Goal: Transaction & Acquisition: Purchase product/service

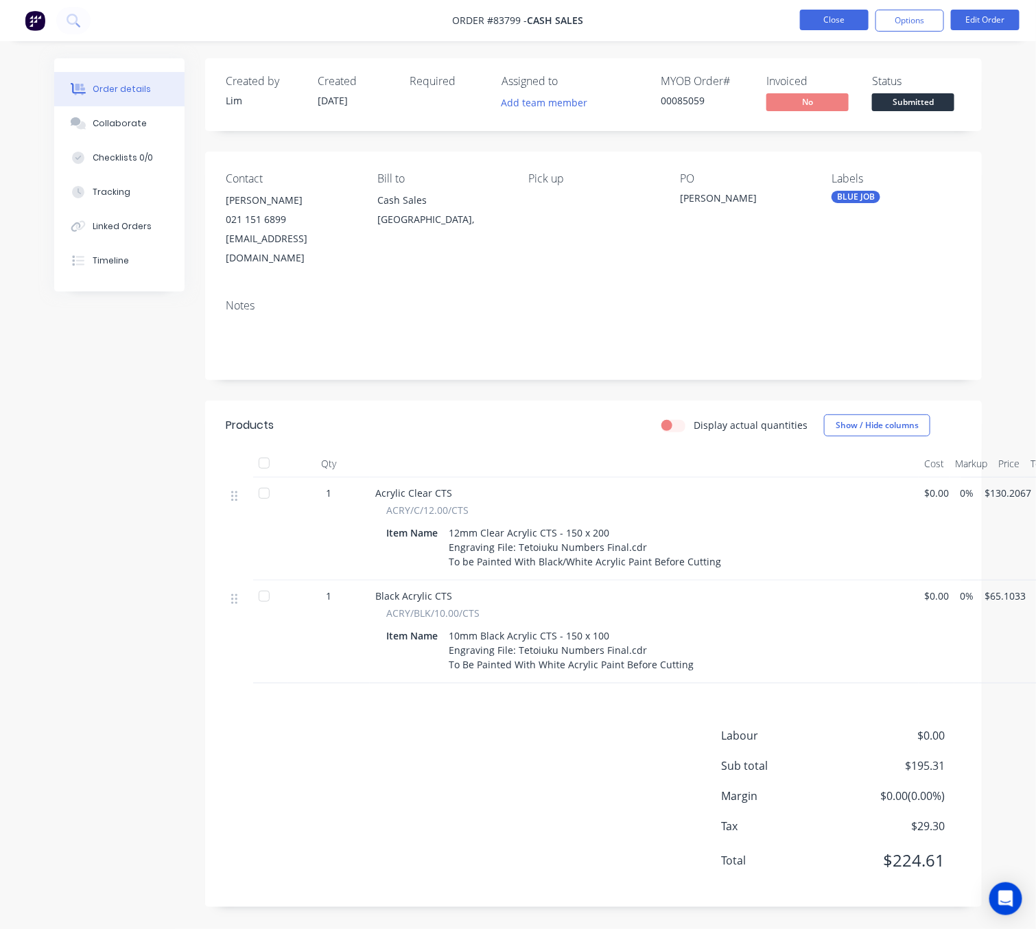
click at [850, 16] on button "Close" at bounding box center [834, 20] width 69 height 21
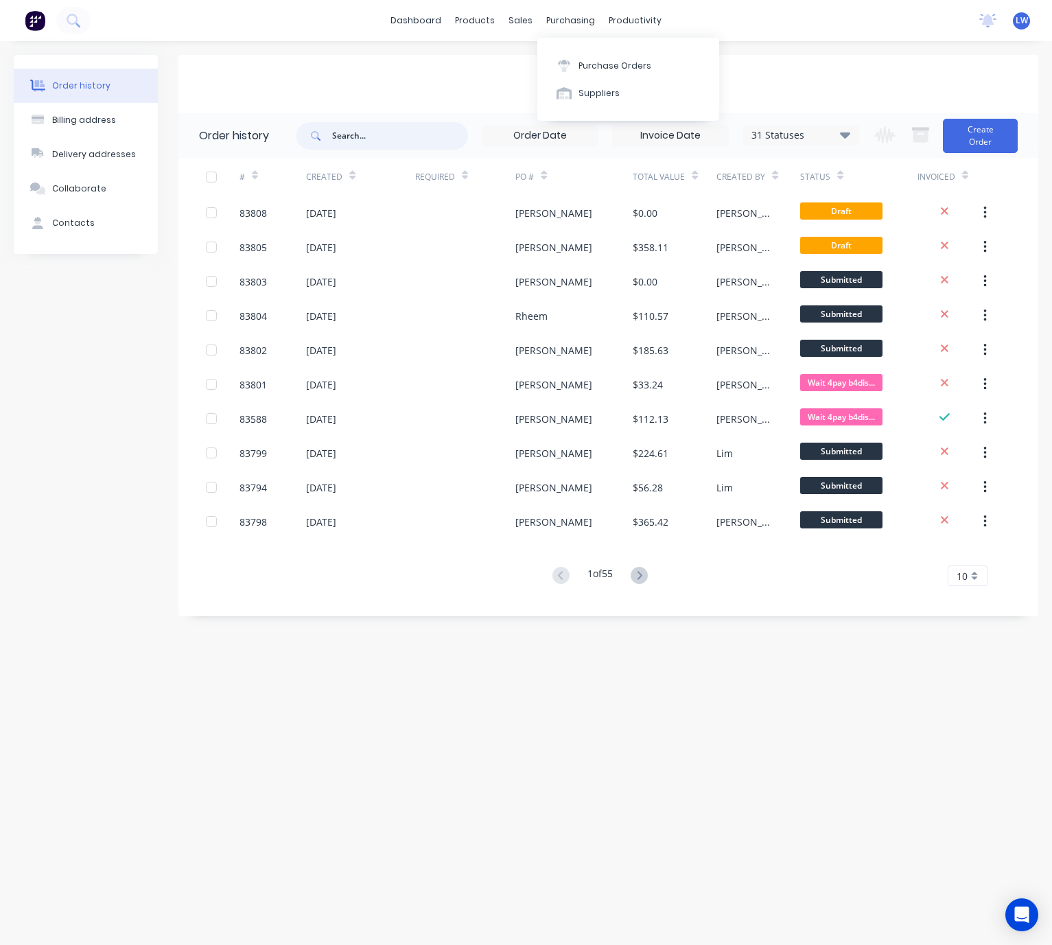
click at [424, 137] on input "text" at bounding box center [400, 135] width 136 height 27
click at [534, 19] on div "sales" at bounding box center [521, 20] width 38 height 21
click at [565, 50] on div "Purchase Orders Suppliers" at bounding box center [628, 79] width 182 height 83
drag, startPoint x: 532, startPoint y: 23, endPoint x: 527, endPoint y: 36, distance: 13.3
click at [528, 23] on div "sales" at bounding box center [521, 20] width 38 height 21
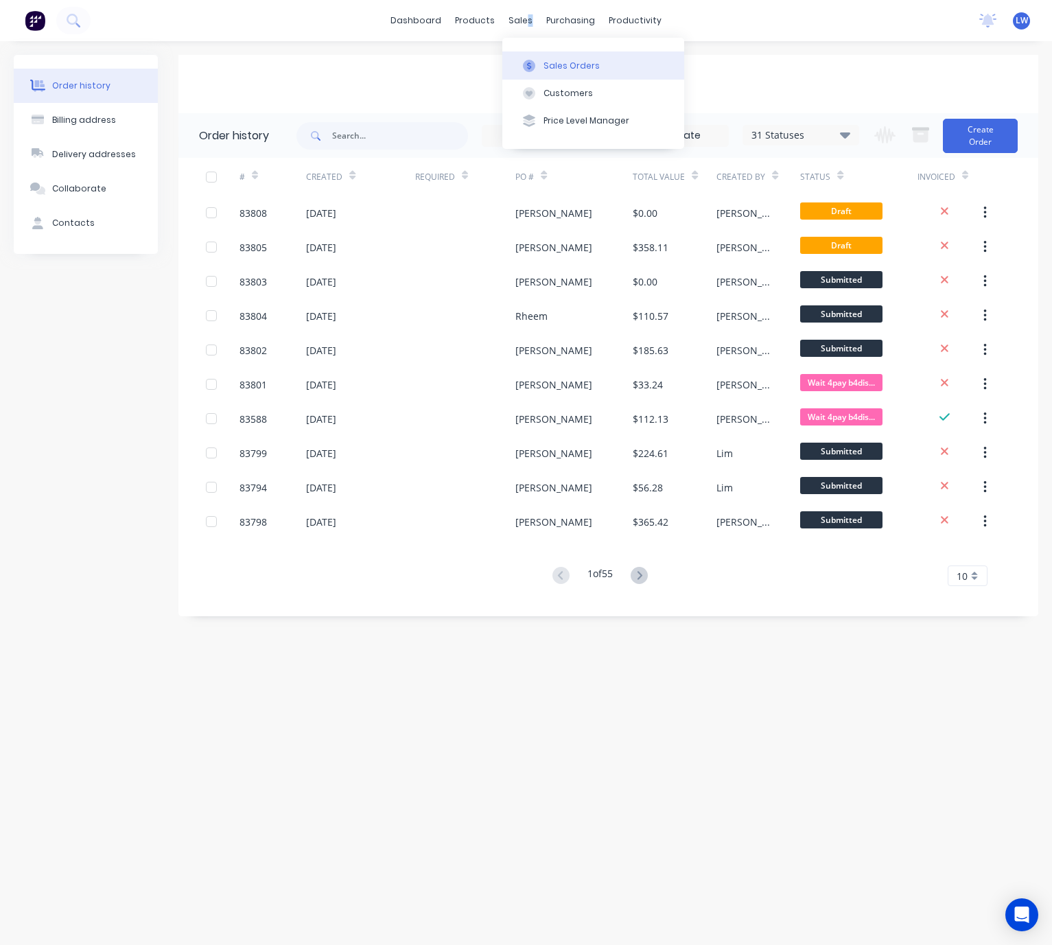
click at [537, 60] on div at bounding box center [529, 66] width 21 height 12
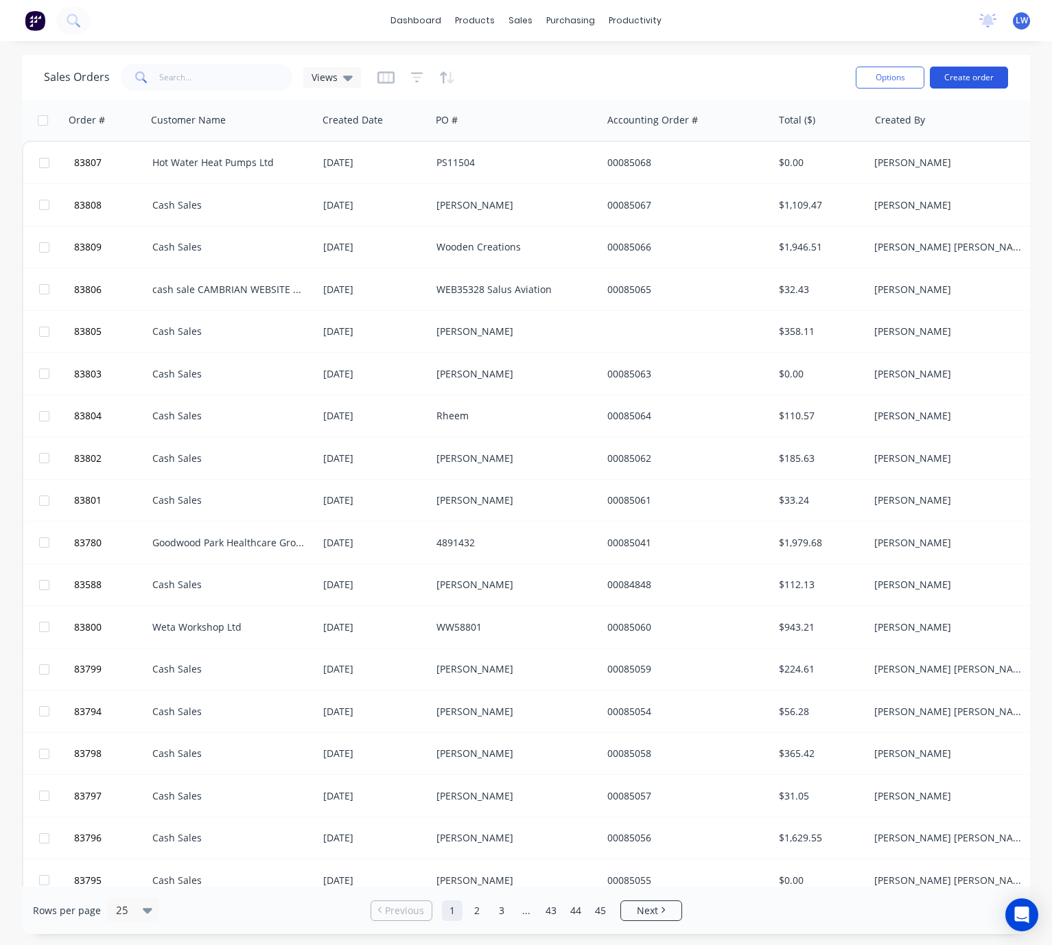
click at [970, 81] on button "Create order" at bounding box center [969, 78] width 78 height 22
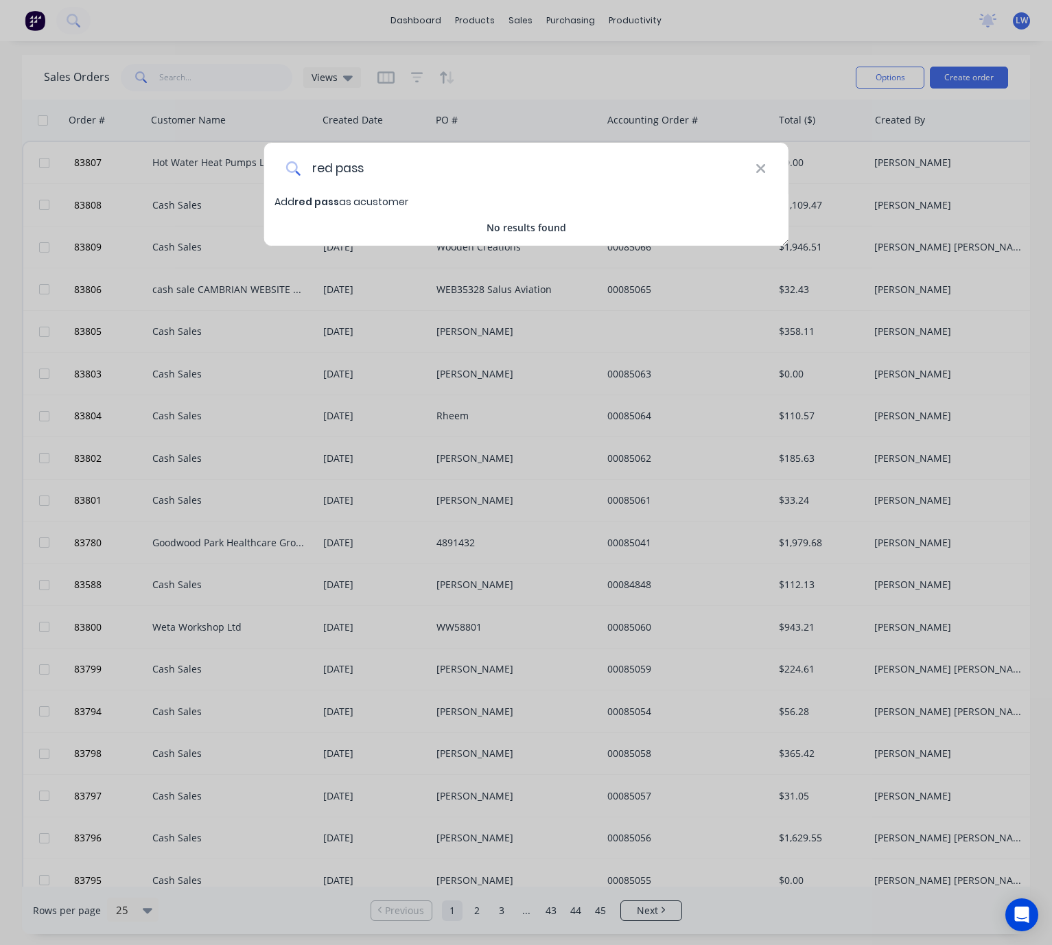
click at [336, 161] on input "red pass" at bounding box center [528, 168] width 455 height 51
type input "redpass"
drag, startPoint x: 314, startPoint y: 157, endPoint x: 288, endPoint y: 118, distance: 46.6
click at [288, 128] on div "redpass Add redpass as a customer No results found" at bounding box center [526, 472] width 1052 height 945
type input "315621"
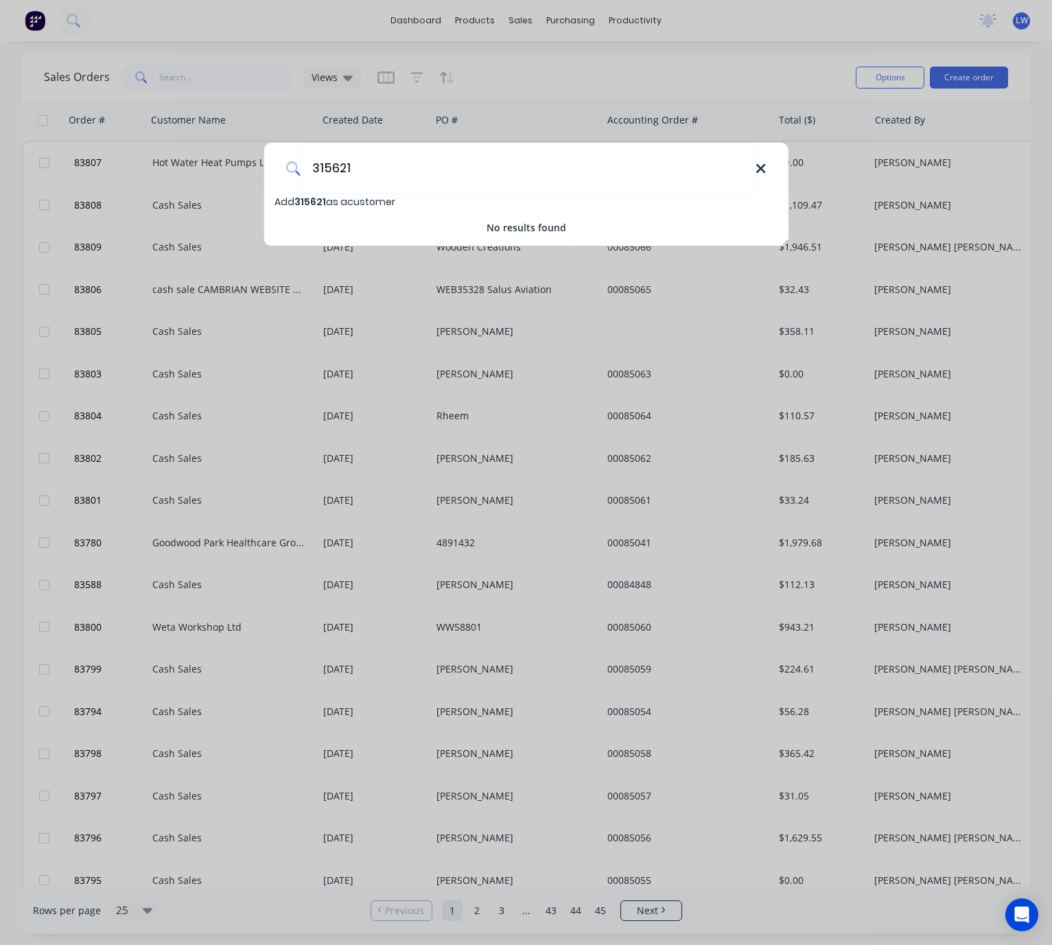
click at [762, 171] on icon at bounding box center [760, 168] width 9 height 9
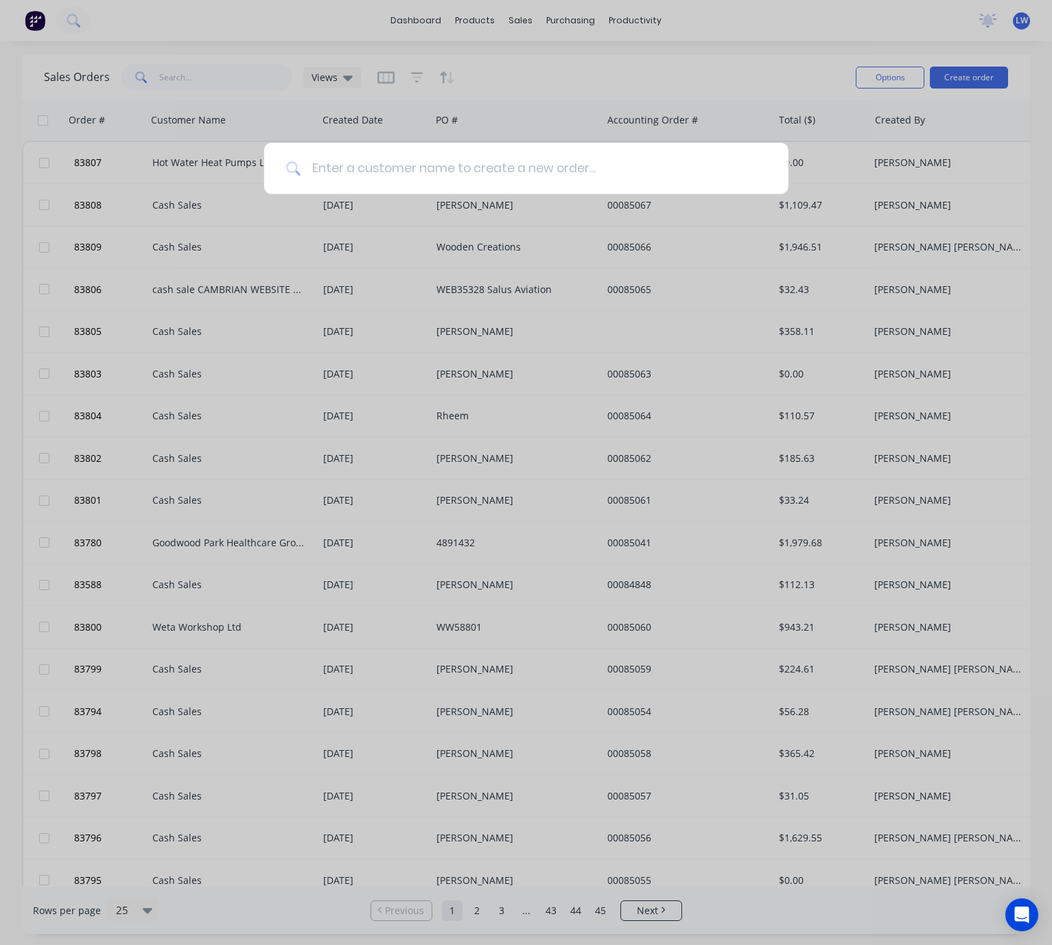
drag, startPoint x: 491, startPoint y: 154, endPoint x: 491, endPoint y: 165, distance: 10.3
click at [491, 155] on input at bounding box center [534, 168] width 466 height 51
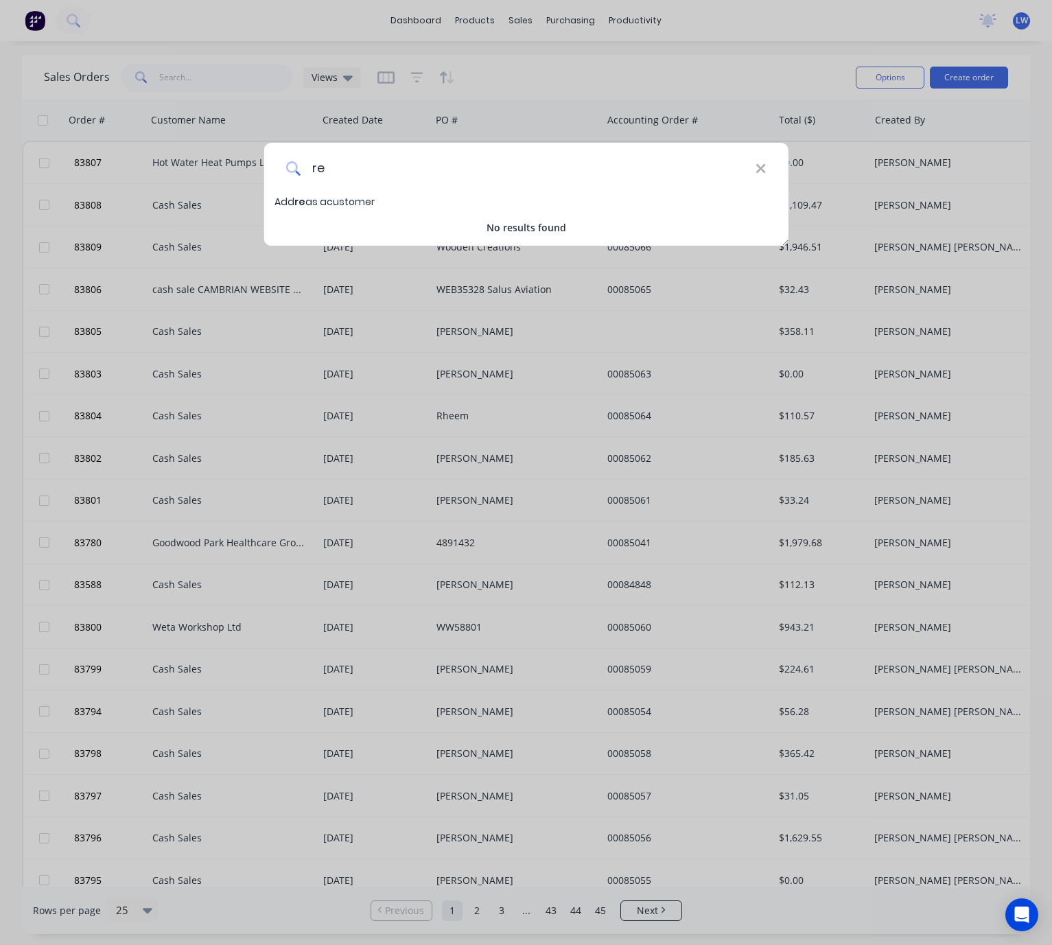
type input "r"
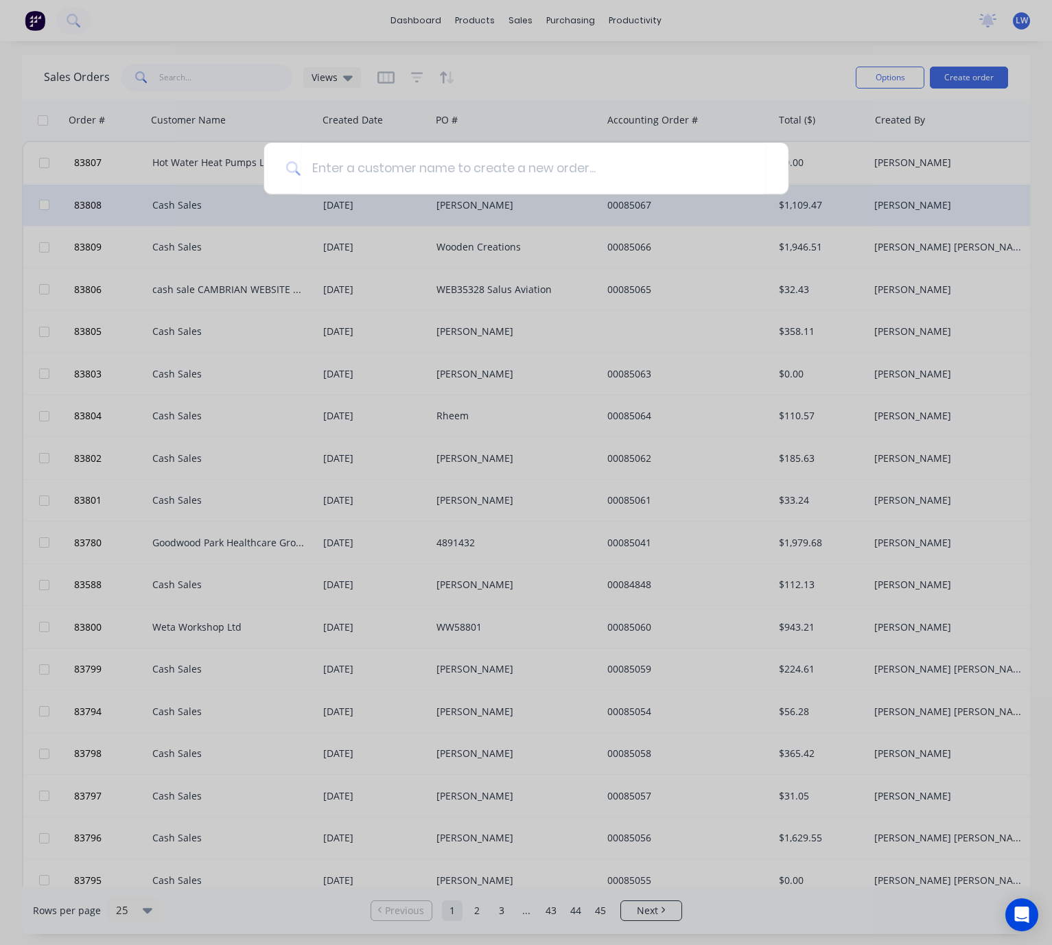
drag, startPoint x: 461, startPoint y: 233, endPoint x: 393, endPoint y: 188, distance: 81.3
click at [453, 227] on div at bounding box center [526, 472] width 1052 height 945
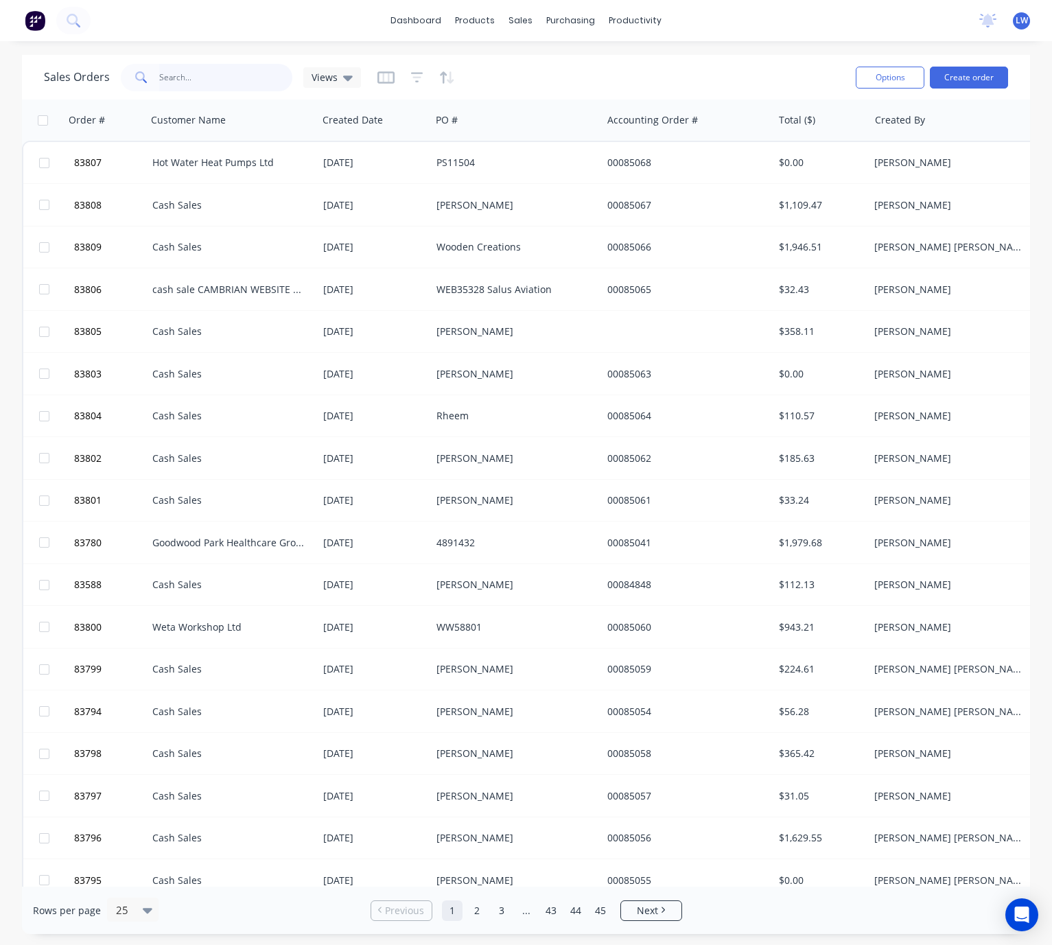
click at [190, 81] on input "text" at bounding box center [226, 77] width 134 height 27
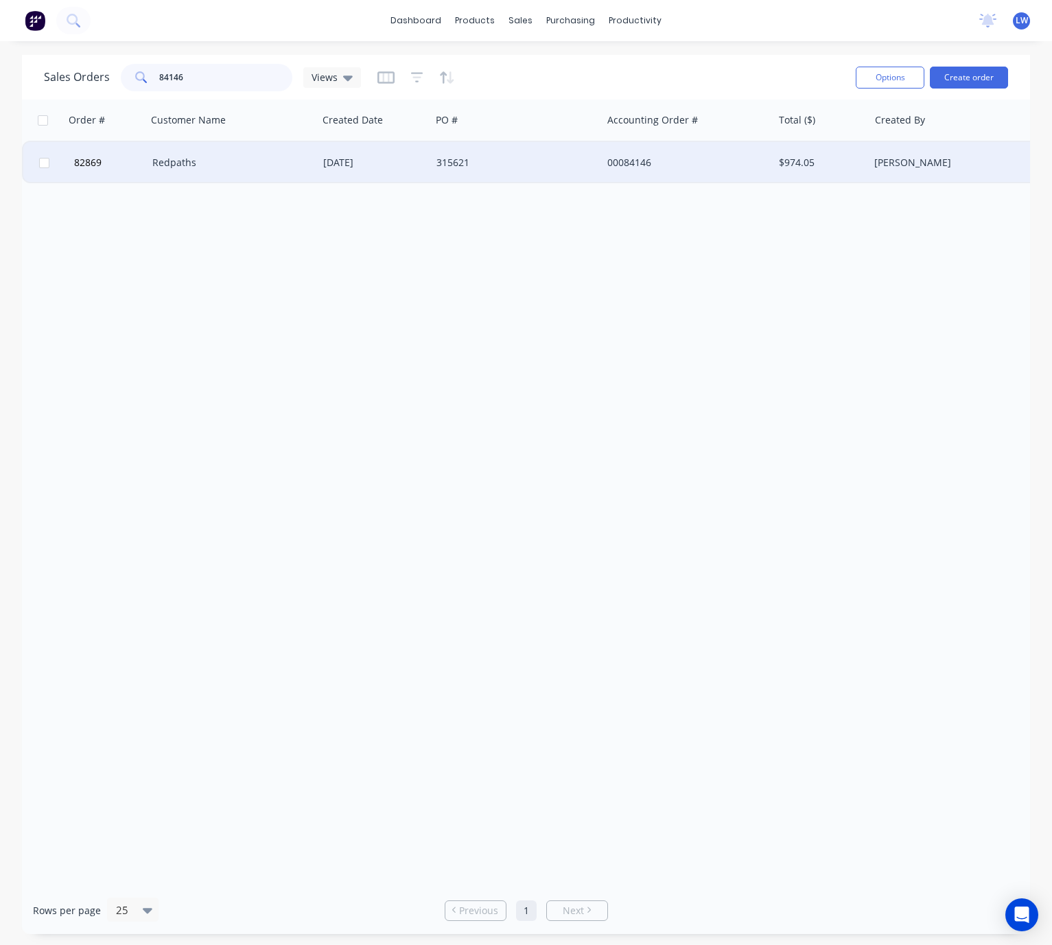
type input "84146"
click at [425, 165] on div "24 Jun 2025" at bounding box center [374, 162] width 113 height 41
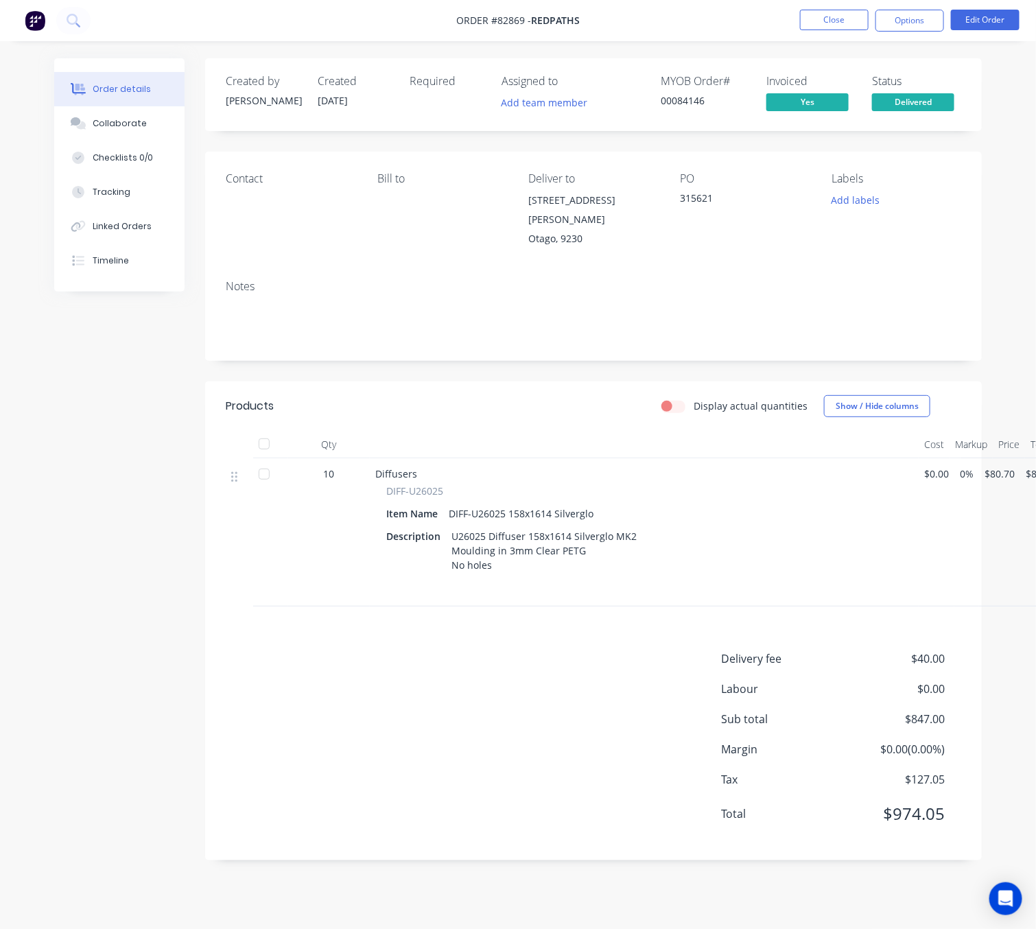
scroll to position [15, 30]
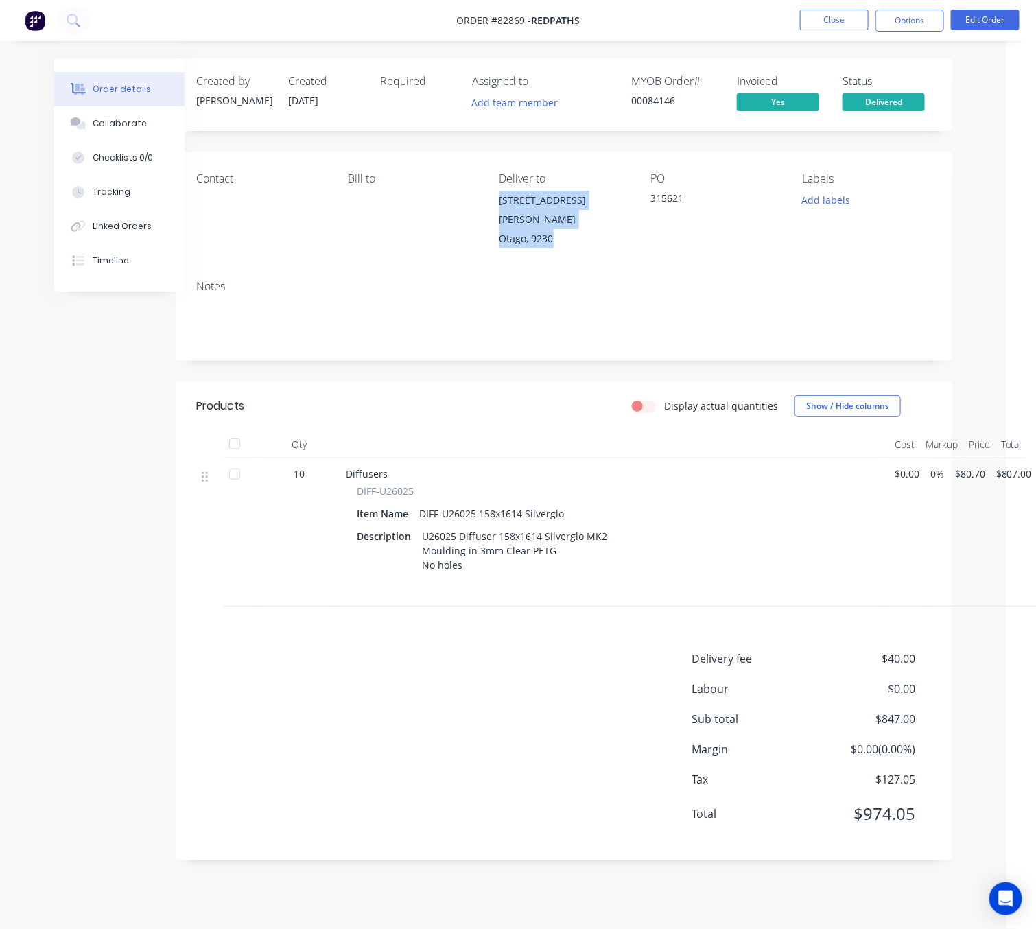
drag, startPoint x: 565, startPoint y: 204, endPoint x: 488, endPoint y: 179, distance: 80.9
click at [488, 179] on div "Contact Bill to Deliver to 16 Elizabeth Street Balcutha Otago, 9230 PO 315621 L…" at bounding box center [564, 210] width 777 height 117
click at [447, 838] on div "Created by Chantal Created 24/06/25 Required Assigned to Add team member MYOB O…" at bounding box center [489, 469] width 928 height 823
click at [841, 25] on button "Close" at bounding box center [834, 20] width 69 height 21
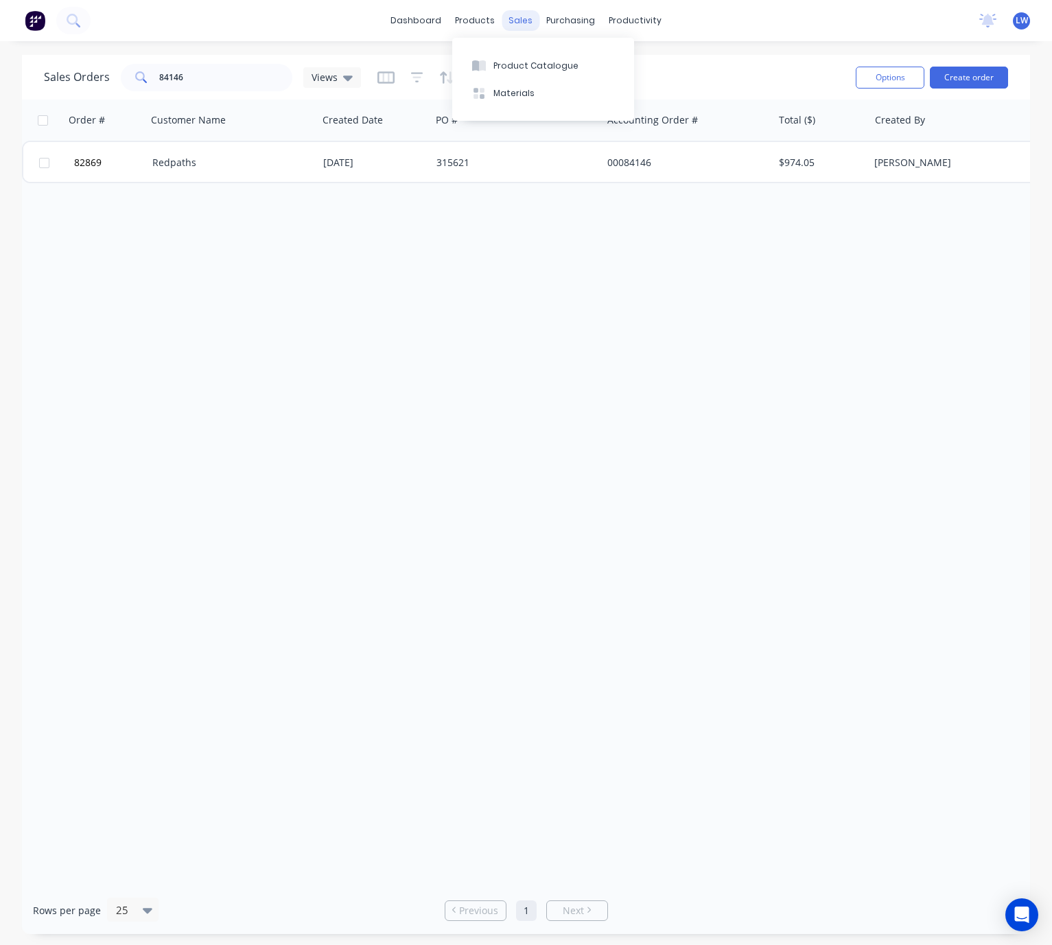
click at [524, 21] on div "sales" at bounding box center [521, 20] width 38 height 21
click at [550, 62] on div "Sales Orders" at bounding box center [571, 66] width 56 height 12
drag, startPoint x: 214, startPoint y: 79, endPoint x: 105, endPoint y: 91, distance: 109.7
click at [107, 89] on div "Sales Orders 84146 Views" at bounding box center [202, 77] width 317 height 27
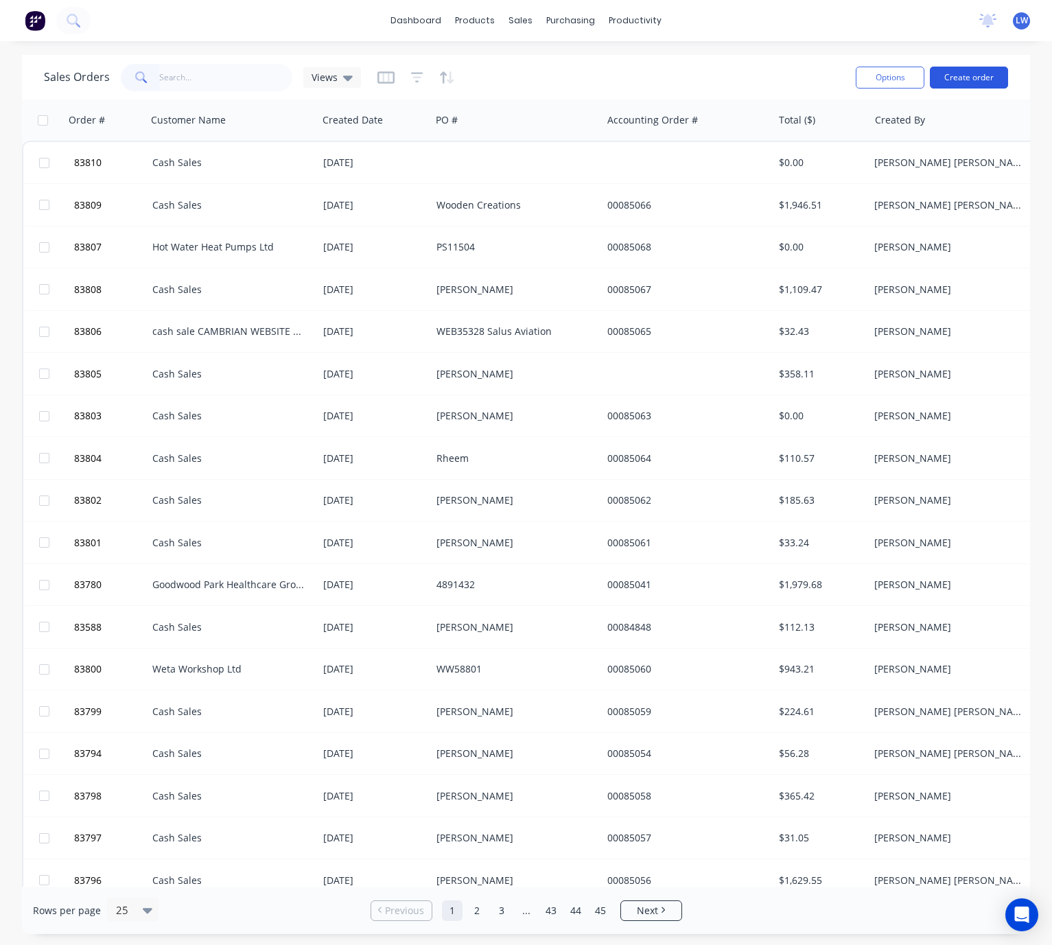
click at [974, 82] on button "Create order" at bounding box center [969, 78] width 78 height 22
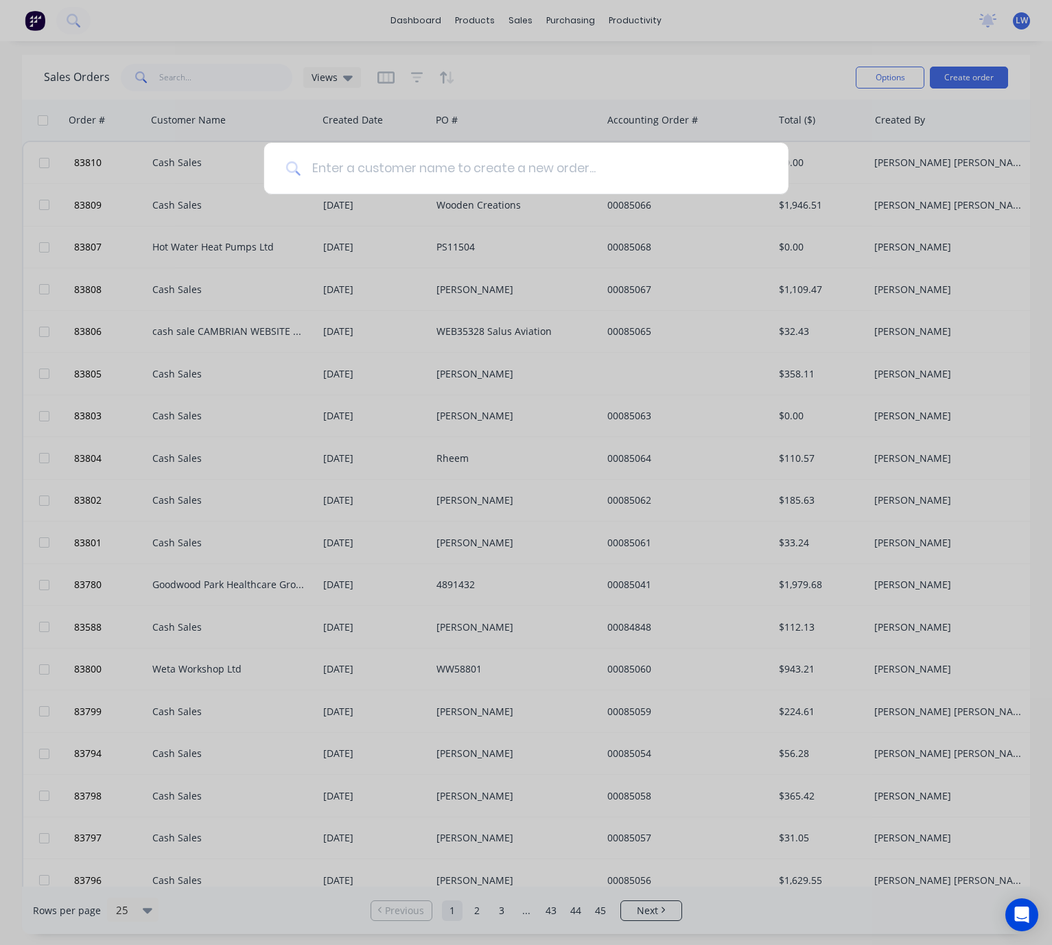
click at [476, 169] on input at bounding box center [534, 168] width 466 height 51
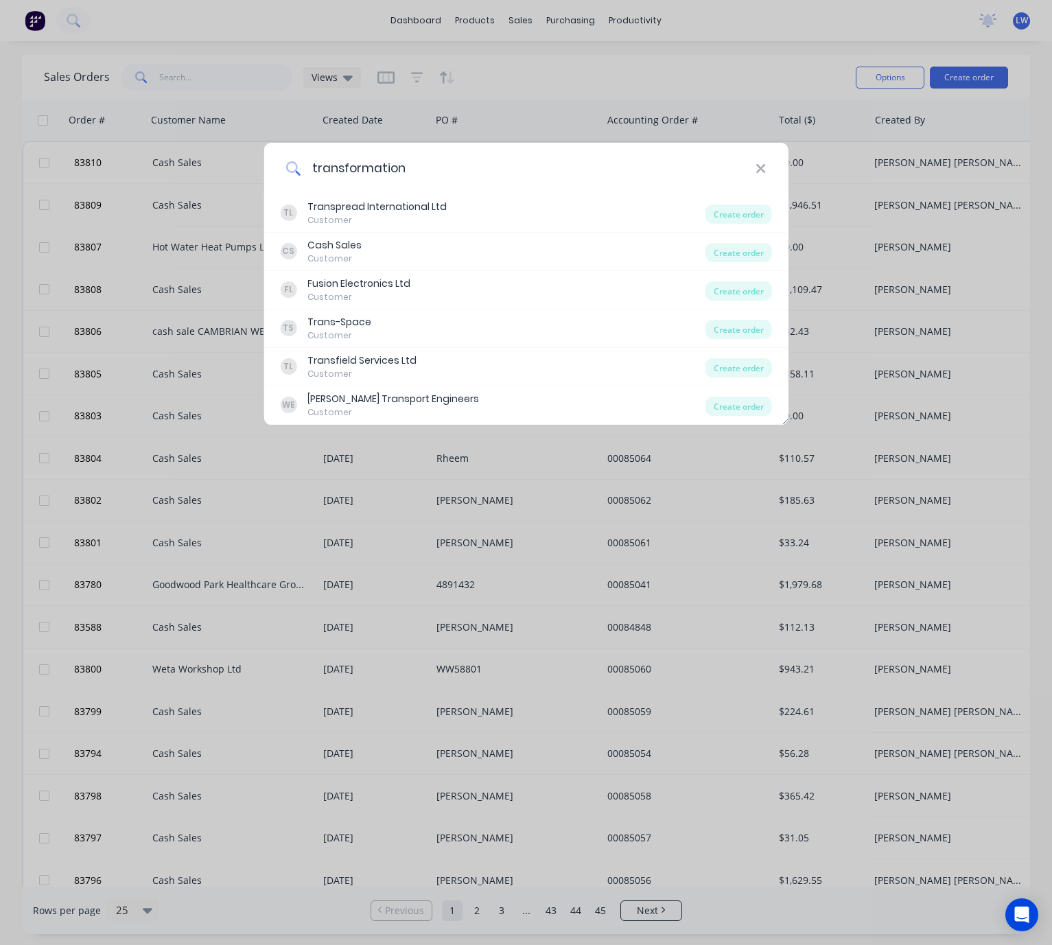
type input "transformations"
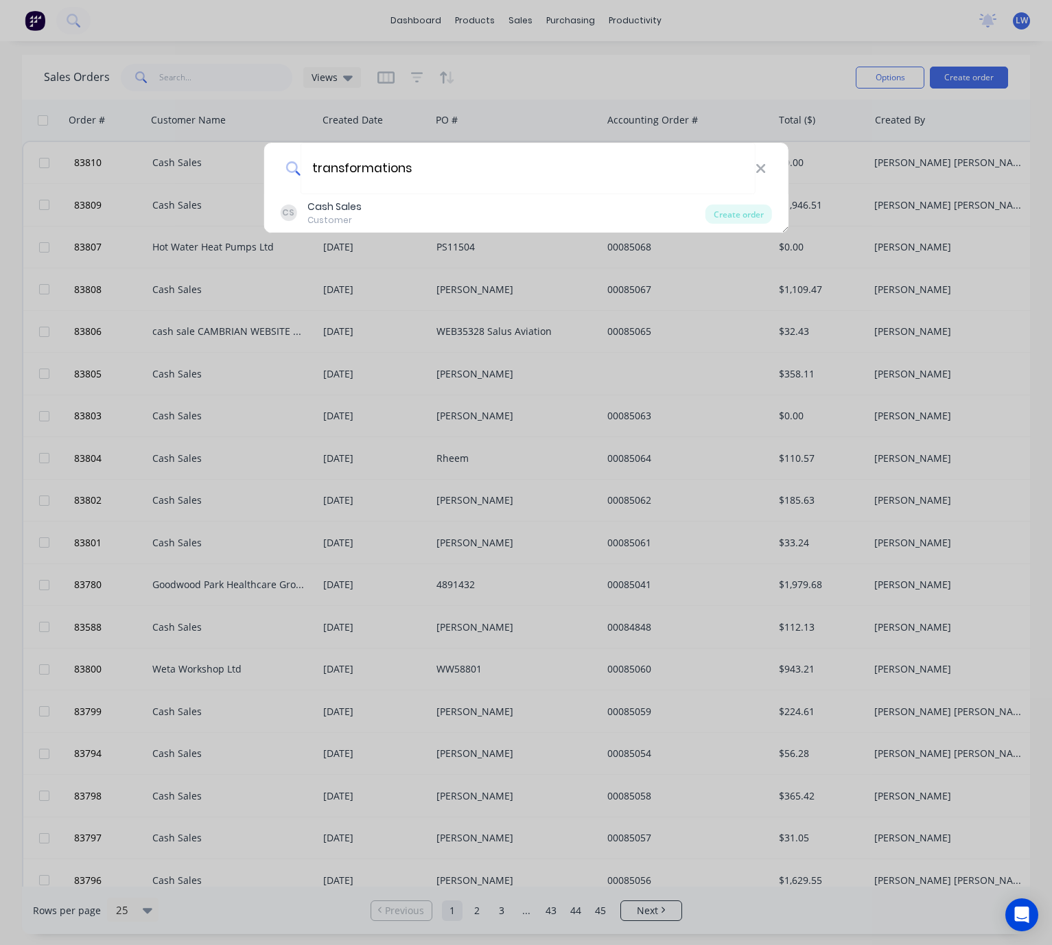
drag, startPoint x: 473, startPoint y: 159, endPoint x: 279, endPoint y: 163, distance: 194.9
click at [281, 156] on div "transformations" at bounding box center [525, 168] width 525 height 51
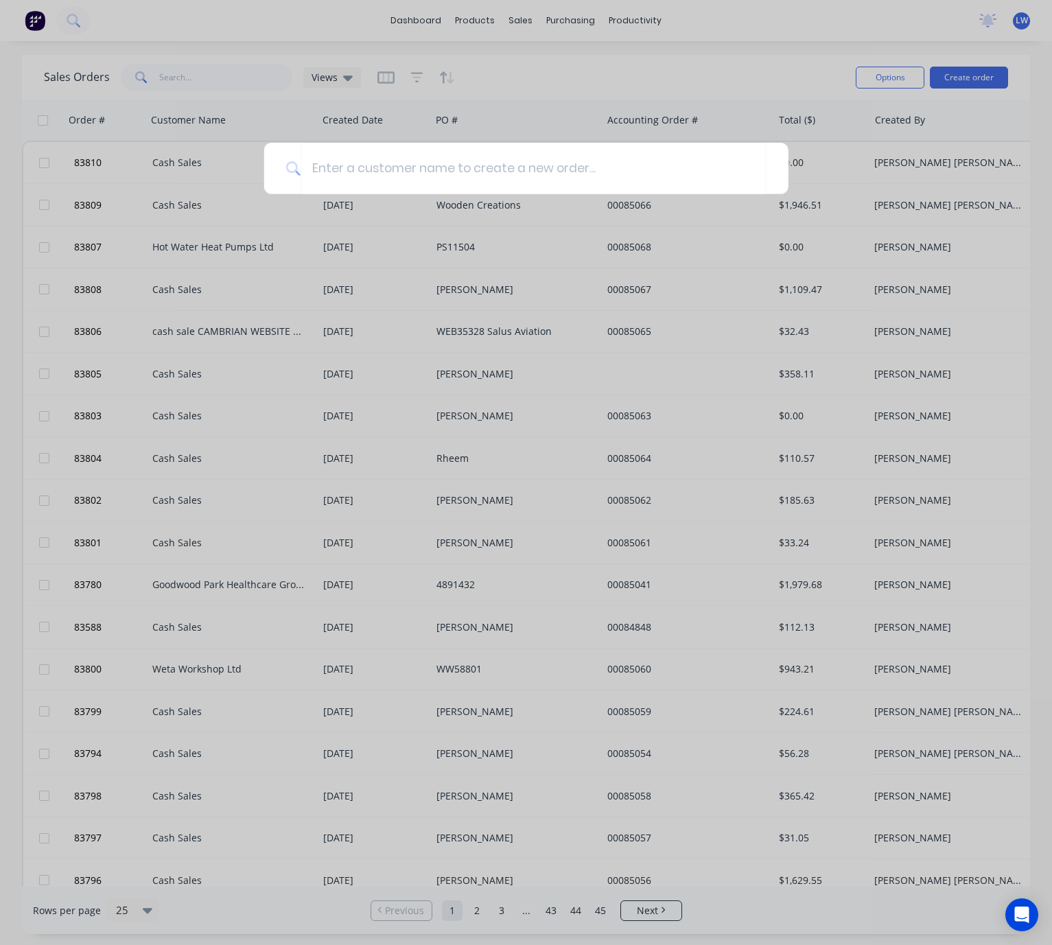
click at [39, 358] on div at bounding box center [526, 472] width 1052 height 945
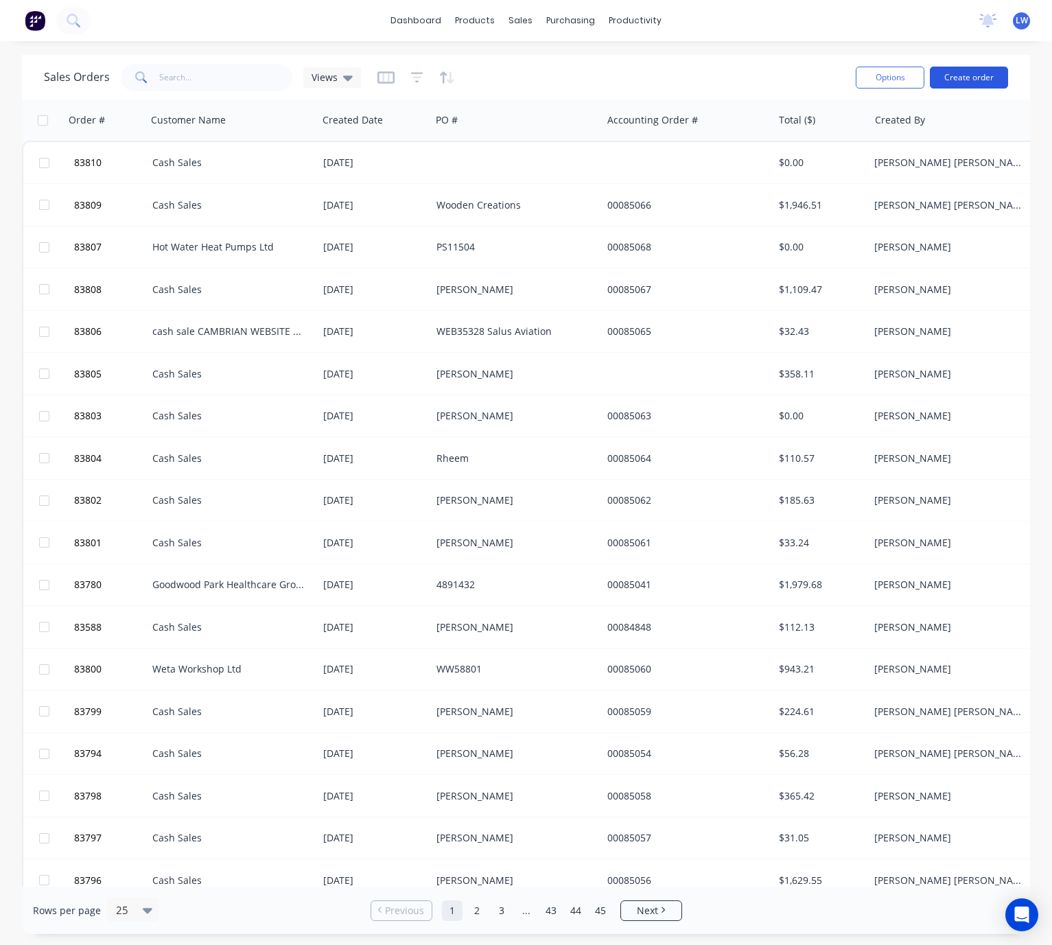
click at [957, 79] on button "Create order" at bounding box center [969, 78] width 78 height 22
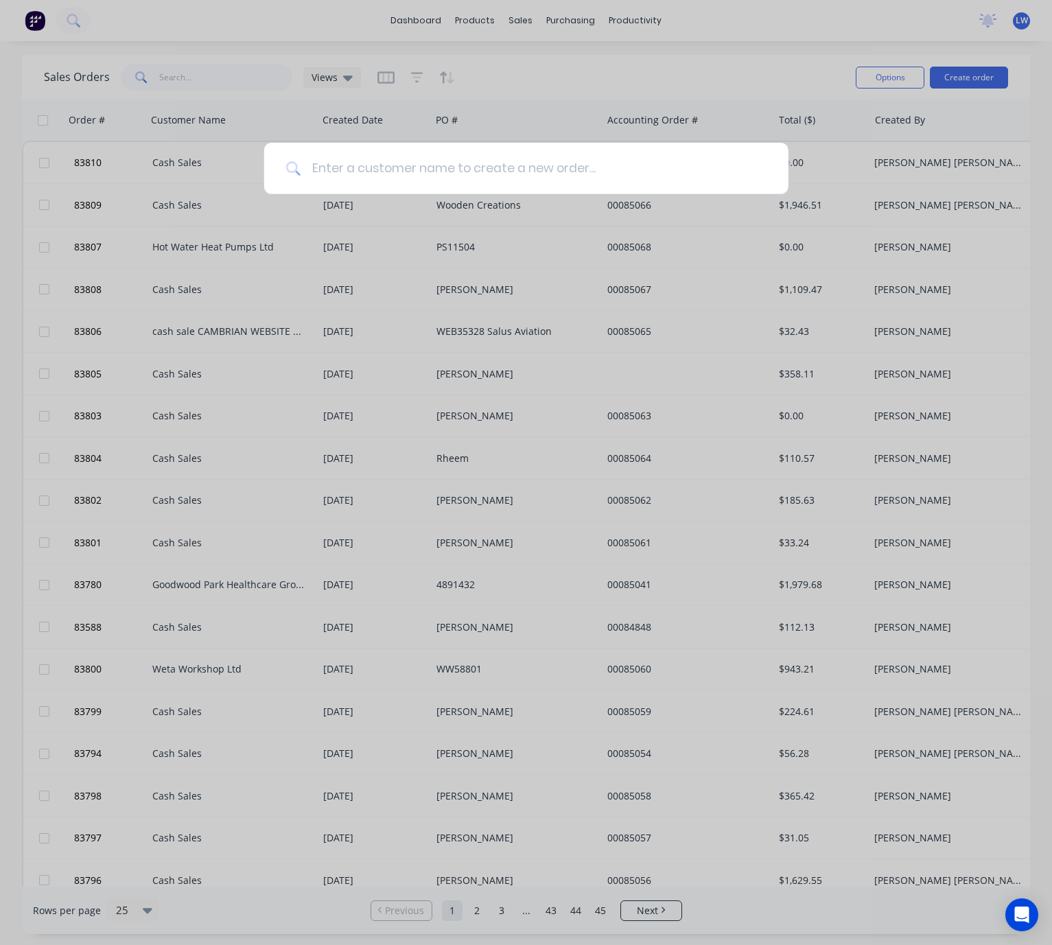
click at [554, 183] on input at bounding box center [534, 168] width 466 height 51
type input "peter"
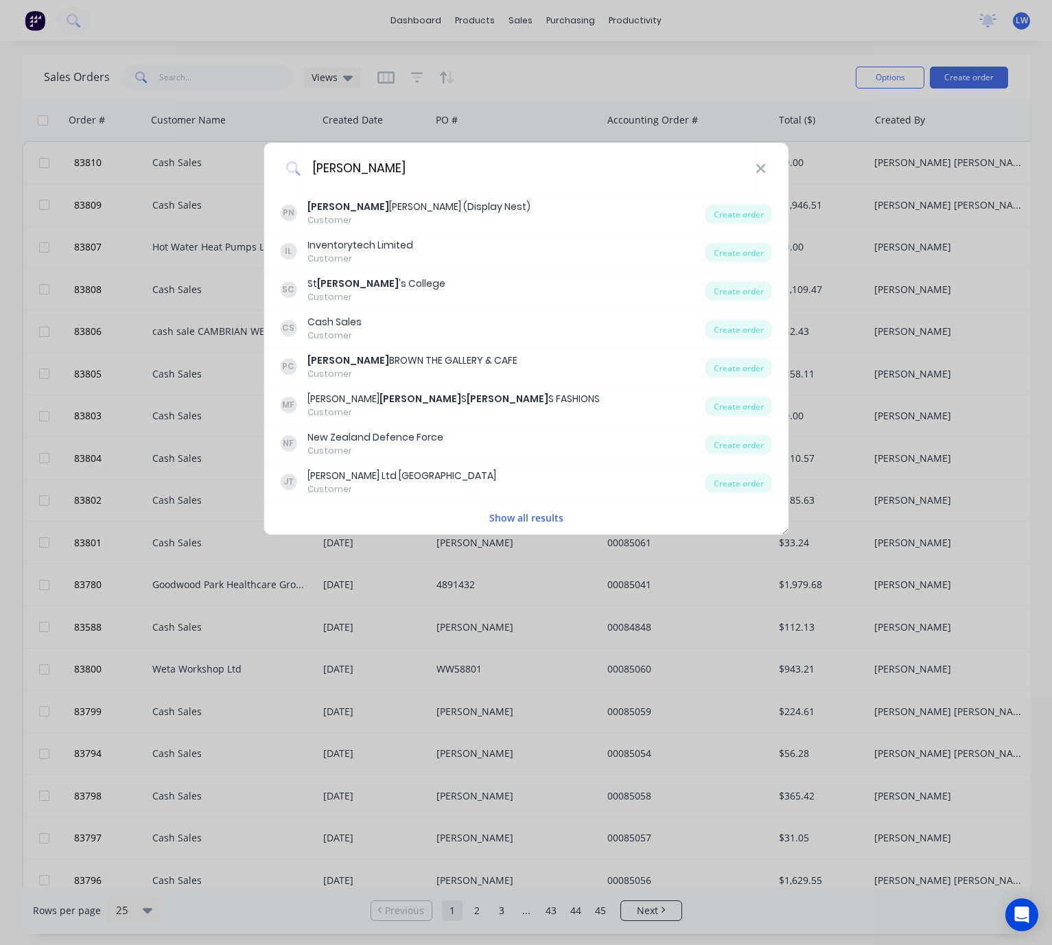
click at [711, 45] on div "peter PN Peter Lennon (Display Nest) Customer Create order IL Inventorytech Lim…" at bounding box center [526, 472] width 1052 height 945
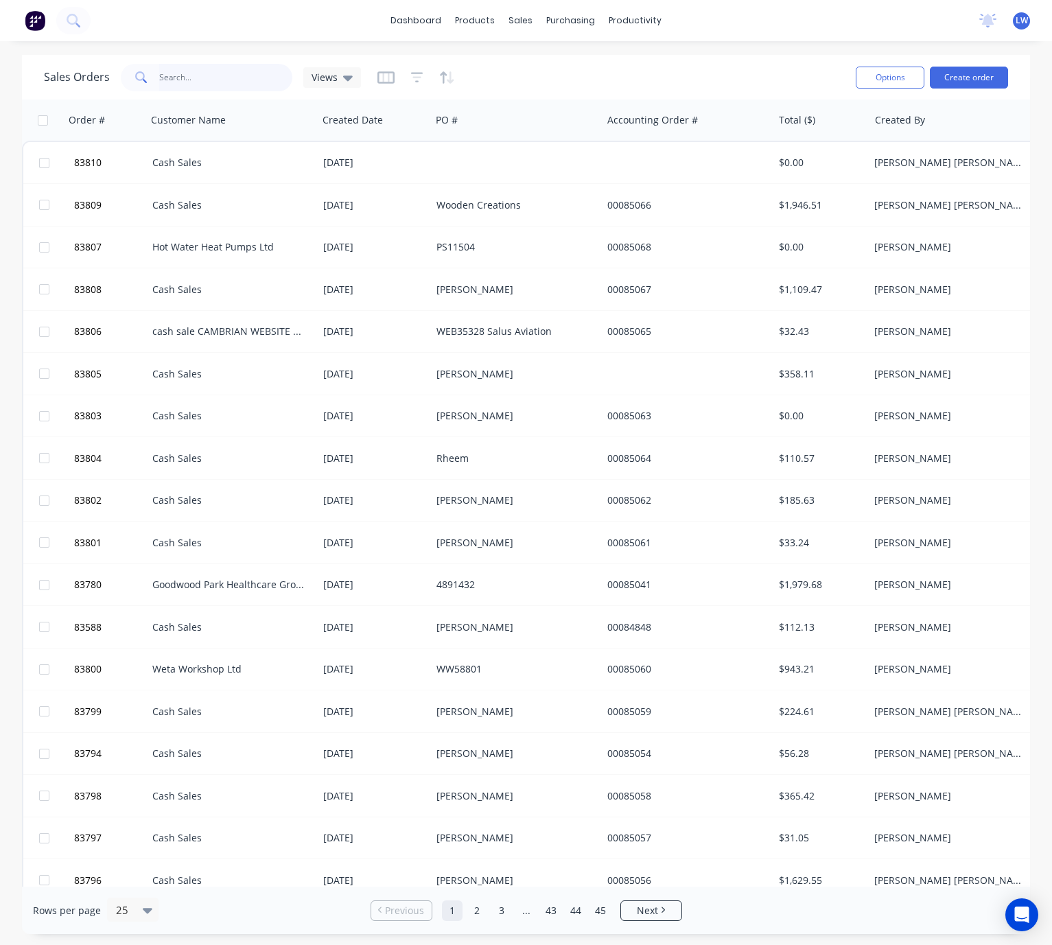
click at [190, 79] on input "text" at bounding box center [226, 77] width 134 height 27
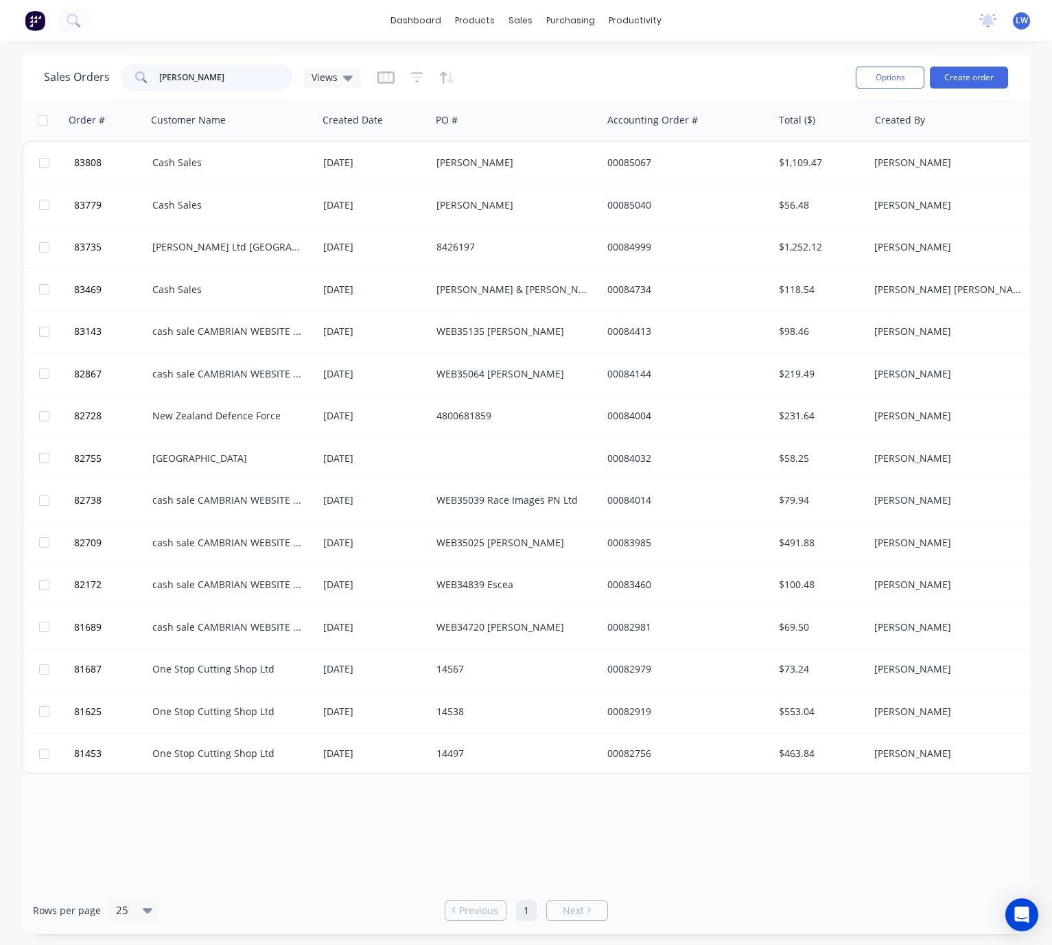
type input "peter"
drag, startPoint x: 223, startPoint y: 82, endPoint x: 116, endPoint y: 80, distance: 107.1
click at [116, 80] on div "Sales Orders peter Views" at bounding box center [202, 77] width 317 height 27
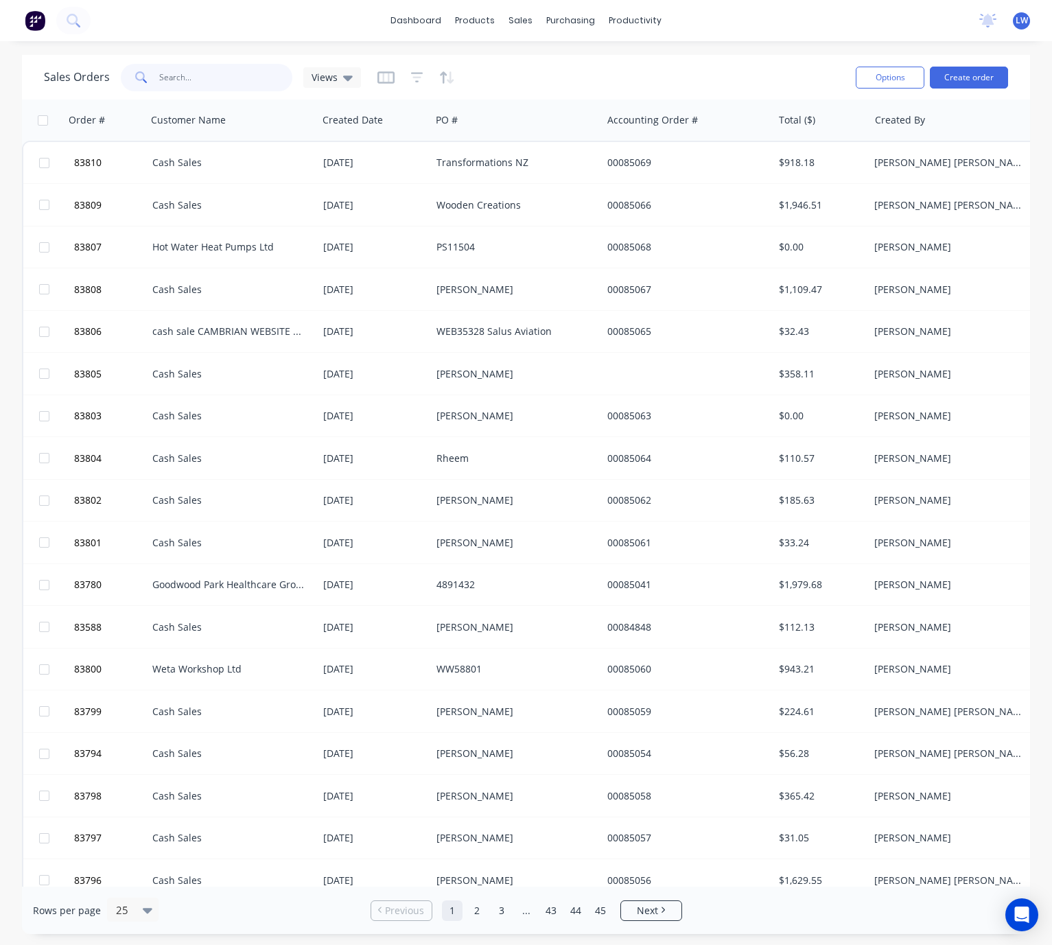
click at [200, 75] on input "text" at bounding box center [226, 77] width 134 height 27
click at [242, 69] on input "text" at bounding box center [226, 77] width 134 height 27
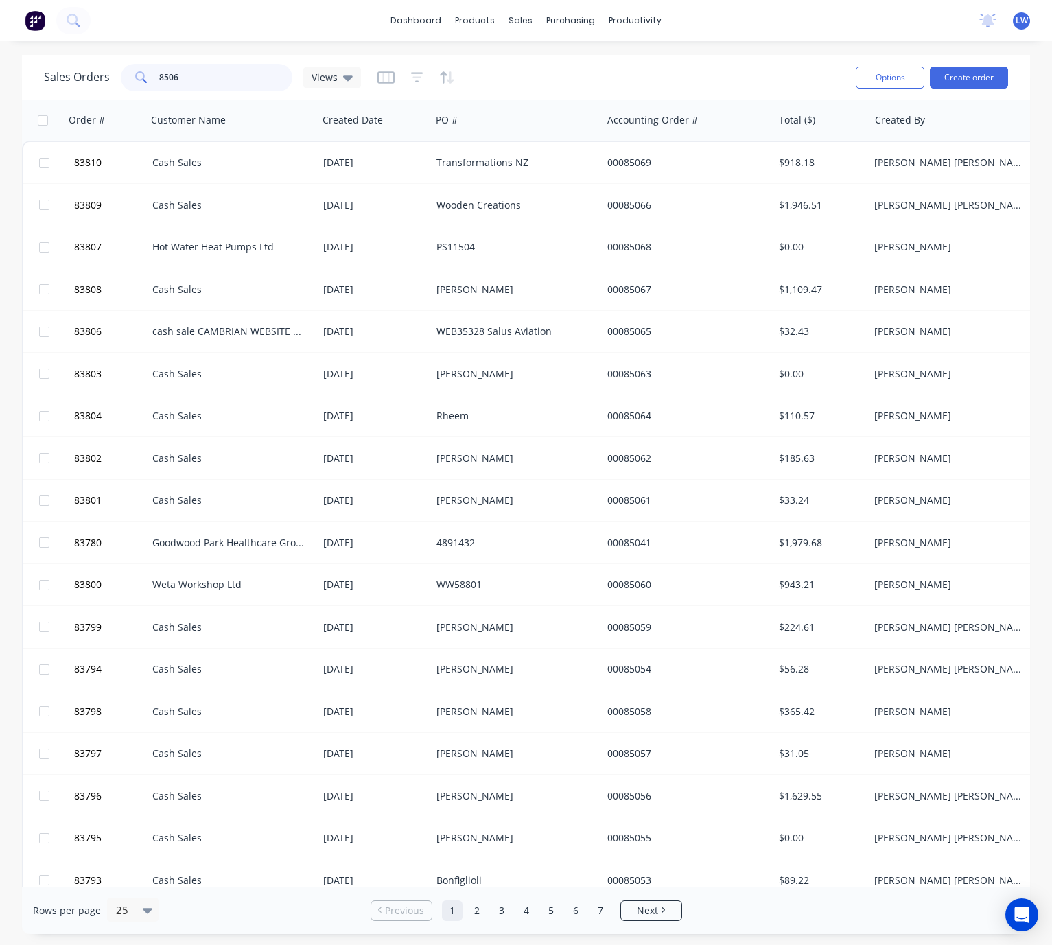
type input "85066"
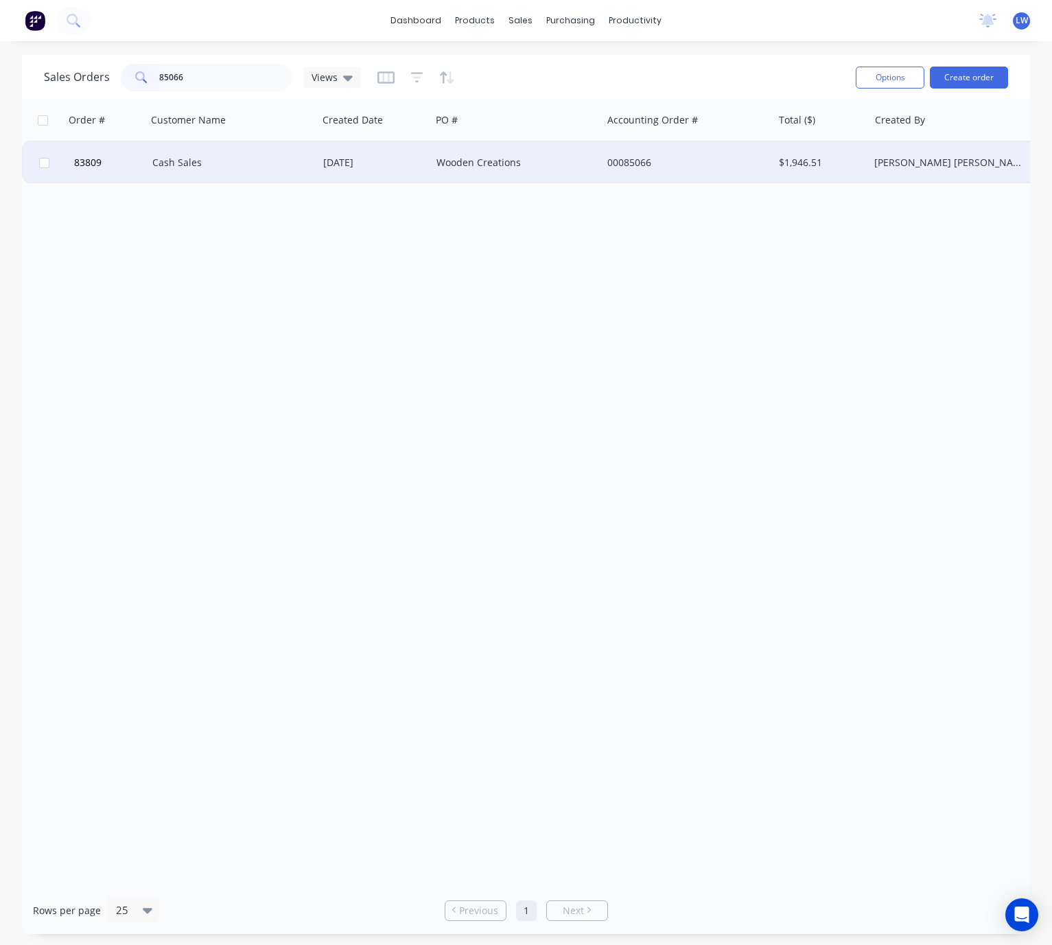
click at [419, 156] on div "[DATE]" at bounding box center [374, 163] width 102 height 14
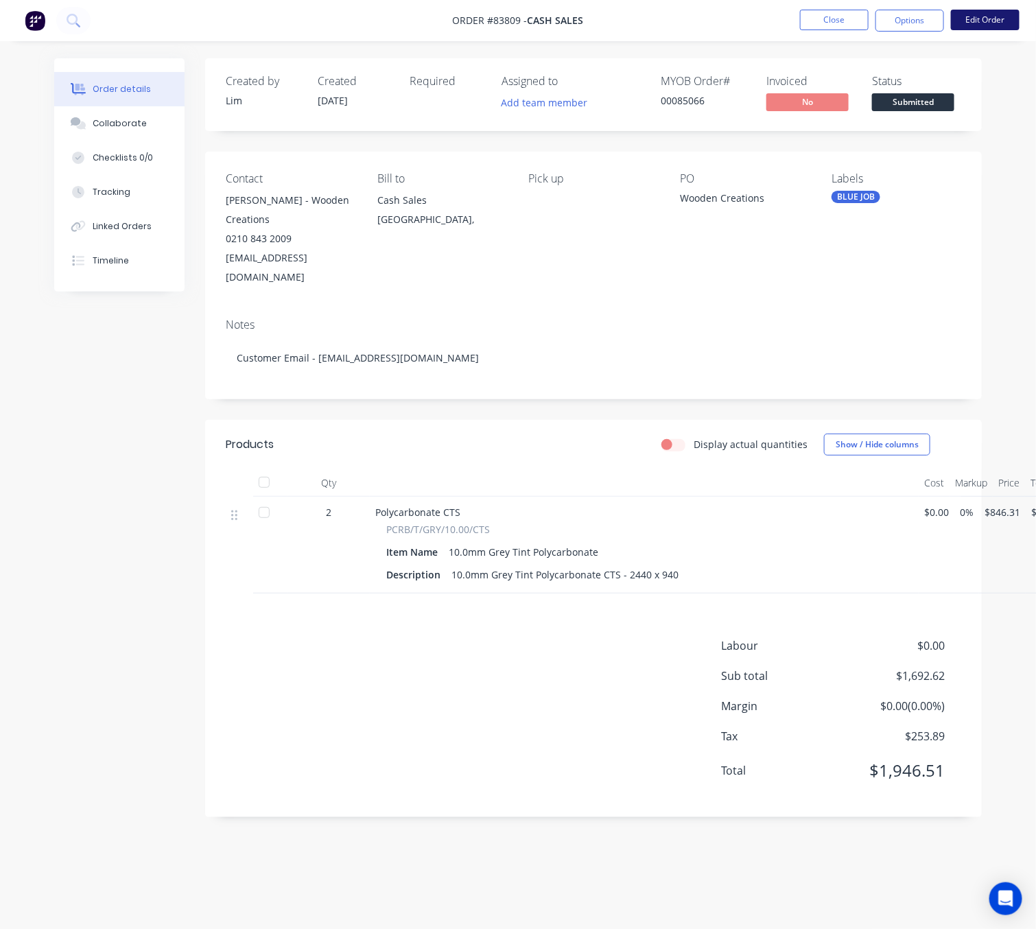
click at [981, 12] on button "Edit Order" at bounding box center [985, 20] width 69 height 21
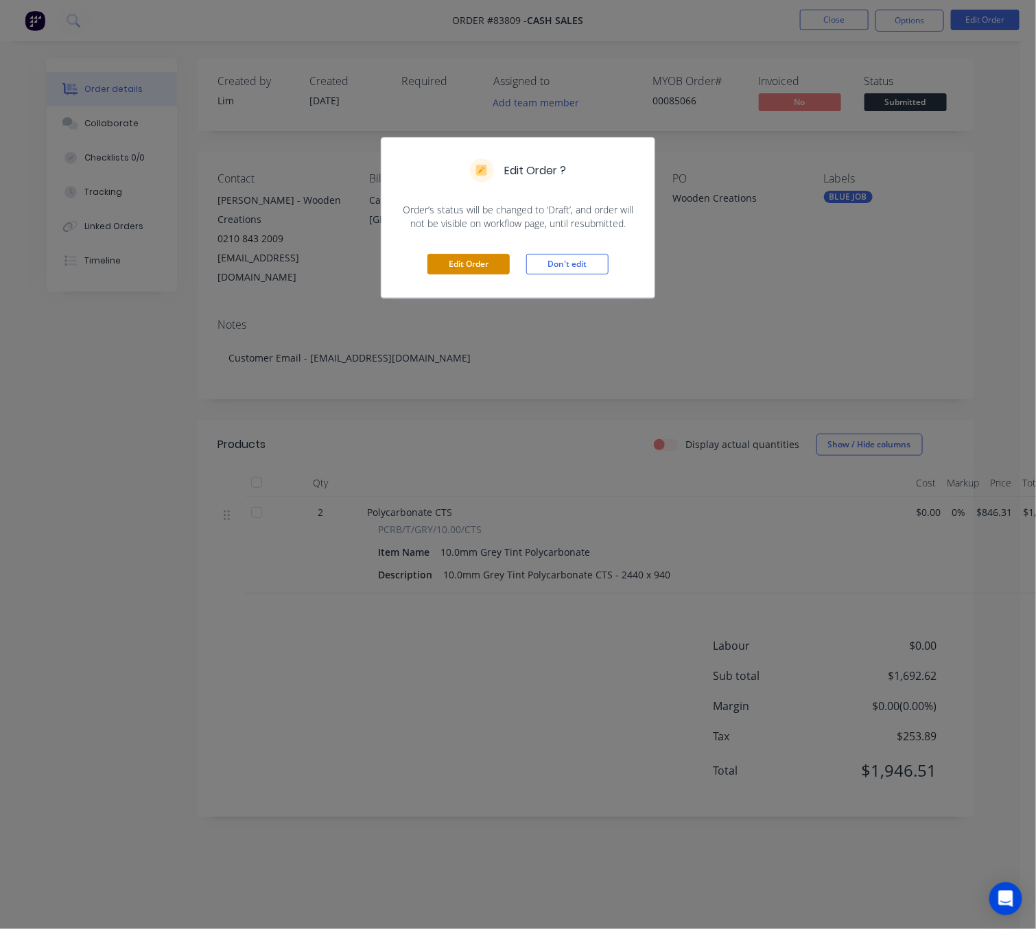
click at [478, 268] on button "Edit Order" at bounding box center [468, 264] width 82 height 21
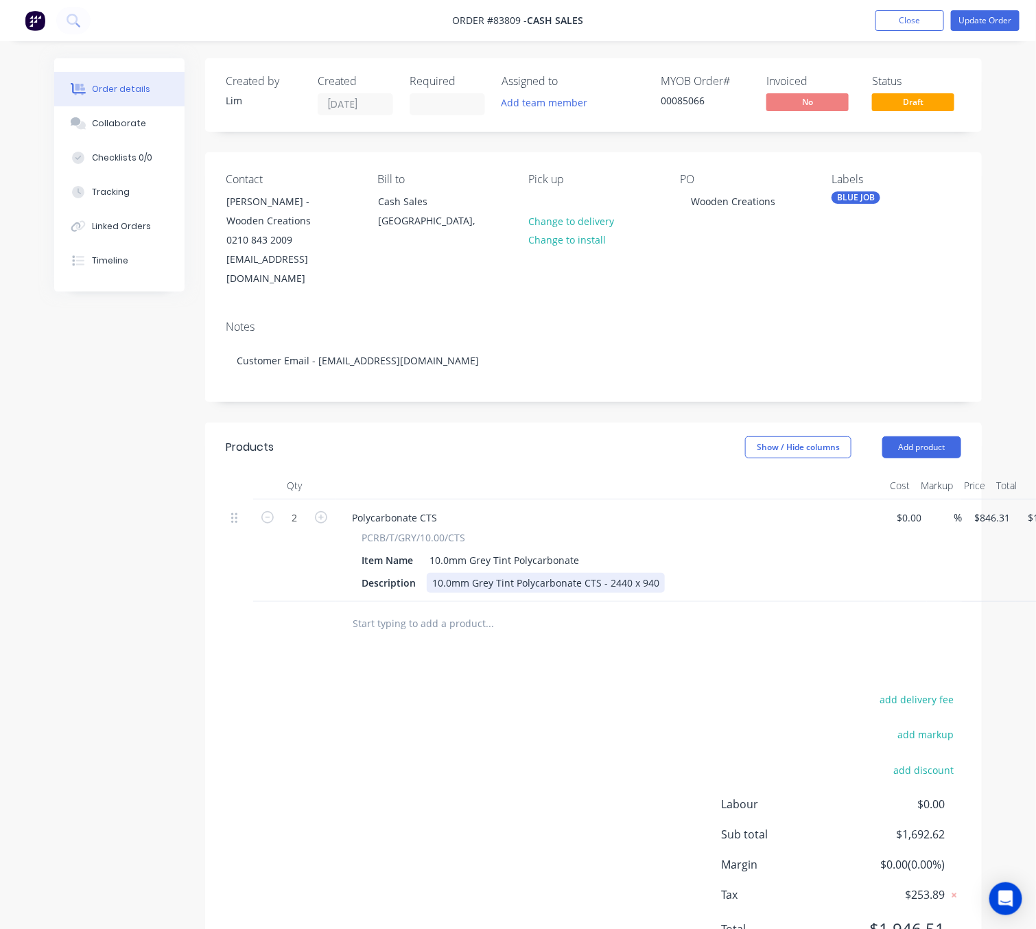
click at [648, 573] on div "10.0mm Grey Tint Polycarbonate CTS - 2440 x 940" at bounding box center [546, 583] width 238 height 20
drag, startPoint x: 655, startPoint y: 569, endPoint x: 675, endPoint y: 575, distance: 20.8
click at [655, 573] on div "10.0mm Grey Tint Polycarbonate CTS - 2440 x 940" at bounding box center [546, 583] width 238 height 20
click at [562, 768] on div "add delivery fee add markup add discount Labour $0.00 Sub total $1,692.62 Margi…" at bounding box center [594, 822] width 736 height 265
click at [653, 573] on div "10.0mm Grey Tint Polycarbonate CTS - 2440 x 940 w/ OffCut" at bounding box center [569, 583] width 285 height 20
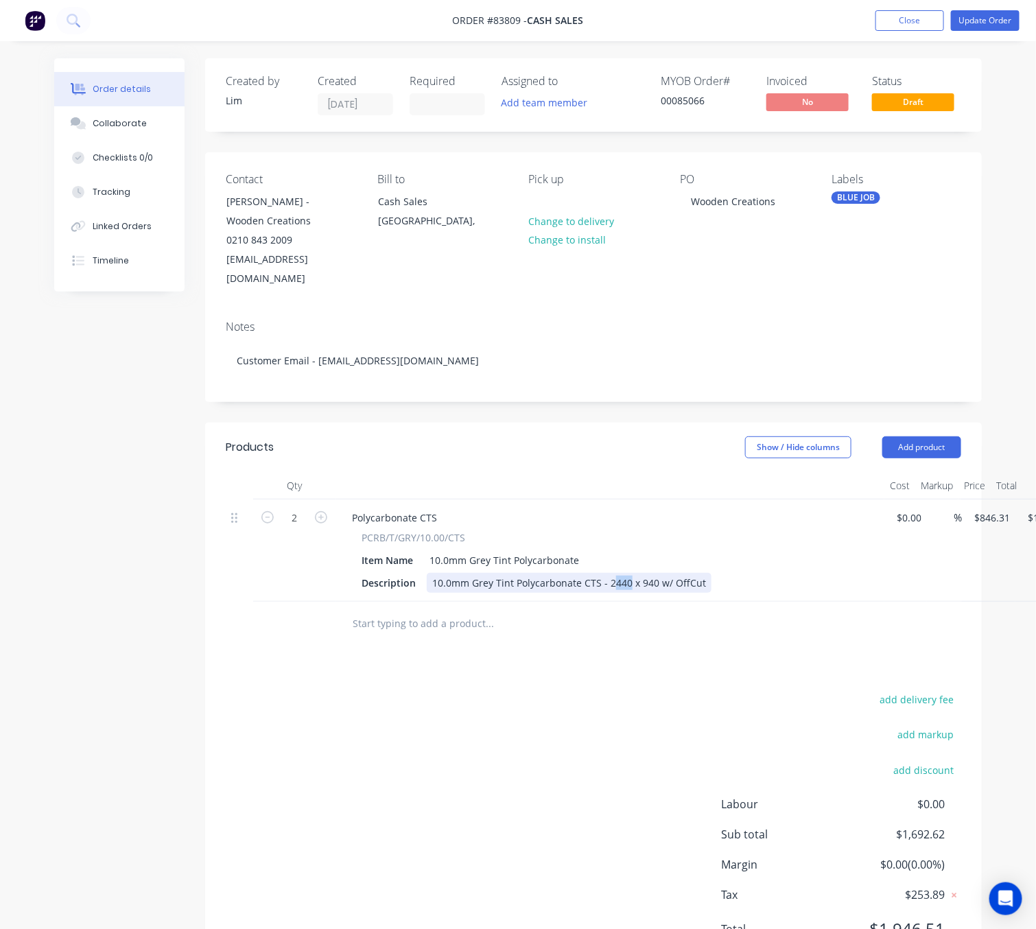
drag, startPoint x: 628, startPoint y: 563, endPoint x: 610, endPoint y: 563, distance: 17.8
click at [610, 573] on div "10.0mm Grey Tint Polycarbonate CTS - 2440 x 940 w/ OffCut" at bounding box center [569, 583] width 285 height 20
drag, startPoint x: 591, startPoint y: 764, endPoint x: 610, endPoint y: 753, distance: 22.1
click at [589, 760] on div "add delivery fee add markup add discount Labour $0.00 Sub total $1,692.62 Margi…" at bounding box center [594, 822] width 736 height 265
drag, startPoint x: 626, startPoint y: 565, endPoint x: 611, endPoint y: 564, distance: 15.1
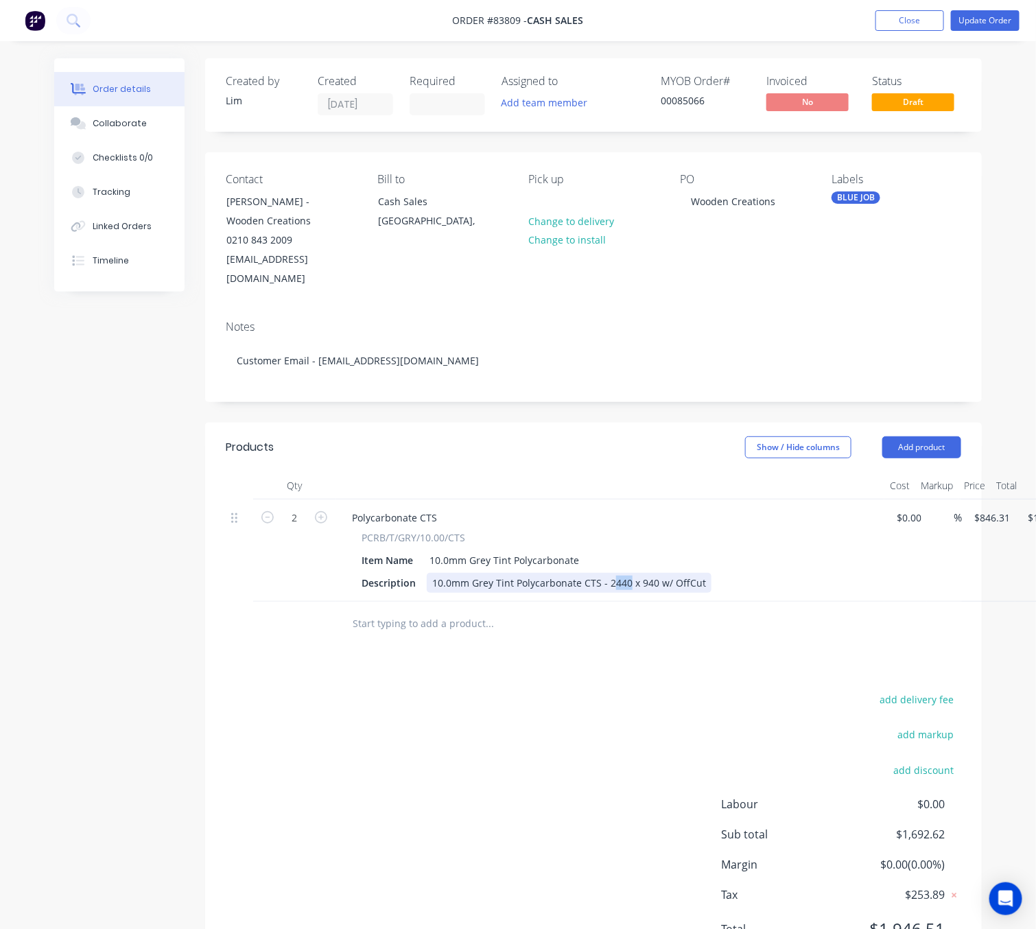
click at [611, 573] on div "10.0mm Grey Tint Polycarbonate CTS - 2440 x 940 w/ OffCut" at bounding box center [569, 583] width 285 height 20
click at [556, 721] on div "add delivery fee add markup add discount Labour $0.00 Sub total $1,692.62 Margi…" at bounding box center [594, 822] width 736 height 265
click at [999, 19] on button "Update Order" at bounding box center [985, 20] width 69 height 21
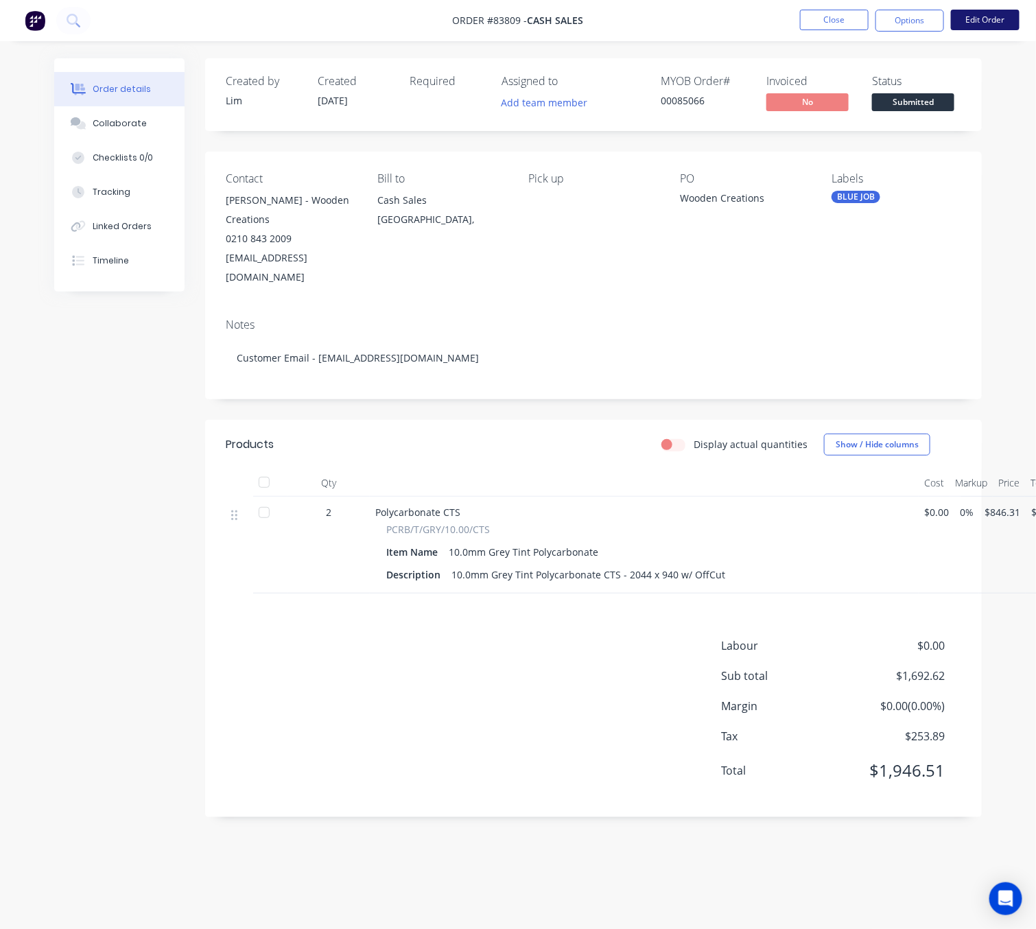
click at [990, 25] on button "Edit Order" at bounding box center [985, 20] width 69 height 21
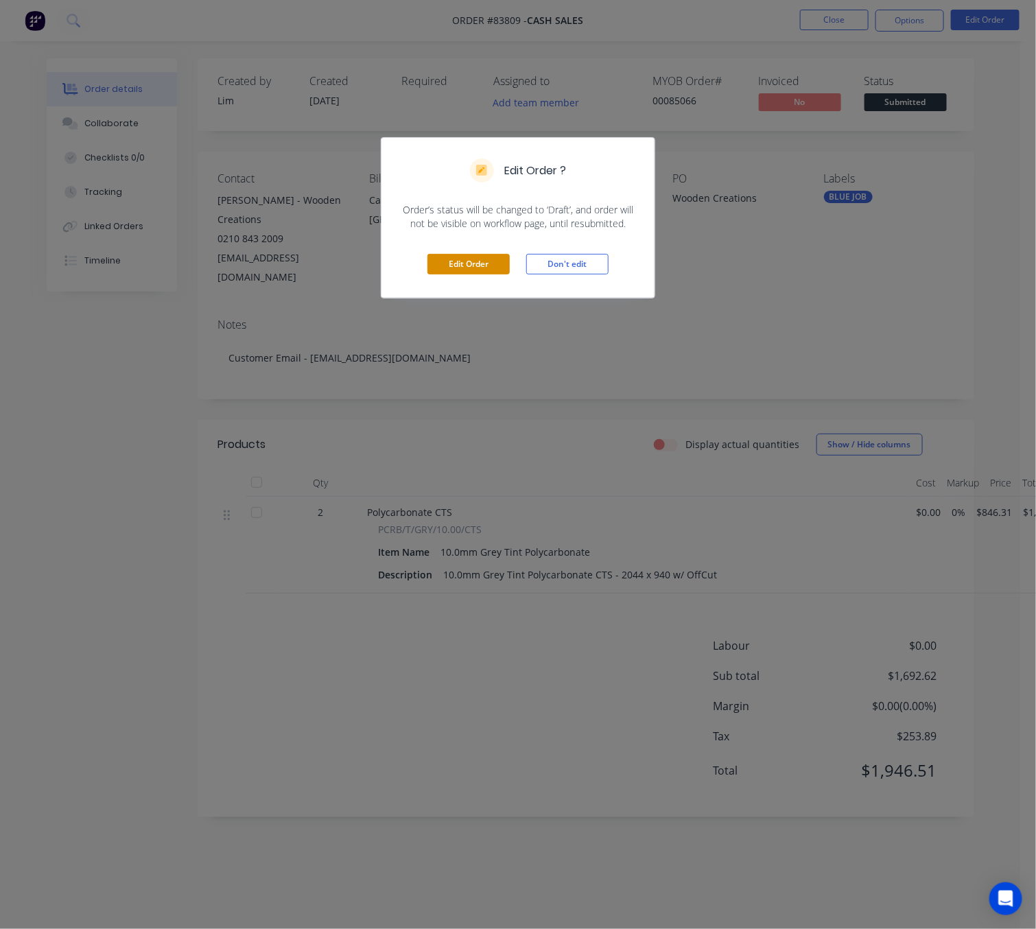
click at [480, 266] on button "Edit Order" at bounding box center [468, 264] width 82 height 21
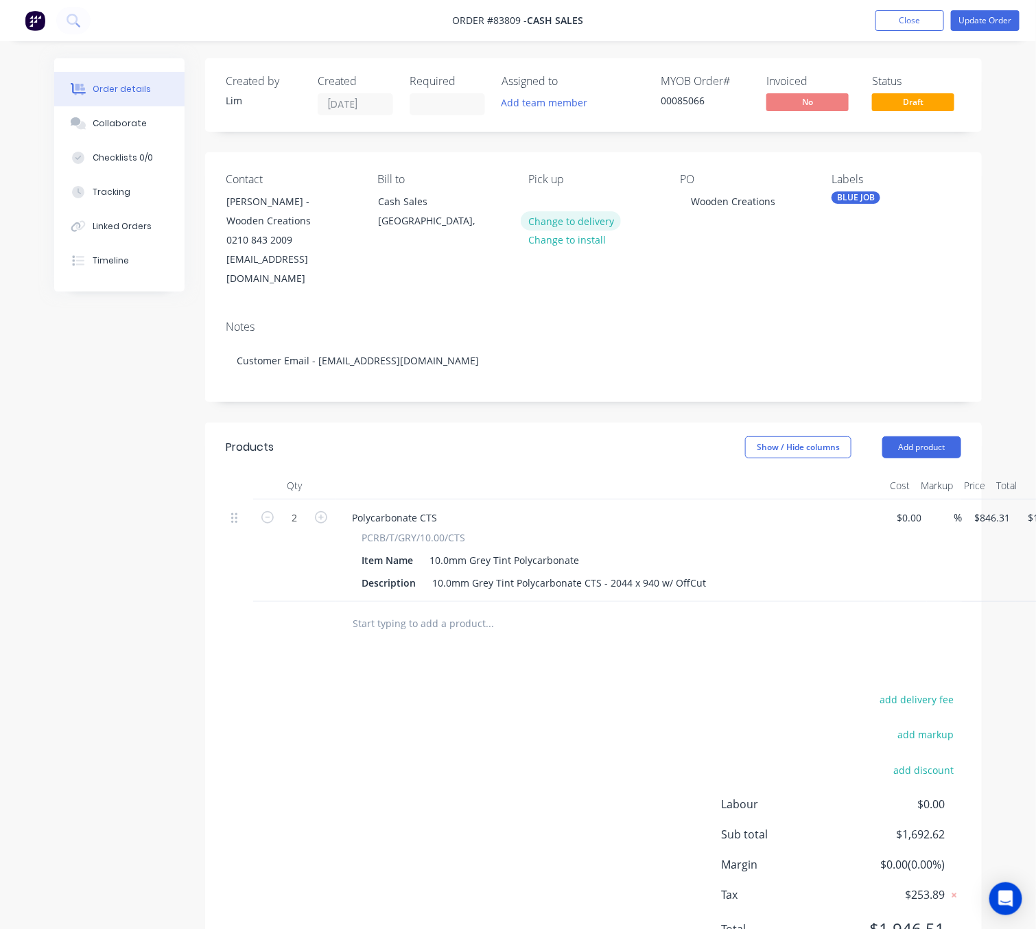
click at [591, 220] on button "Change to delivery" at bounding box center [571, 220] width 100 height 19
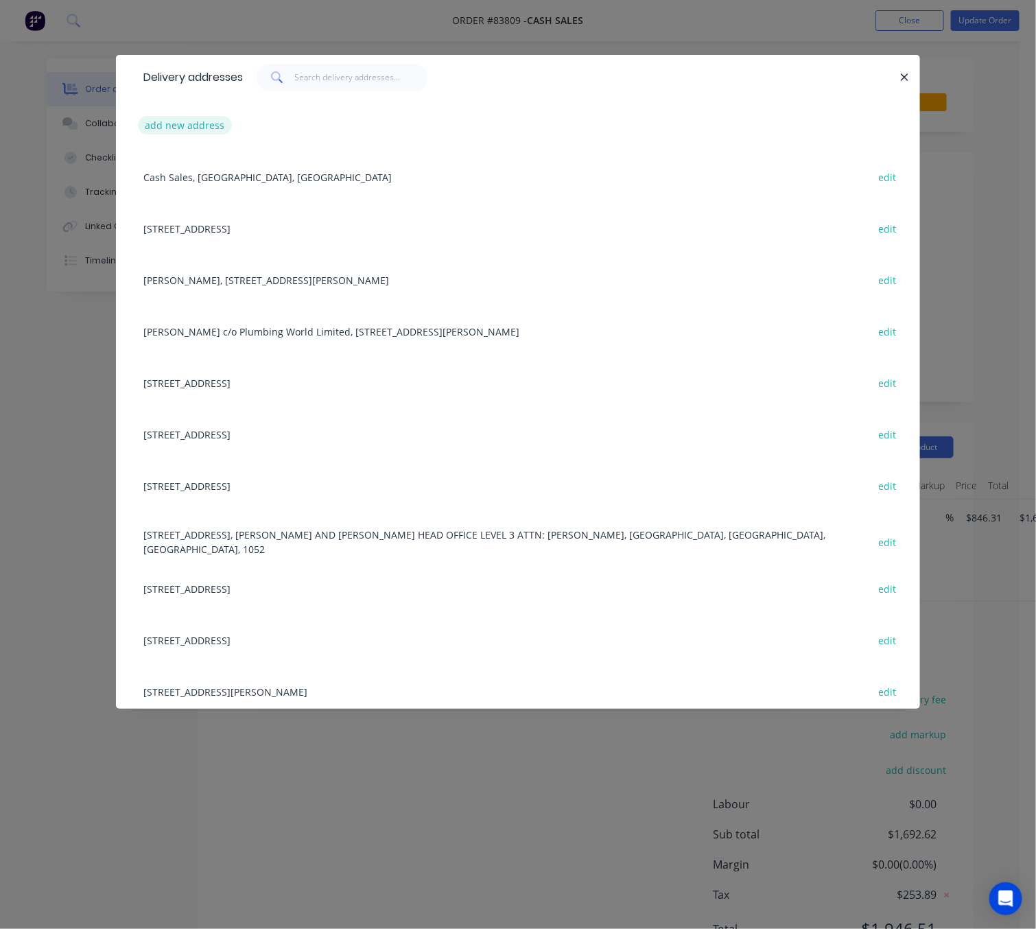
click at [204, 126] on button "add new address" at bounding box center [185, 125] width 94 height 19
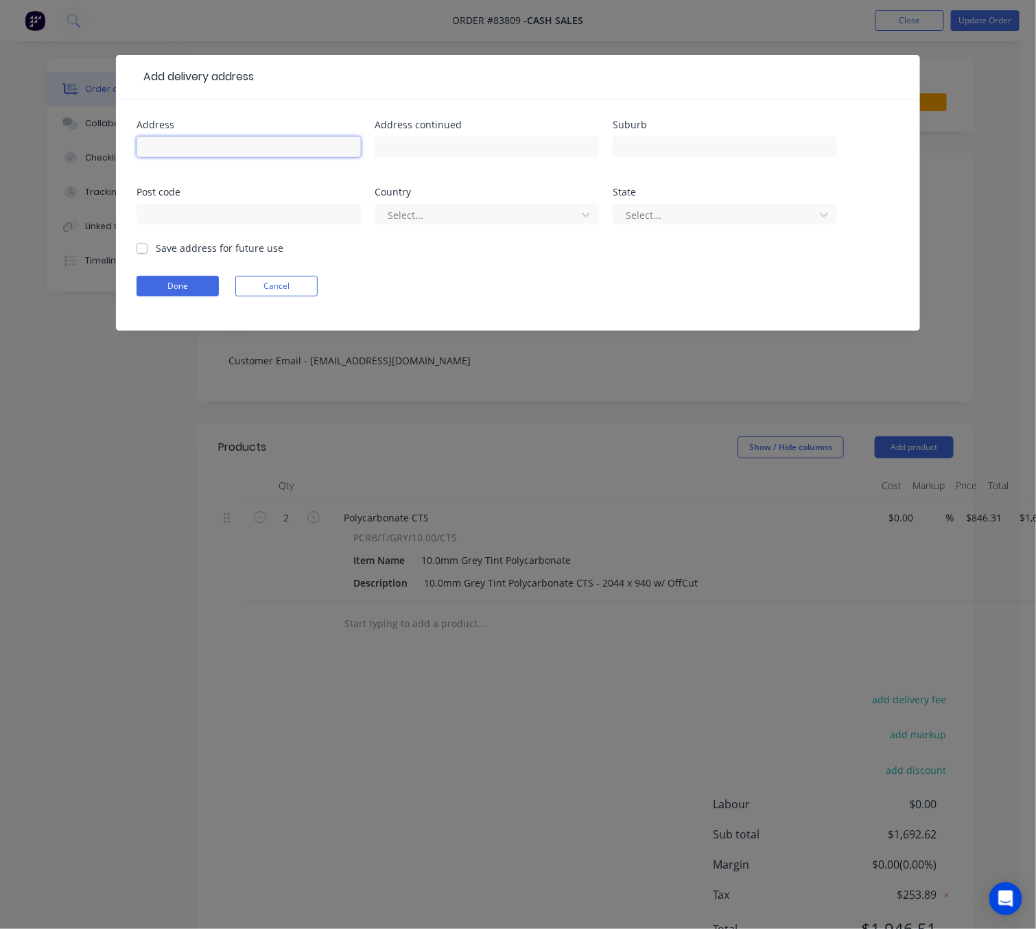
click at [235, 143] on input "text" at bounding box center [249, 147] width 224 height 21
type input "537h Keri Keri"
click at [534, 150] on input "text" at bounding box center [487, 147] width 224 height 21
drag, startPoint x: 533, startPoint y: 149, endPoint x: 668, endPoint y: 136, distance: 135.1
click at [668, 137] on input "text" at bounding box center [725, 147] width 224 height 21
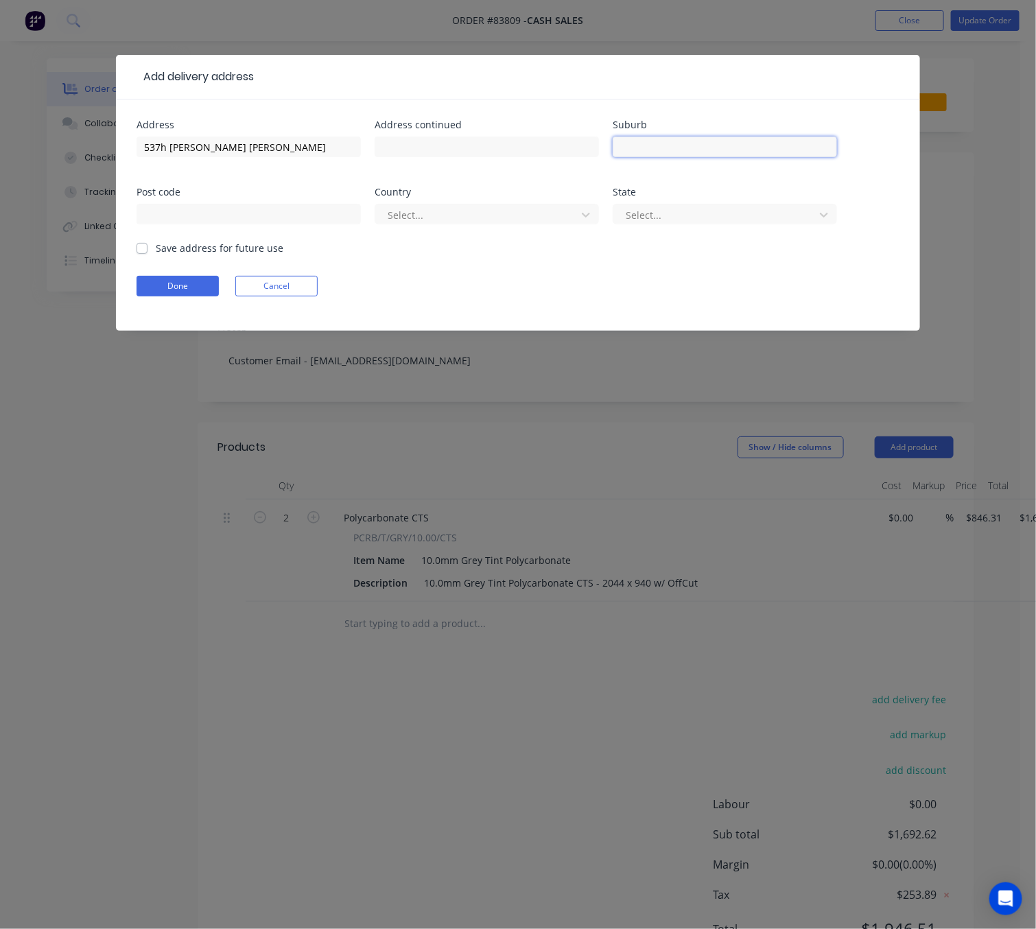
paste input "Kerikeri 0293"
drag, startPoint x: 657, startPoint y: 147, endPoint x: 593, endPoint y: 147, distance: 63.8
click at [593, 147] on div "Address 537h Keri Keri Address continued Suburb Kerikeri 0293 Post code Country…" at bounding box center [518, 180] width 763 height 121
drag, startPoint x: 631, startPoint y: 150, endPoint x: 629, endPoint y: 141, distance: 9.8
click at [620, 141] on input "Kerikeri 0293" at bounding box center [725, 147] width 224 height 21
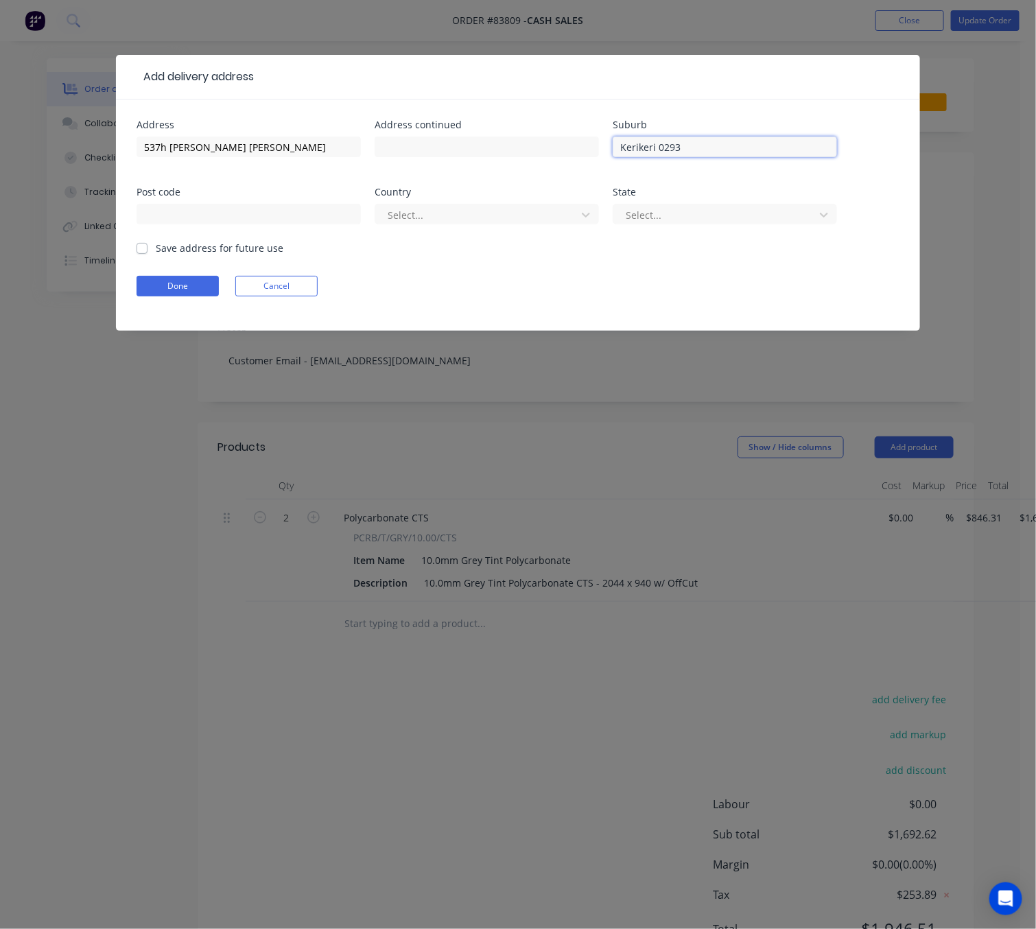
drag, startPoint x: 672, startPoint y: 146, endPoint x: 657, endPoint y: 145, distance: 14.5
click at [657, 145] on input "Kerikeri 0293" at bounding box center [725, 147] width 224 height 21
type input "Kerikeri"
drag, startPoint x: 194, startPoint y: 217, endPoint x: 206, endPoint y: 209, distance: 14.3
click at [196, 216] on input "text" at bounding box center [249, 214] width 224 height 21
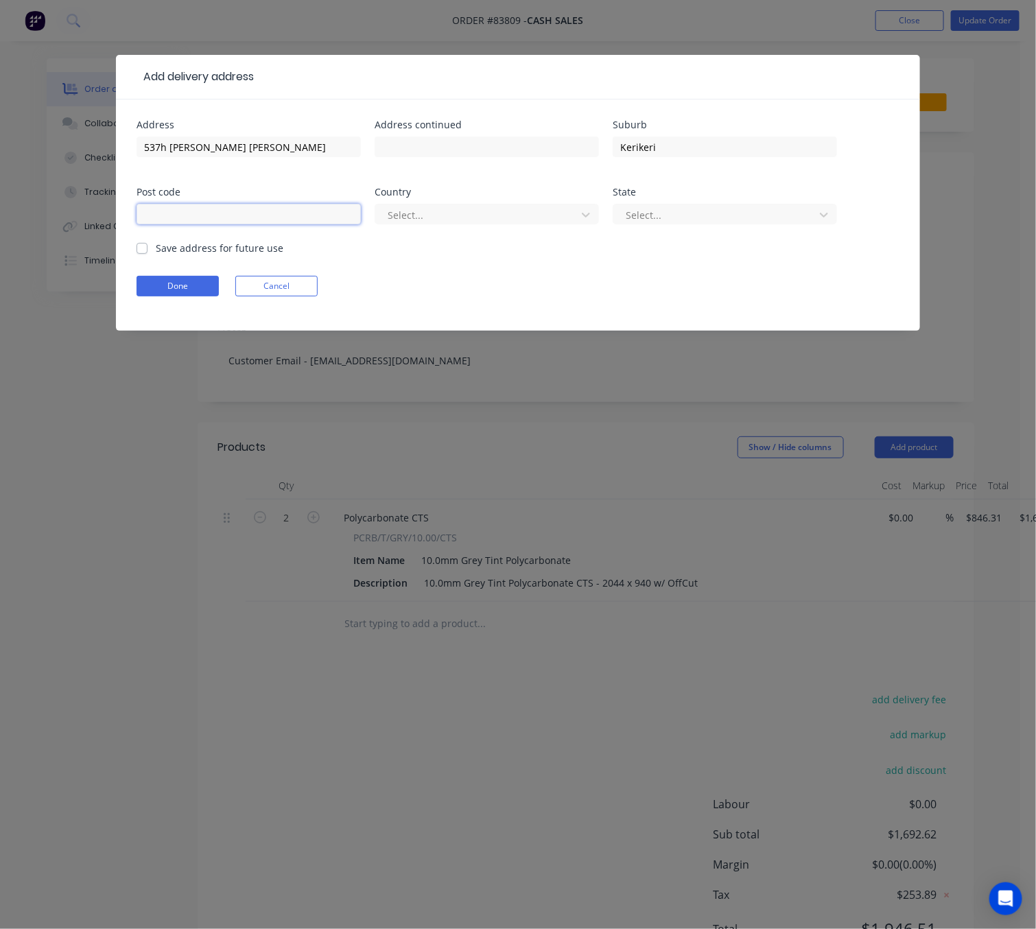
paste input "0293"
type input "0293"
click at [733, 137] on input "Kerikeri" at bounding box center [725, 147] width 224 height 21
type input "Kerikeri"
click at [445, 226] on div "Select..." at bounding box center [487, 220] width 224 height 40
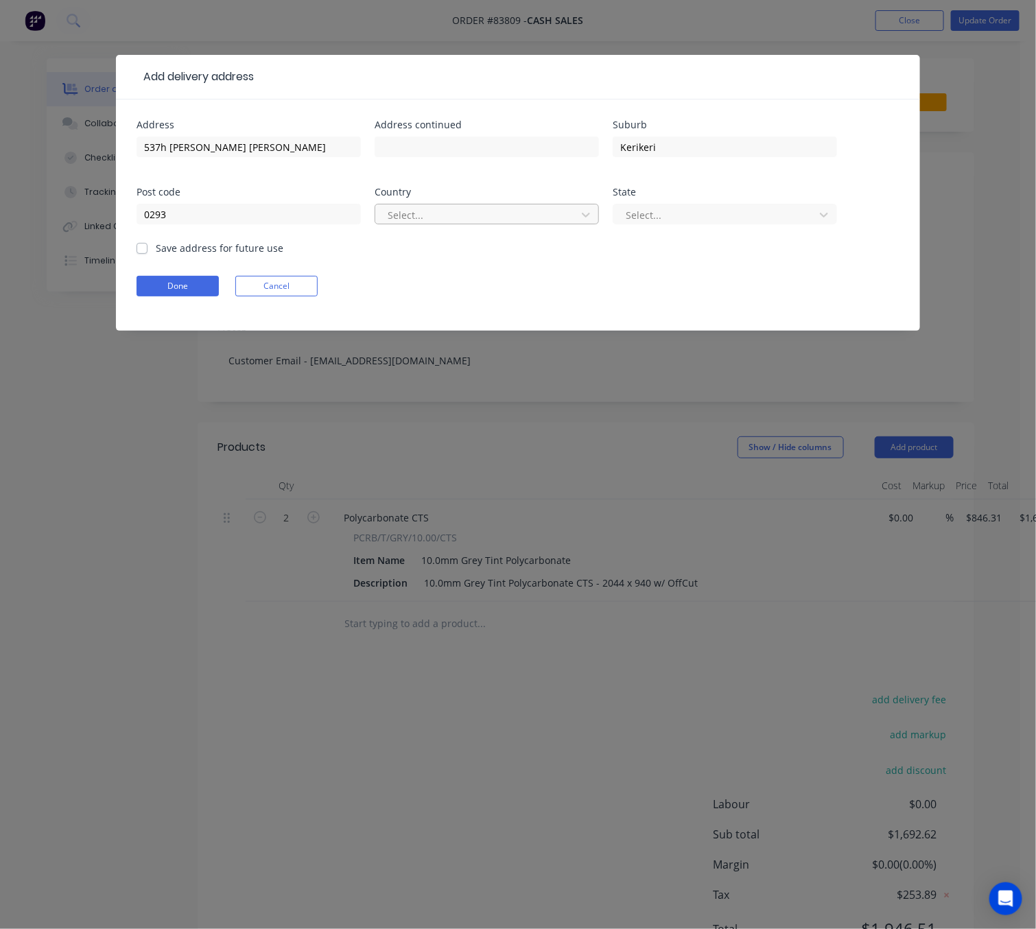
click at [454, 207] on div at bounding box center [477, 215] width 183 height 17
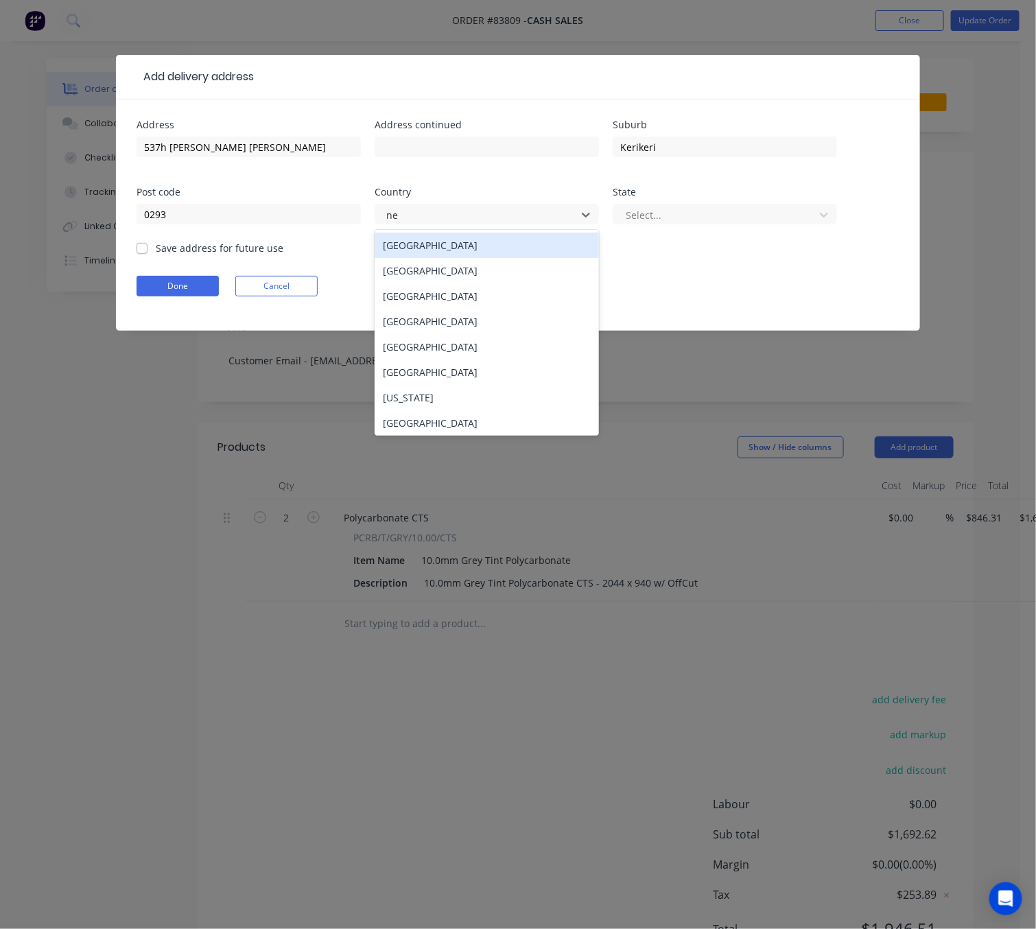
type input "new"
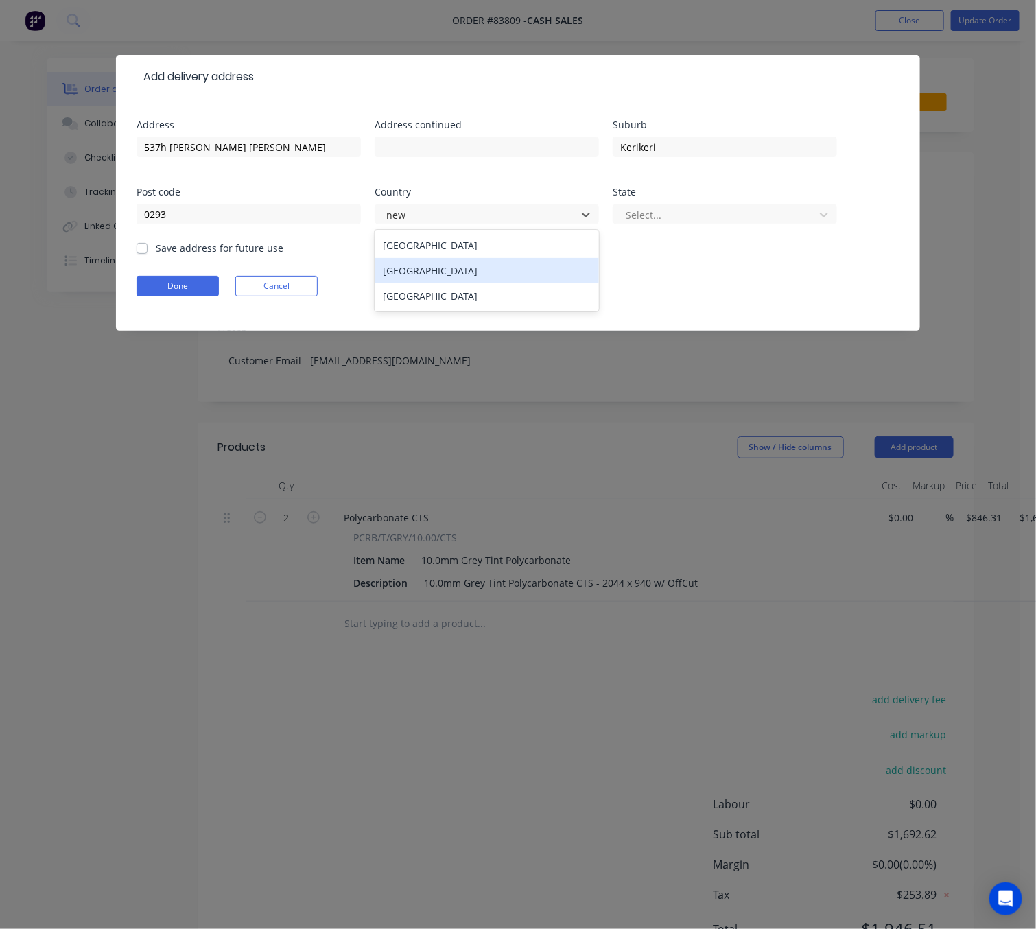
click at [439, 270] on div "[GEOGRAPHIC_DATA]" at bounding box center [487, 270] width 224 height 25
click at [708, 211] on div at bounding box center [715, 215] width 183 height 17
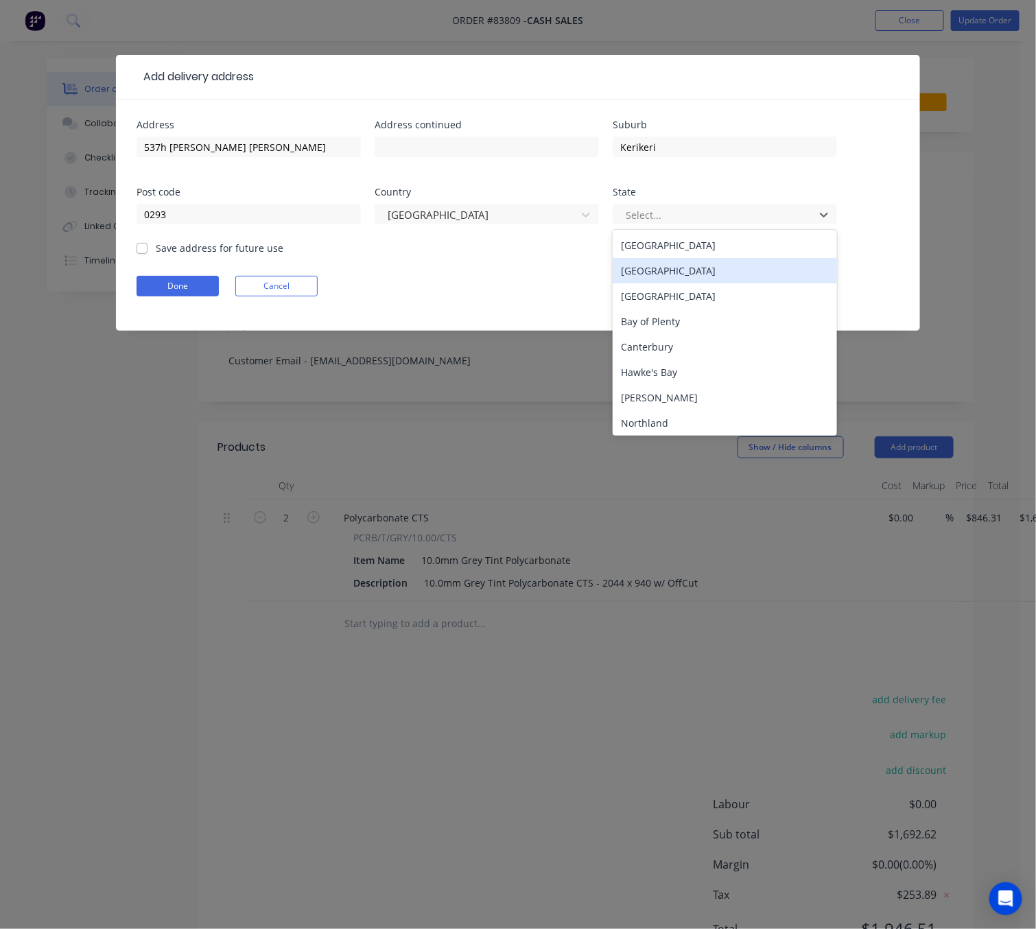
click at [712, 237] on div "North Island" at bounding box center [725, 245] width 224 height 25
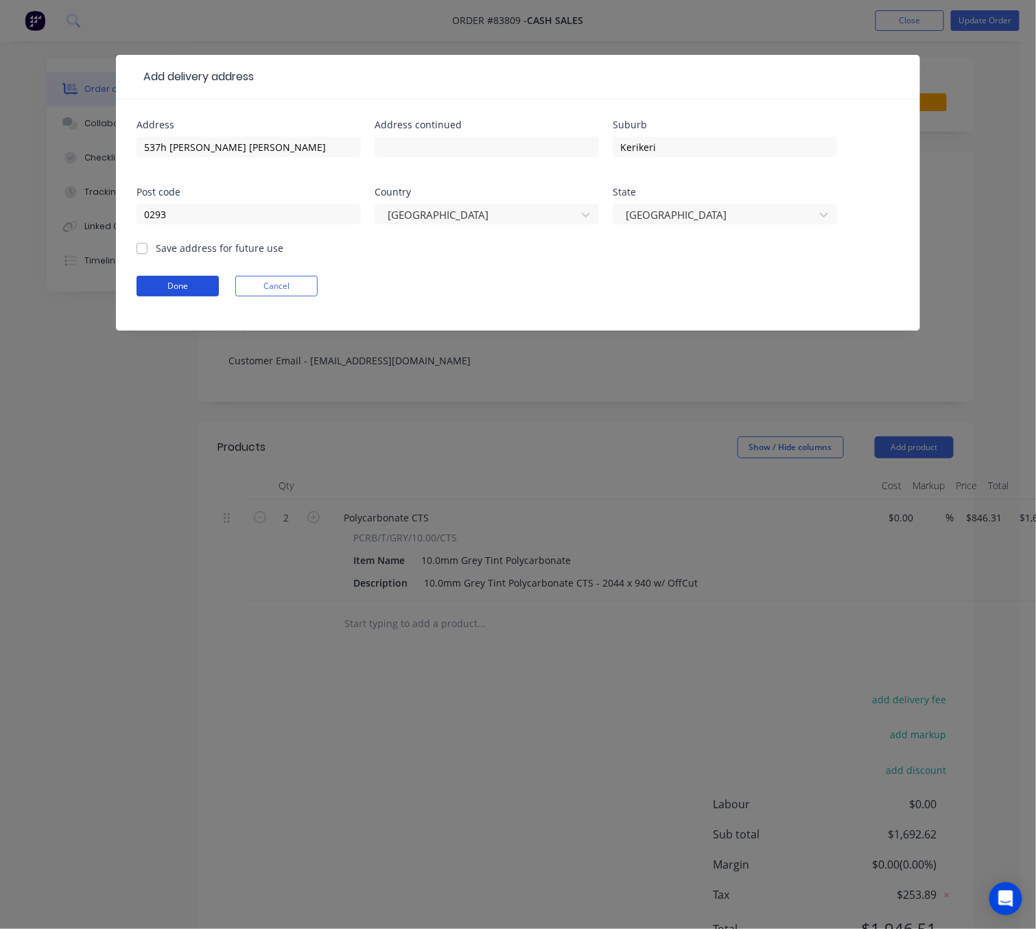
click at [167, 288] on button "Done" at bounding box center [178, 286] width 82 height 21
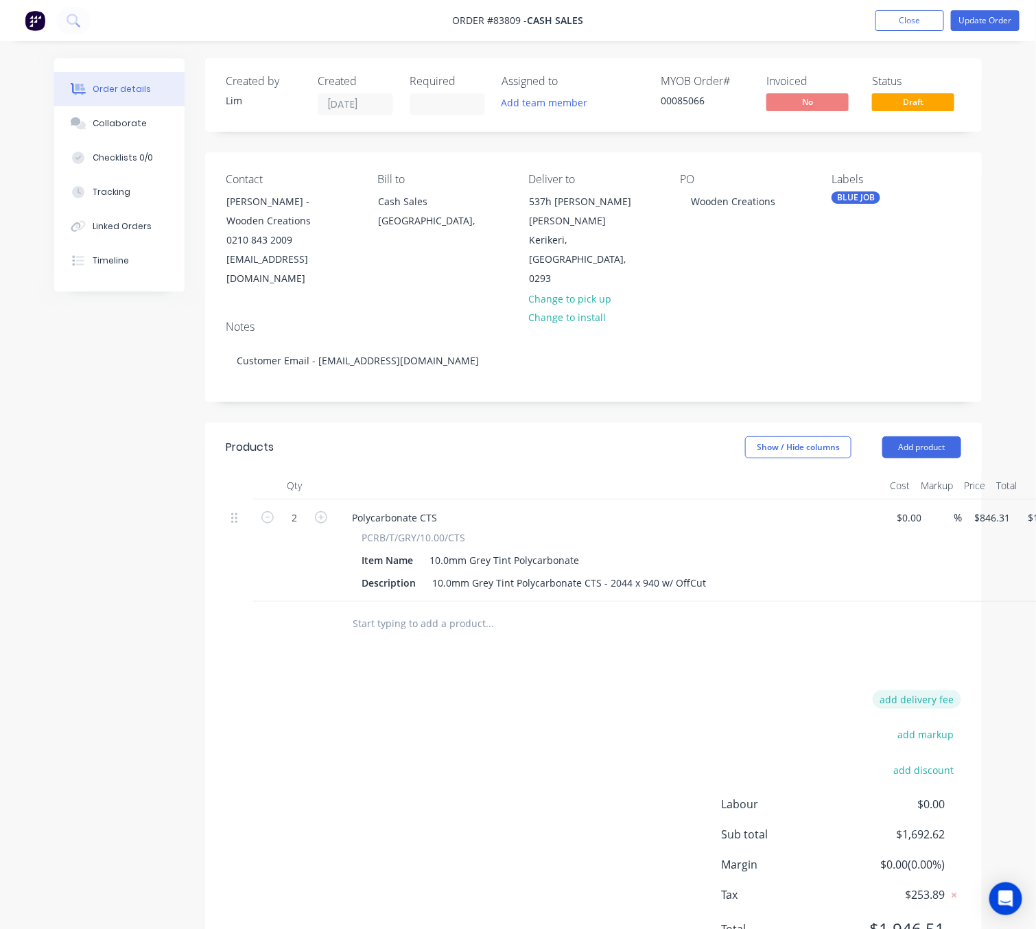
click at [935, 690] on button "add delivery fee" at bounding box center [917, 699] width 89 height 19
click at [928, 690] on input at bounding box center [908, 700] width 62 height 21
type input "113.11"
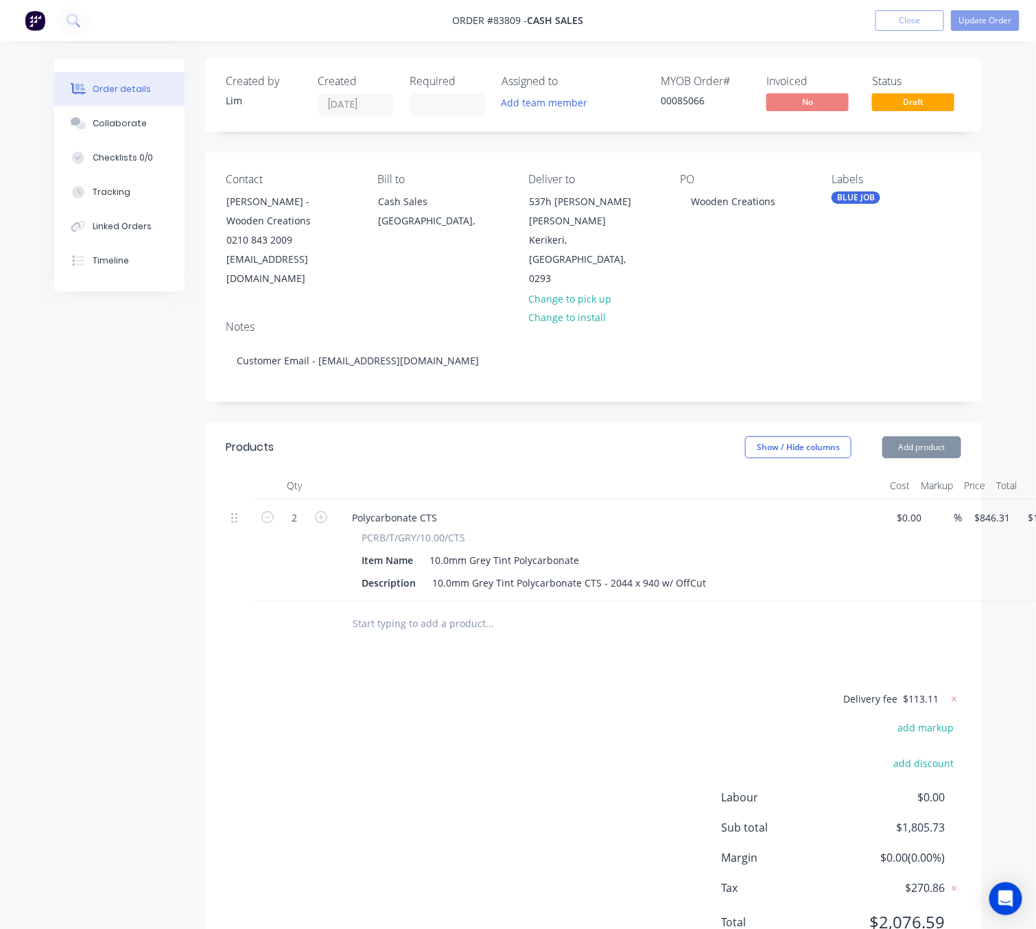
drag, startPoint x: 622, startPoint y: 725, endPoint x: 642, endPoint y: 725, distance: 20.6
click at [620, 723] on div "Delivery fee $113.11 add markup add discount Labour $0.00 Sub total $1,805.73 M…" at bounding box center [594, 819] width 736 height 258
click at [984, 21] on button "Update Order" at bounding box center [985, 20] width 69 height 21
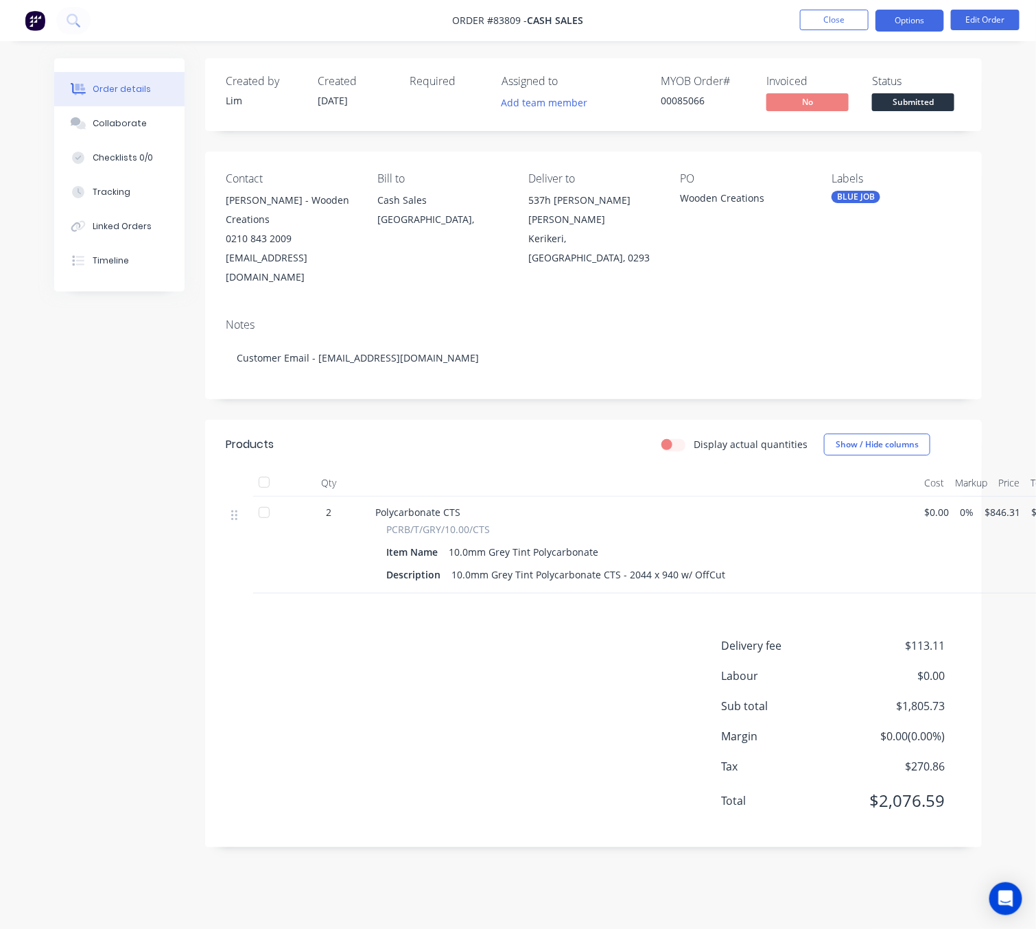
click at [913, 25] on button "Options" at bounding box center [910, 21] width 69 height 22
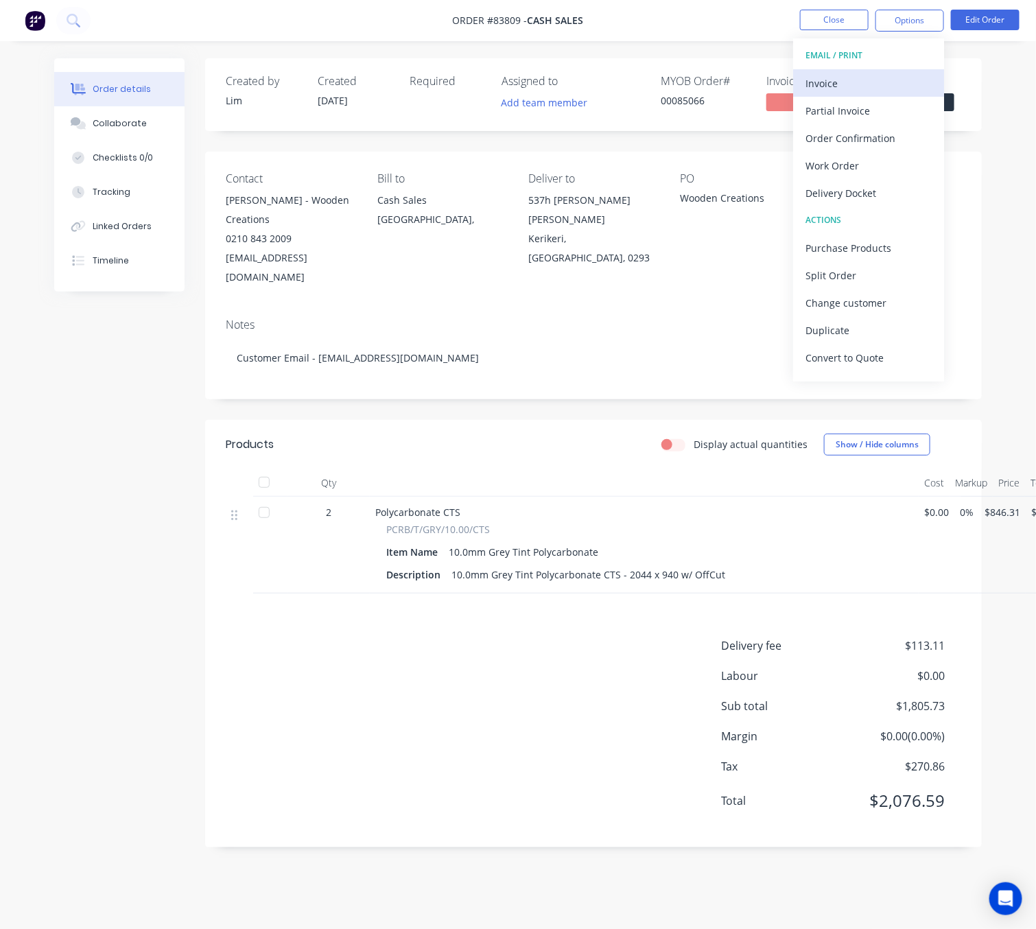
click at [881, 77] on div "Invoice" at bounding box center [869, 83] width 126 height 20
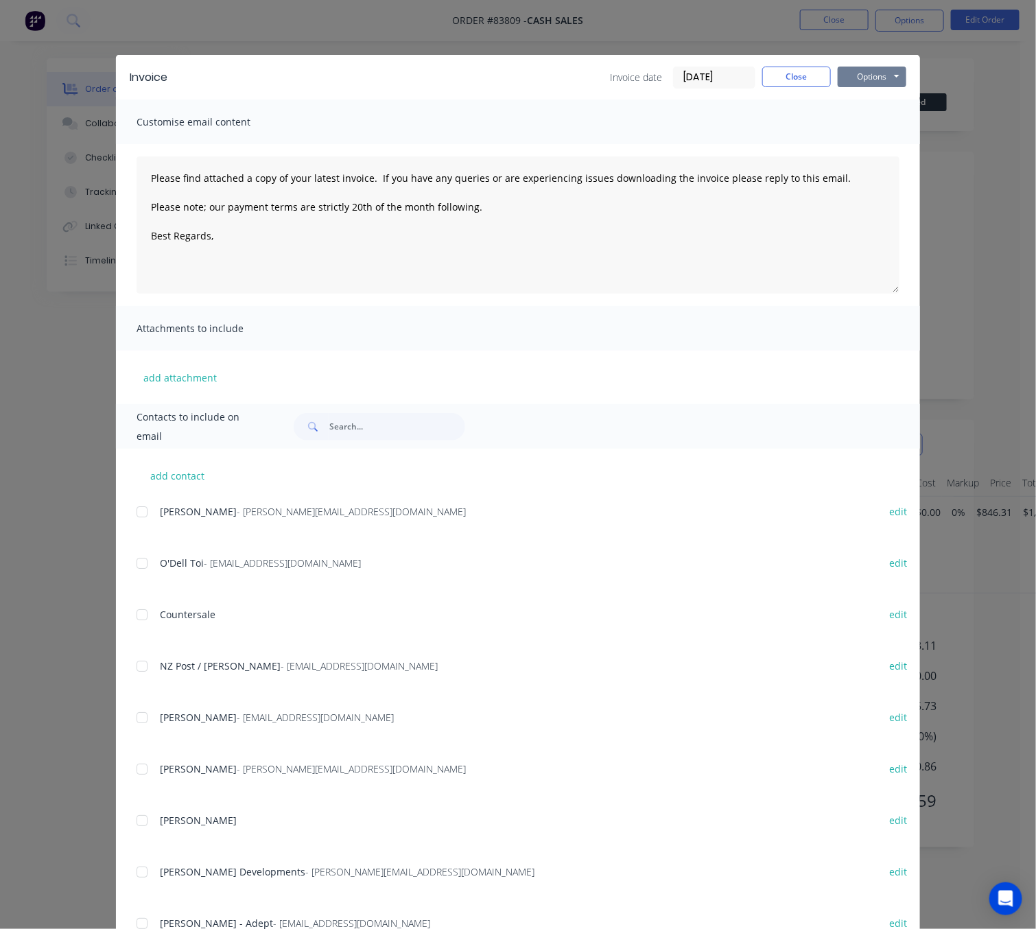
click at [880, 71] on button "Options" at bounding box center [872, 77] width 69 height 21
click at [891, 99] on button "Preview" at bounding box center [882, 101] width 88 height 23
click at [750, 89] on div "Invoice Invoice date [DATE] Close Options Preview Print Email" at bounding box center [518, 77] width 804 height 45
click at [777, 84] on button "Close" at bounding box center [796, 77] width 69 height 21
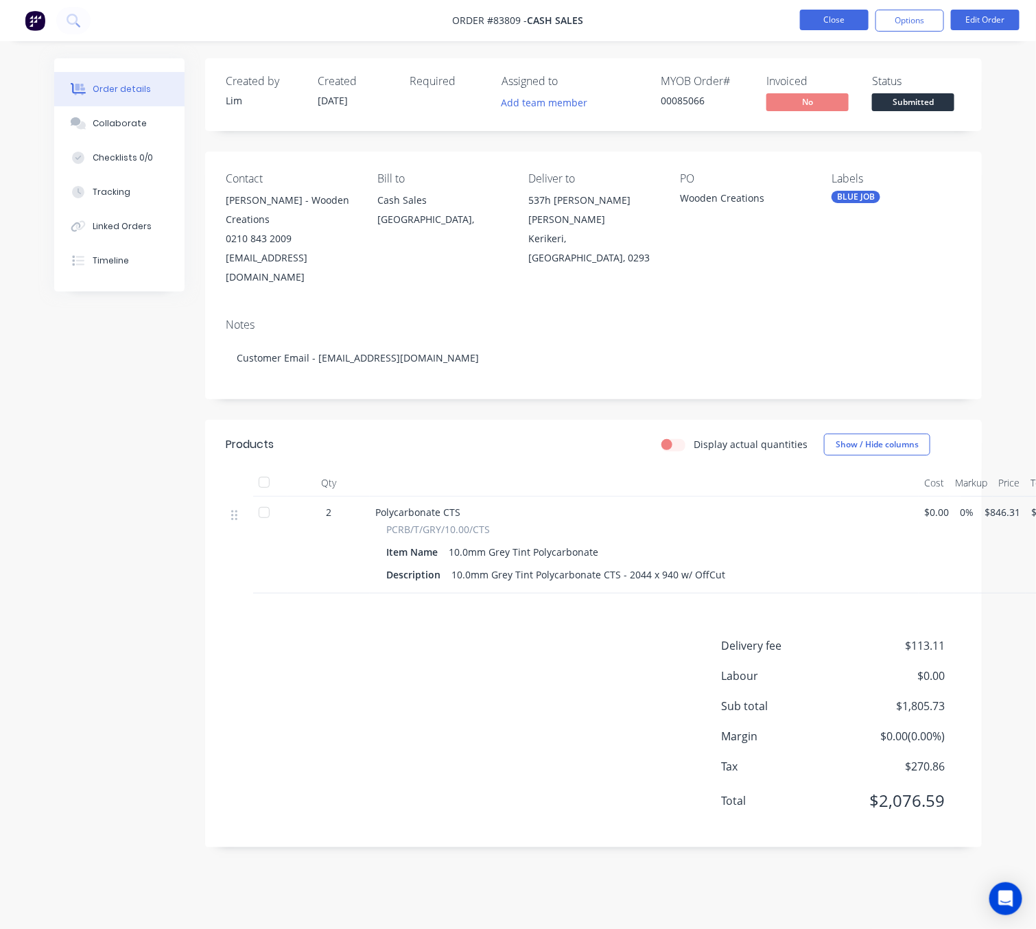
click at [838, 10] on button "Close" at bounding box center [834, 20] width 69 height 21
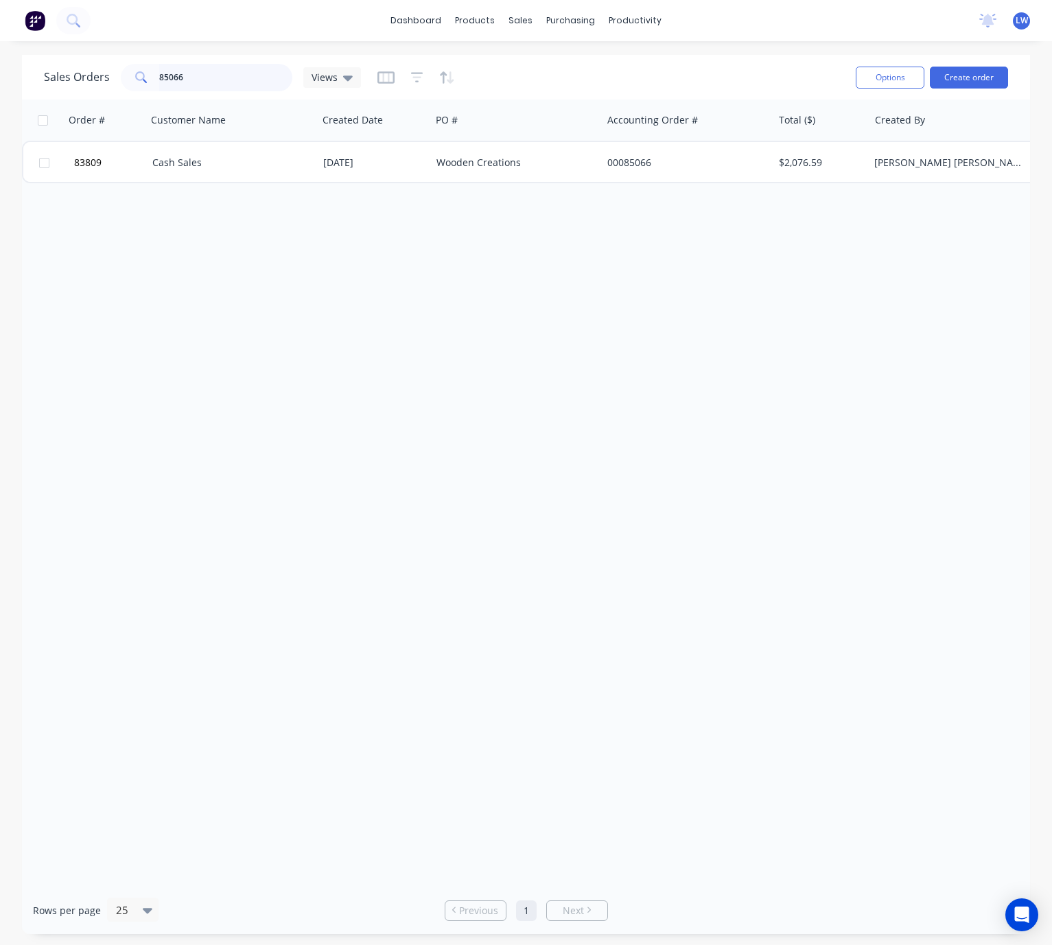
click at [186, 80] on input "85066" at bounding box center [226, 77] width 134 height 27
type input "8"
type input "transformations"
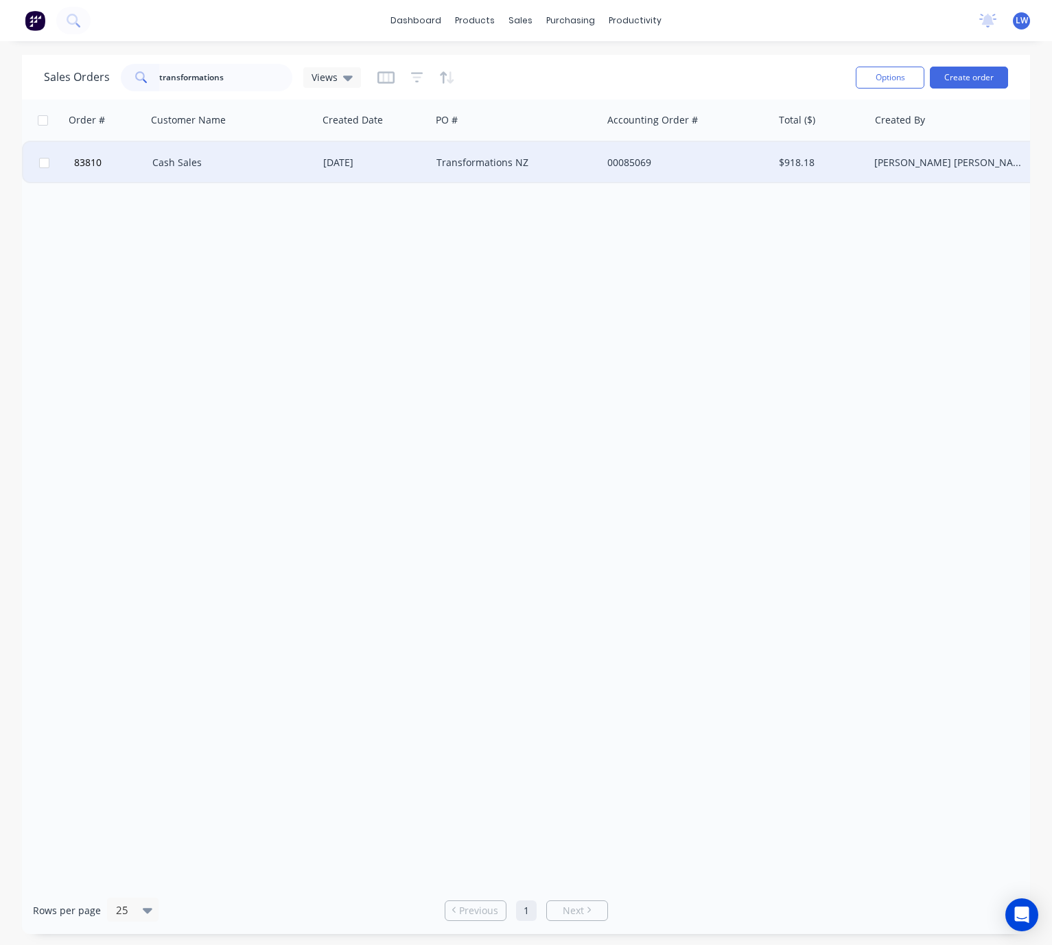
click at [504, 171] on div "Transformations NZ" at bounding box center [516, 162] width 171 height 41
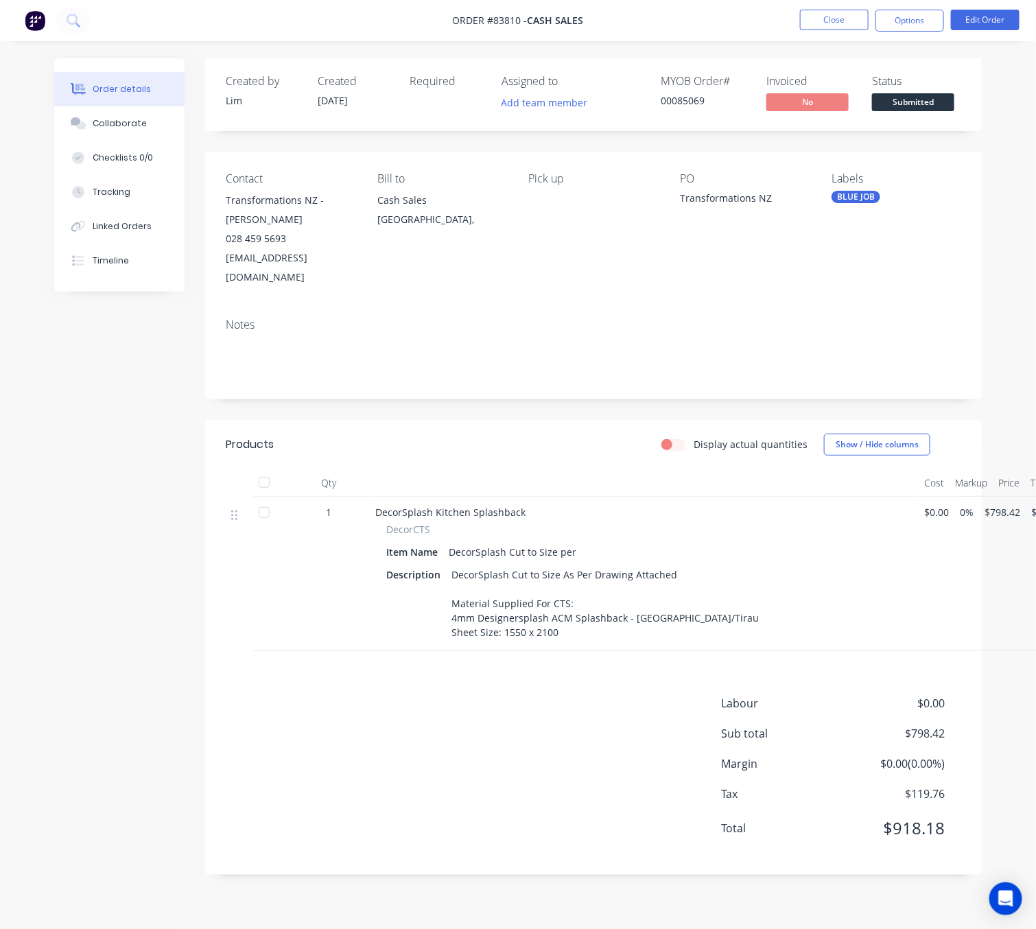
click at [253, 736] on div "Labour $0.00 Sub total $798.42 Margin $0.00 ( 0.00 %) Tax $119.76 Total $918.18" at bounding box center [594, 774] width 736 height 159
click at [926, 25] on button "Options" at bounding box center [910, 21] width 69 height 22
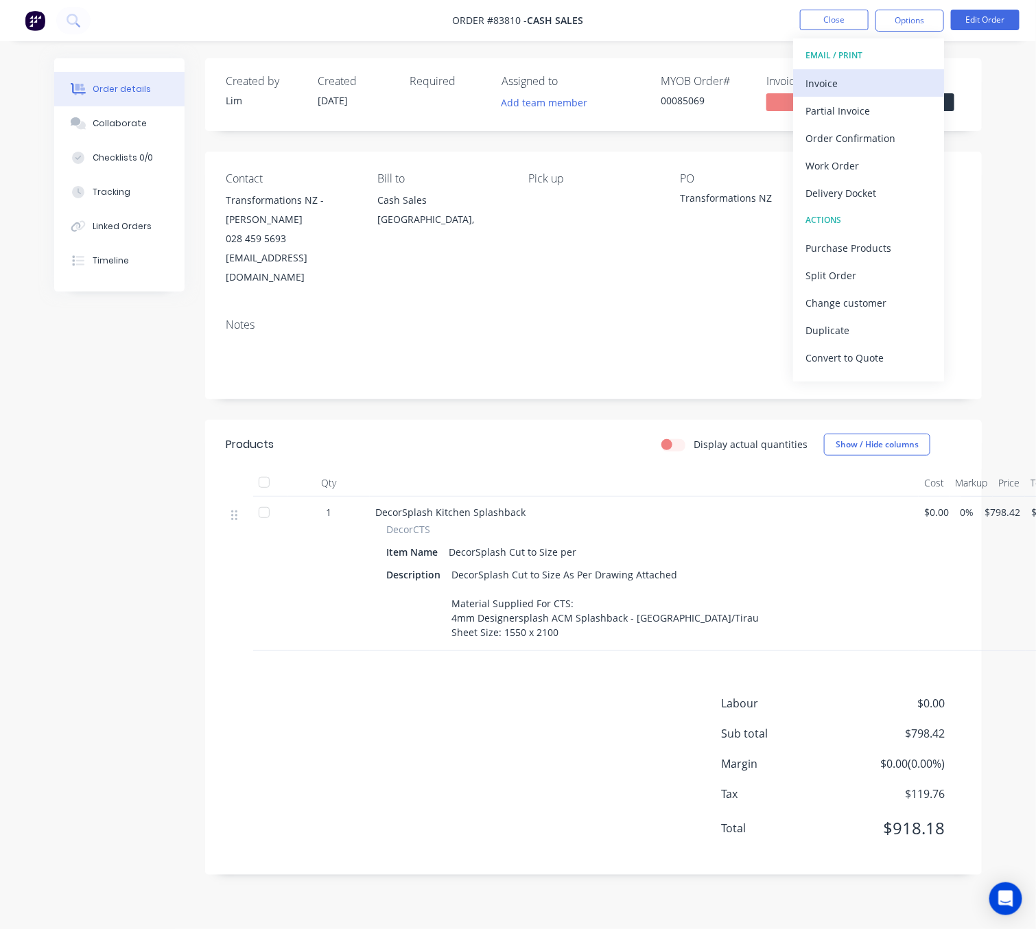
click at [869, 89] on div "Invoice" at bounding box center [869, 83] width 126 height 20
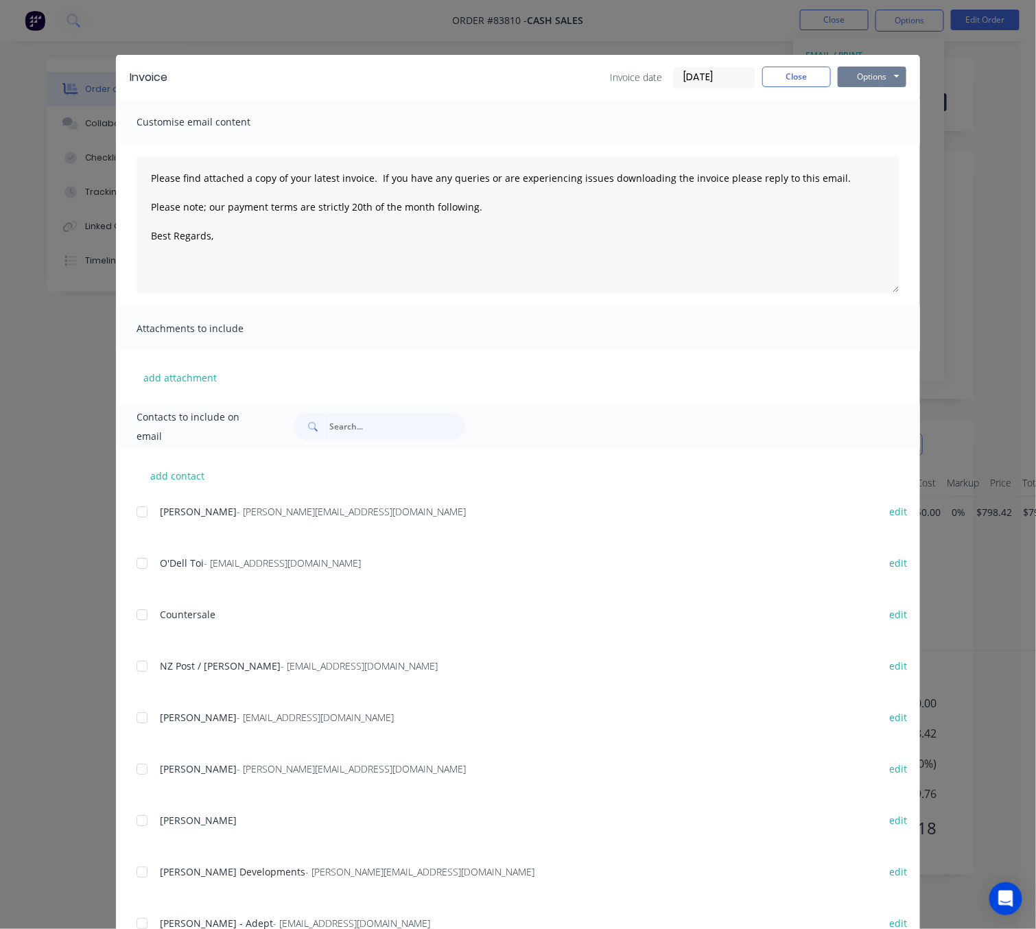
click at [873, 73] on button "Options" at bounding box center [872, 77] width 69 height 21
click at [885, 97] on button "Preview" at bounding box center [882, 101] width 88 height 23
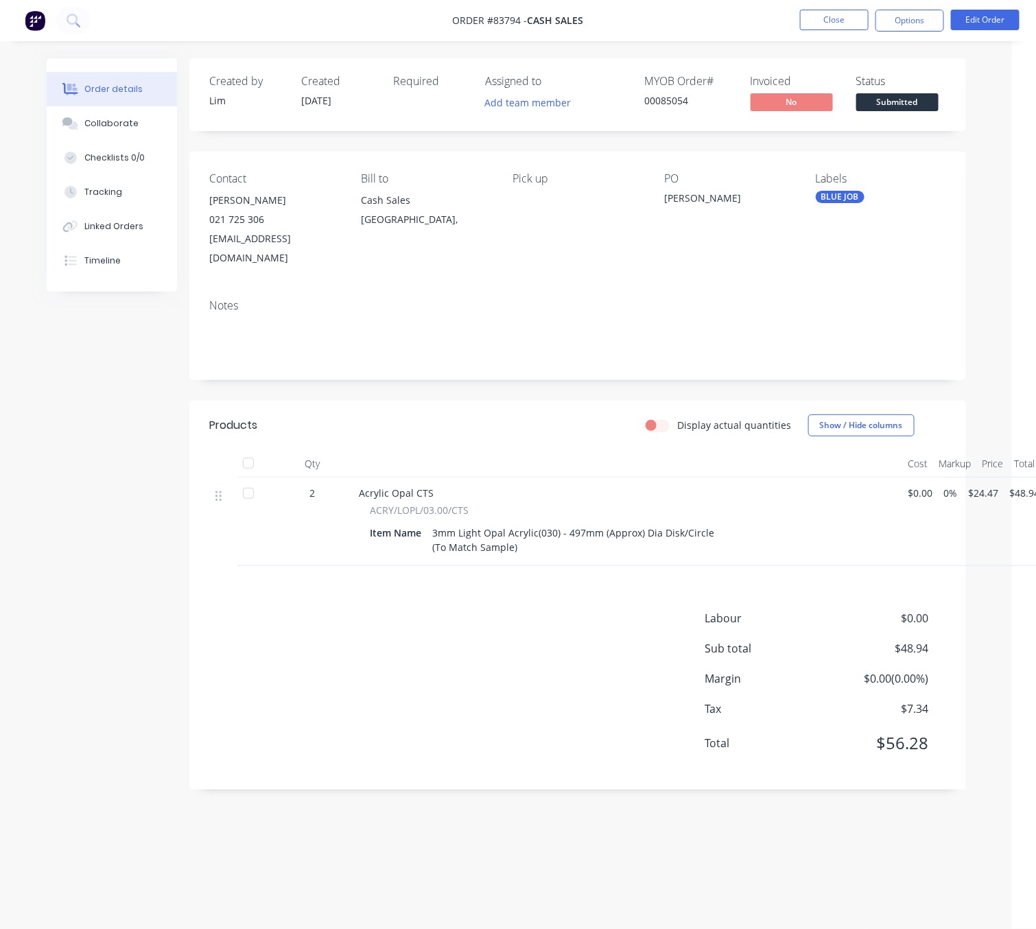
scroll to position [0, 8]
click at [849, 6] on nav "Order #83794 - Cash Sales Close Options Edit Order" at bounding box center [518, 20] width 1036 height 41
click at [849, 10] on button "Close" at bounding box center [834, 20] width 69 height 21
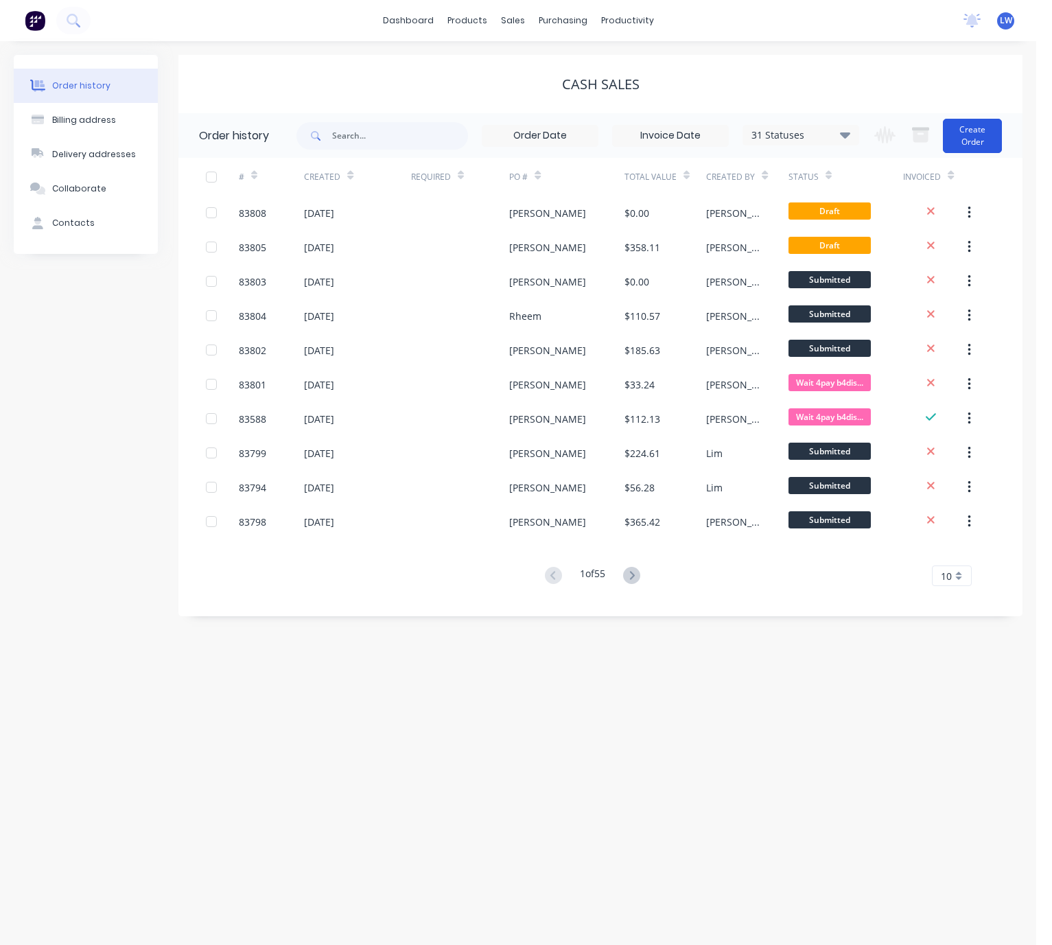
click at [958, 138] on button "Create Order" at bounding box center [972, 136] width 59 height 34
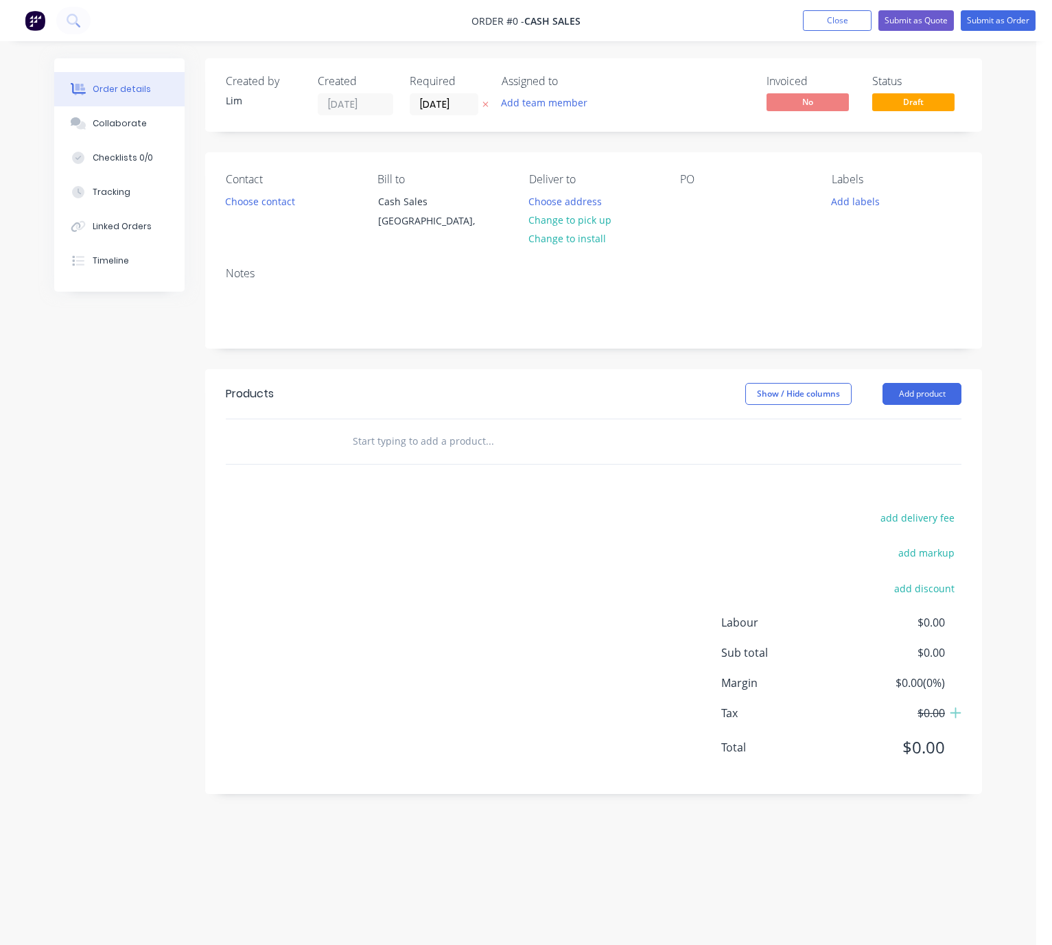
click at [486, 102] on icon at bounding box center [485, 104] width 6 height 8
click at [276, 222] on div "Contact Choose contact" at bounding box center [291, 204] width 130 height 62
click at [277, 202] on button "Choose contact" at bounding box center [260, 200] width 84 height 19
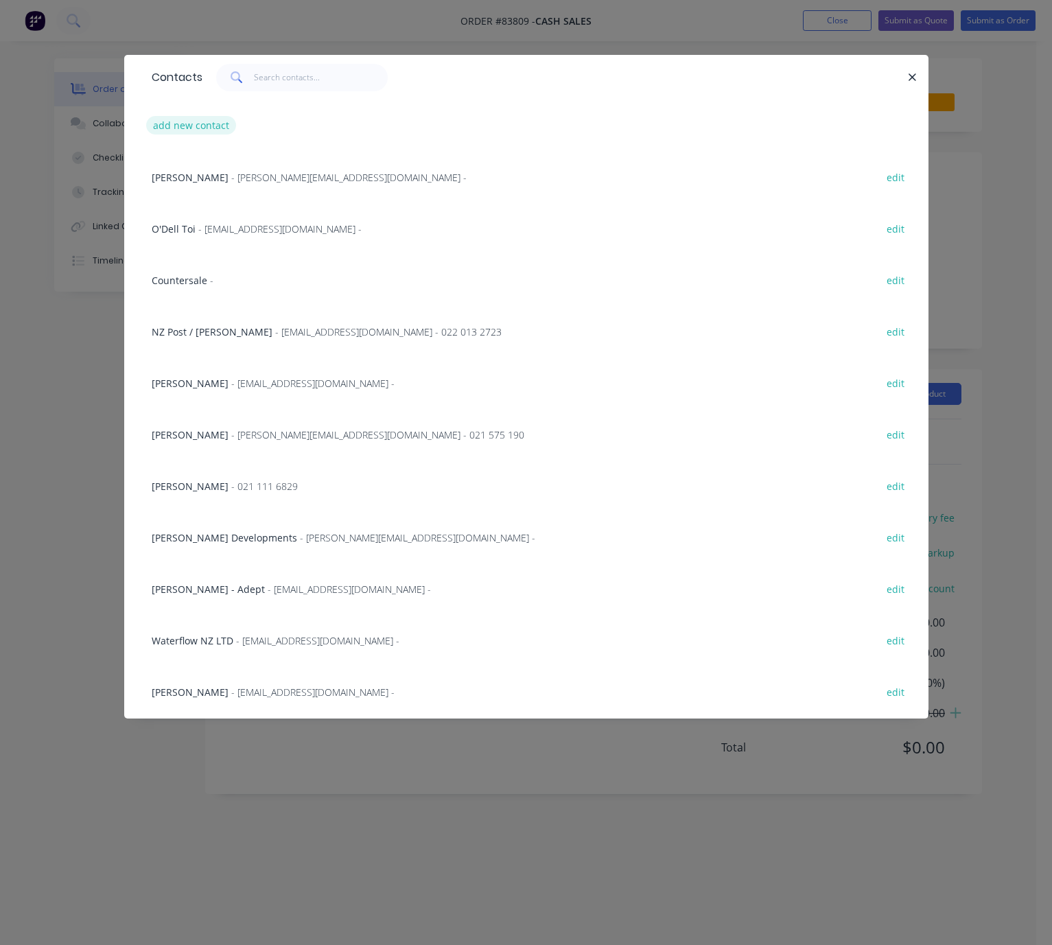
click at [176, 121] on button "add new contact" at bounding box center [191, 125] width 91 height 19
select select "NZ"
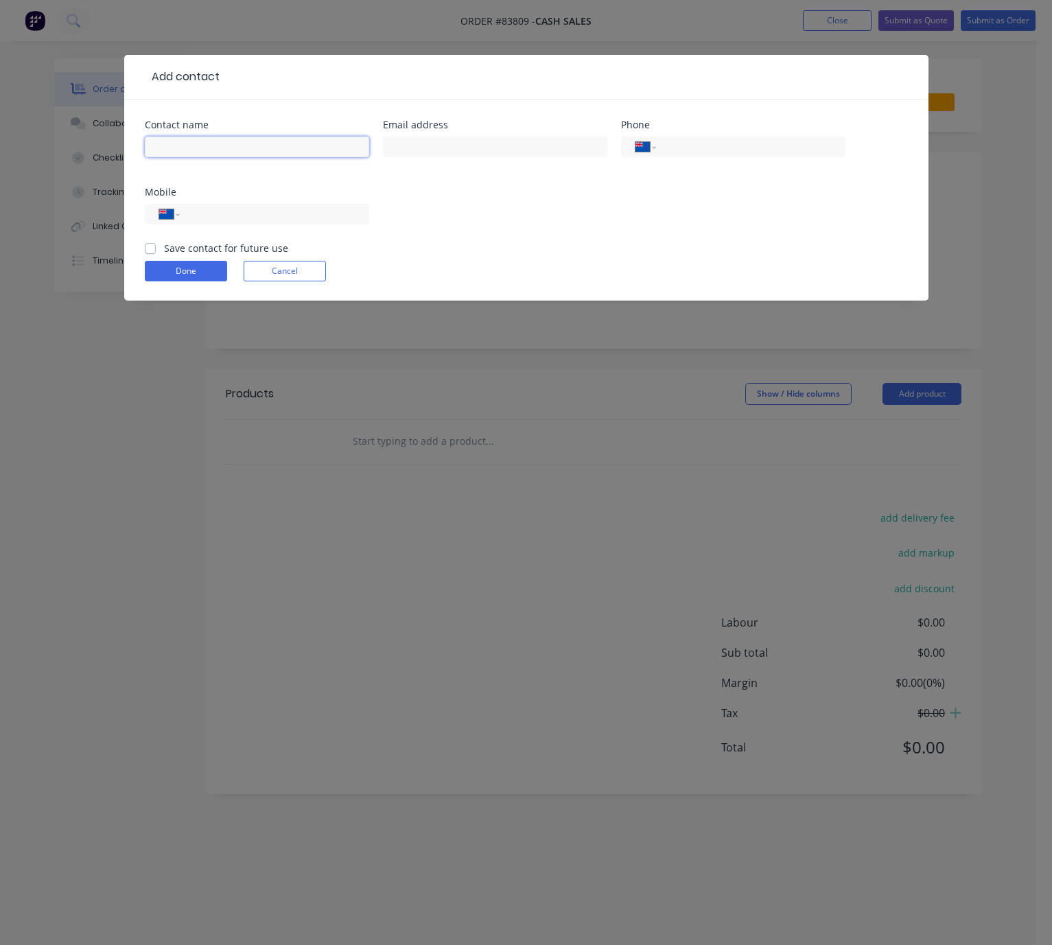
click at [200, 142] on input "text" at bounding box center [257, 147] width 224 height 21
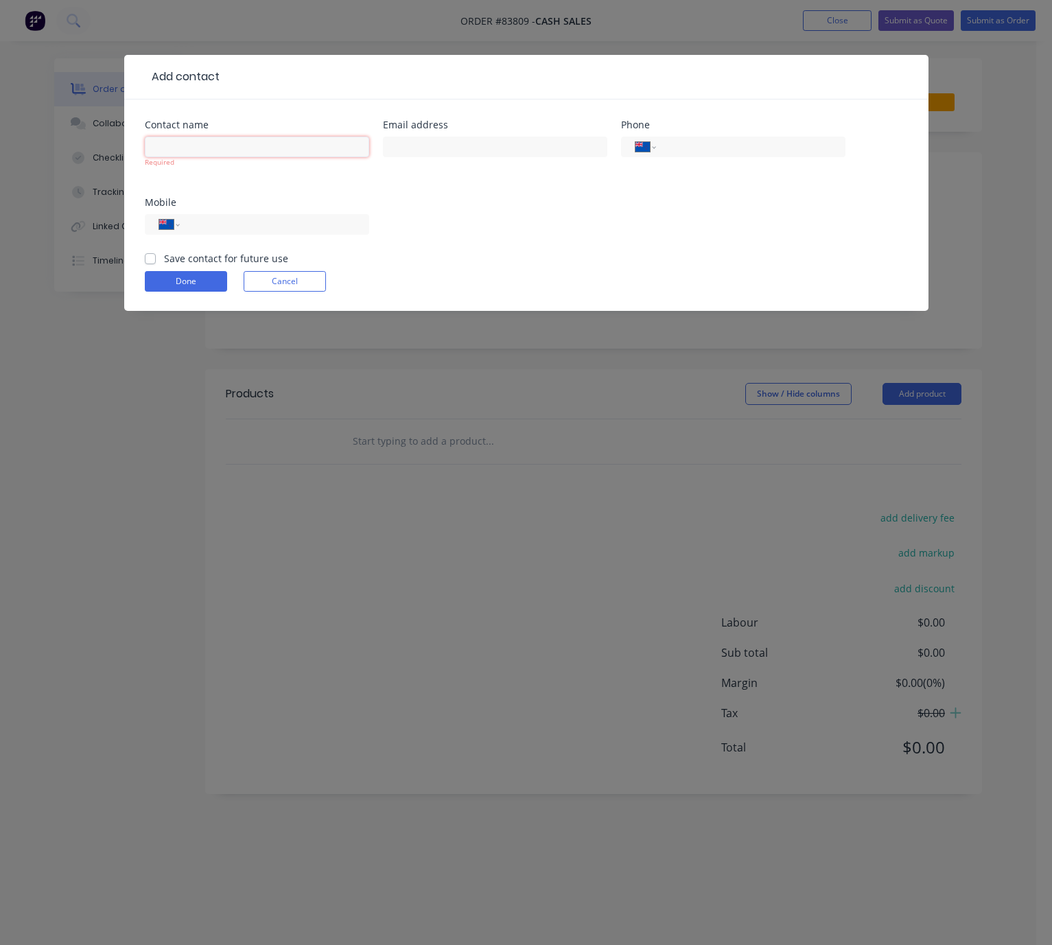
click at [270, 140] on input "text" at bounding box center [257, 147] width 224 height 21
type input "W"
click at [460, 144] on input "text" at bounding box center [495, 147] width 224 height 21
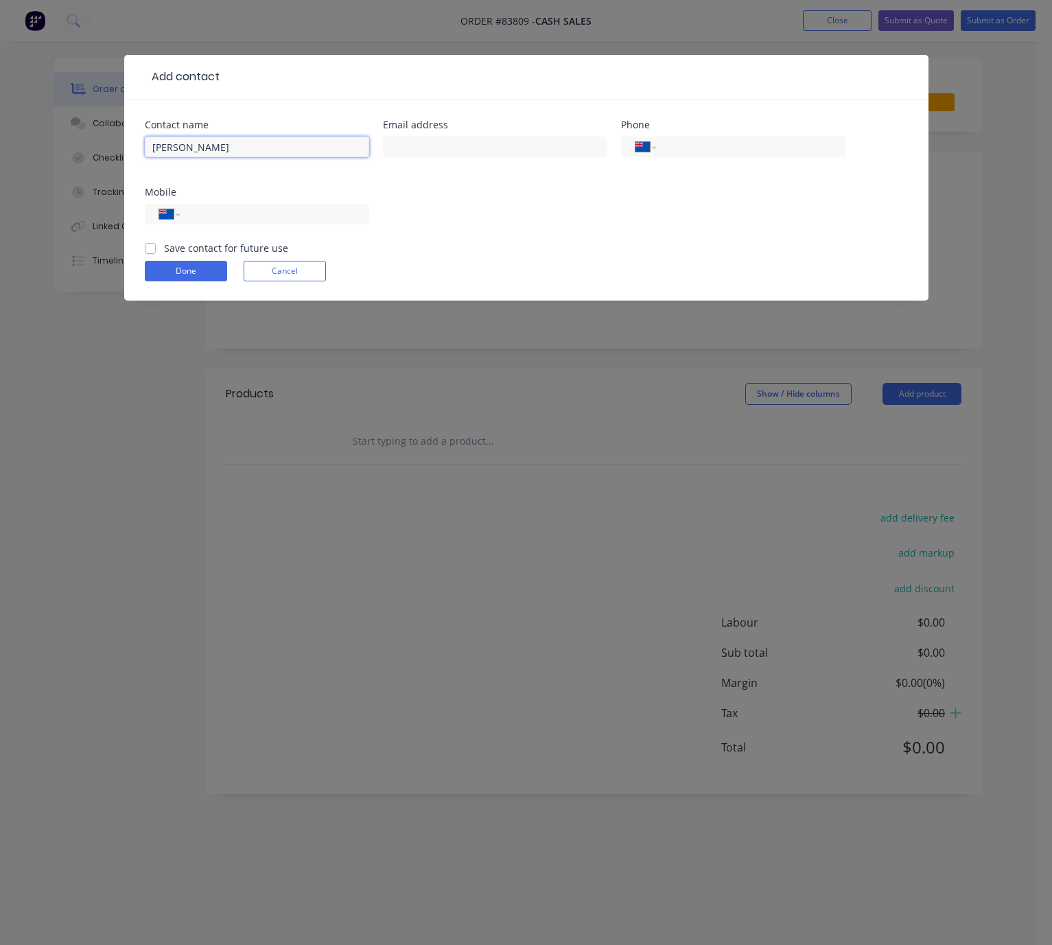
click at [355, 143] on input "[PERSON_NAME]" at bounding box center [257, 147] width 224 height 21
type input "[PERSON_NAME] - Wooden Creations"
click at [464, 145] on input "text" at bounding box center [495, 147] width 224 height 21
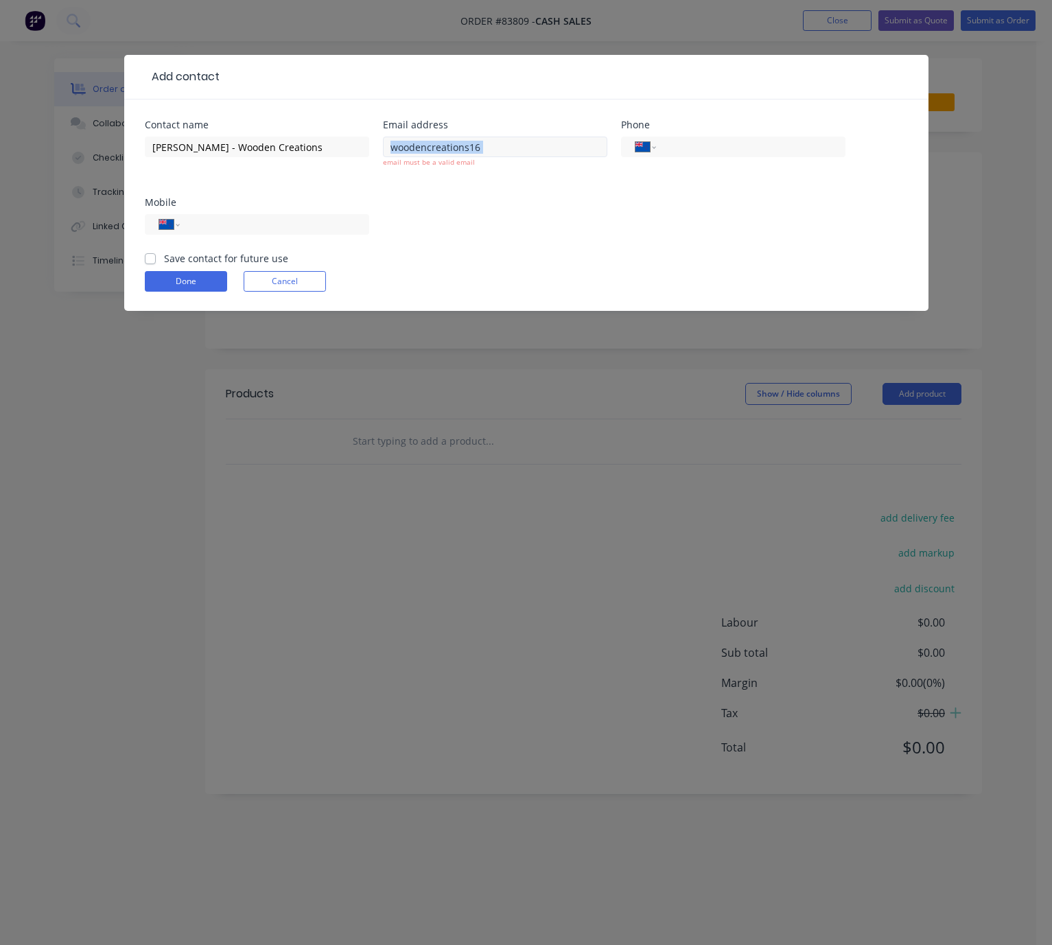
drag, startPoint x: 525, startPoint y: 140, endPoint x: 388, endPoint y: 147, distance: 137.4
click at [388, 147] on div "woodencreations16 email must be a valid email" at bounding box center [495, 158] width 224 height 51
drag, startPoint x: 430, startPoint y: 145, endPoint x: 480, endPoint y: 134, distance: 51.3
click at [476, 134] on div "woodencreations16 email must be a valid email" at bounding box center [495, 158] width 224 height 51
click at [451, 148] on input "woodencreations16" at bounding box center [495, 147] width 224 height 21
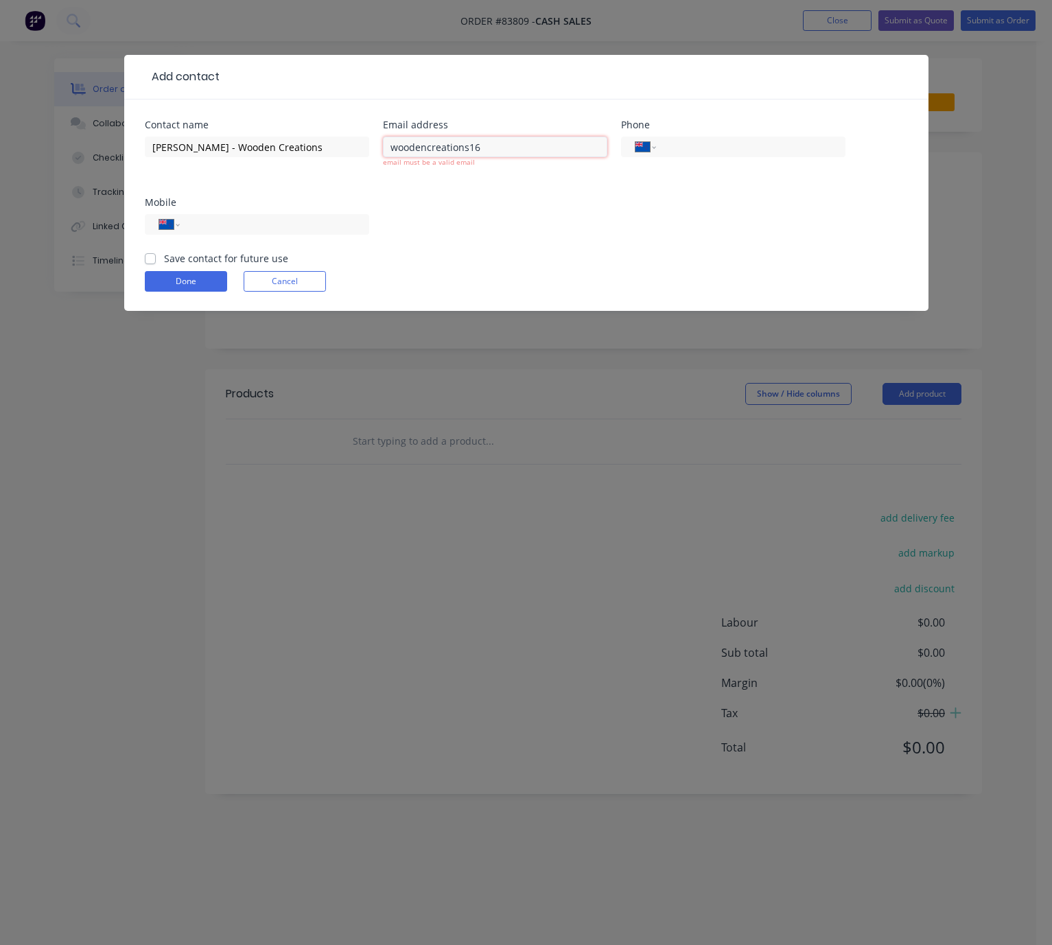
click at [434, 139] on input "woodencreations16" at bounding box center [495, 147] width 224 height 21
drag, startPoint x: 484, startPoint y: 144, endPoint x: 359, endPoint y: 152, distance: 125.2
click at [359, 152] on div "Contact name [PERSON_NAME] - Wooden Creations Email address woodencreations16 e…" at bounding box center [526, 185] width 763 height 131
paste input ""[EMAIL_ADDRESS][DOMAIN_NAME]" <[EMAIL_ADDRESS][DOMAIN_NAME]>"
drag, startPoint x: 451, startPoint y: 148, endPoint x: 359, endPoint y: 163, distance: 93.1
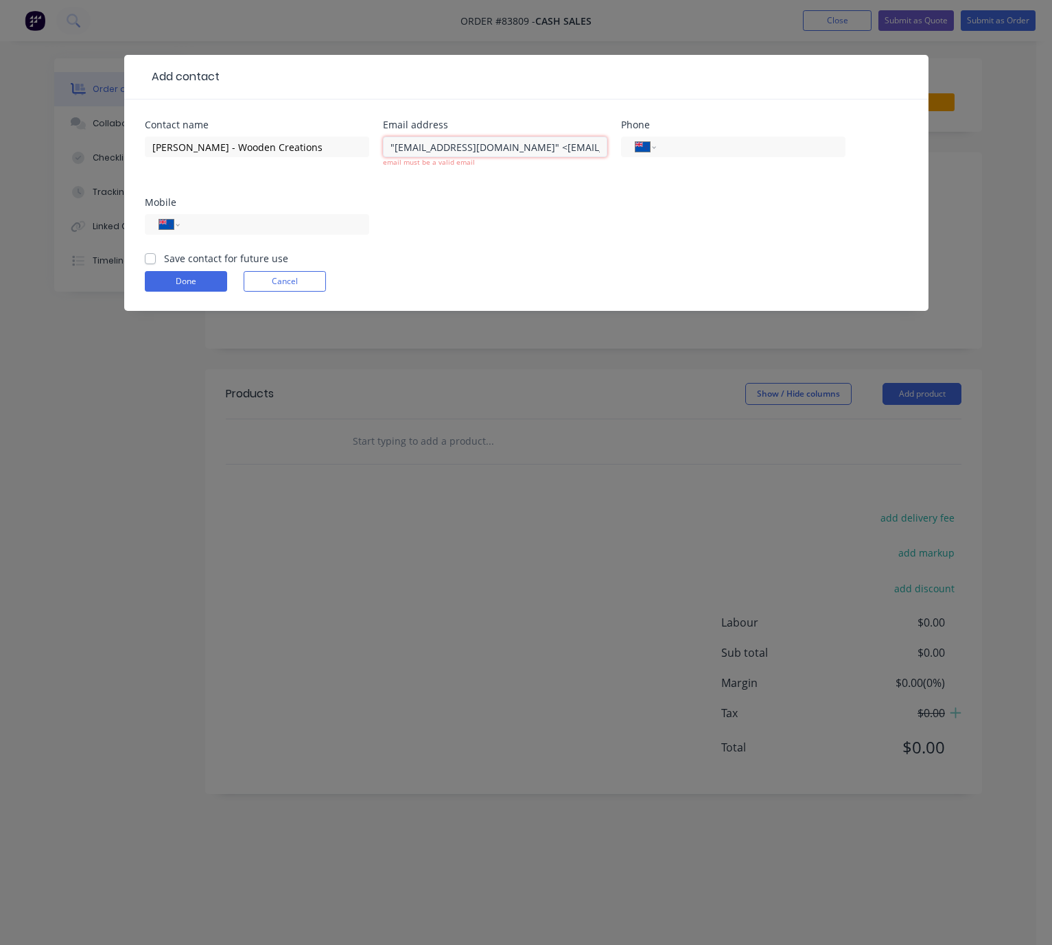
click at [359, 163] on div "Contact name [PERSON_NAME] - Wooden Creations Email address "[EMAIL_ADDRESS][DO…" at bounding box center [526, 185] width 763 height 131
click at [572, 144] on input "[EMAIL_ADDRESS][DOMAIN_NAME]>" at bounding box center [495, 147] width 224 height 21
type input "[EMAIL_ADDRESS][DOMAIN_NAME]"
click at [299, 217] on input "tel" at bounding box center [271, 225] width 165 height 16
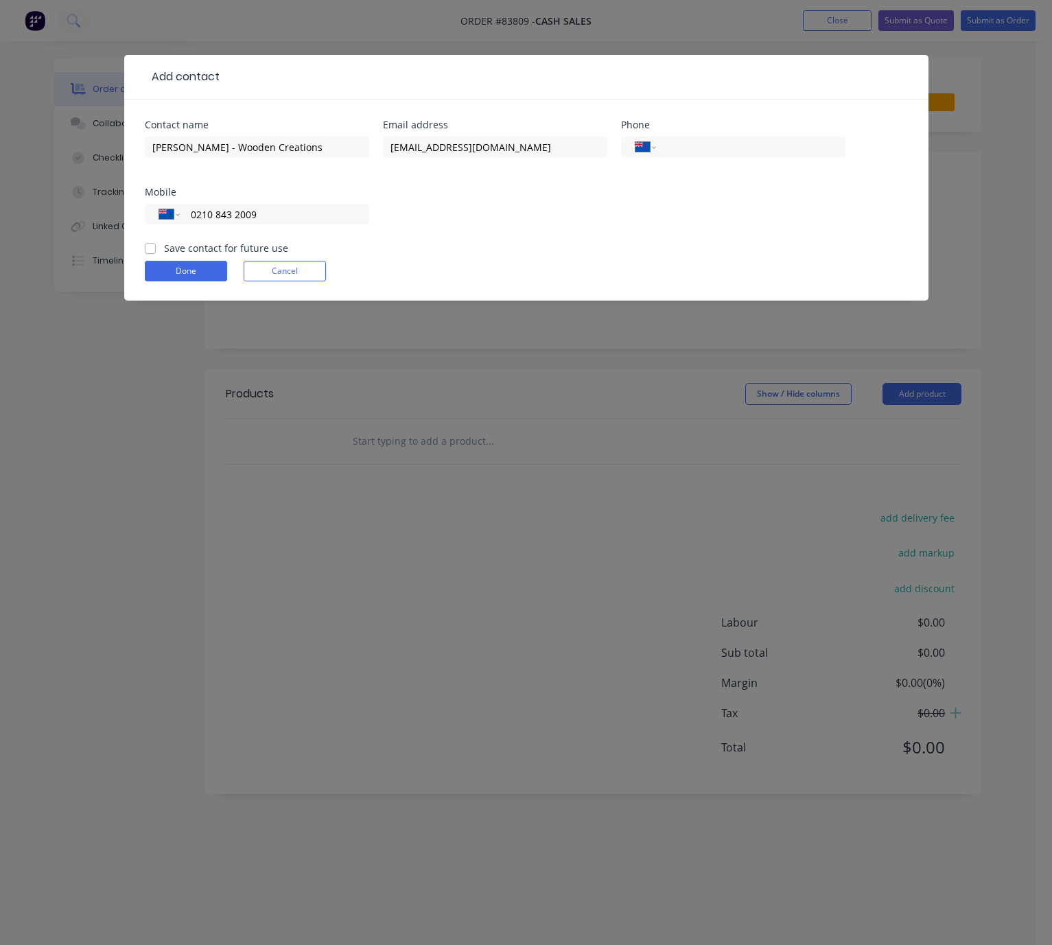
type input "0210 843 2009"
click at [142, 248] on div "Contact name [PERSON_NAME] - Wooden Creations Email address [EMAIL_ADDRESS][DOM…" at bounding box center [526, 199] width 804 height 201
click at [164, 249] on label "Save contact for future use" at bounding box center [226, 248] width 124 height 14
click at [149, 249] on input "Save contact for future use" at bounding box center [150, 247] width 11 height 13
checkbox input "true"
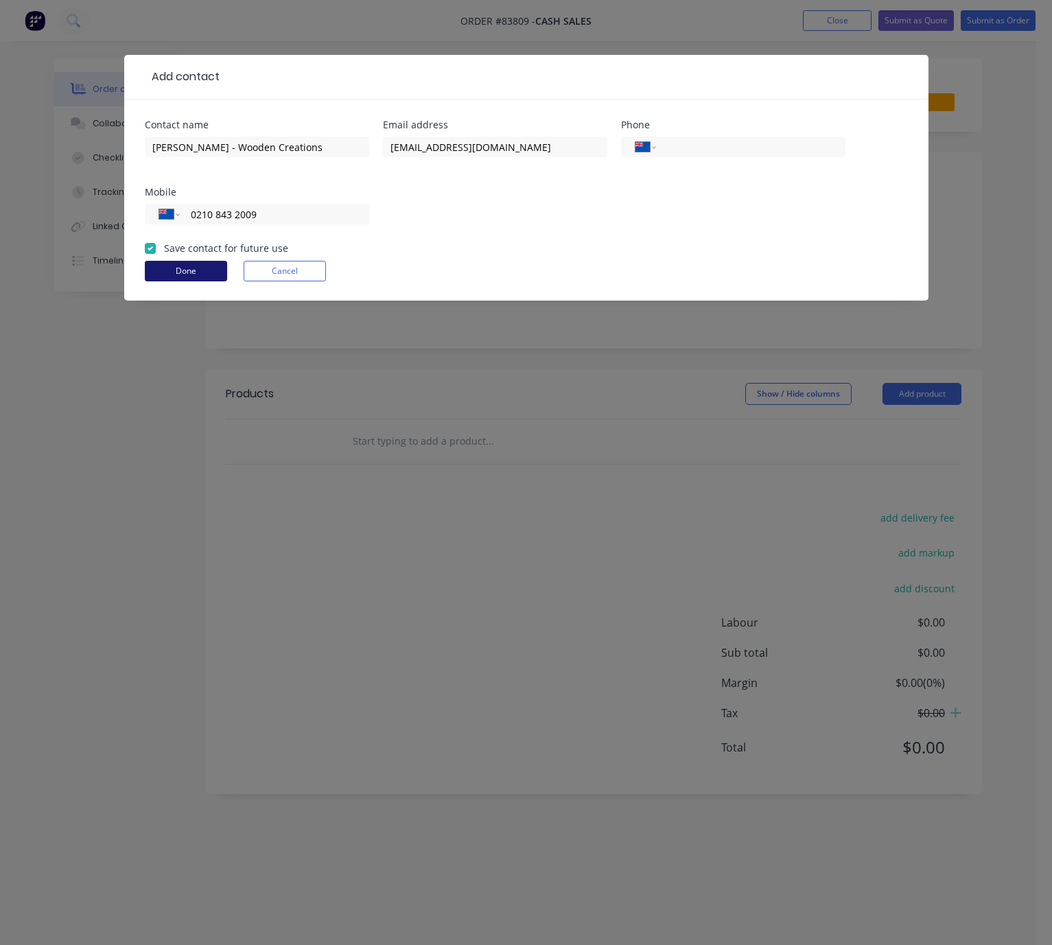
click at [190, 268] on button "Done" at bounding box center [186, 271] width 82 height 21
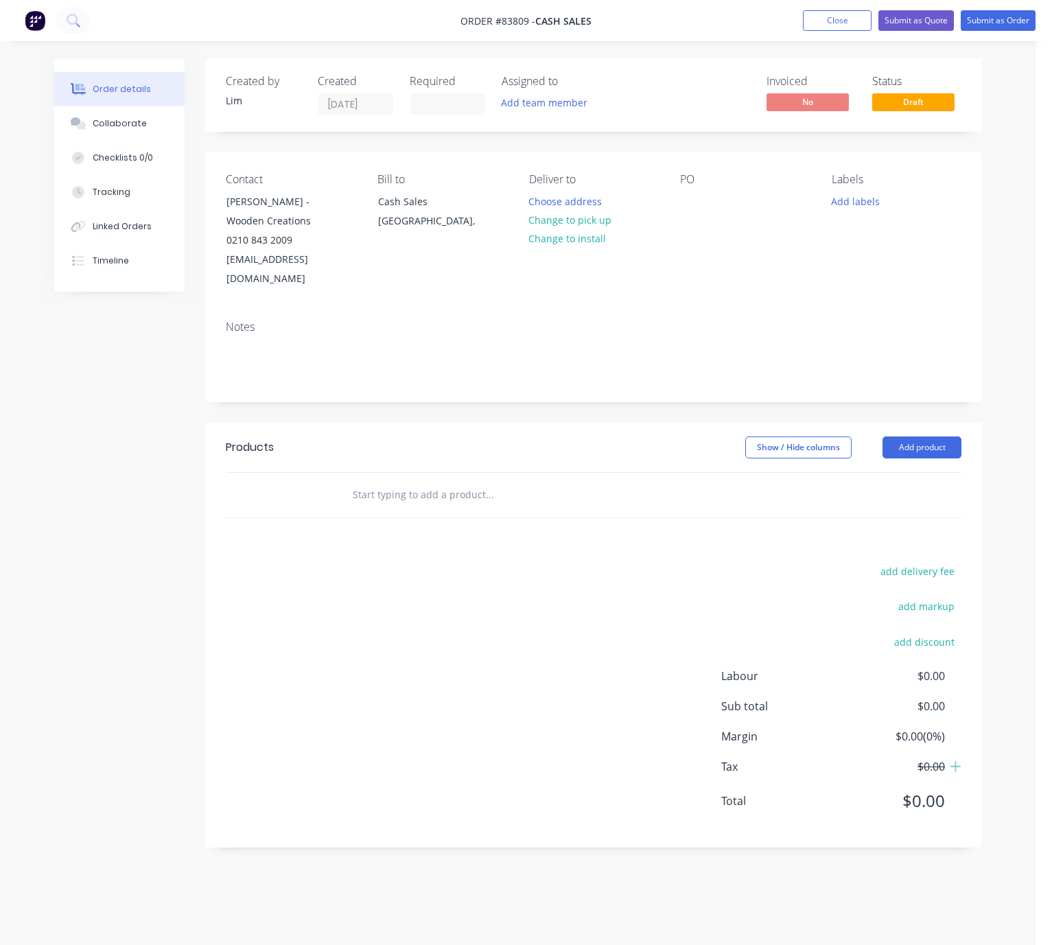
click at [60, 453] on div "Created by [PERSON_NAME] Created [DATE] Required Assigned to Add team member In…" at bounding box center [518, 463] width 928 height 810
click at [587, 222] on button "Change to pick up" at bounding box center [569, 220] width 97 height 19
click at [692, 202] on div at bounding box center [691, 201] width 22 height 20
click at [852, 190] on div "Labels Add labels" at bounding box center [897, 231] width 130 height 116
click at [854, 196] on button "Add labels" at bounding box center [855, 200] width 63 height 19
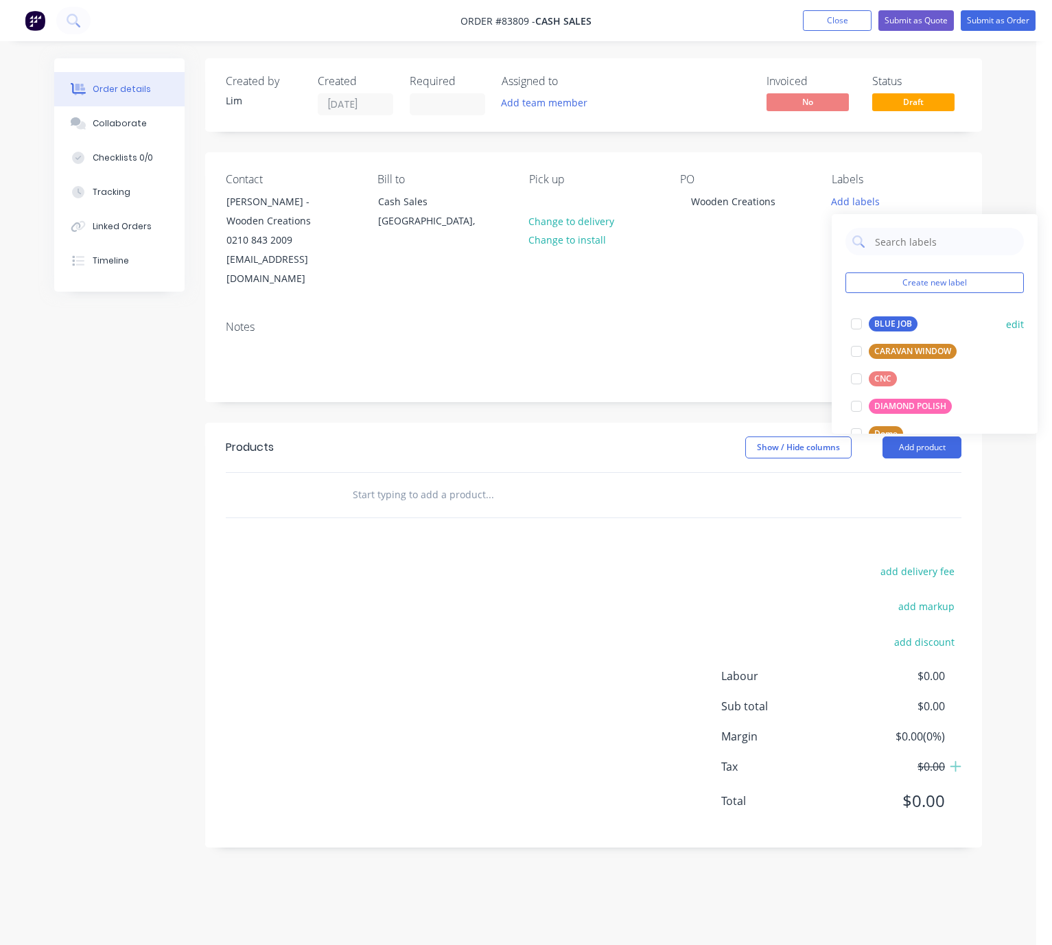
click at [906, 321] on div "BLUE JOB" at bounding box center [893, 323] width 49 height 15
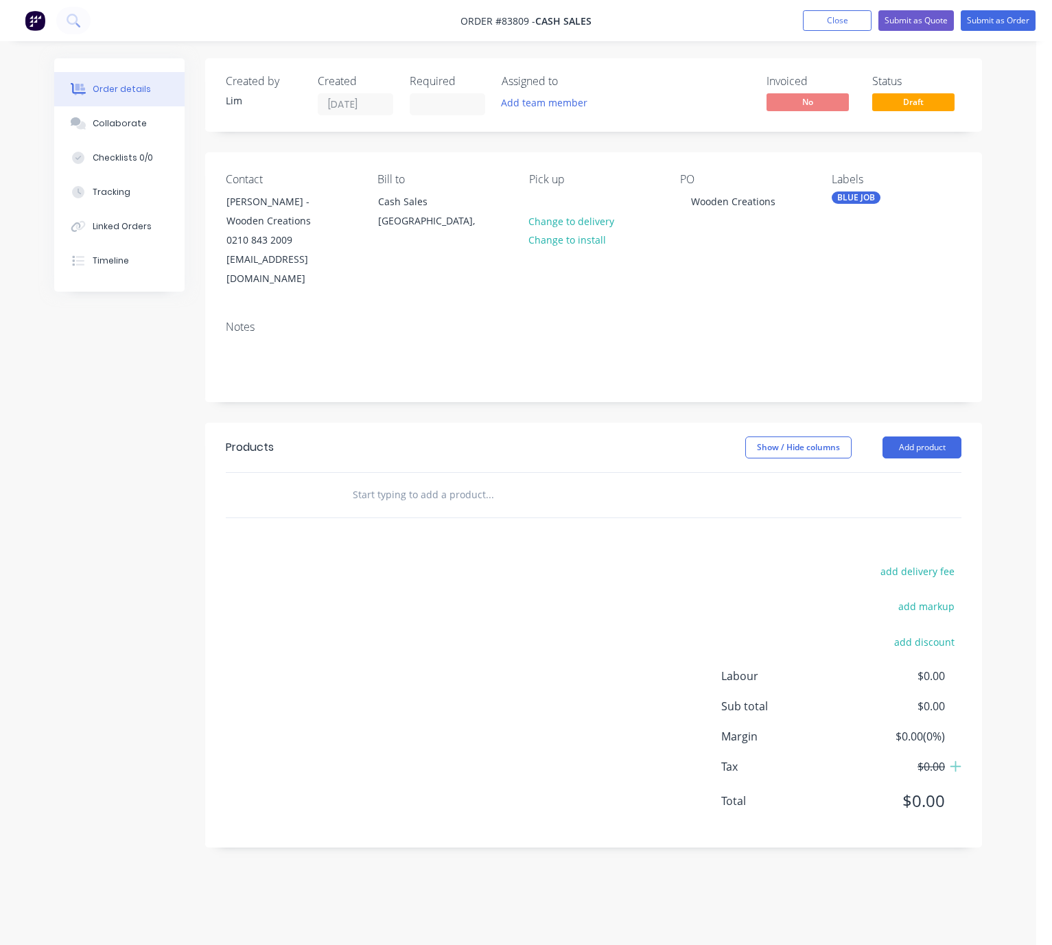
drag, startPoint x: 595, startPoint y: 398, endPoint x: 637, endPoint y: 416, distance: 45.8
click at [596, 400] on div "Created by [PERSON_NAME] Created [DATE] Required Assigned to Add team member In…" at bounding box center [593, 452] width 777 height 789
click at [895, 436] on button "Add product" at bounding box center [921, 447] width 79 height 22
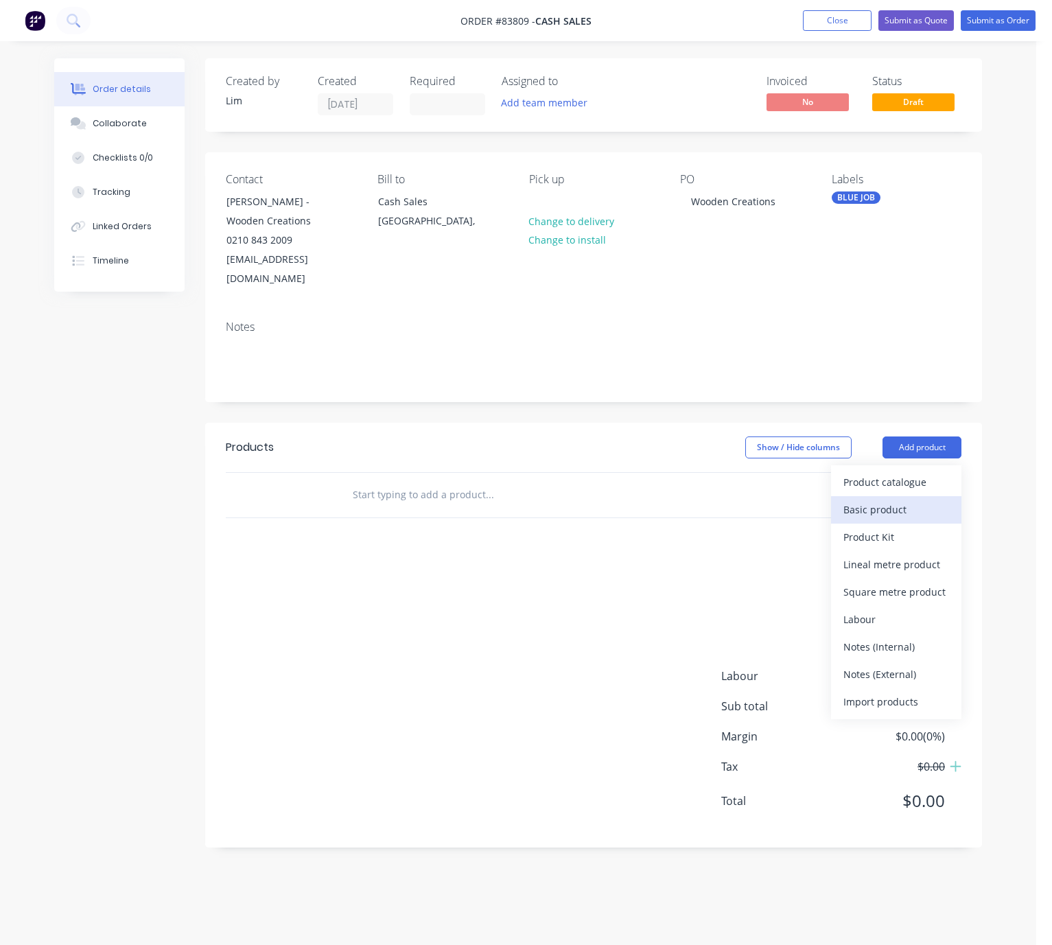
click at [890, 500] on div "Basic product" at bounding box center [896, 510] width 106 height 20
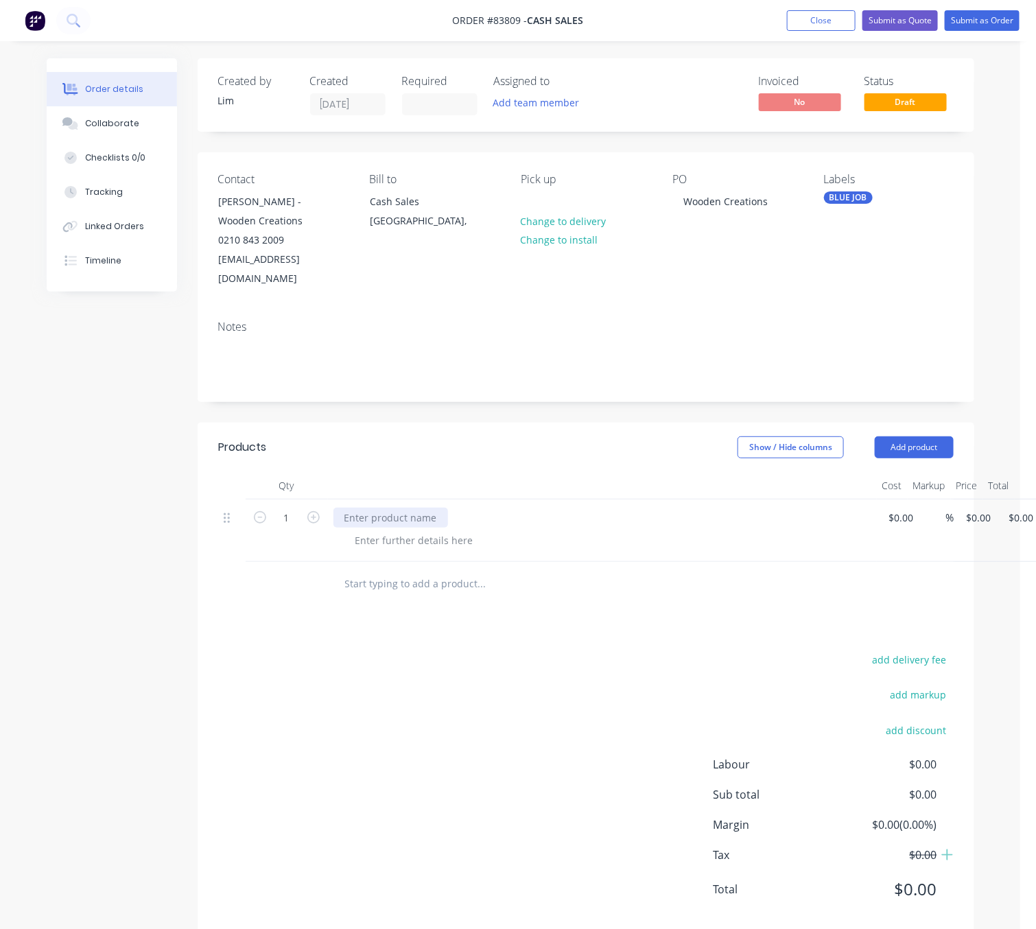
click at [397, 508] on div at bounding box center [390, 518] width 115 height 20
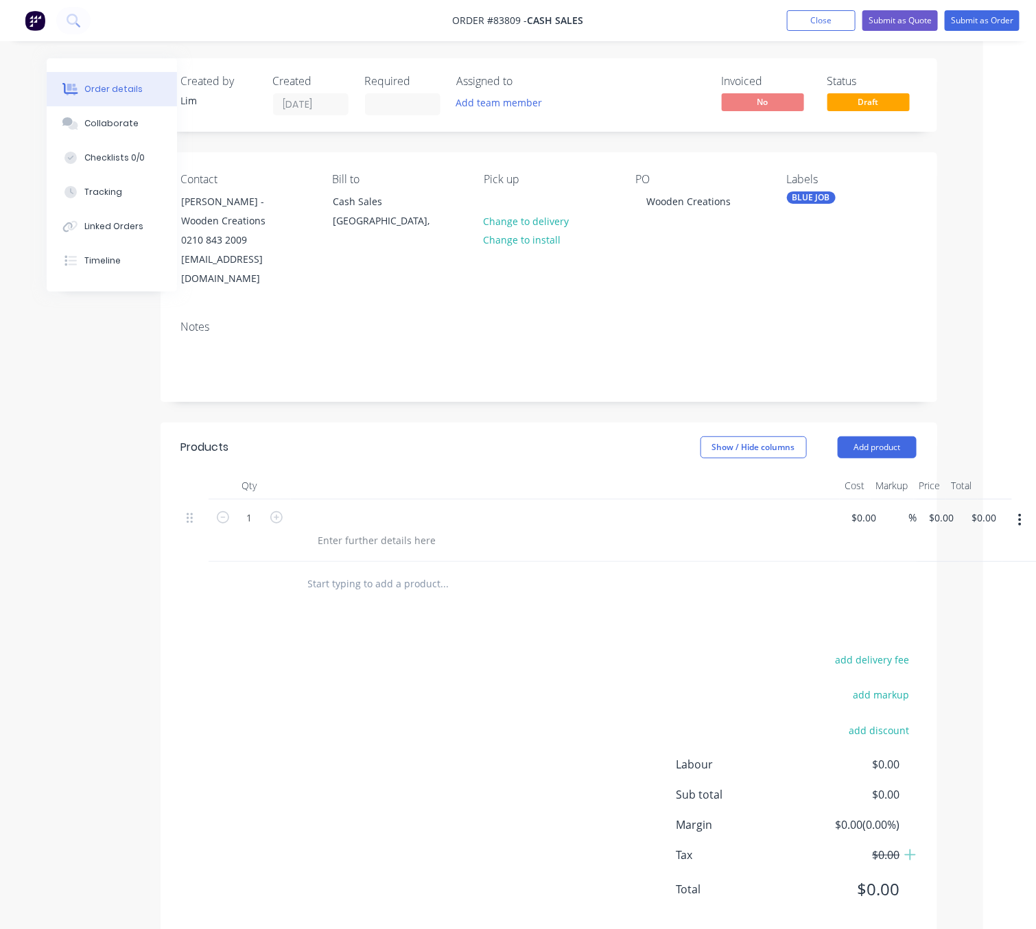
click at [1020, 508] on button "button" at bounding box center [1020, 520] width 32 height 25
click at [980, 601] on div "Delete" at bounding box center [972, 611] width 106 height 20
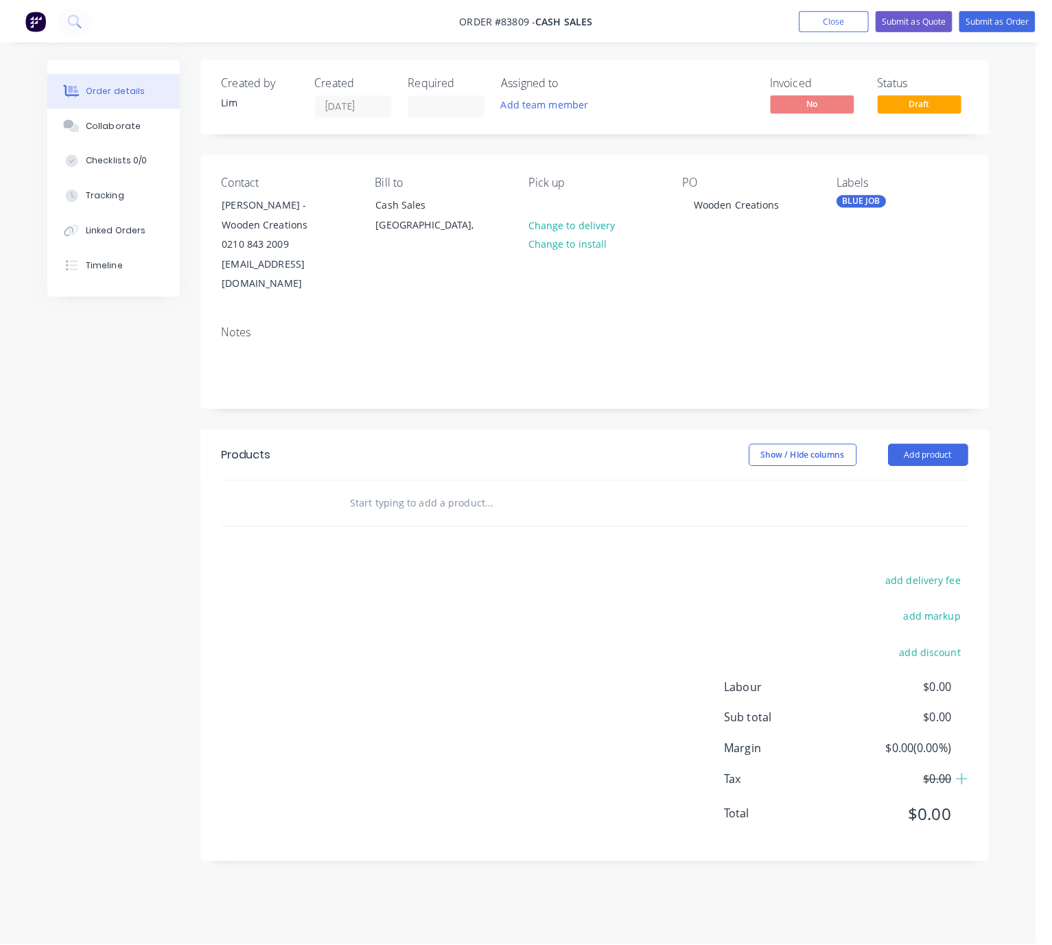
scroll to position [0, 0]
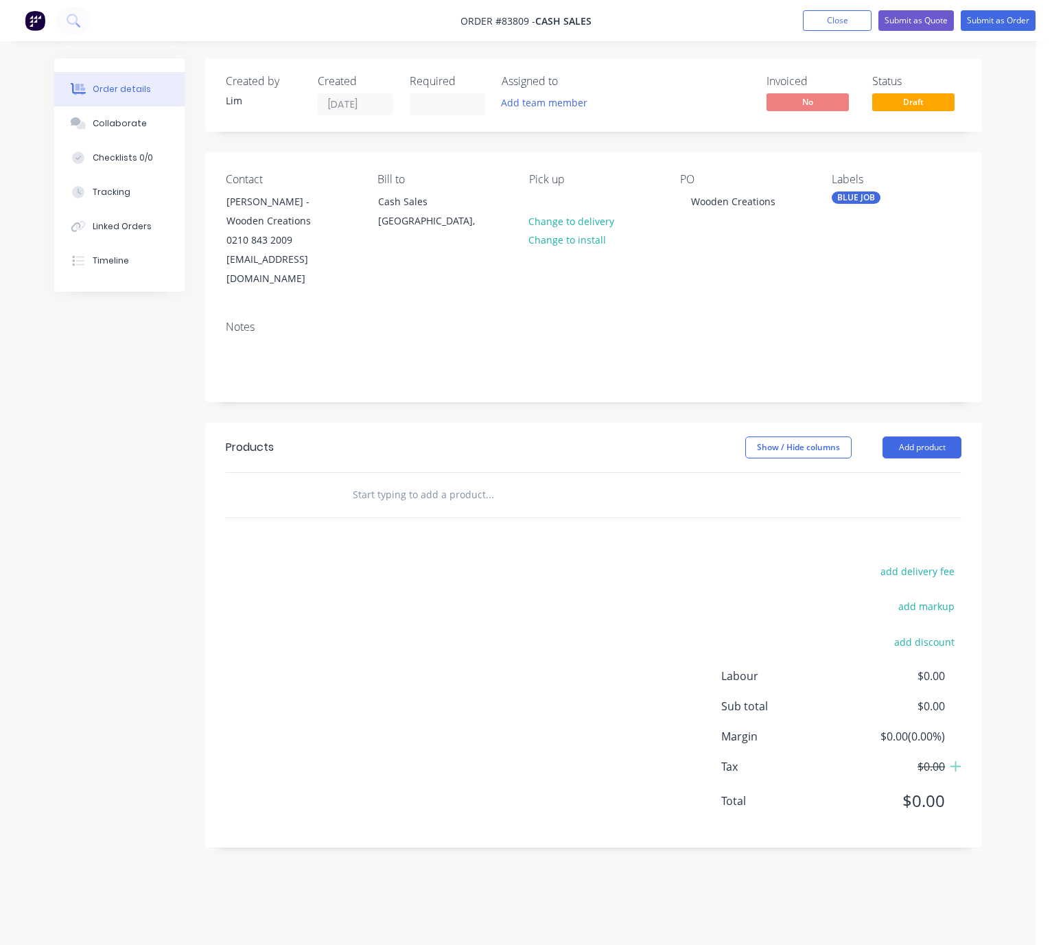
click at [463, 481] on input "text" at bounding box center [489, 494] width 274 height 27
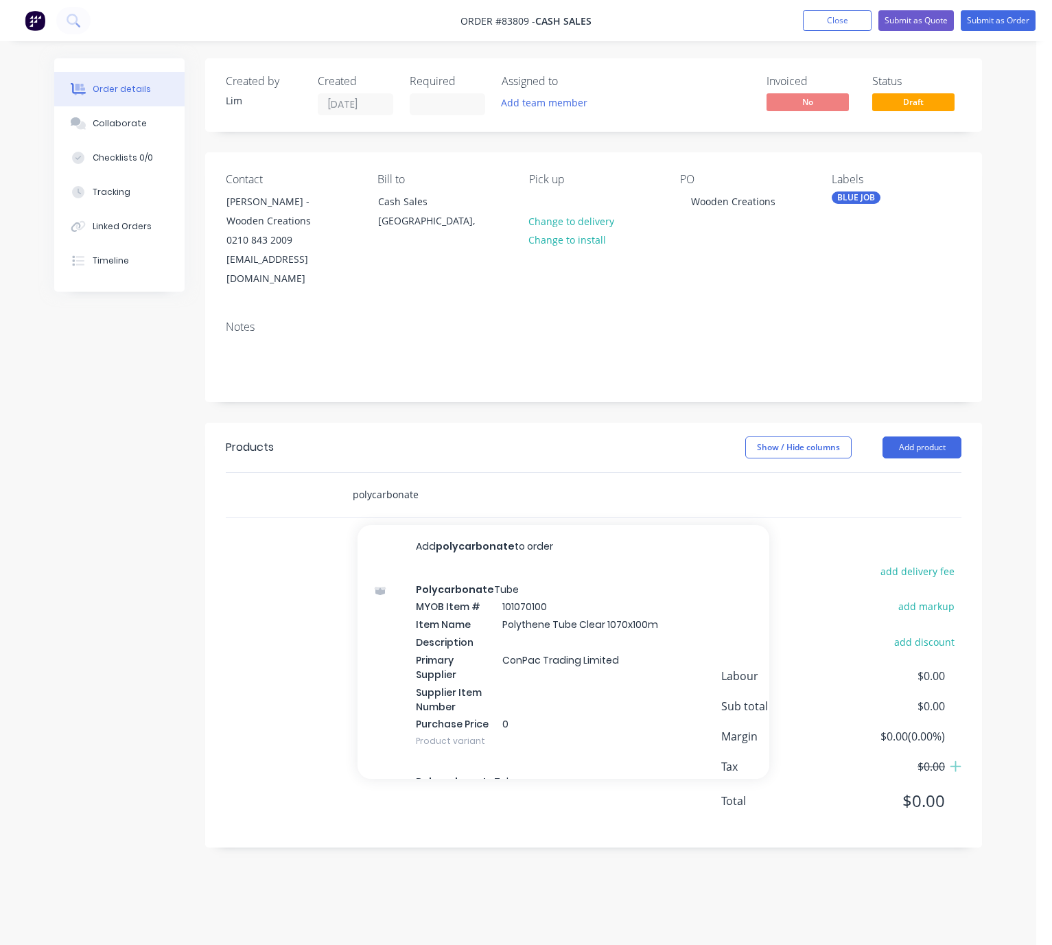
click at [353, 481] on input "polycarbonate" at bounding box center [489, 494] width 274 height 27
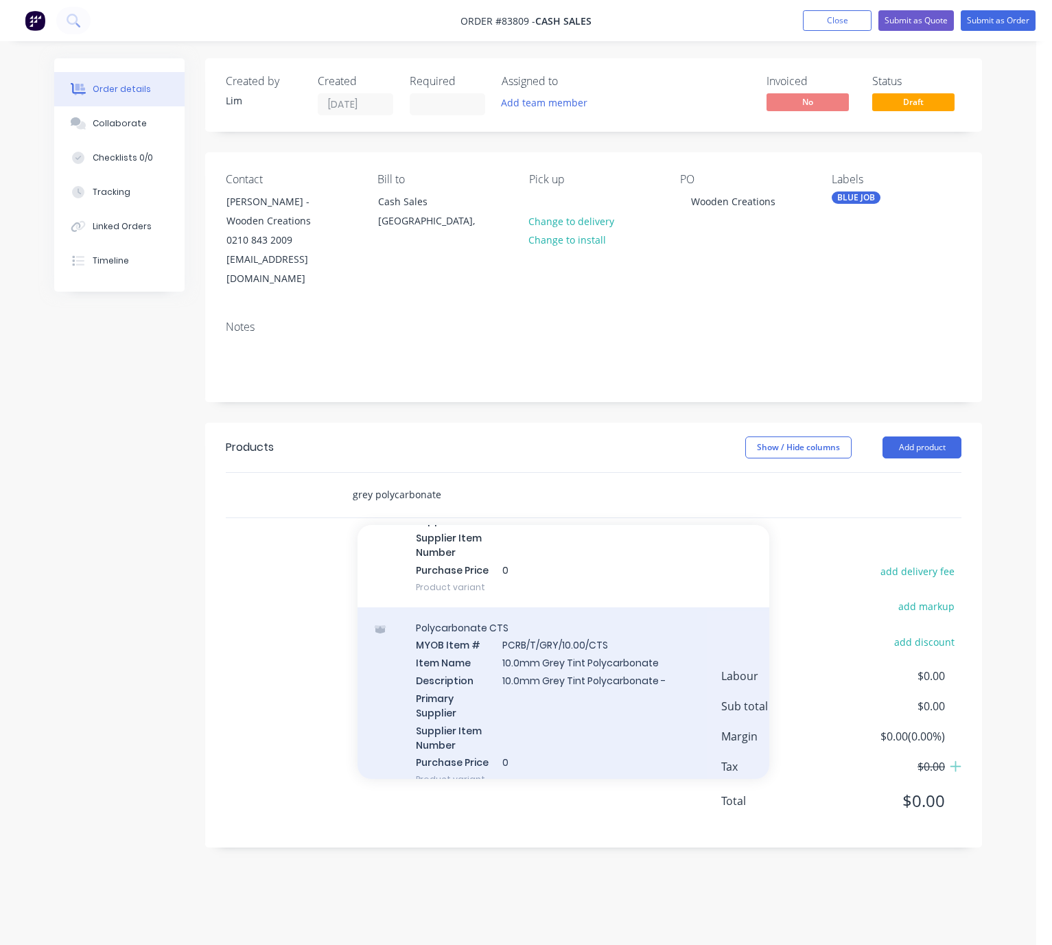
scroll to position [1441, 0]
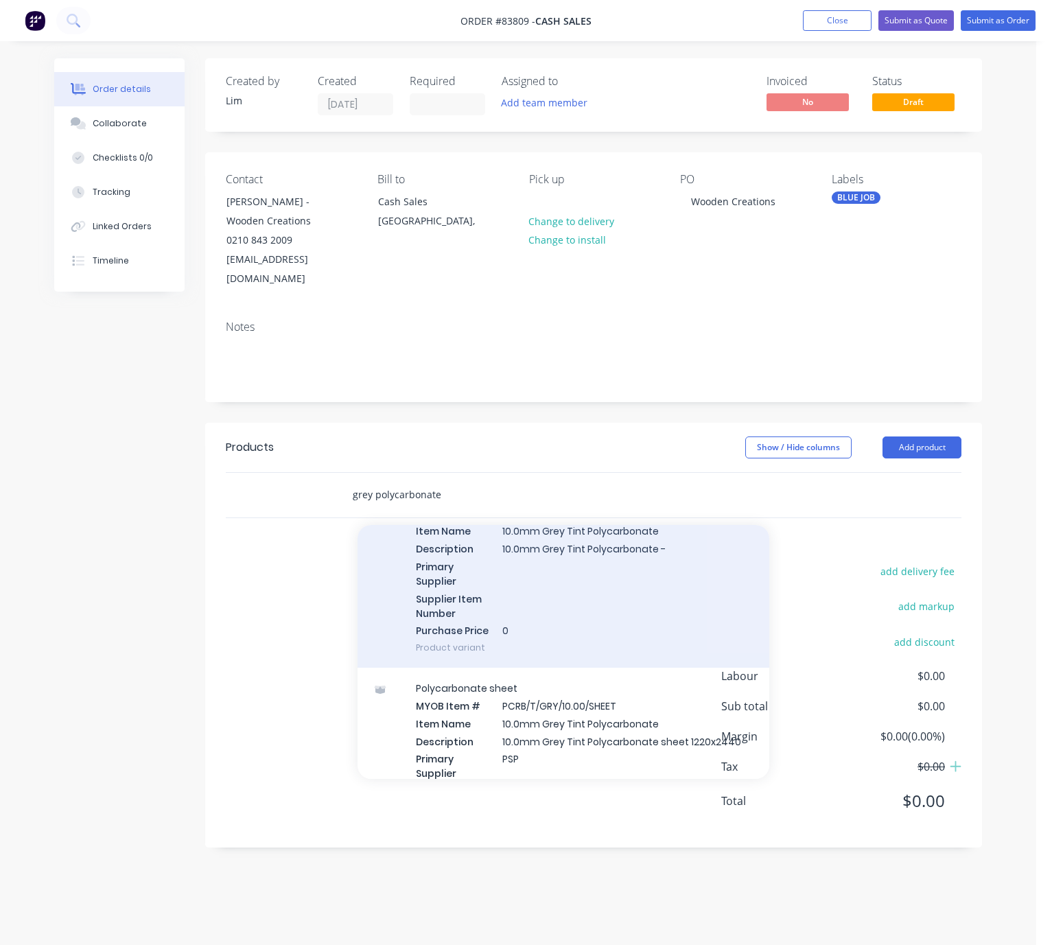
type input "grey polycarbonate"
click at [696, 596] on div "Polycarbonate CTS MYOB Item # PCRB/T/GRY/10.00/CTS Item Name 10.0mm Grey Tint P…" at bounding box center [563, 572] width 412 height 193
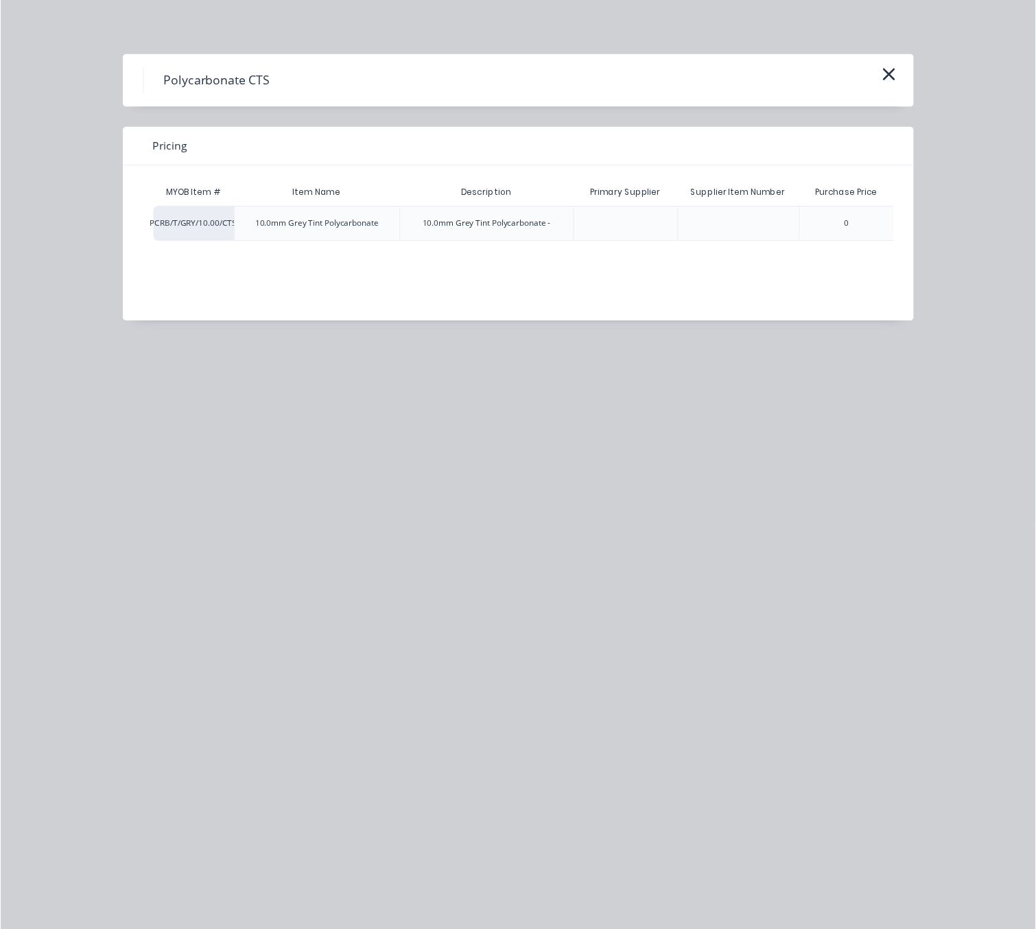
scroll to position [0, 45]
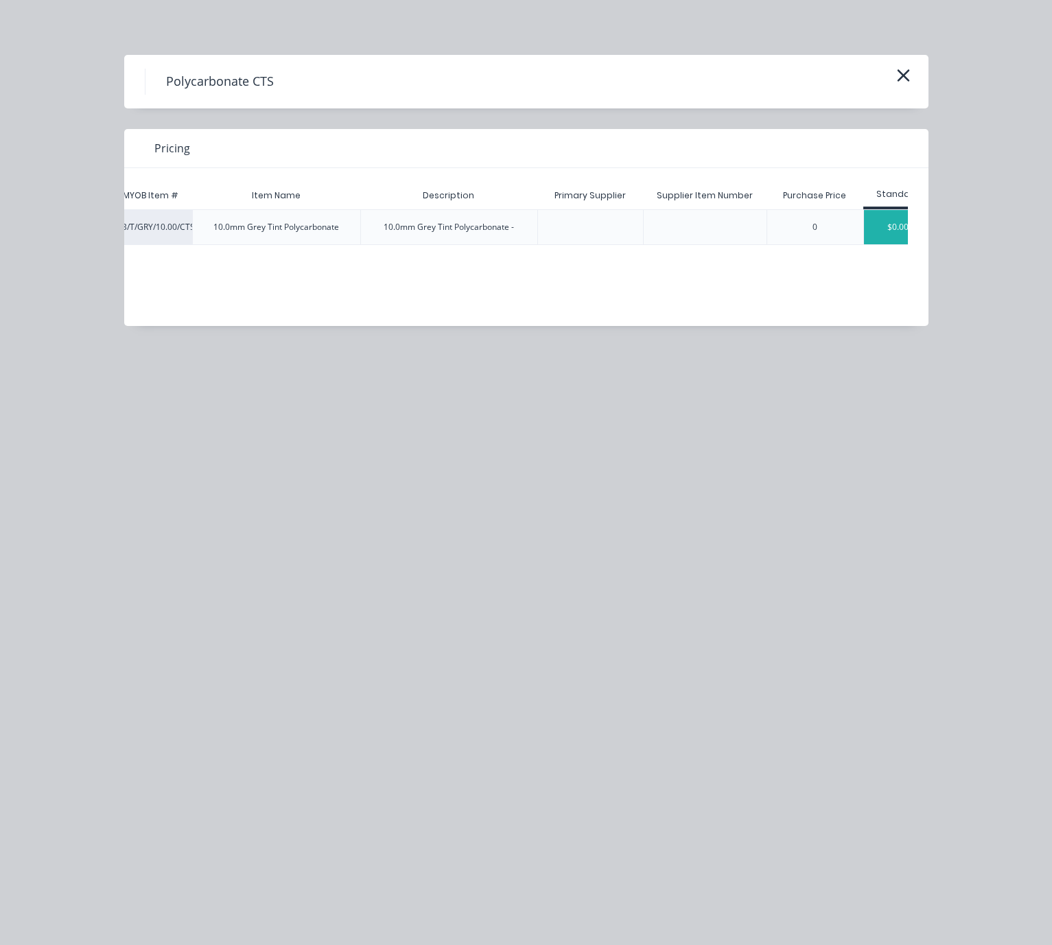
click at [900, 233] on div "$0.00" at bounding box center [898, 227] width 69 height 34
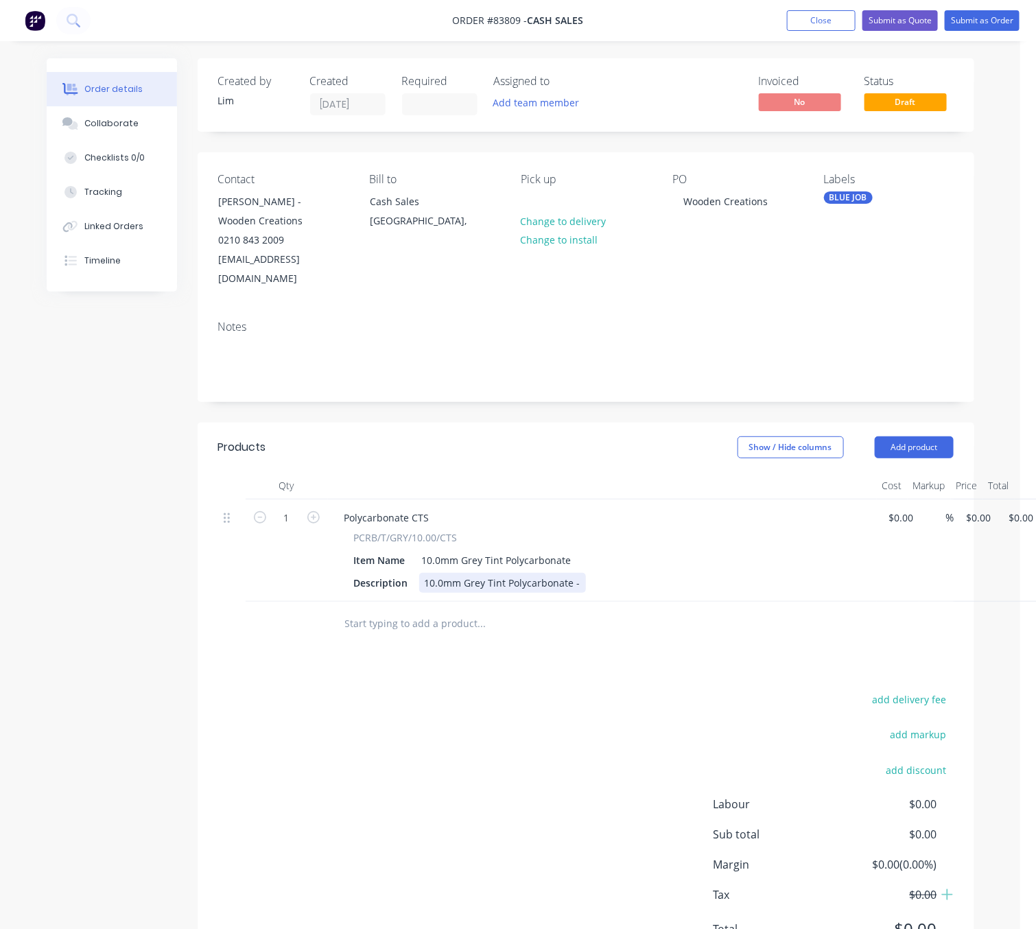
click at [573, 573] on div "10.0mm Grey Tint Polycarbonate -" at bounding box center [502, 583] width 167 height 20
click at [598, 573] on div "10.0mm Grey Tint Polycarbonate CTS -" at bounding box center [512, 583] width 187 height 20
drag, startPoint x: 523, startPoint y: 683, endPoint x: 542, endPoint y: 680, distance: 19.5
click at [521, 690] on div "add delivery fee add markup add discount Labour $0.00 Sub total $0.00 Margin $0…" at bounding box center [586, 822] width 736 height 265
click at [954, 503] on div "1 Polycarbonate CTS PCRB/T/GRY/10.00/CTS Item Name 10.0mm Grey Tint Polycarbona…" at bounding box center [586, 551] width 736 height 102
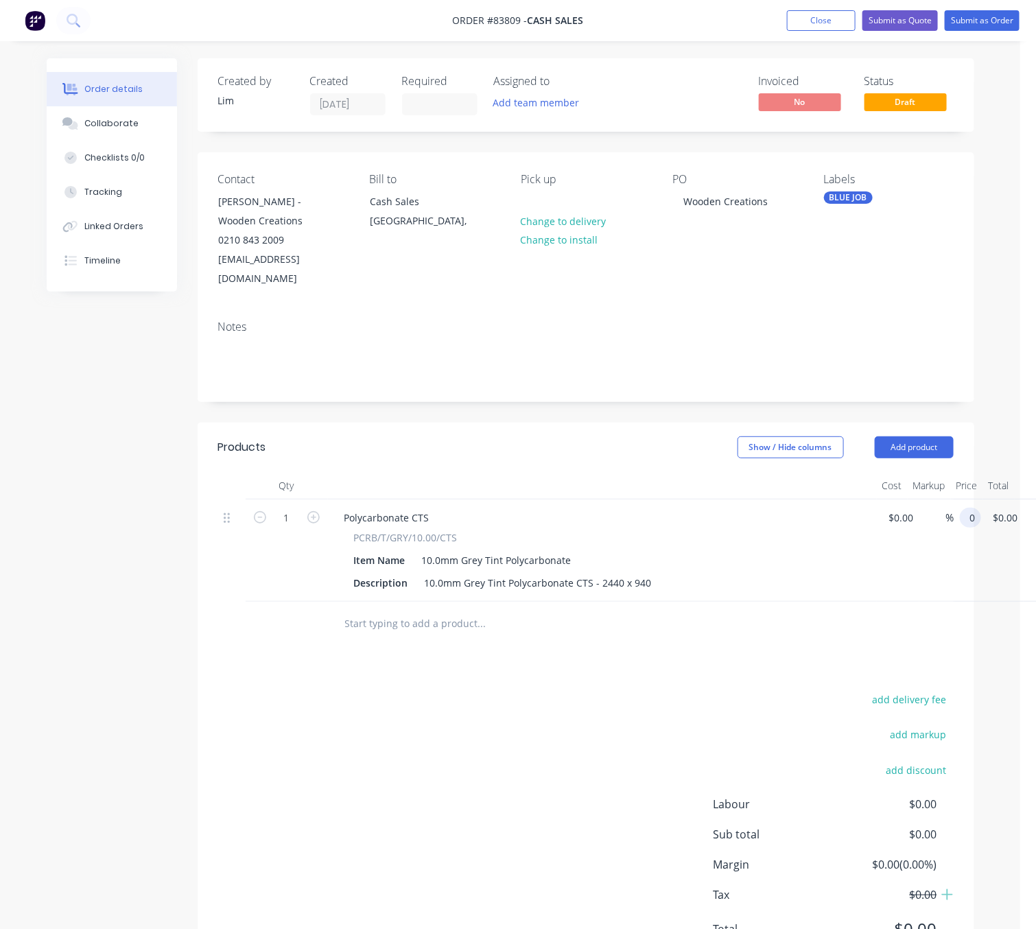
paste input "846.31"
type input "$846.31"
click at [352, 795] on div "add delivery fee add markup add discount Labour $0.00 Sub total $0.00 Margin $0…" at bounding box center [586, 822] width 736 height 265
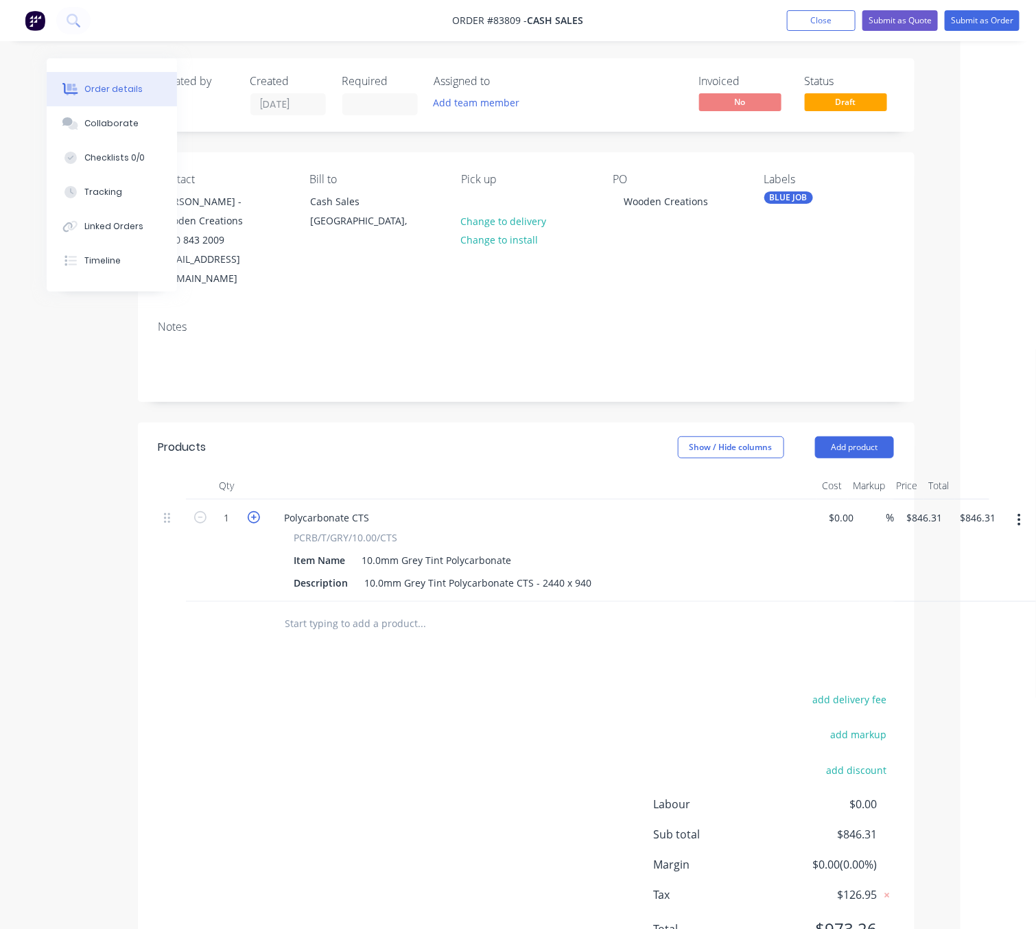
click at [256, 511] on icon "button" at bounding box center [254, 517] width 12 height 12
type input "2"
type input "$1,692.62"
click at [416, 702] on div "add delivery fee add markup add discount Labour $0.00 Sub total $1,692.62 Margi…" at bounding box center [527, 822] width 736 height 265
click at [504, 690] on div "add delivery fee add markup add discount Labour $0.00 Sub total $1,692.62 Margi…" at bounding box center [527, 822] width 736 height 265
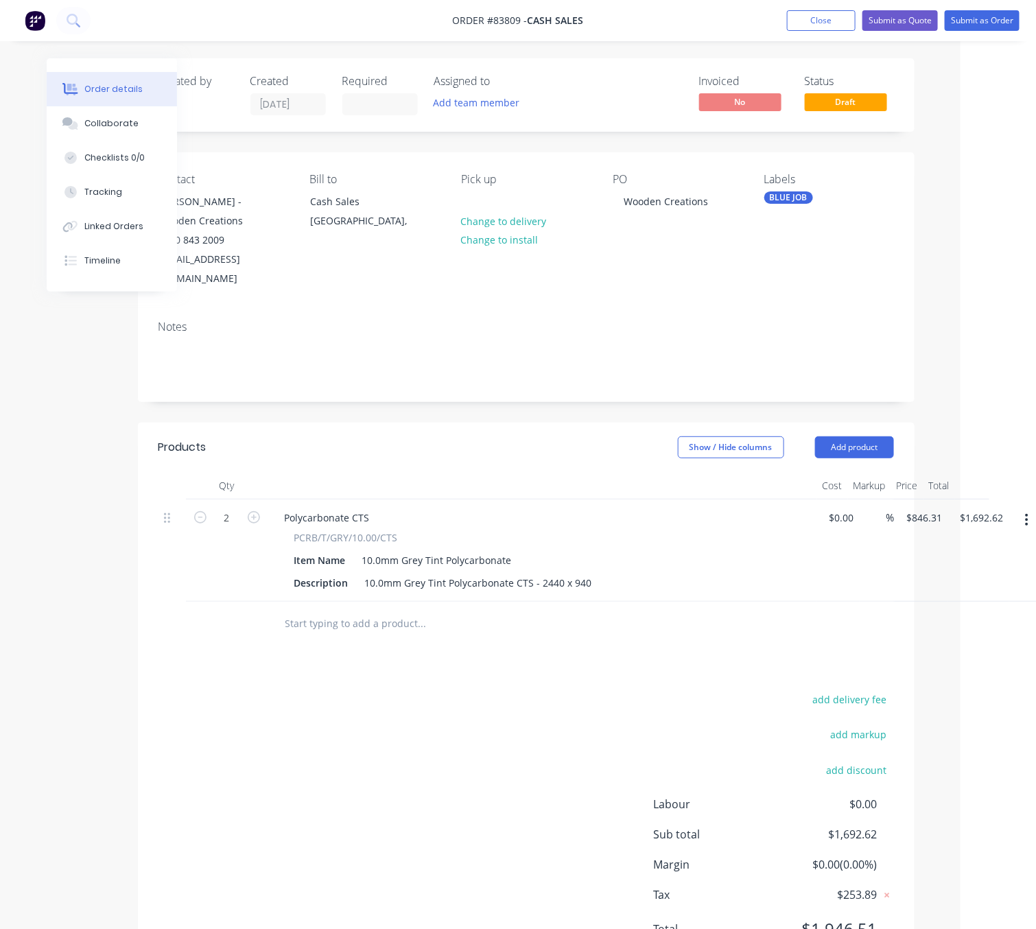
click at [375, 661] on div "Products Show / Hide columns Add product Qty Cost Markup Price Total 2 Polycarb…" at bounding box center [526, 699] width 777 height 553
click at [980, 21] on button "Submit as Order" at bounding box center [982, 20] width 75 height 21
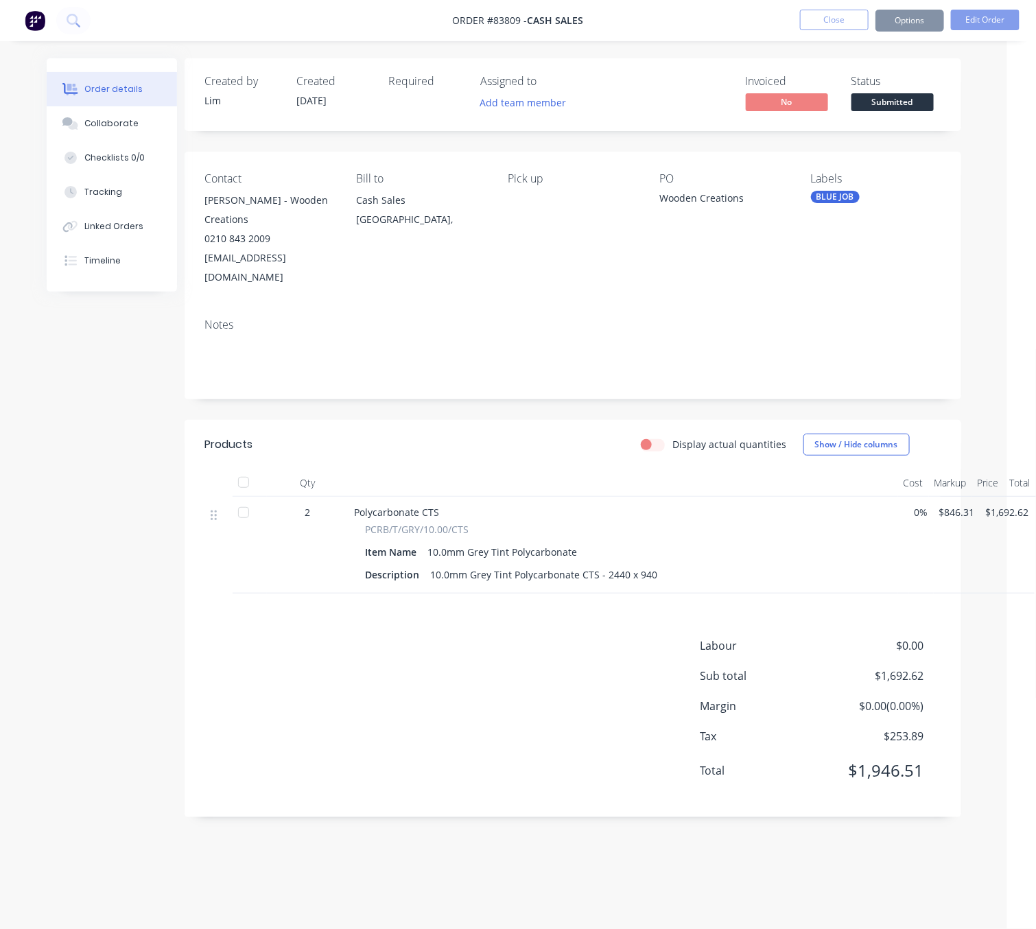
scroll to position [0, 0]
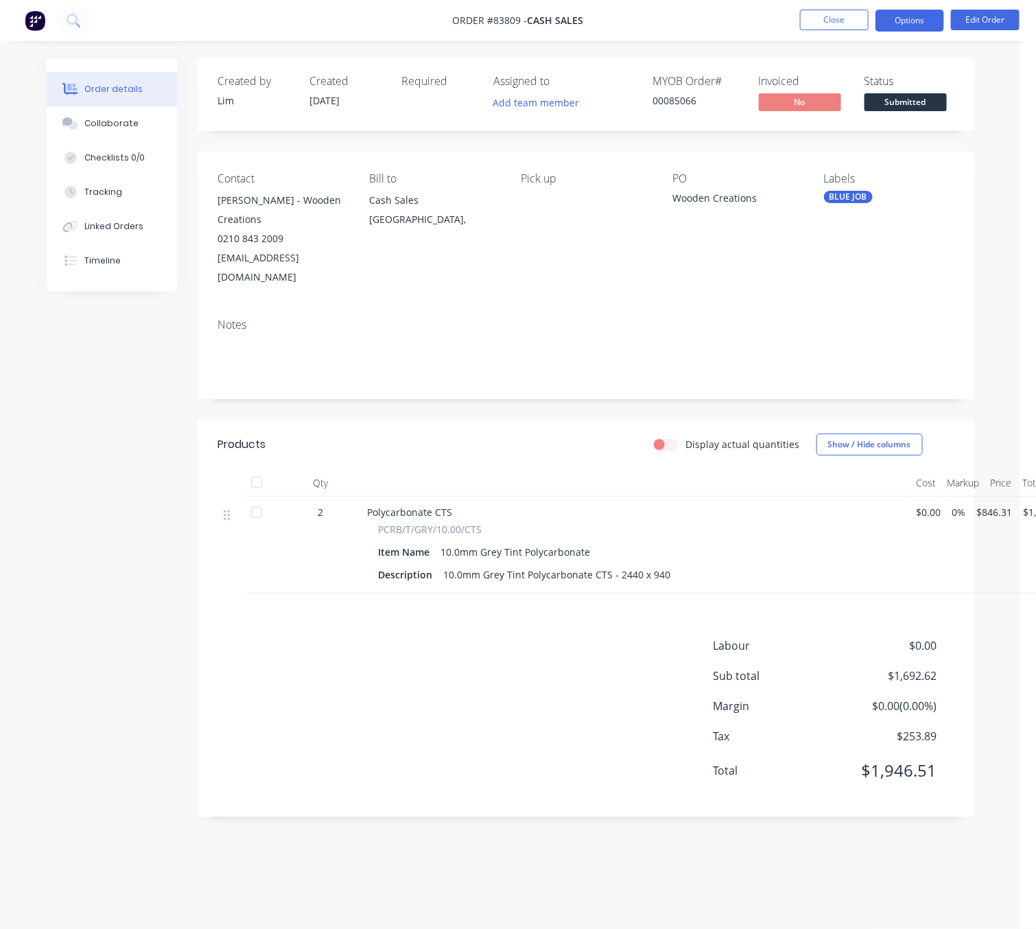
click at [926, 14] on button "Options" at bounding box center [910, 21] width 69 height 22
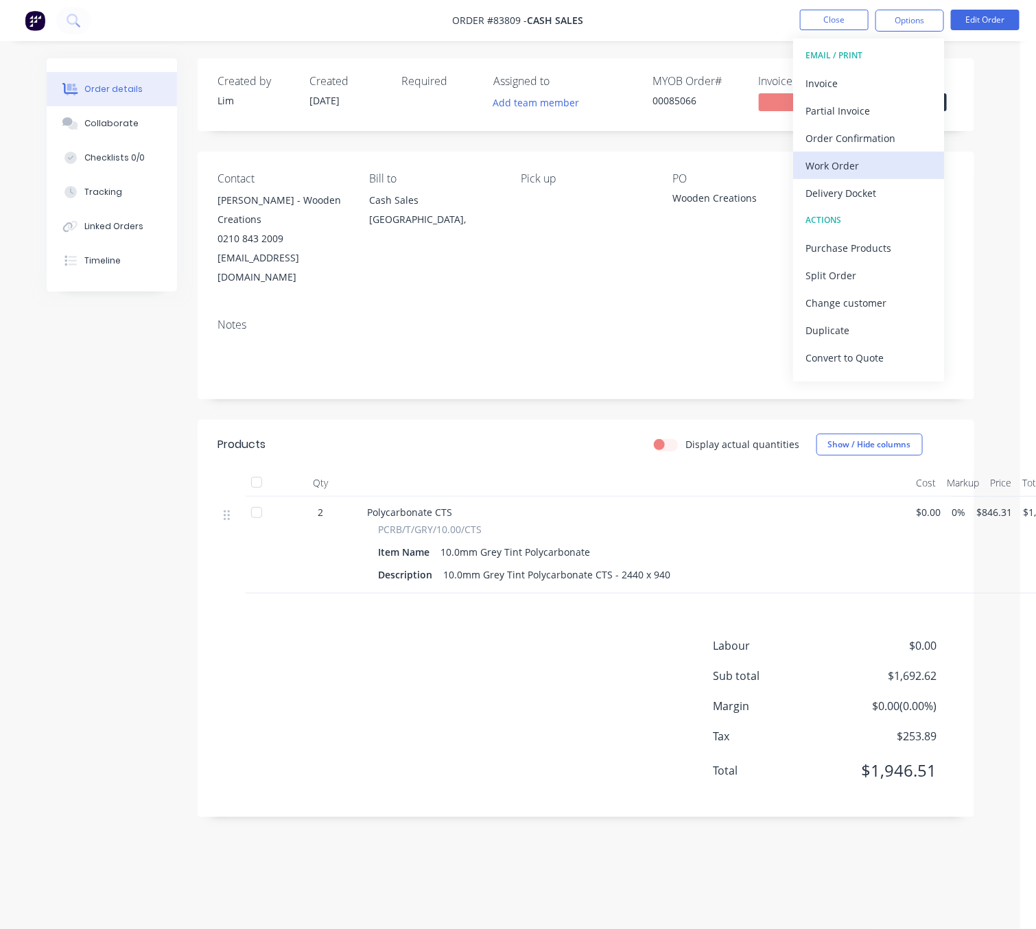
click at [879, 169] on div "Work Order" at bounding box center [869, 166] width 126 height 20
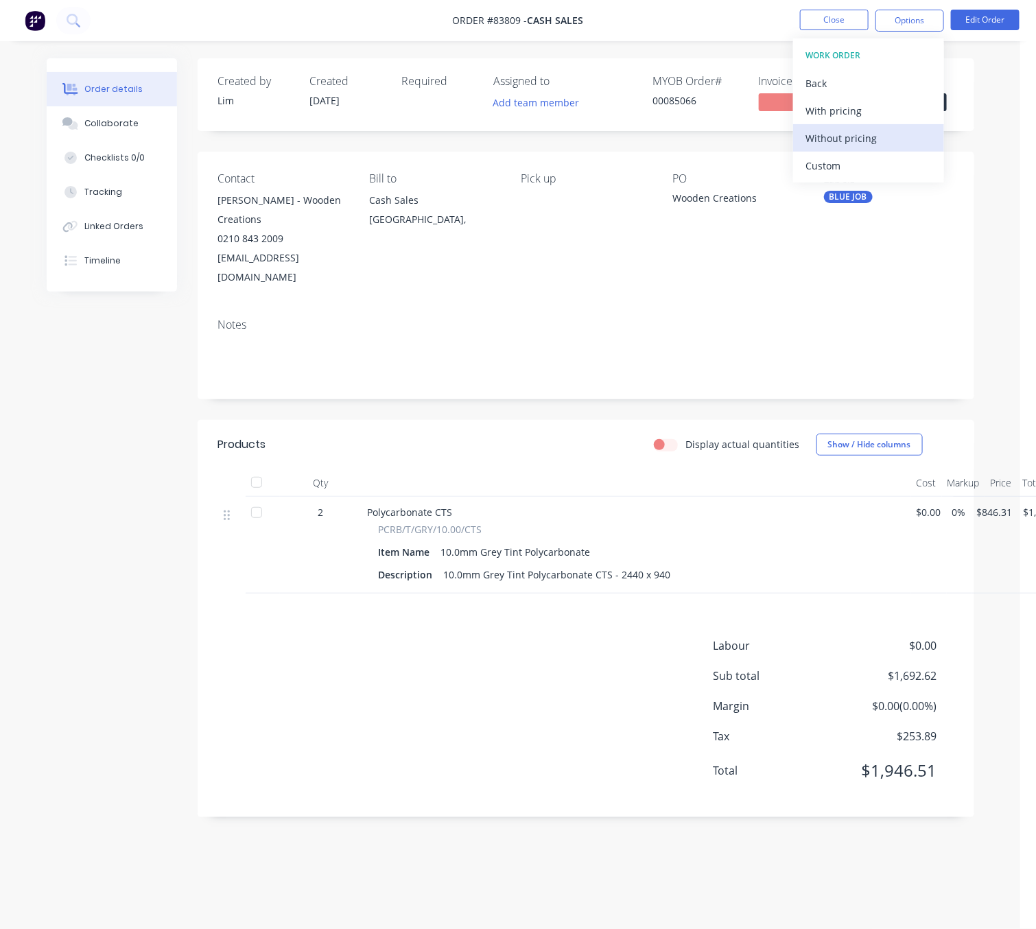
click at [885, 140] on div "Without pricing" at bounding box center [869, 138] width 126 height 20
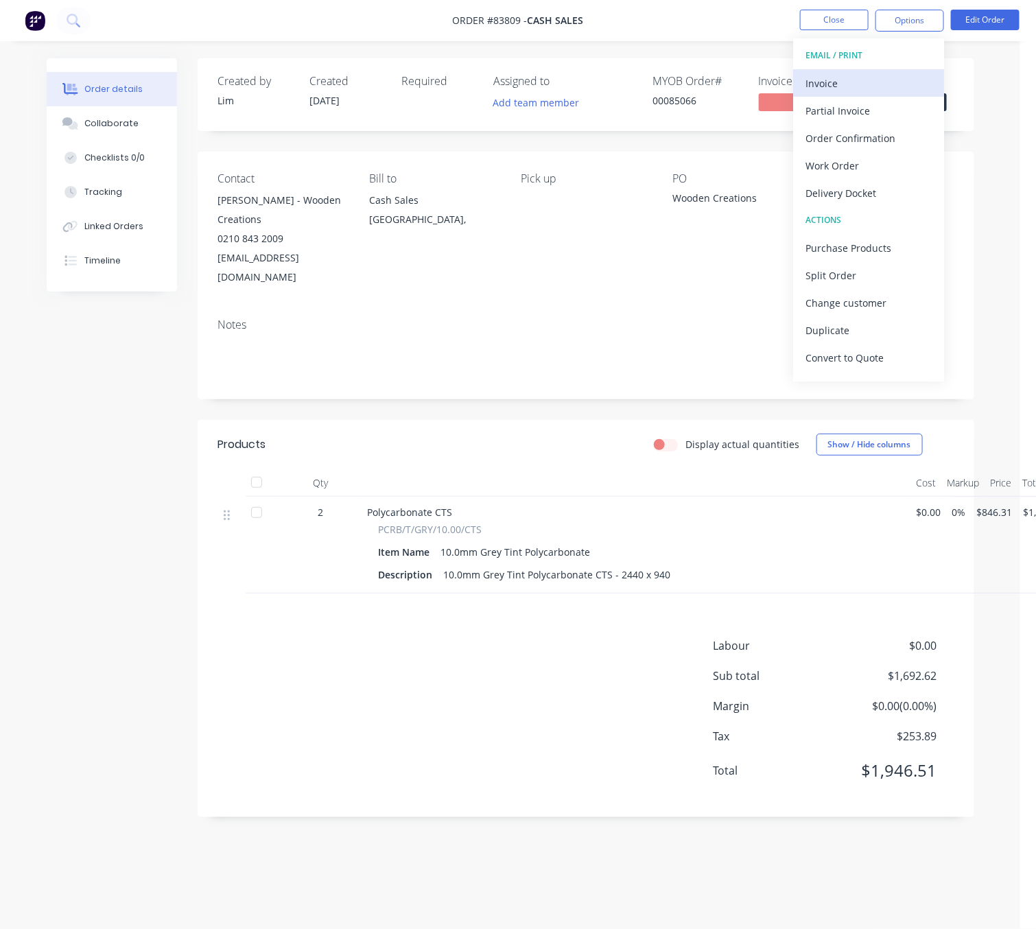
click at [810, 81] on div "Invoice" at bounding box center [869, 83] width 126 height 20
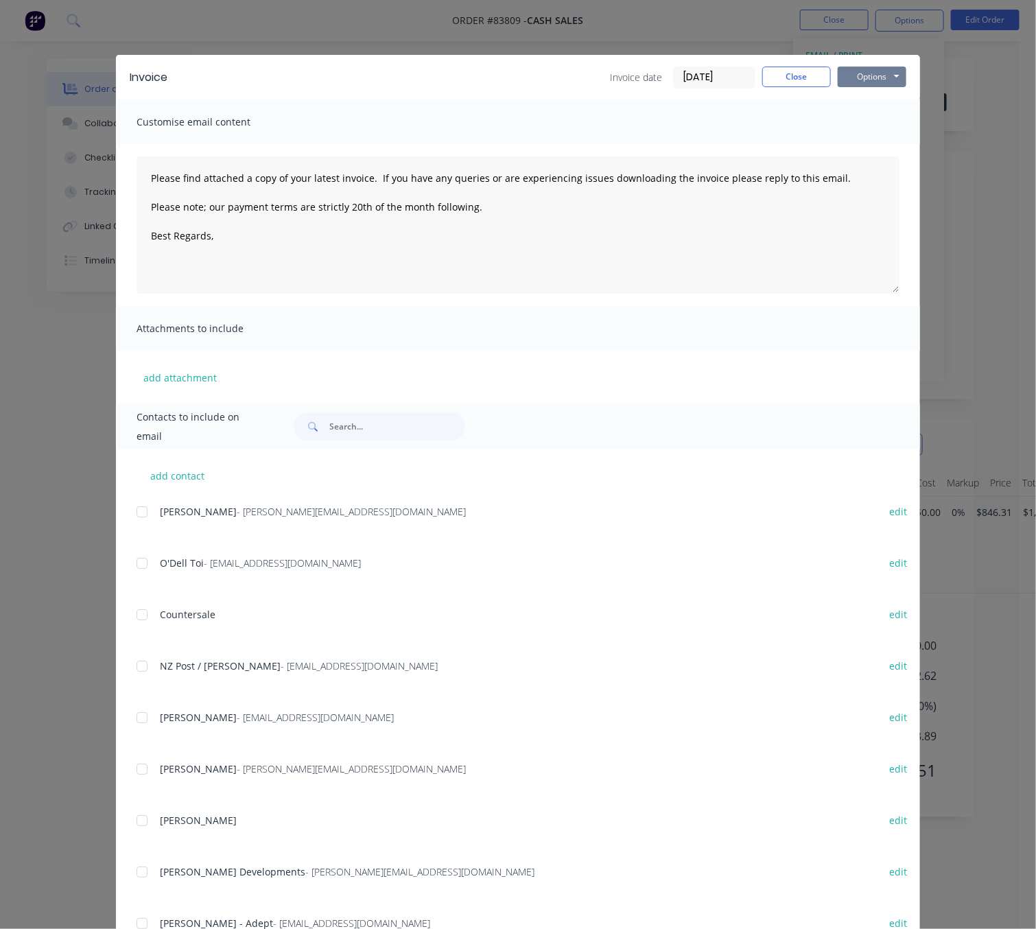
click at [867, 82] on button "Options" at bounding box center [872, 77] width 69 height 21
click at [873, 101] on button "Preview" at bounding box center [882, 101] width 88 height 23
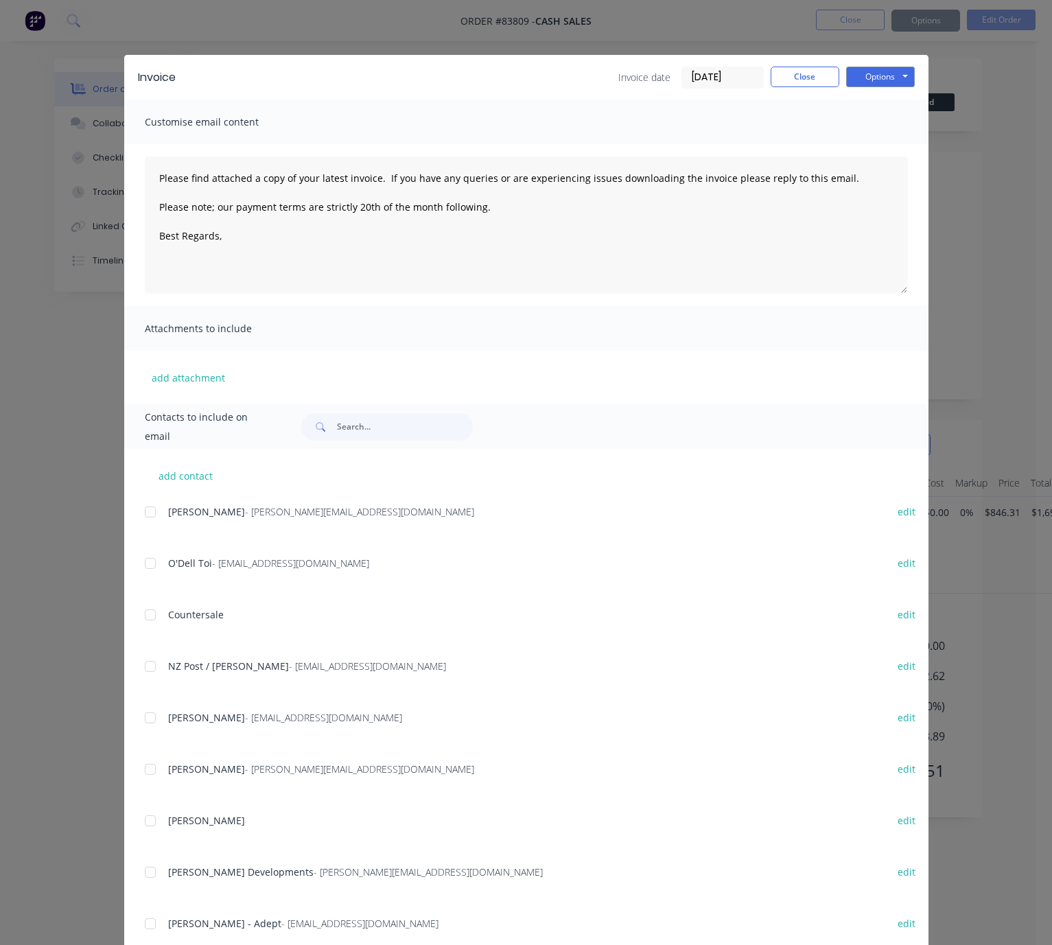
type textarea "Please find attached a copy of your latest invoice. If you have any queries or …"
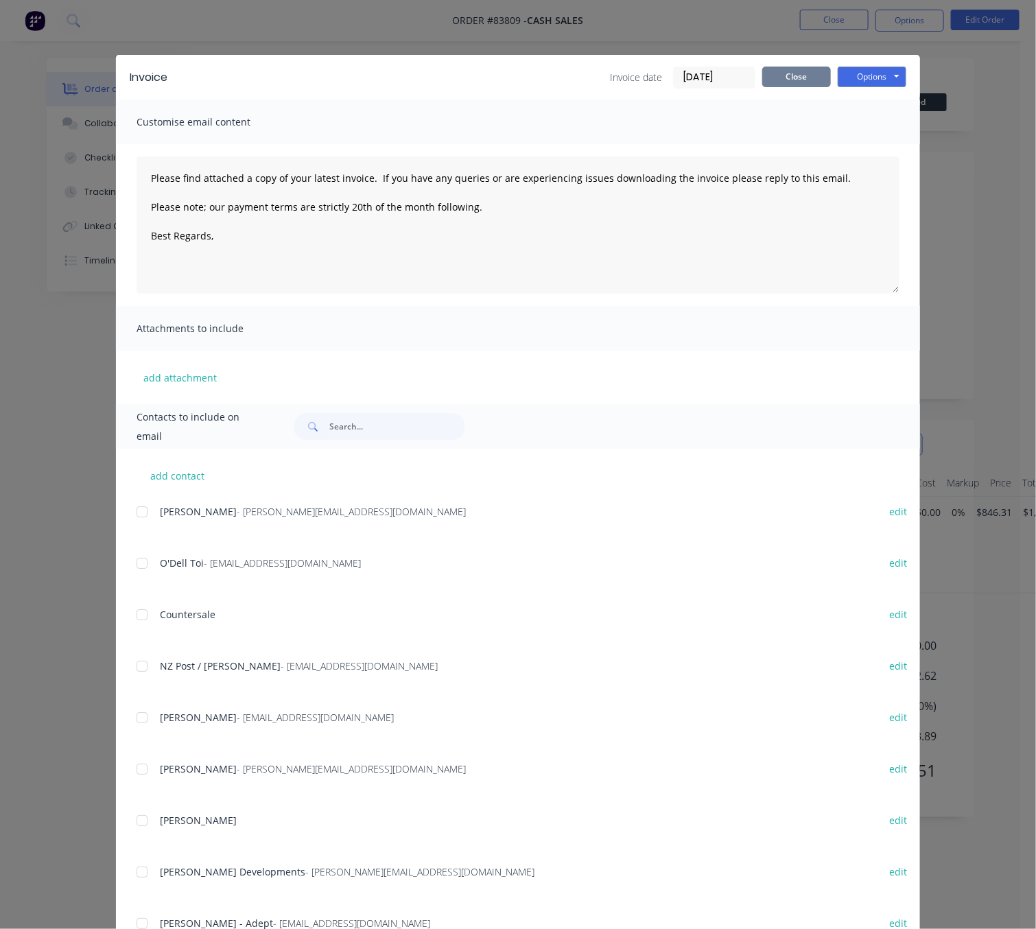
click at [788, 71] on button "Close" at bounding box center [796, 77] width 69 height 21
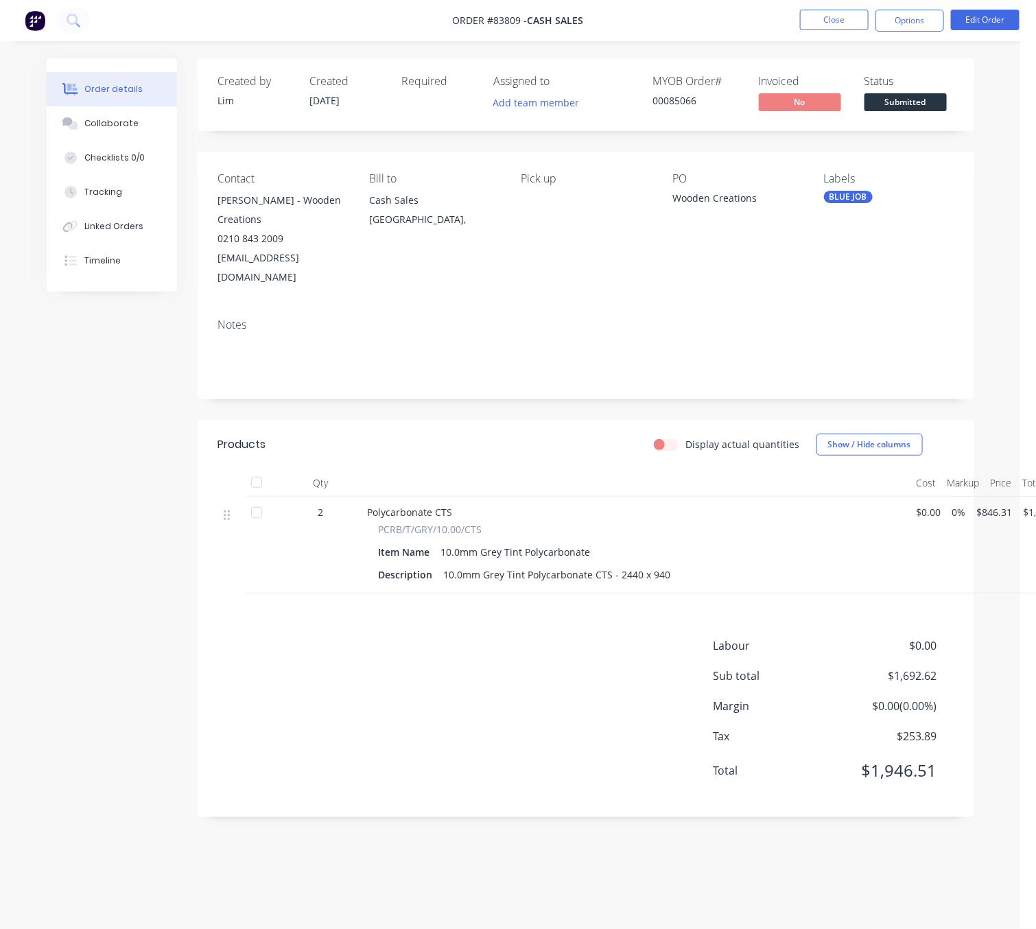
click at [106, 438] on div "Created by [PERSON_NAME] Created [DATE] Required Assigned to Add team member MY…" at bounding box center [511, 447] width 928 height 779
click at [1011, 14] on button "Edit Order" at bounding box center [985, 20] width 69 height 21
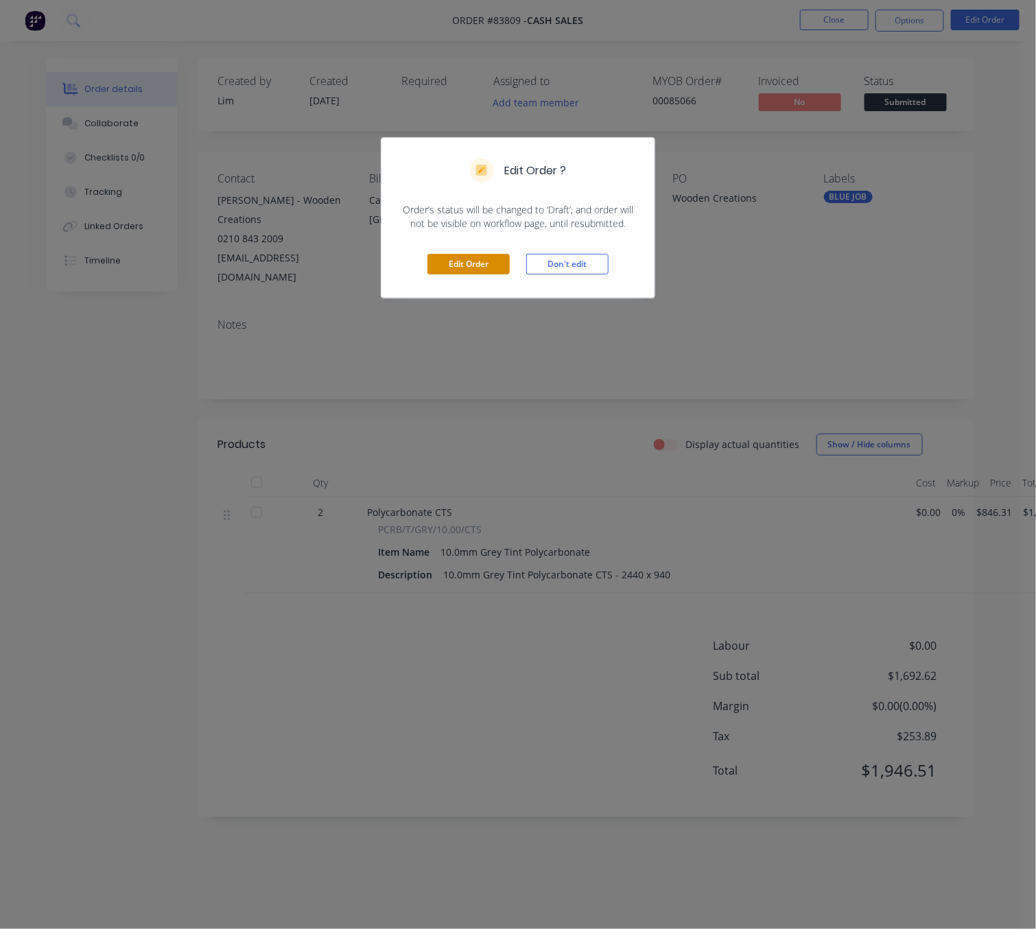
click at [498, 268] on button "Edit Order" at bounding box center [468, 264] width 82 height 21
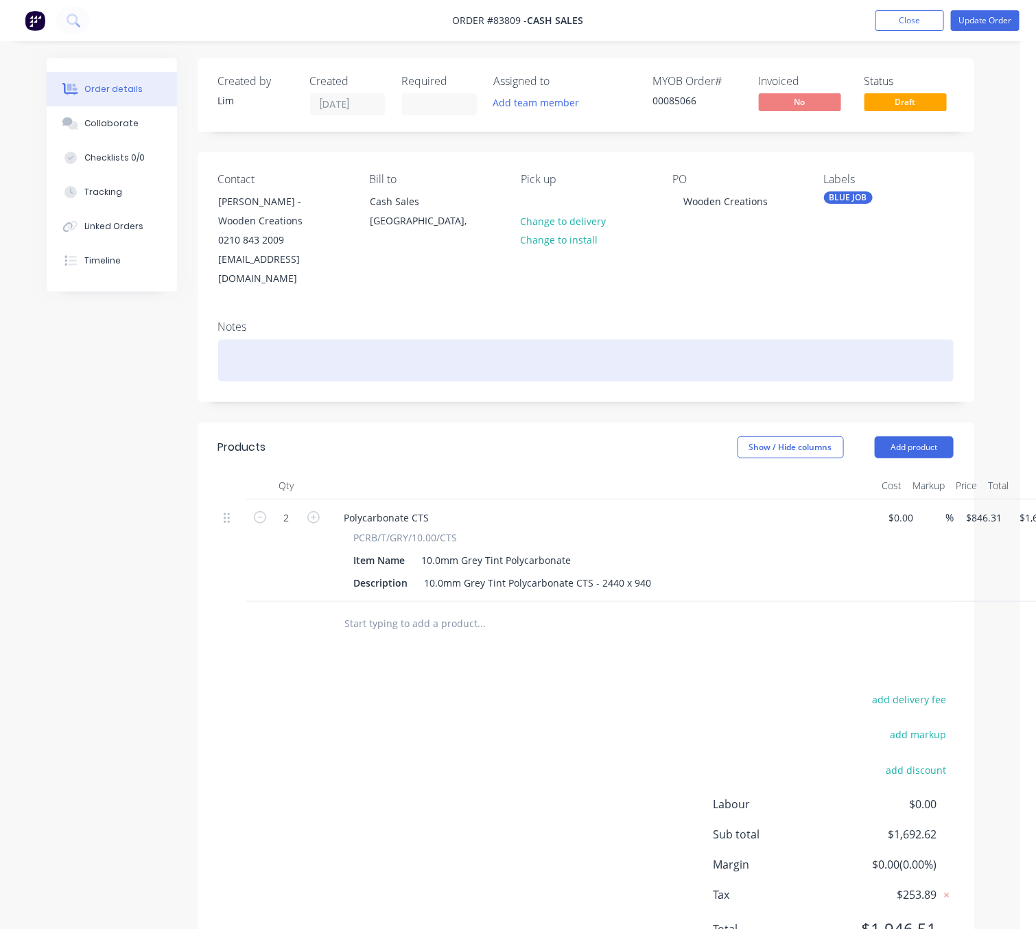
click at [393, 353] on div at bounding box center [586, 361] width 736 height 42
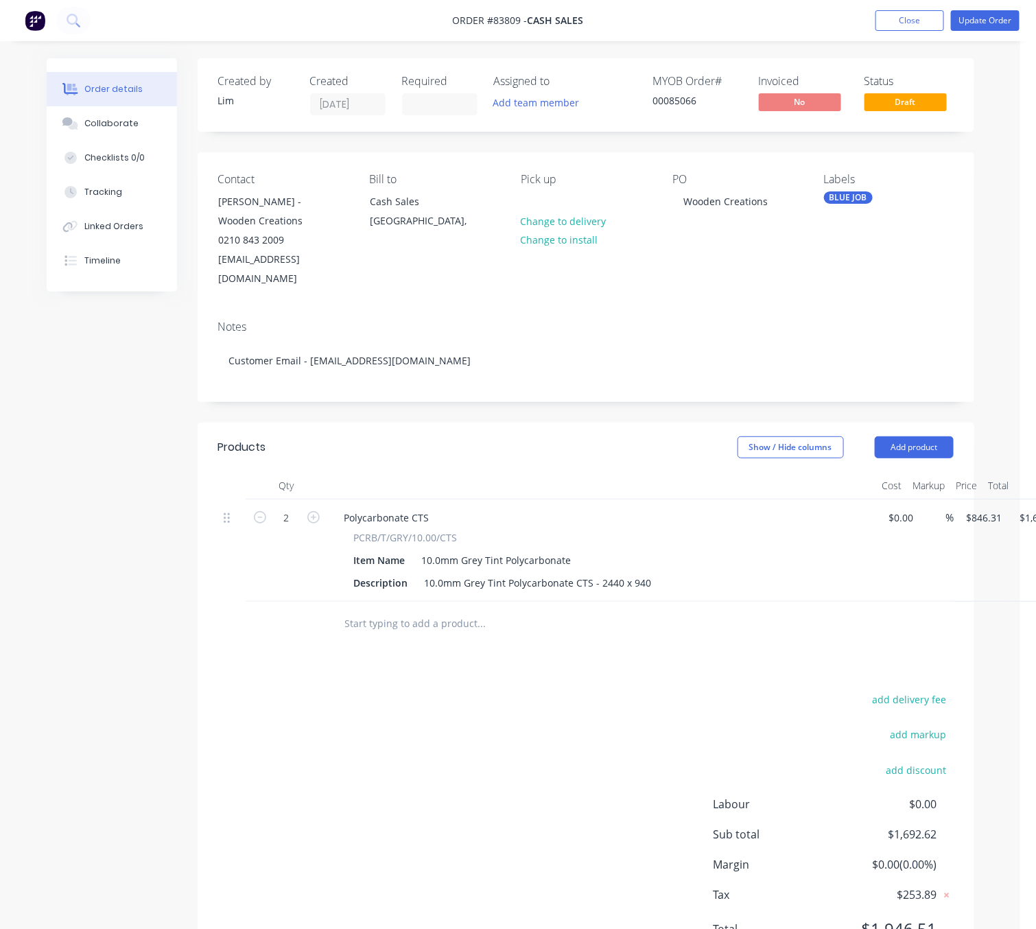
click at [601, 690] on div "add delivery fee add markup add discount Labour $0.00 Sub total $1,692.62 Margi…" at bounding box center [586, 822] width 736 height 265
click at [1003, 23] on button "Update Order" at bounding box center [985, 20] width 69 height 21
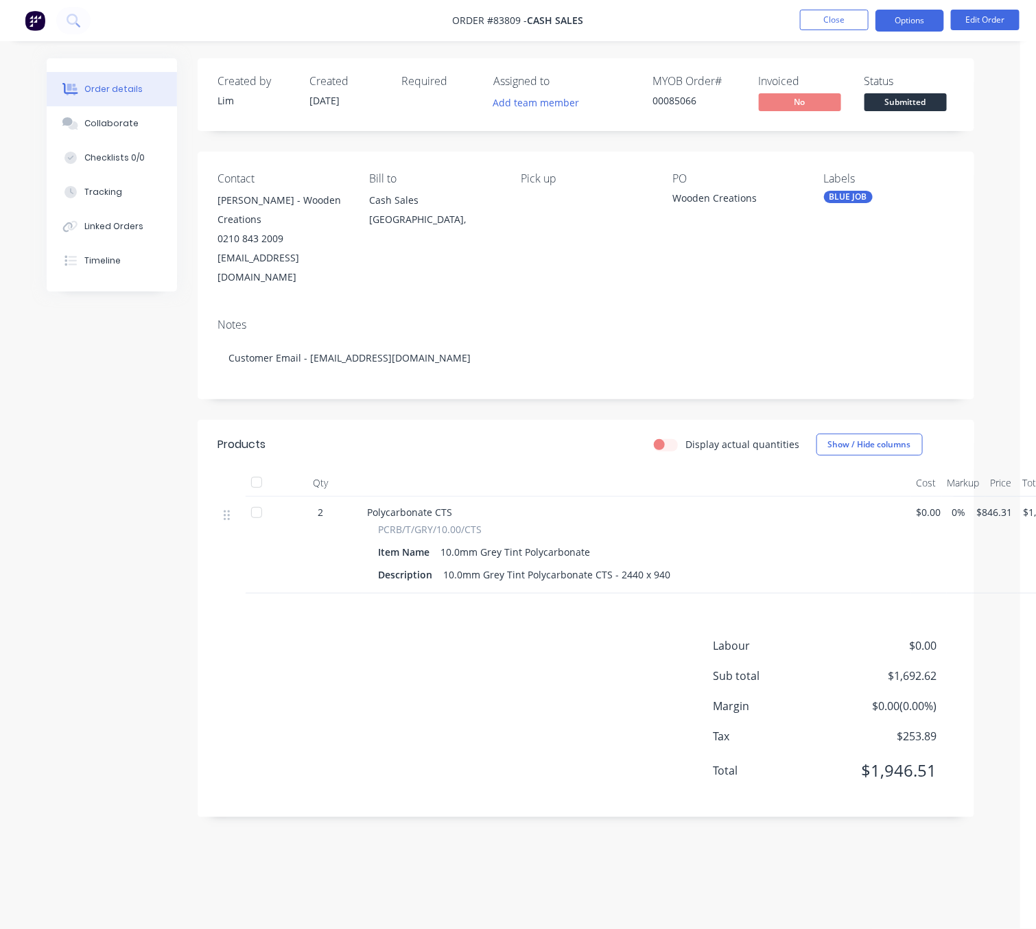
click at [913, 23] on button "Options" at bounding box center [910, 21] width 69 height 22
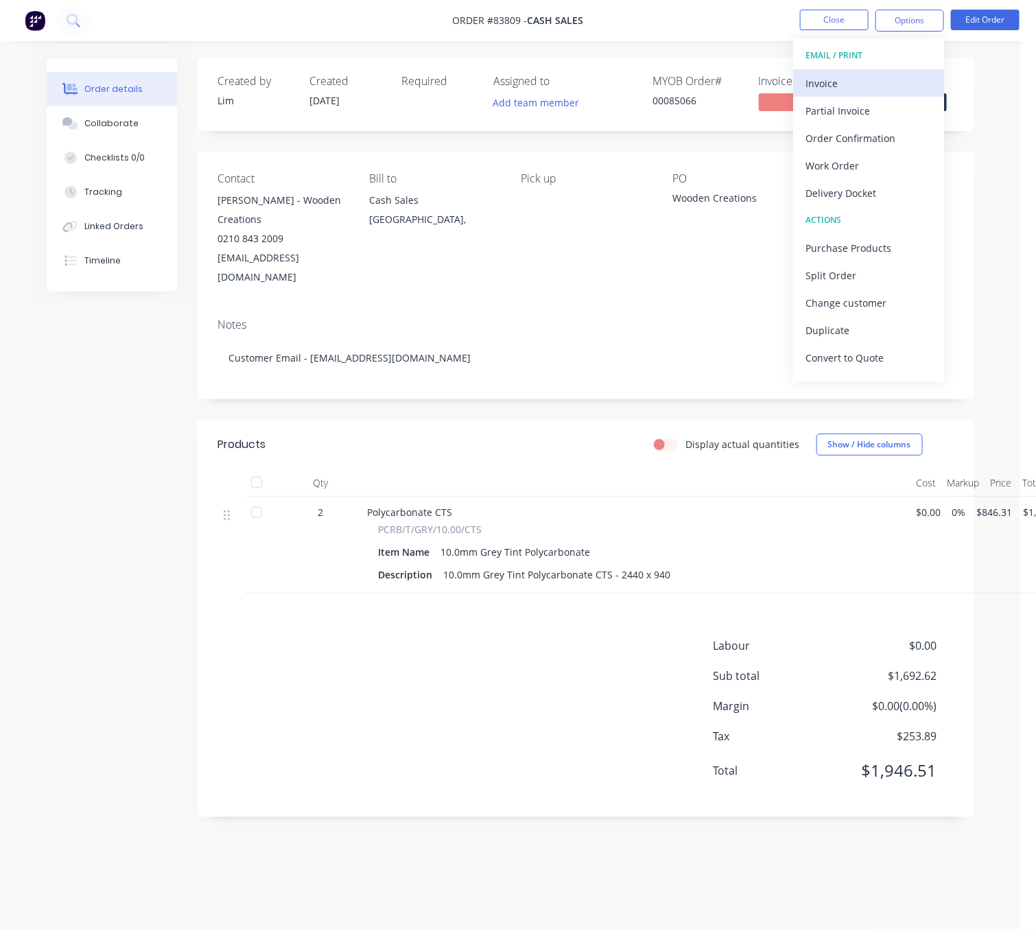
click at [908, 80] on div "Invoice" at bounding box center [869, 83] width 126 height 20
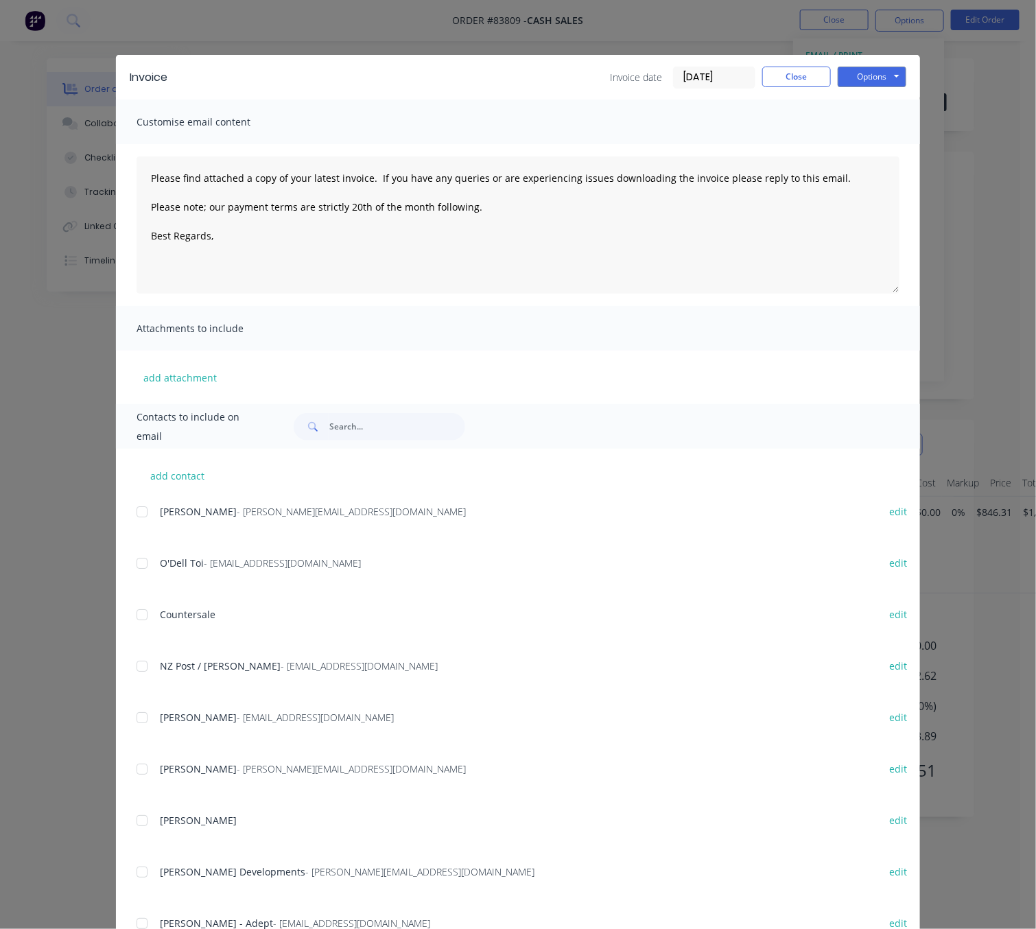
click at [900, 69] on div "Invoice Invoice date [DATE] Close Options Preview Print Email" at bounding box center [518, 77] width 804 height 45
click at [889, 73] on button "Options" at bounding box center [872, 77] width 69 height 21
click at [881, 106] on button "Preview" at bounding box center [882, 101] width 88 height 23
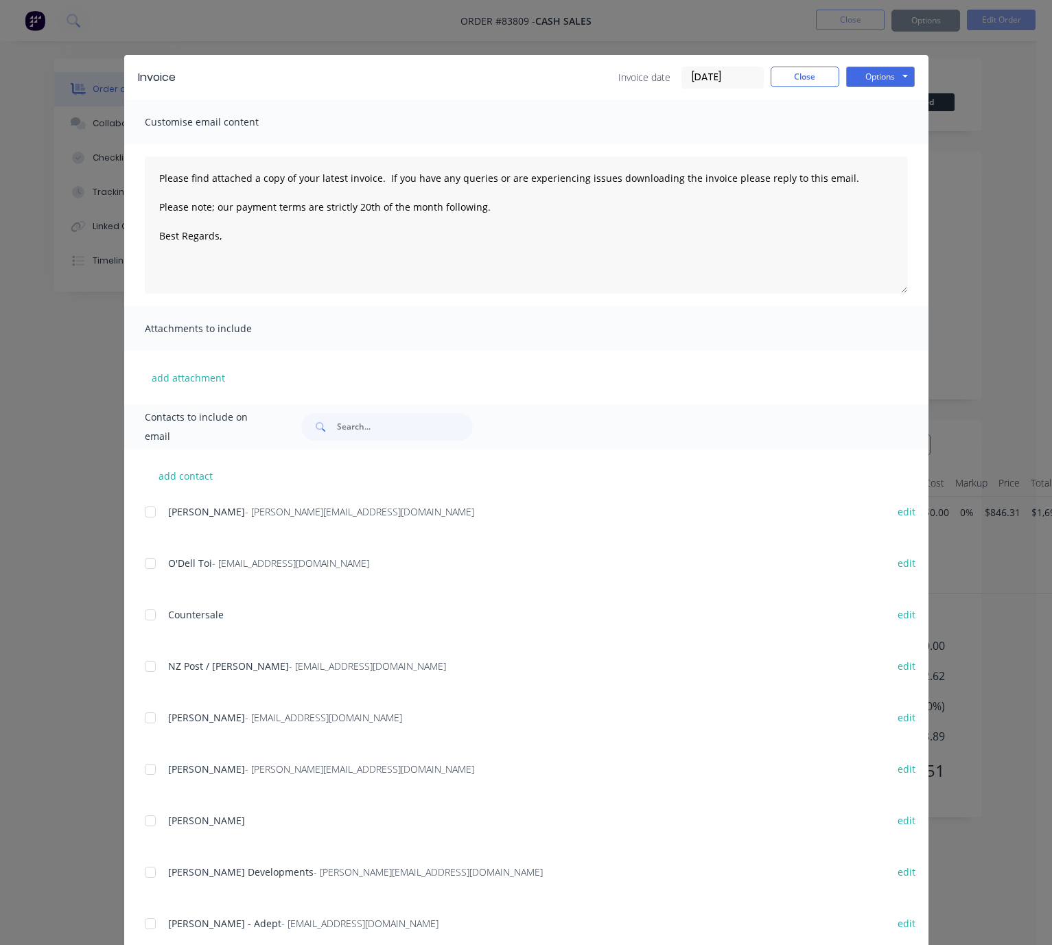
type textarea "Please find attached a copy of your latest invoice. If you have any queries or …"
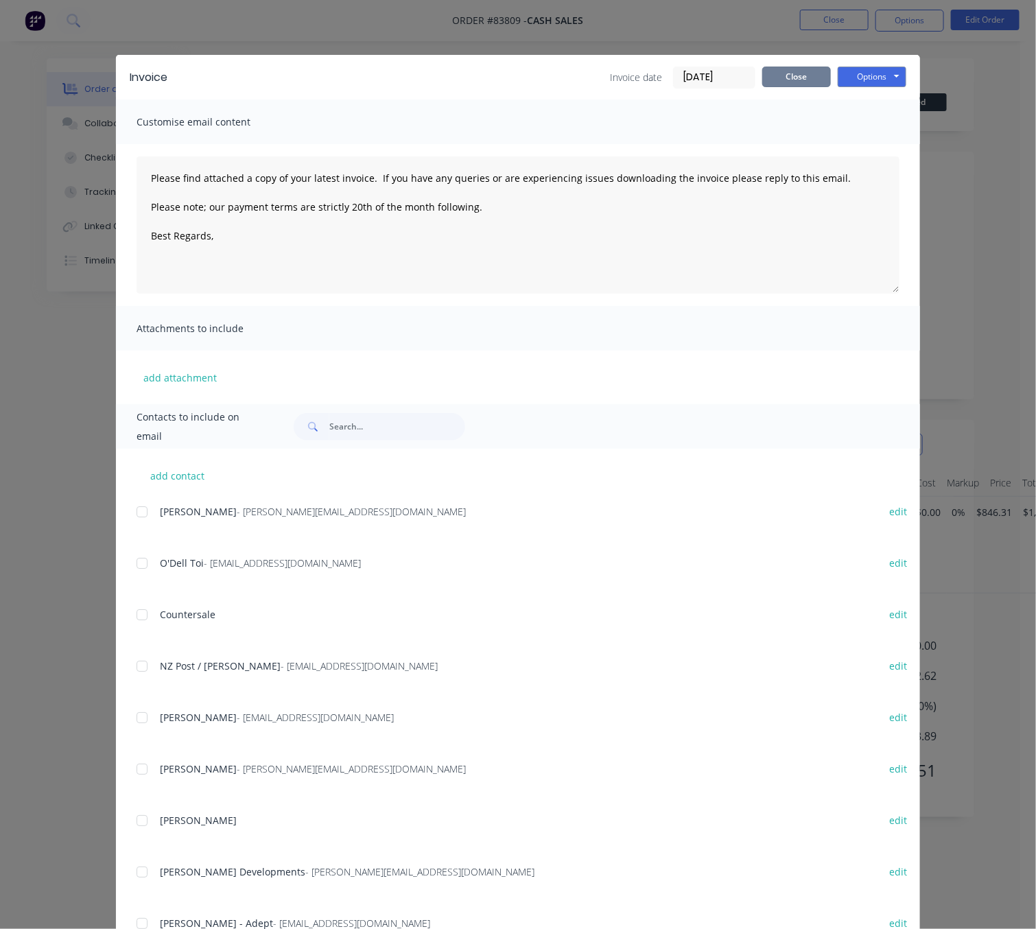
click at [776, 75] on button "Close" at bounding box center [796, 77] width 69 height 21
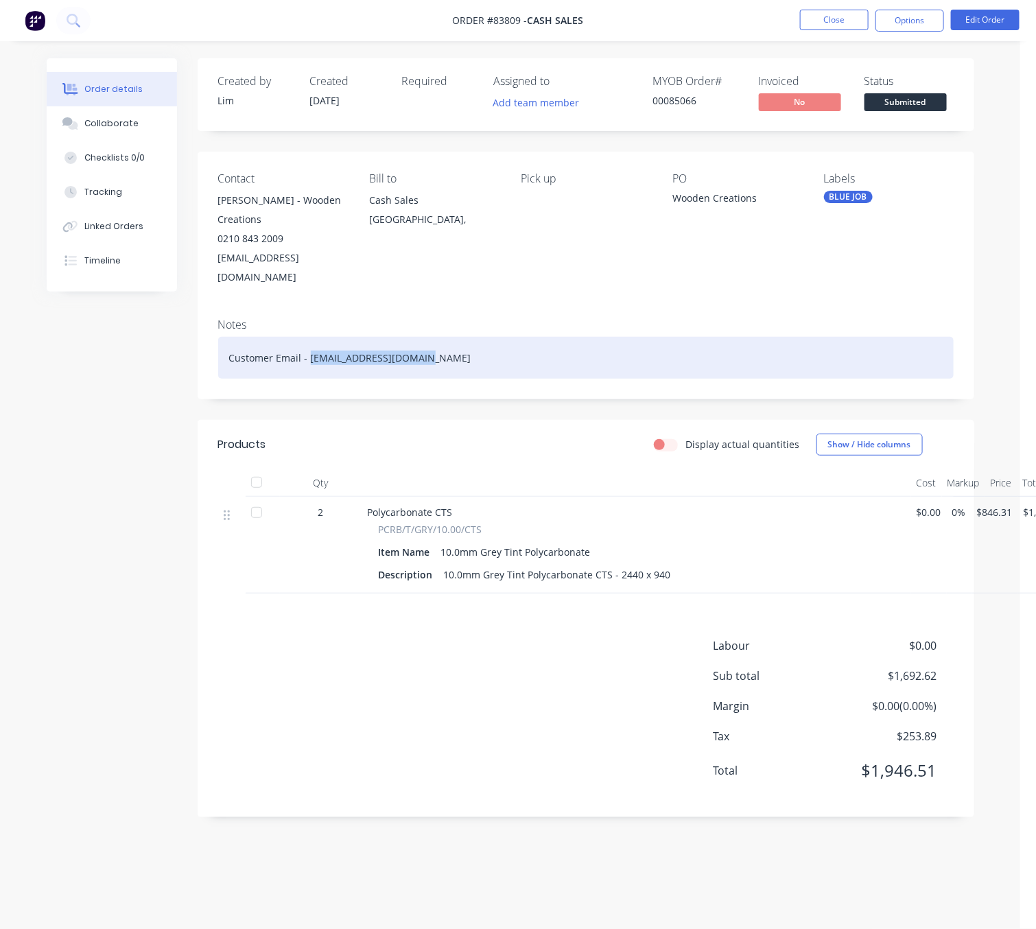
drag, startPoint x: 401, startPoint y: 328, endPoint x: 309, endPoint y: 324, distance: 92.7
click at [309, 337] on div "Customer Email - [EMAIL_ADDRESS][DOMAIN_NAME]" at bounding box center [586, 358] width 736 height 42
copy div "[EMAIL_ADDRESS][DOMAIN_NAME]"
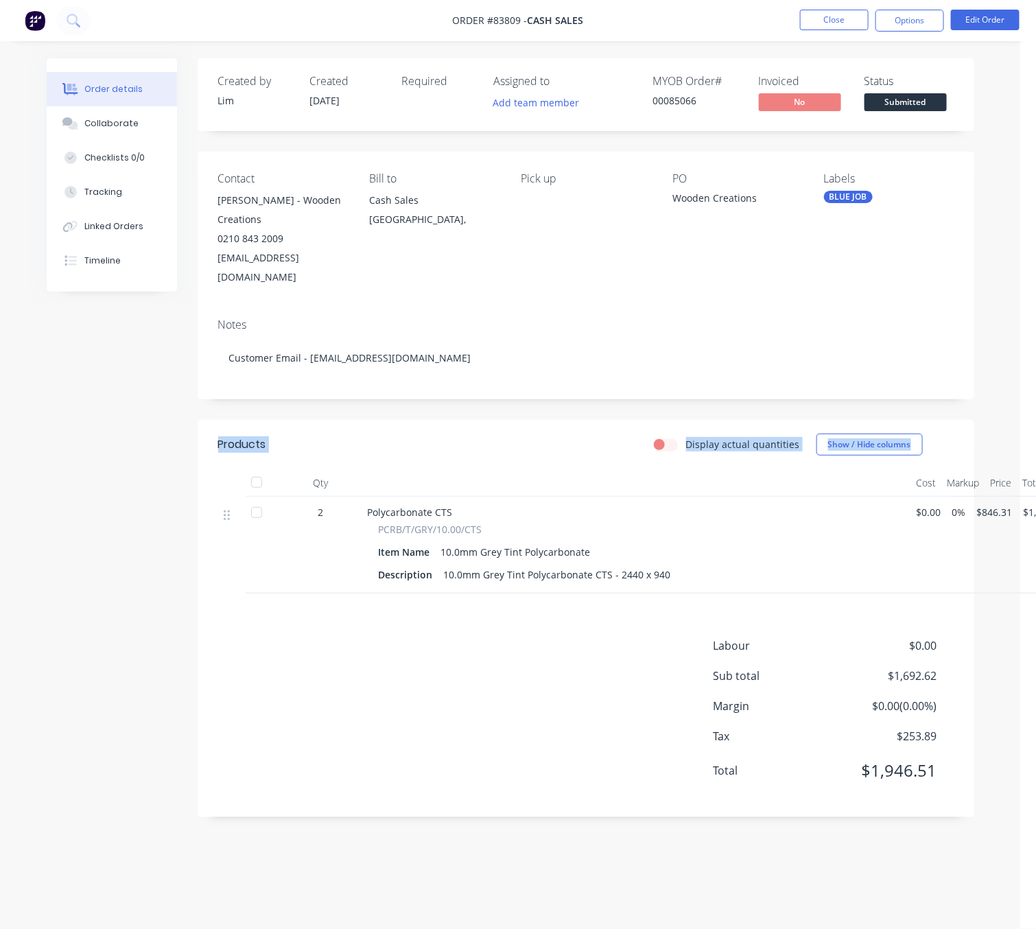
click at [67, 430] on div "Created by [PERSON_NAME] Created [DATE] Required Assigned to Add team member MY…" at bounding box center [511, 447] width 928 height 779
click at [853, 12] on button "Close" at bounding box center [834, 20] width 69 height 21
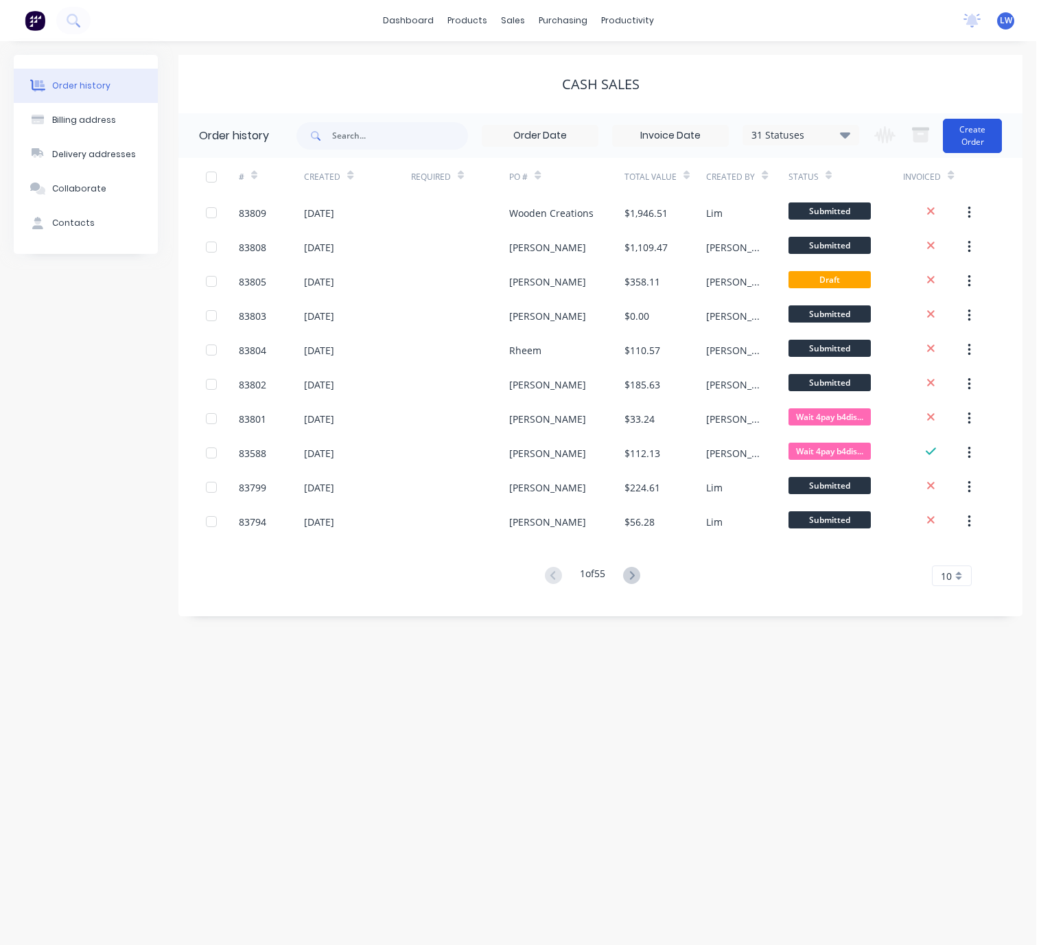
click at [961, 132] on button "Create Order" at bounding box center [972, 136] width 59 height 34
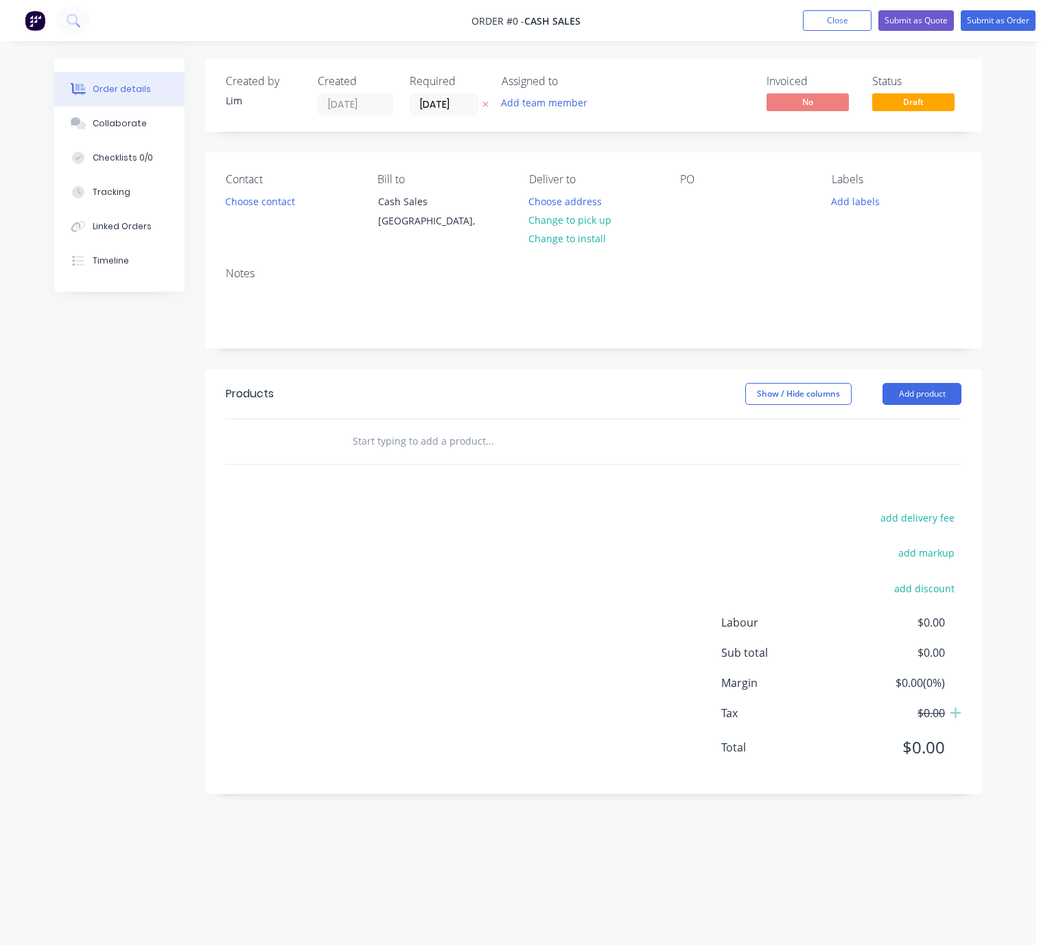
click at [486, 104] on icon at bounding box center [485, 104] width 6 height 8
click at [248, 200] on button "Choose contact" at bounding box center [260, 200] width 84 height 19
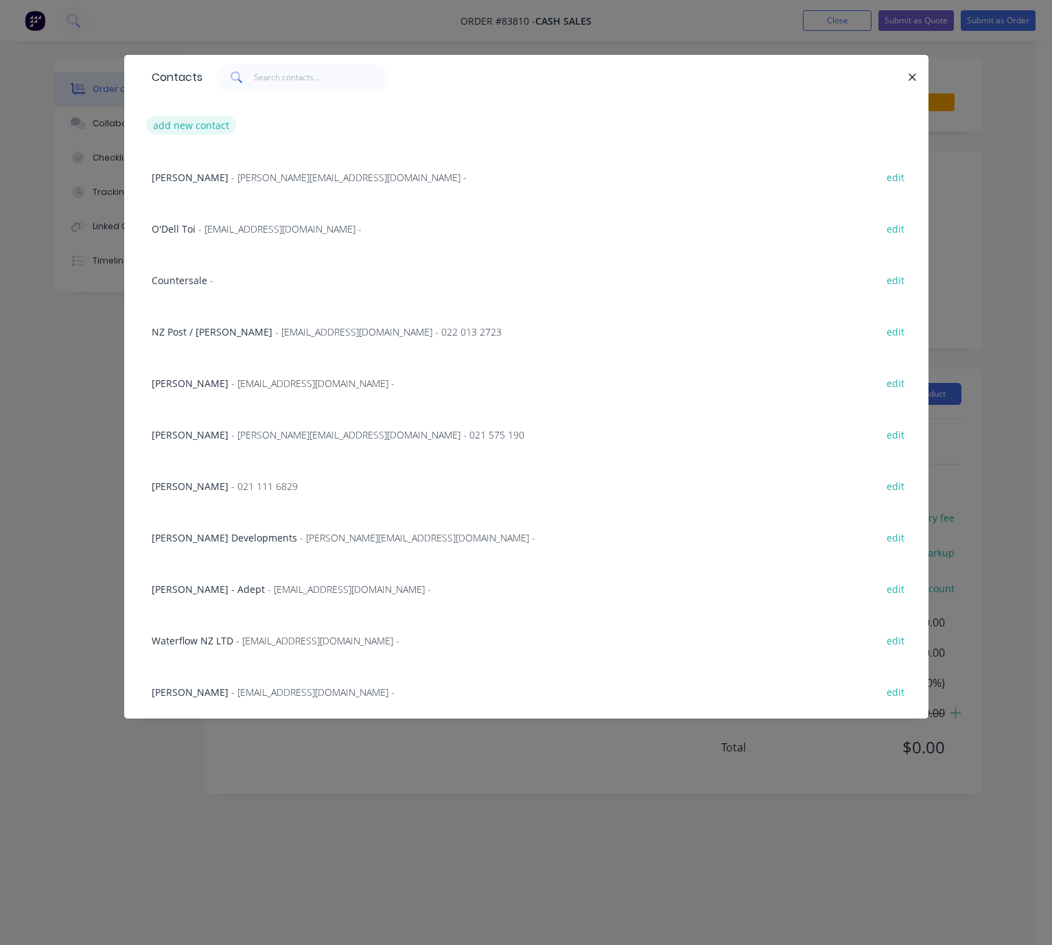
click at [207, 128] on button "add new contact" at bounding box center [191, 125] width 91 height 19
select select "NZ"
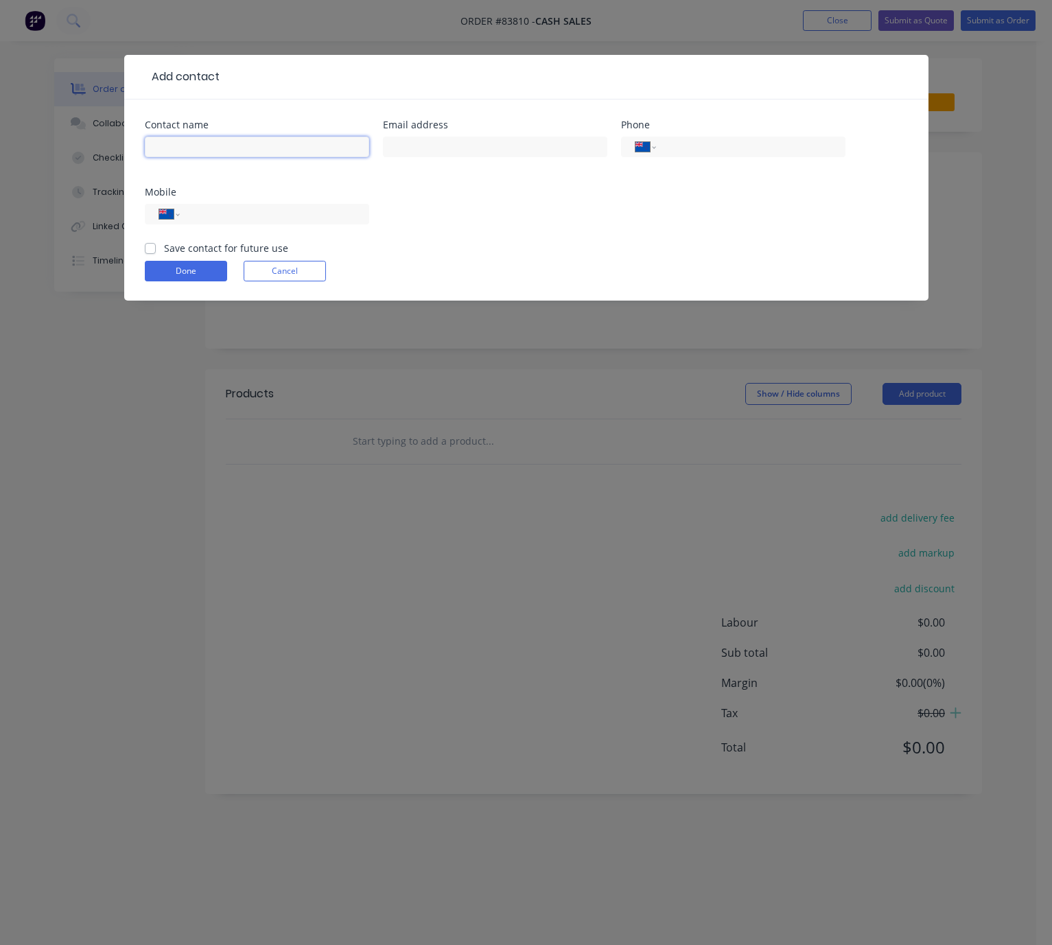
click at [209, 156] on input "text" at bounding box center [257, 147] width 224 height 21
type input "C"
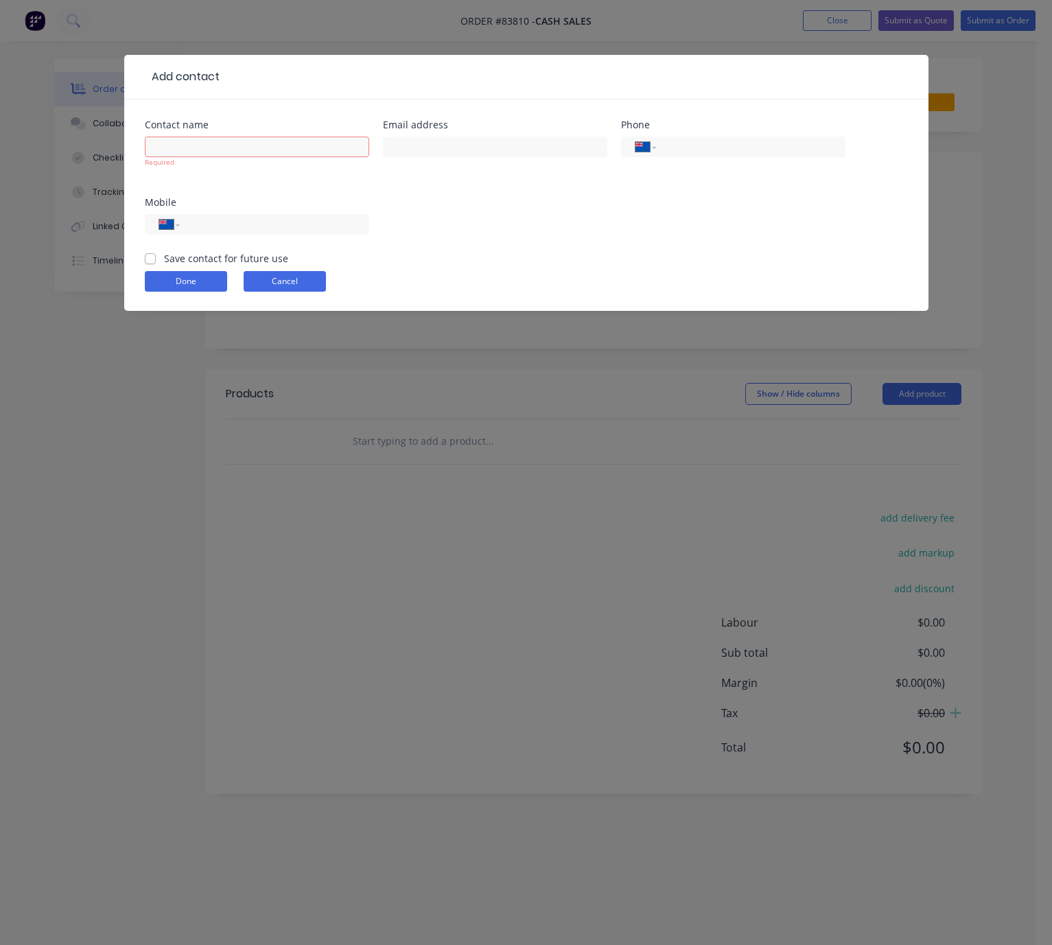
click at [274, 282] on button "Cancel" at bounding box center [285, 281] width 82 height 21
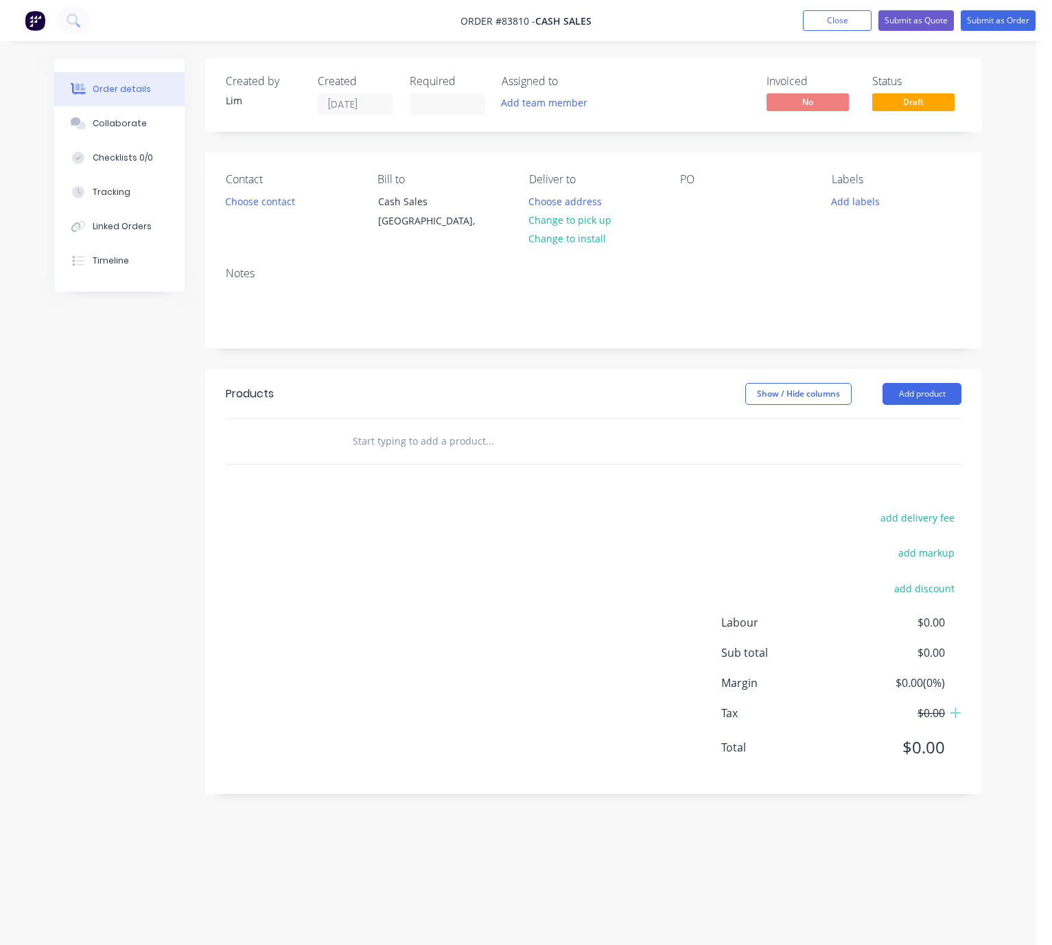
click at [282, 285] on div "Notes" at bounding box center [593, 302] width 777 height 92
click at [124, 431] on div "Created by [PERSON_NAME] Created [DATE] Required Assigned to Add team member In…" at bounding box center [518, 446] width 928 height 776
click at [278, 204] on button "Choose contact" at bounding box center [260, 200] width 84 height 19
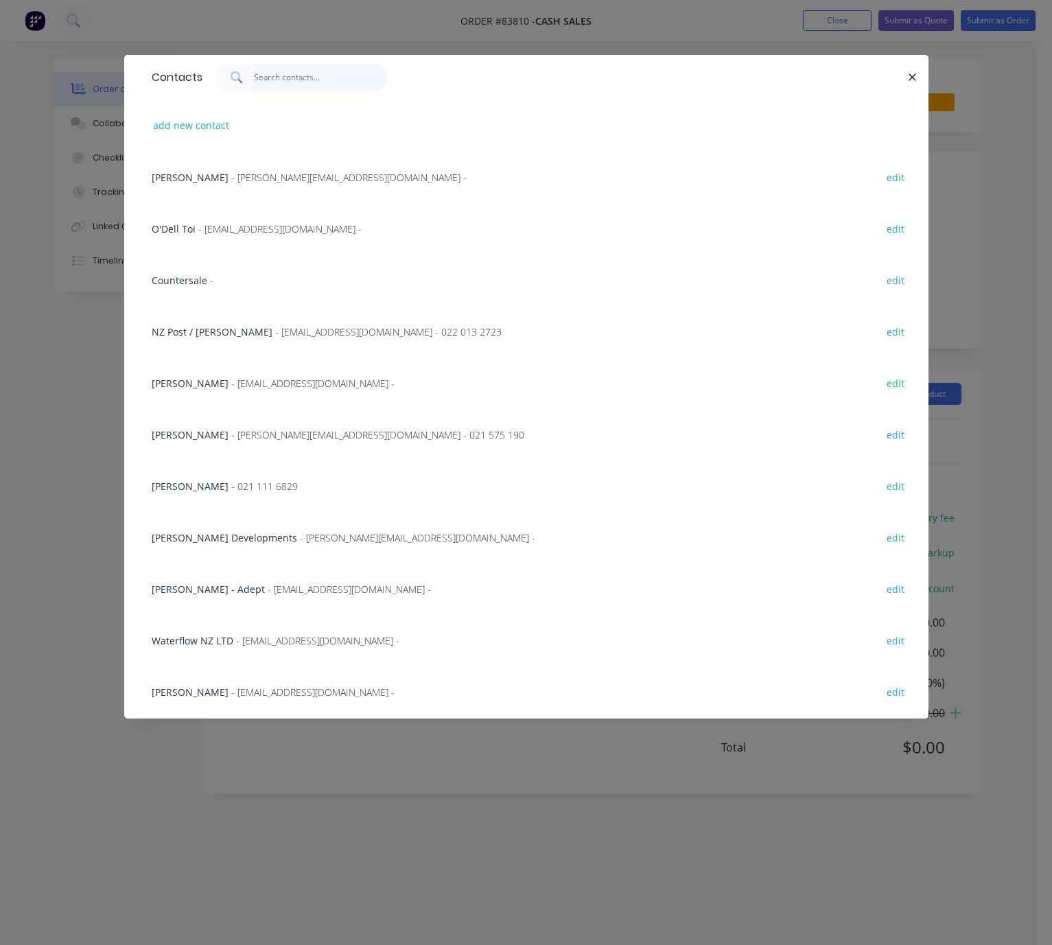
click at [295, 84] on input "text" at bounding box center [321, 77] width 134 height 27
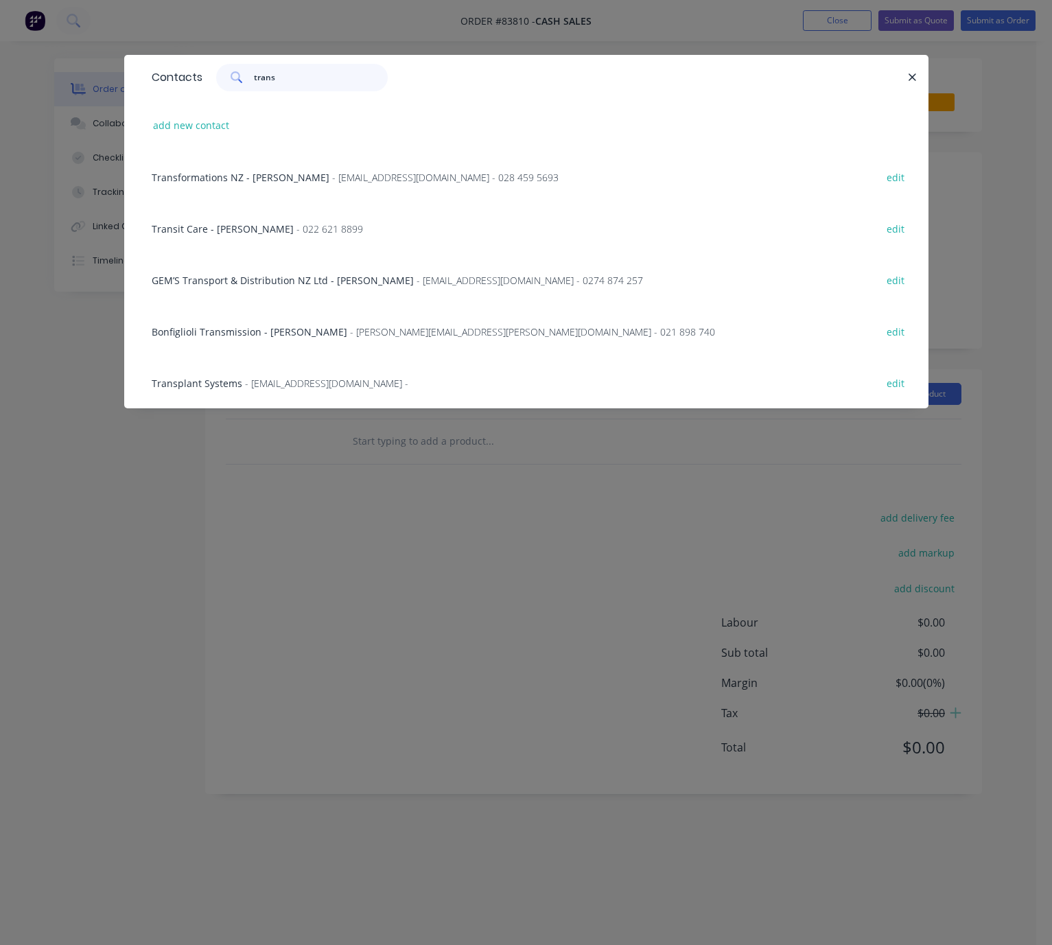
type input "trans"
click at [371, 171] on span "- [EMAIL_ADDRESS][DOMAIN_NAME] - 028 459 5693" at bounding box center [445, 177] width 226 height 13
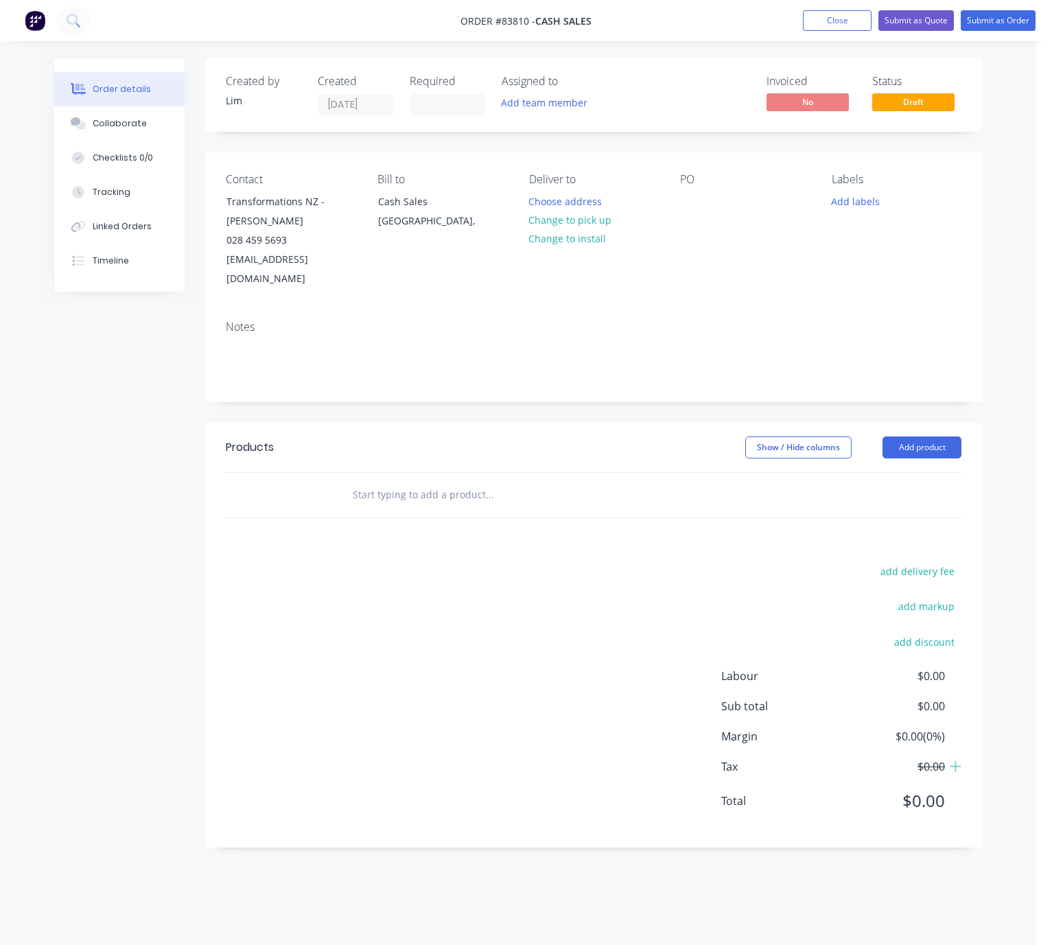
drag, startPoint x: 597, startPoint y: 222, endPoint x: 709, endPoint y: 212, distance: 112.3
click at [597, 222] on button "Change to pick up" at bounding box center [569, 220] width 97 height 19
click at [694, 200] on div at bounding box center [691, 201] width 22 height 20
click at [847, 206] on button "Add labels" at bounding box center [855, 200] width 63 height 19
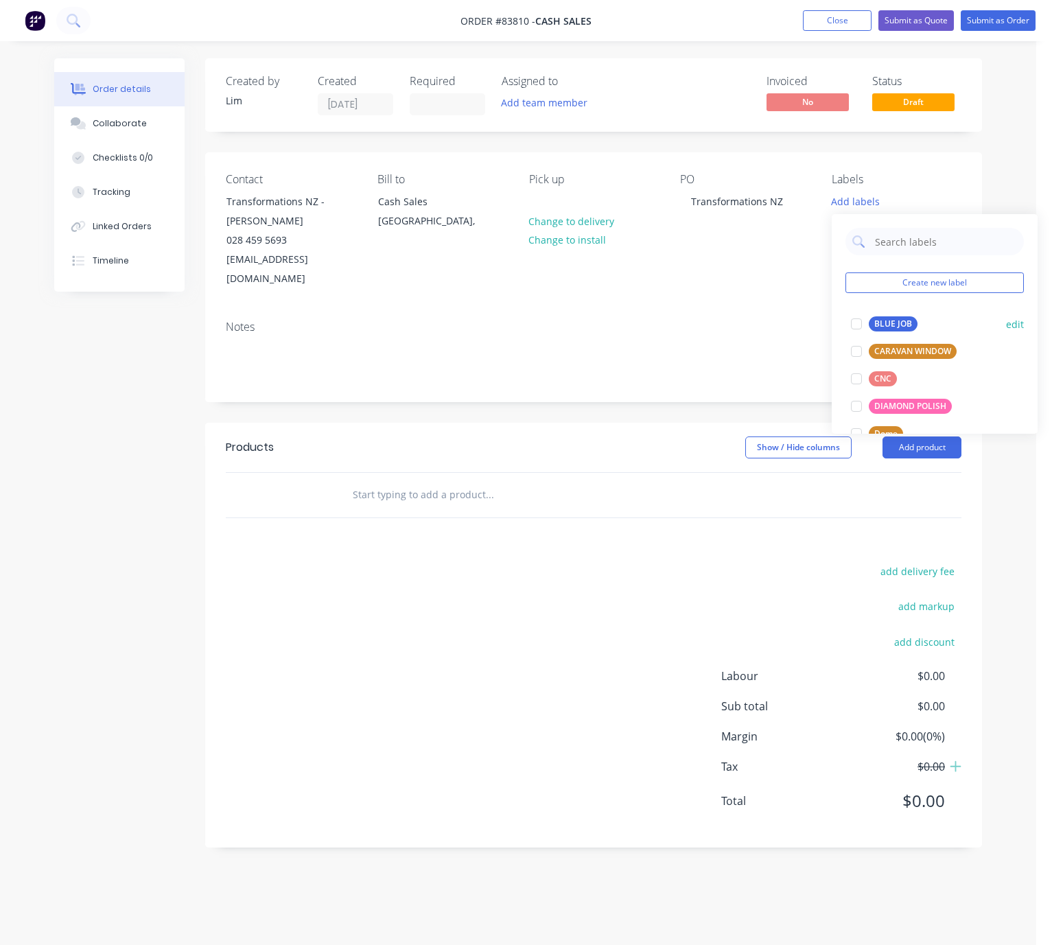
click at [898, 321] on div "BLUE JOB" at bounding box center [893, 323] width 49 height 15
drag, startPoint x: 633, startPoint y: 375, endPoint x: 786, endPoint y: 406, distance: 156.6
click at [634, 375] on div "Notes" at bounding box center [593, 355] width 777 height 92
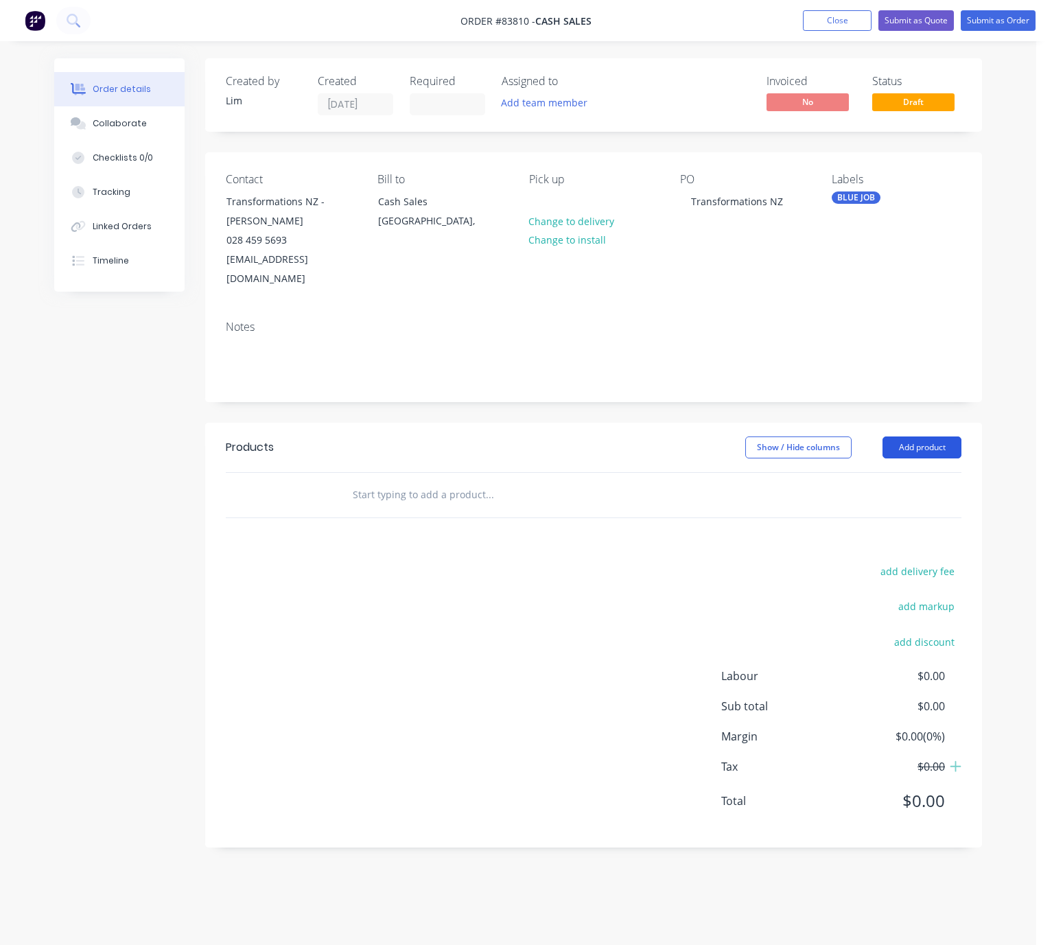
click at [939, 436] on button "Add product" at bounding box center [921, 447] width 79 height 22
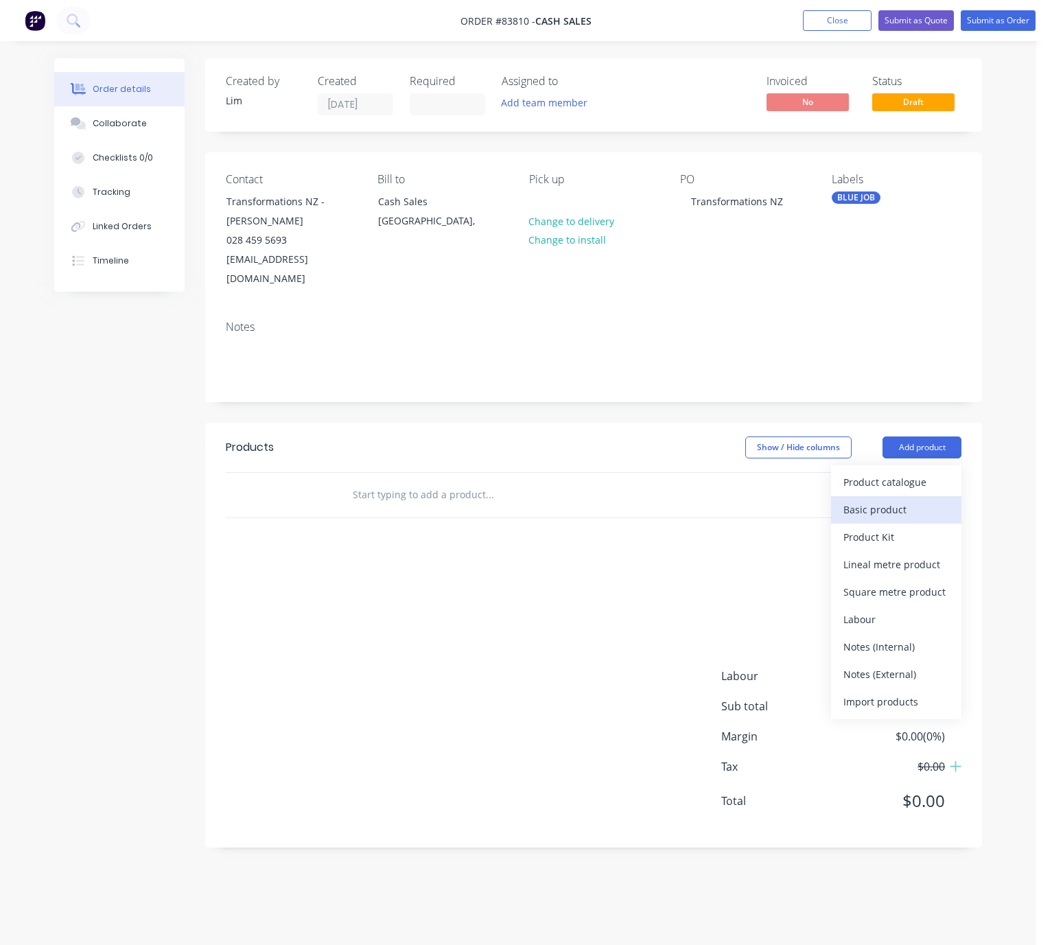
click at [908, 500] on div "Basic product" at bounding box center [896, 510] width 106 height 20
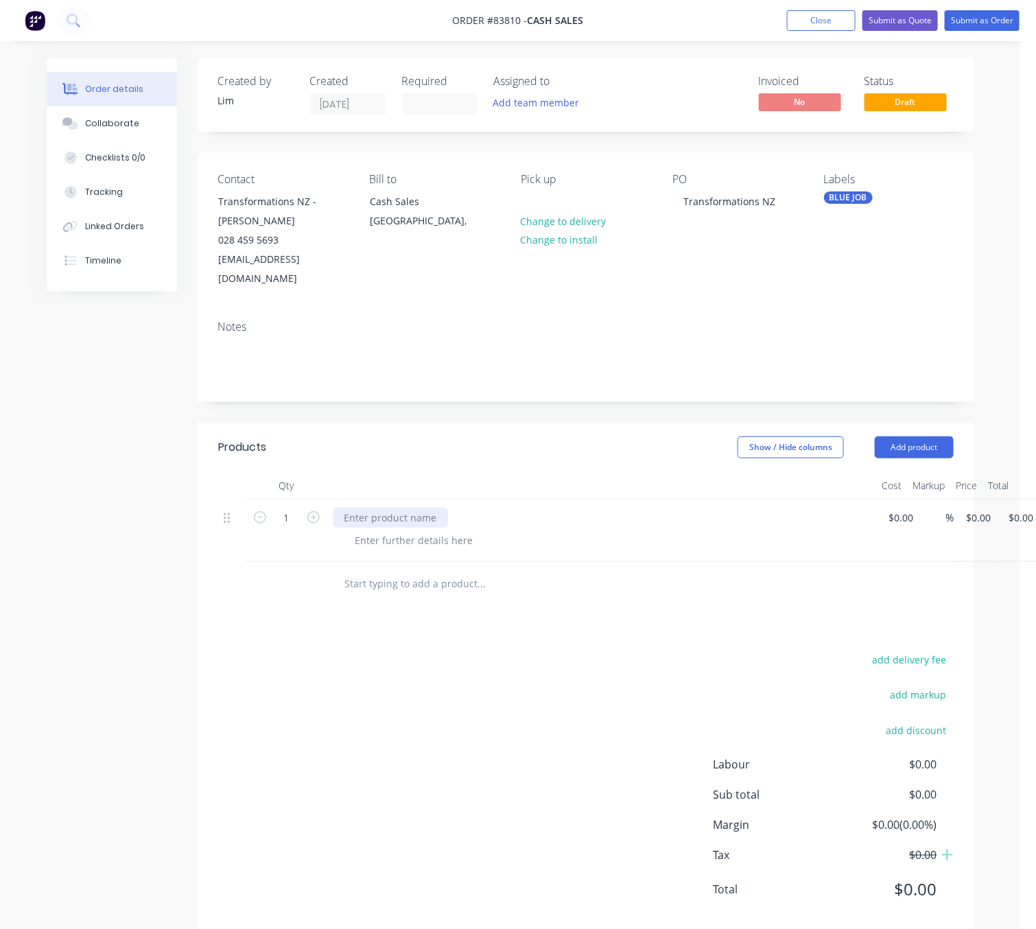
click at [416, 508] on div at bounding box center [390, 518] width 115 height 20
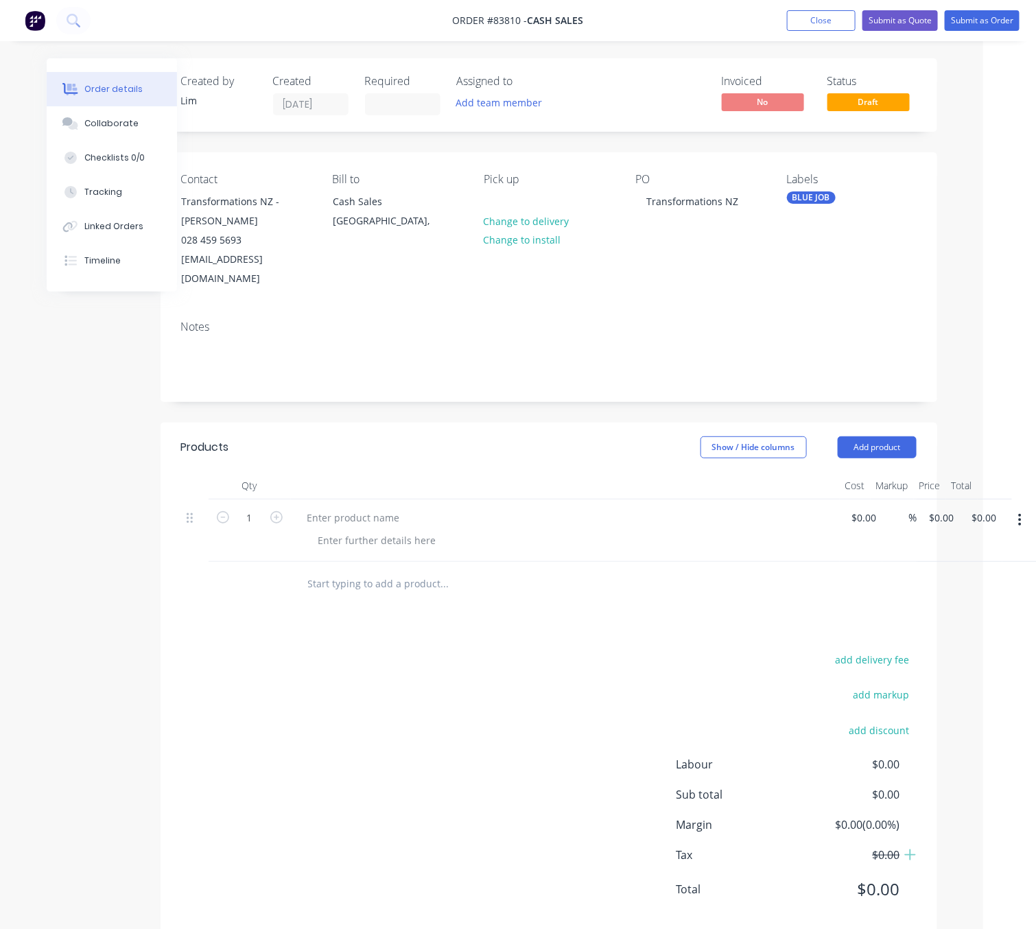
click at [1013, 508] on button "button" at bounding box center [1020, 520] width 32 height 25
click at [965, 605] on button "Delete" at bounding box center [971, 610] width 130 height 27
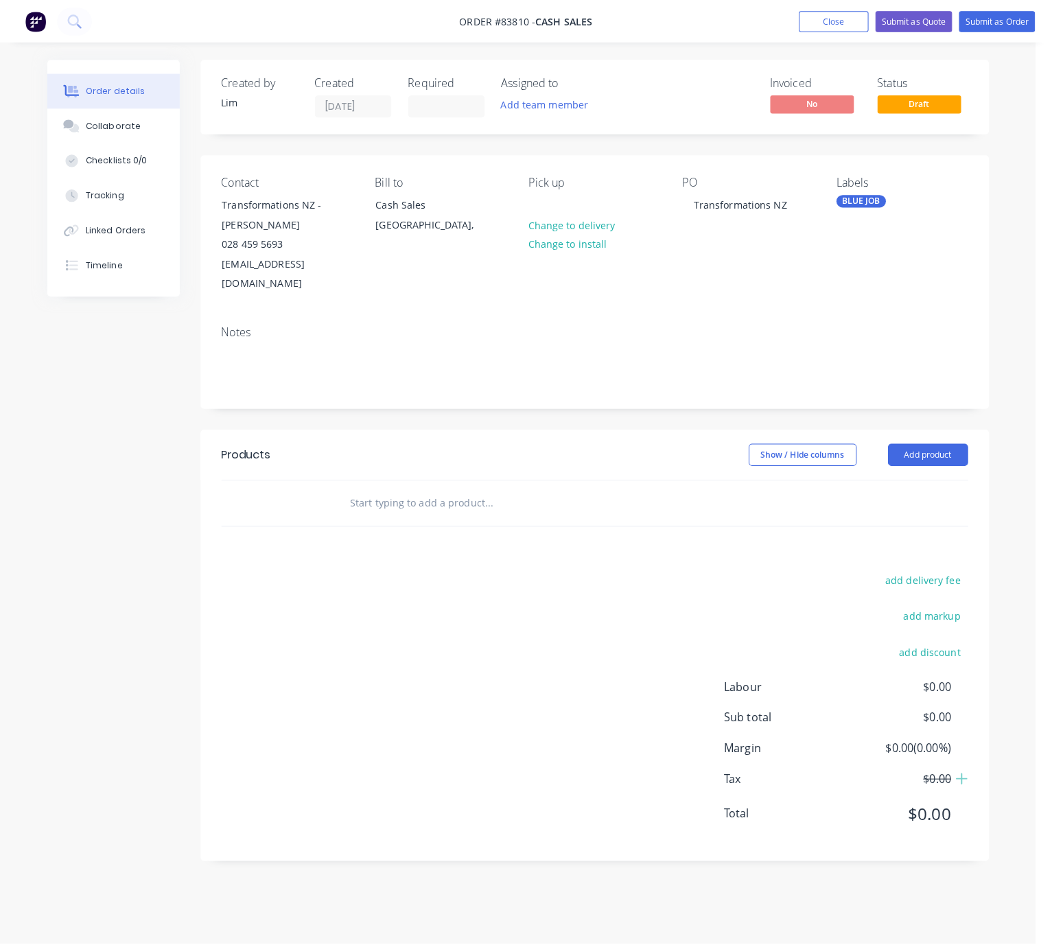
scroll to position [0, 0]
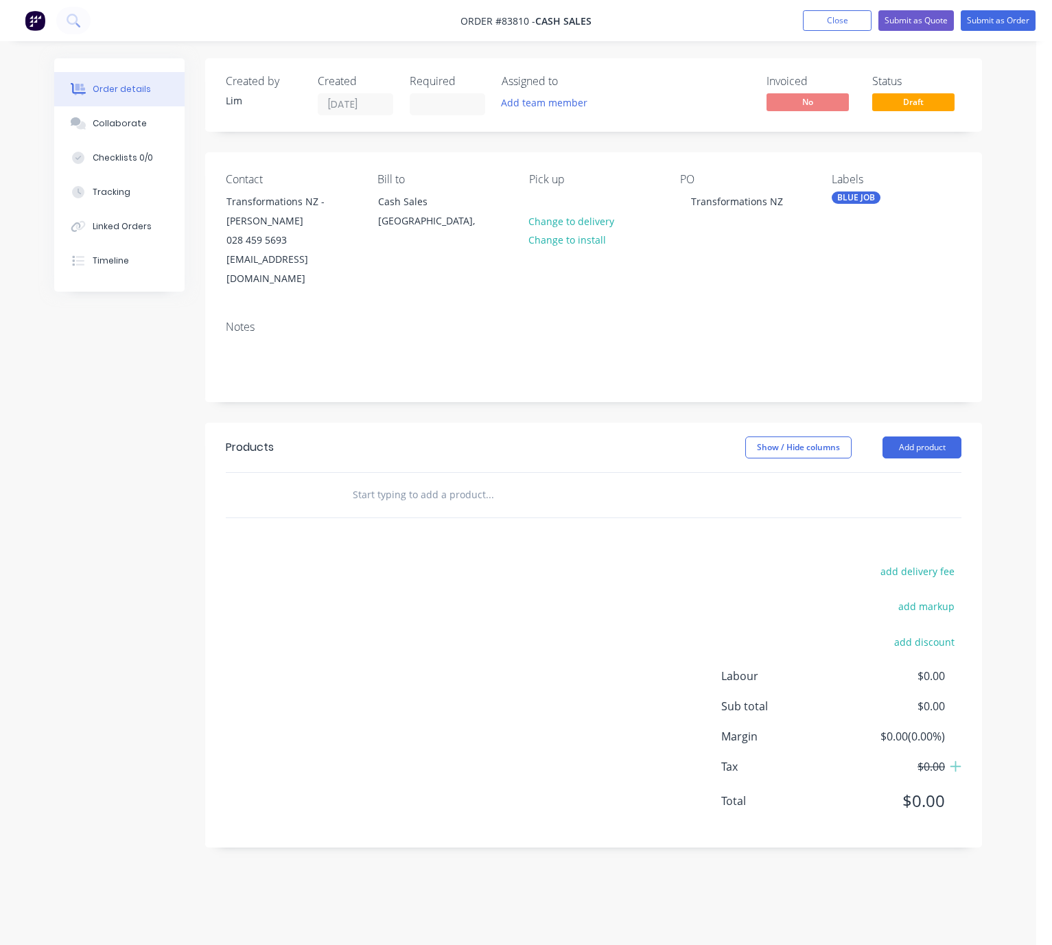
click at [412, 481] on input "text" at bounding box center [489, 494] width 274 height 27
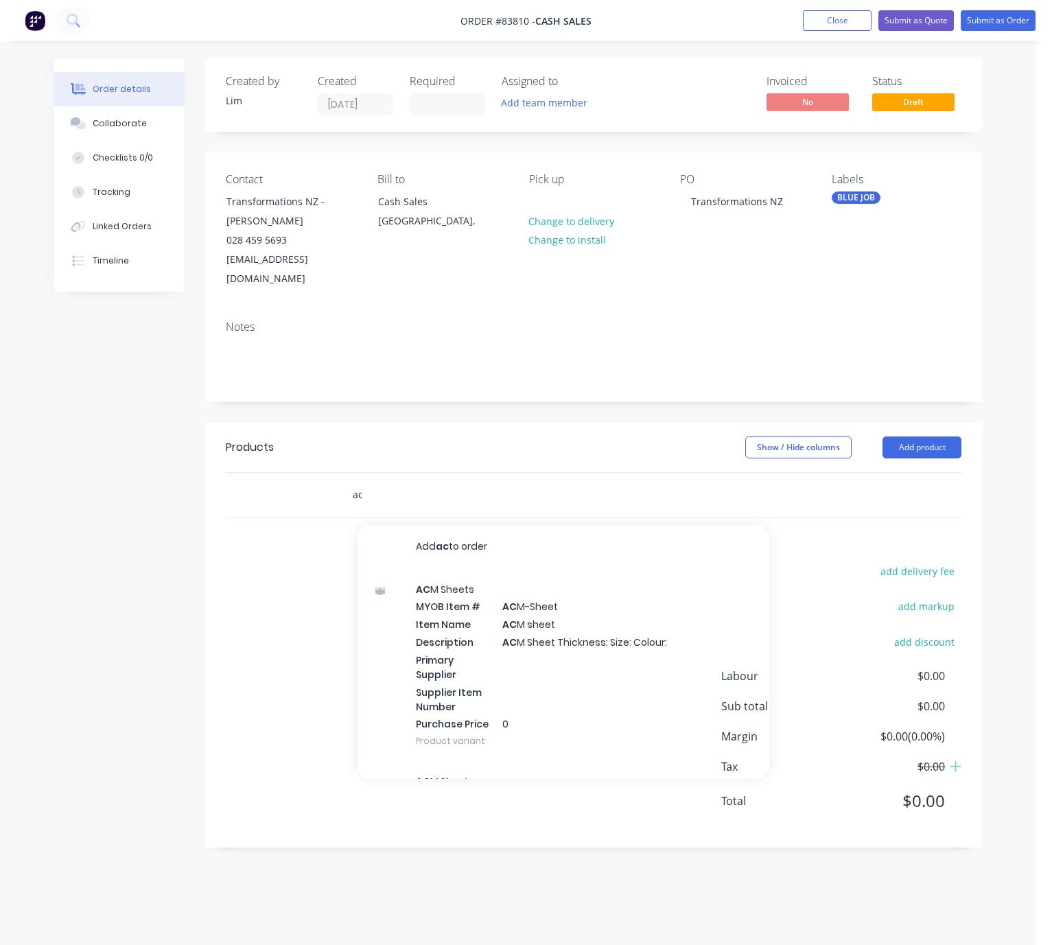
type input "a"
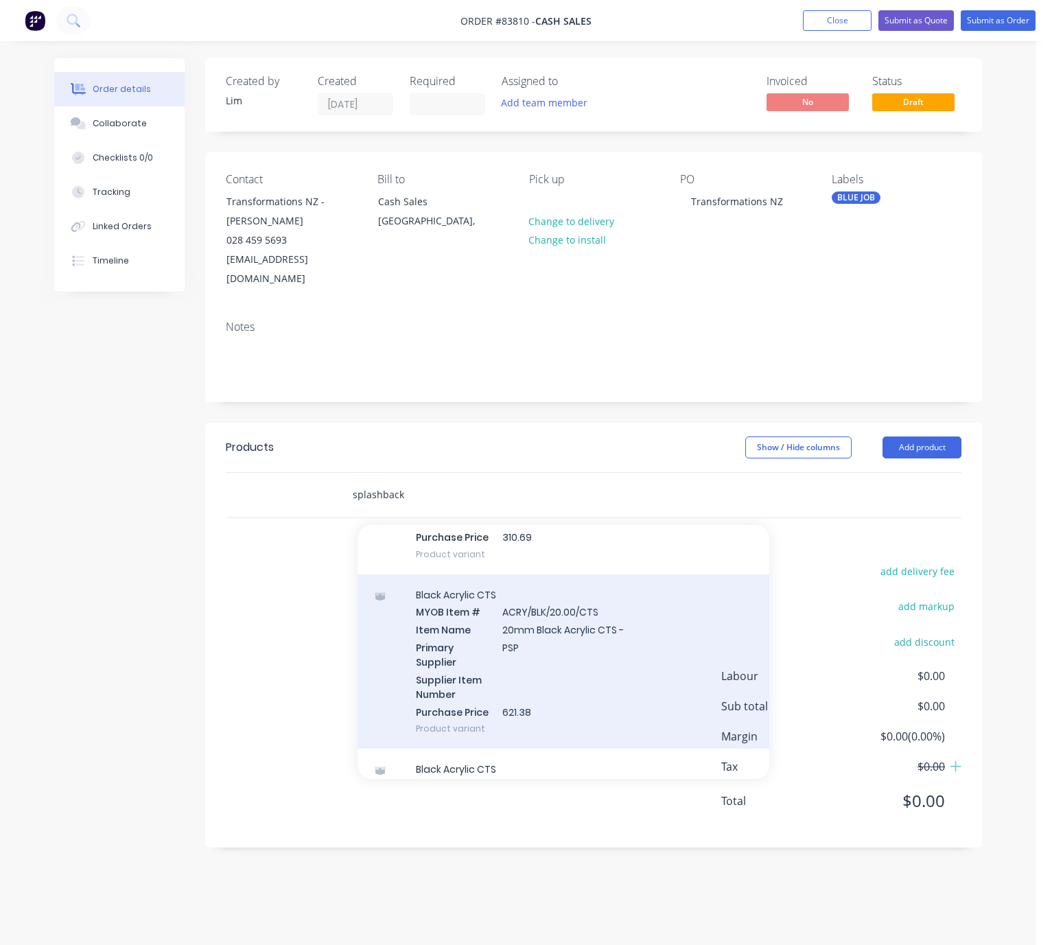
scroll to position [1029, 0]
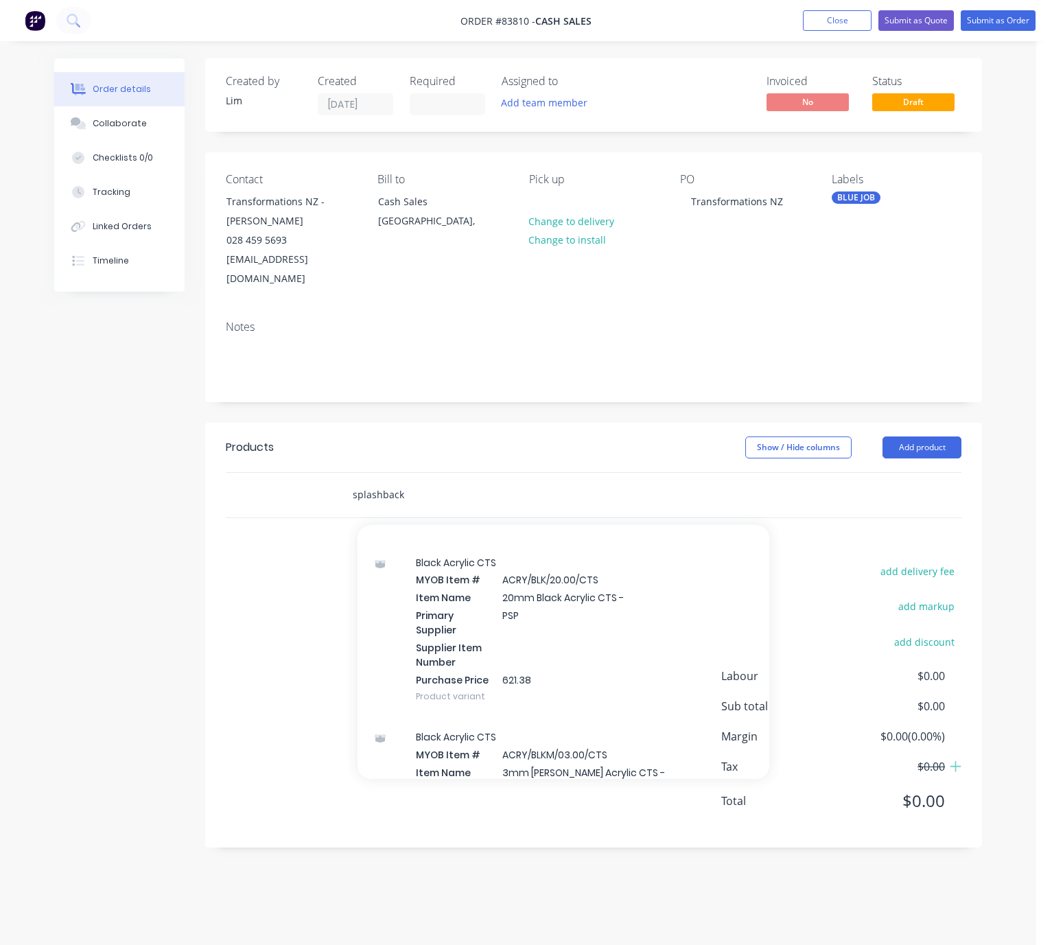
click at [418, 481] on input "splashback" at bounding box center [489, 494] width 274 height 27
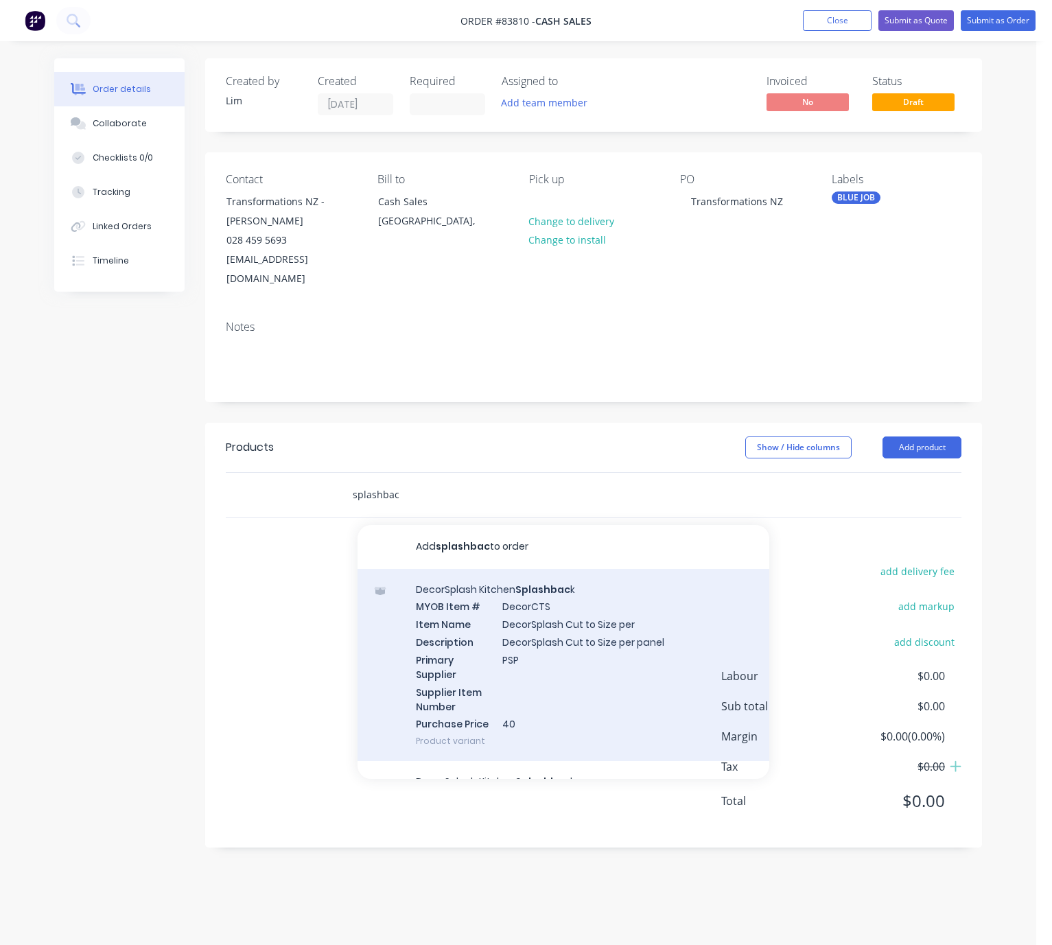
type input "splashbac"
click at [548, 641] on div "DecorSplash Kitchen Splashbac k MYOB Item # DecorCTS Item Name DecorSplash Cut …" at bounding box center [563, 665] width 412 height 193
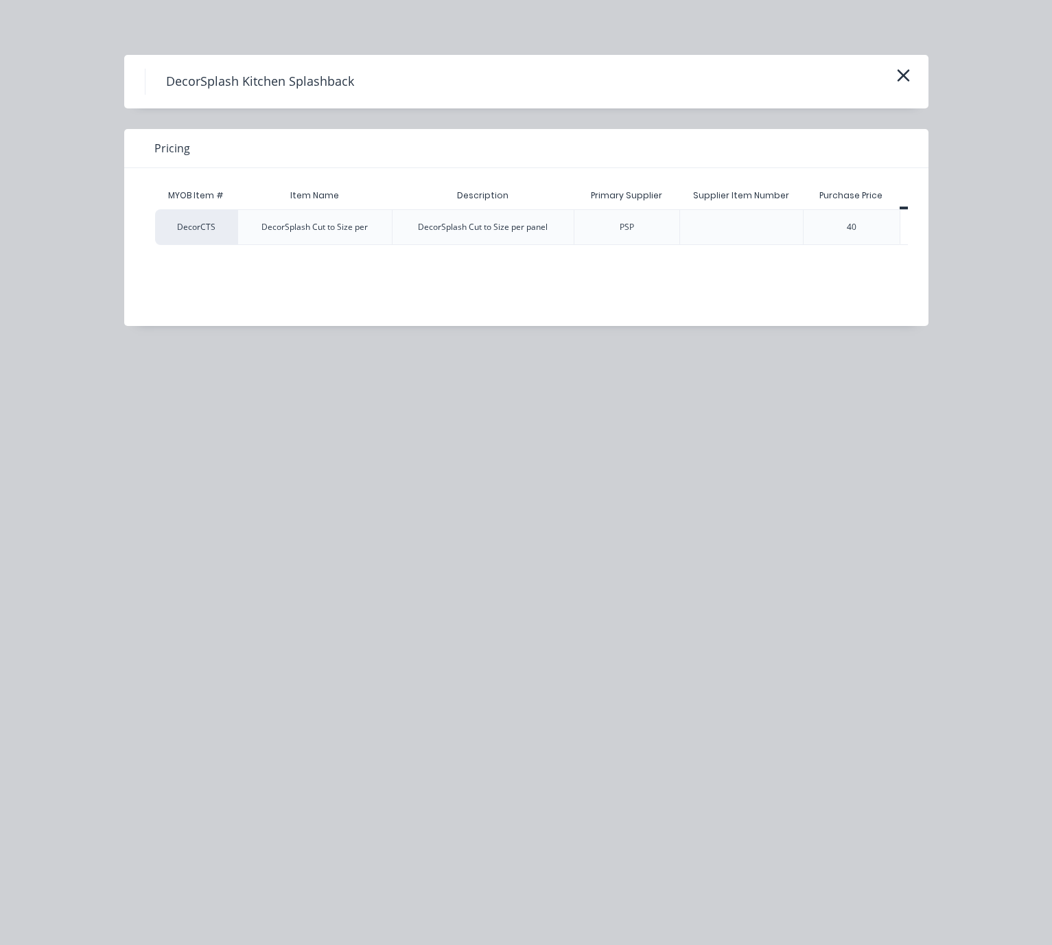
scroll to position [0, 62]
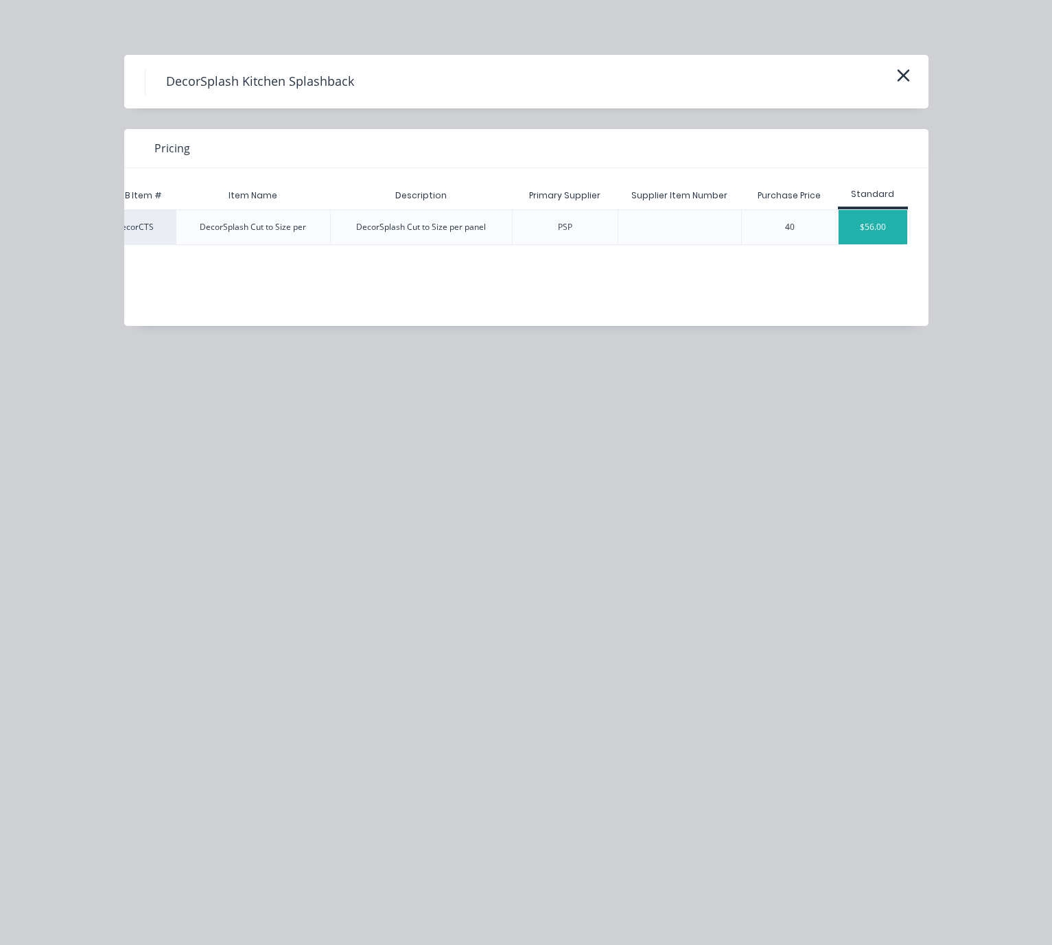
click at [887, 233] on div "$56.00" at bounding box center [872, 227] width 69 height 34
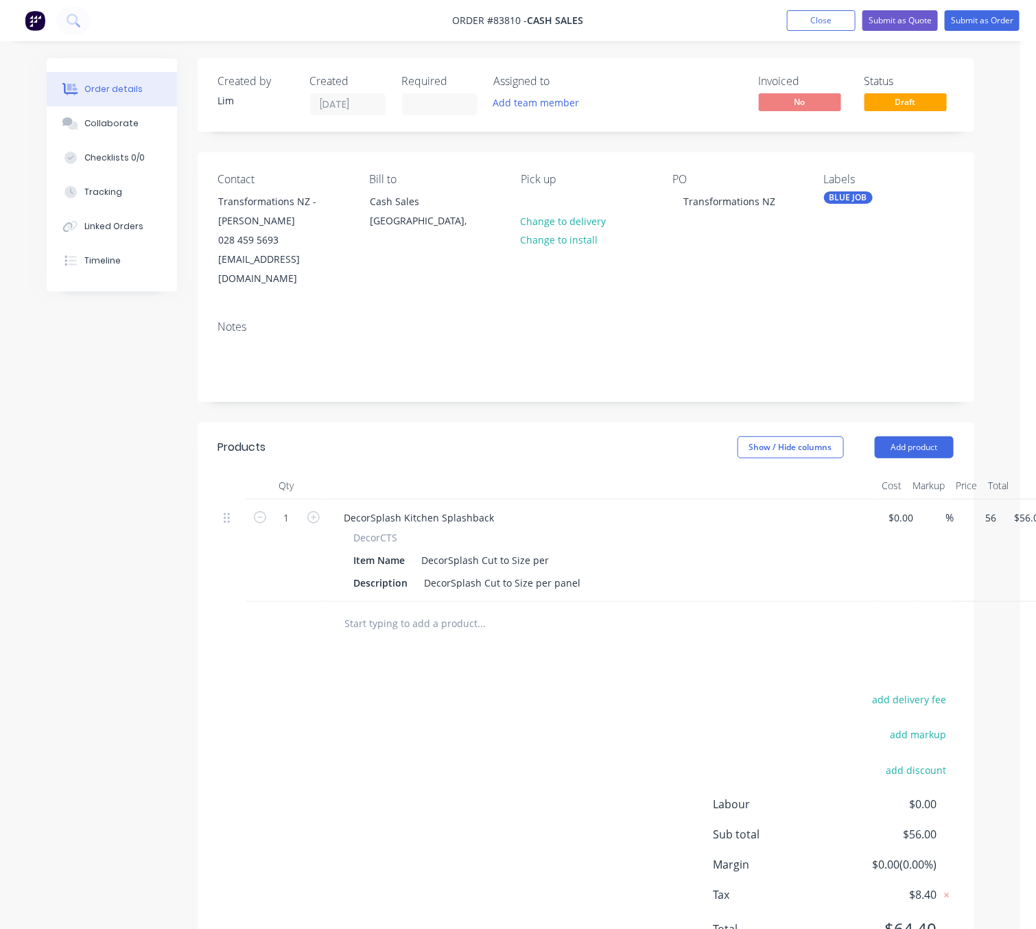
click at [954, 500] on div "1 DecorSplash Kitchen Splashback DecorCTS Item Name DecorSplash Cut to Size per…" at bounding box center [586, 551] width 736 height 102
type input "$0.00"
click at [379, 776] on div "add delivery fee add markup add discount Labour $0.00 Sub total $56.00 Margin $…" at bounding box center [586, 822] width 736 height 265
drag, startPoint x: 578, startPoint y: 567, endPoint x: 597, endPoint y: 571, distance: 19.0
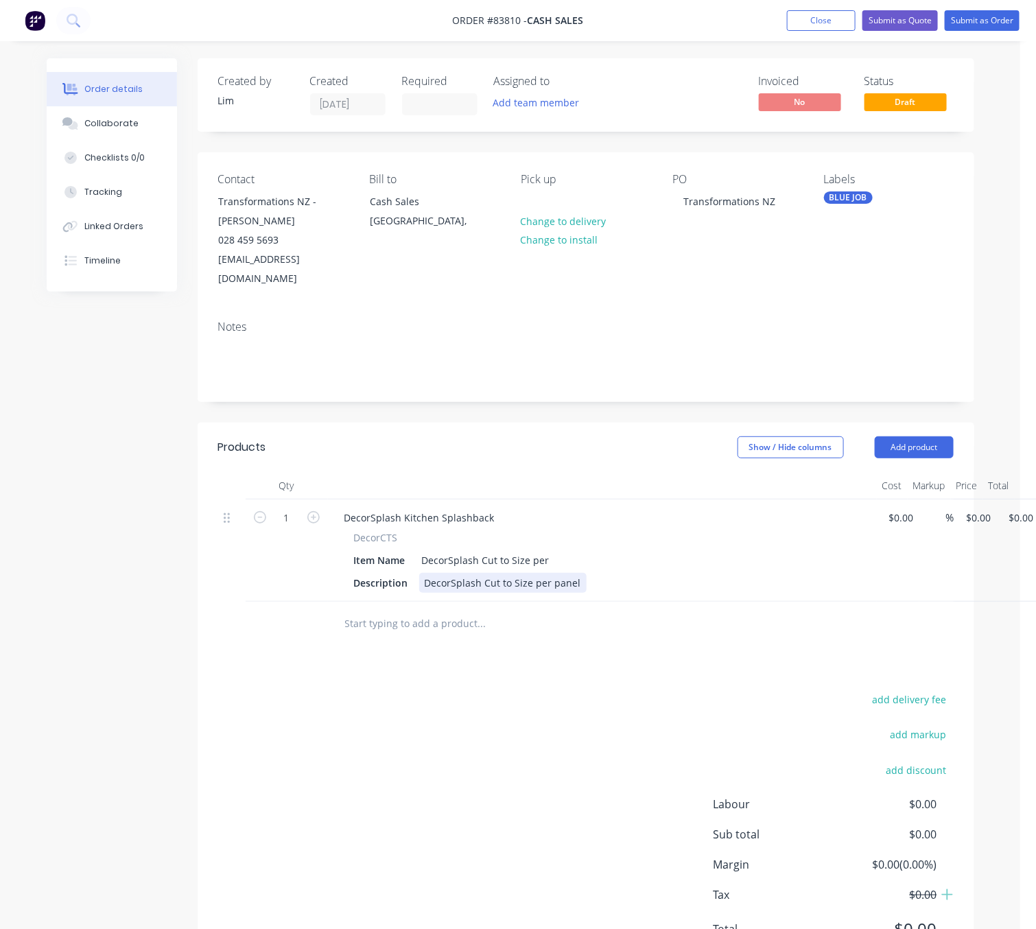
click at [578, 573] on div "DecorSplash Cut to Size per panel" at bounding box center [502, 583] width 167 height 20
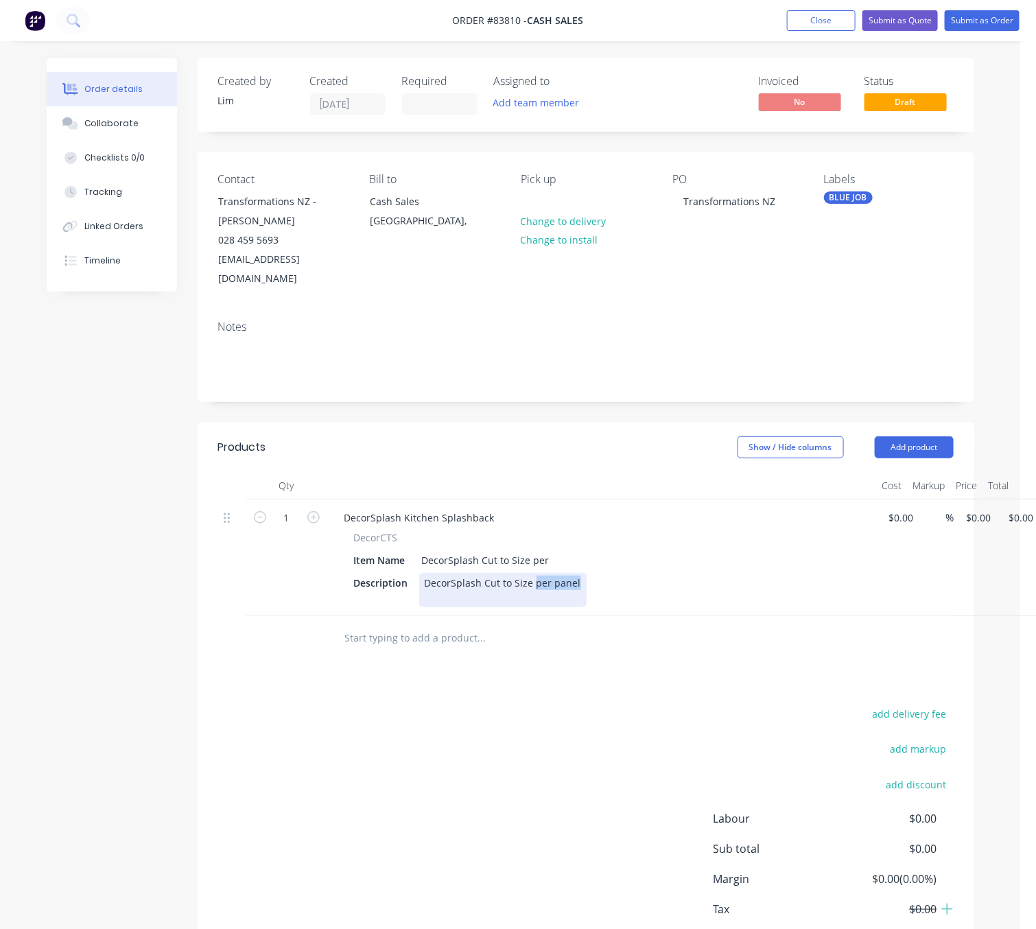
drag, startPoint x: 575, startPoint y: 562, endPoint x: 533, endPoint y: 566, distance: 42.1
click at [533, 573] on div "DecorSplash Cut to Size per panel" at bounding box center [502, 590] width 167 height 34
click at [539, 575] on div "DecorSplash Cut to Size As Per Drawing Attached" at bounding box center [537, 590] width 237 height 34
drag, startPoint x: 566, startPoint y: 580, endPoint x: 510, endPoint y: 580, distance: 55.6
click at [509, 579] on div "DecorSplash Cut to Size As Per Drawing Attached Material Supplied: DecorSpash" at bounding box center [537, 590] width 237 height 34
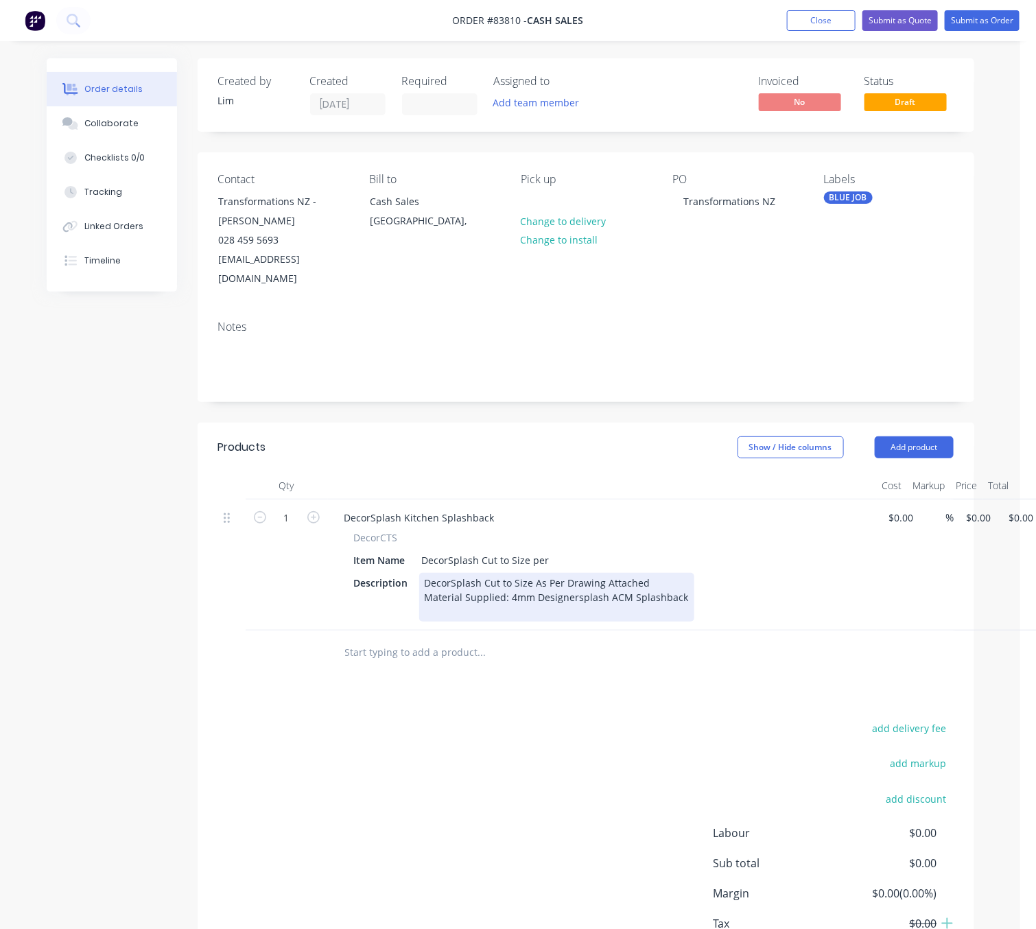
click at [506, 577] on div "DecorSplash Cut to Size As Per Drawing Attached Material Supplied: 4mm Designer…" at bounding box center [556, 597] width 275 height 49
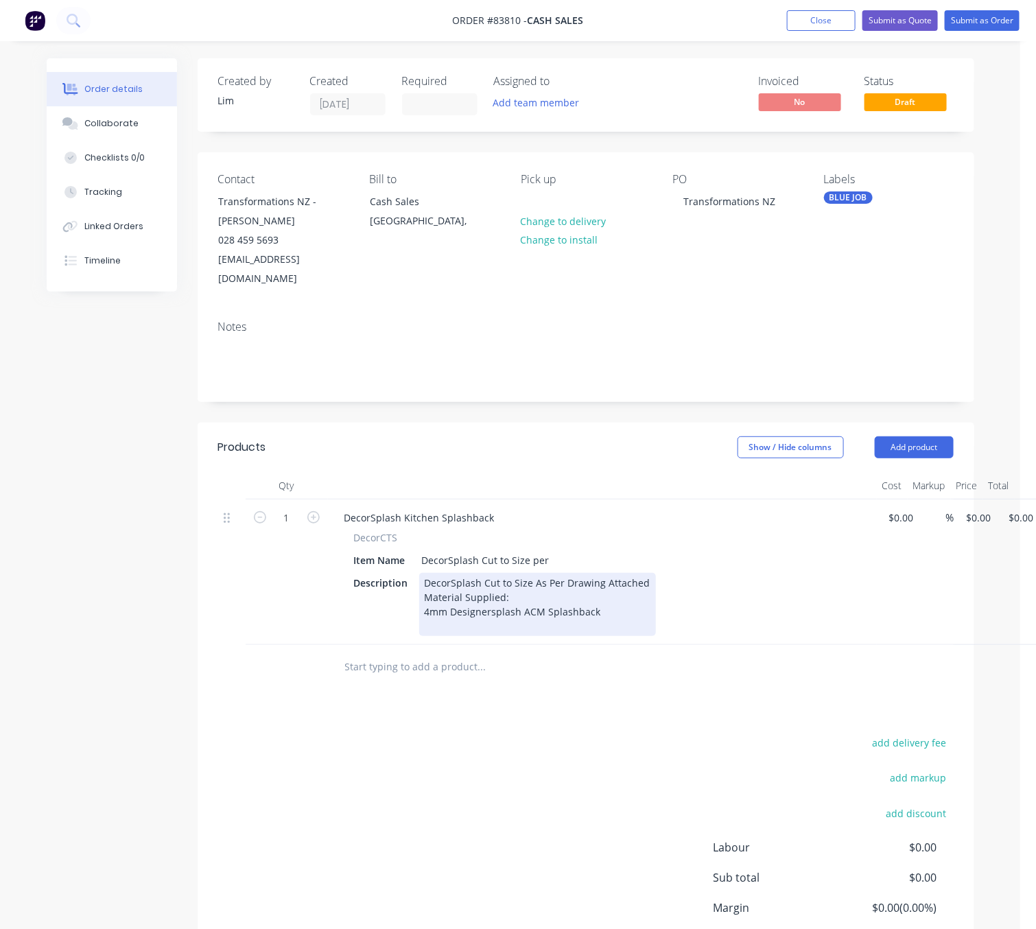
click at [608, 591] on div "DecorSplash Cut to Size As Per Drawing Attached Material Supplied: 4mm Designer…" at bounding box center [537, 604] width 237 height 63
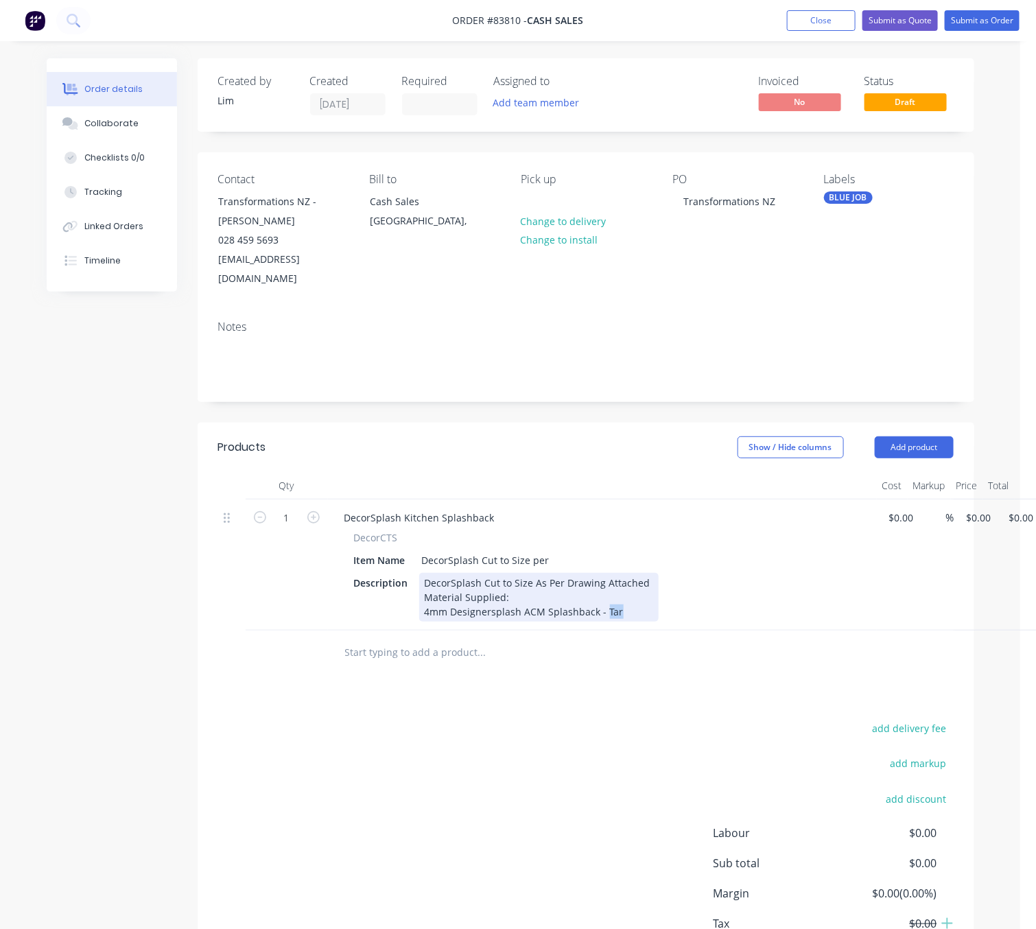
drag, startPoint x: 615, startPoint y: 591, endPoint x: 601, endPoint y: 591, distance: 14.4
click at [601, 591] on div "DecorSplash Cut to Size As Per Drawing Attached Material Supplied: 4mm Designer…" at bounding box center [538, 597] width 239 height 49
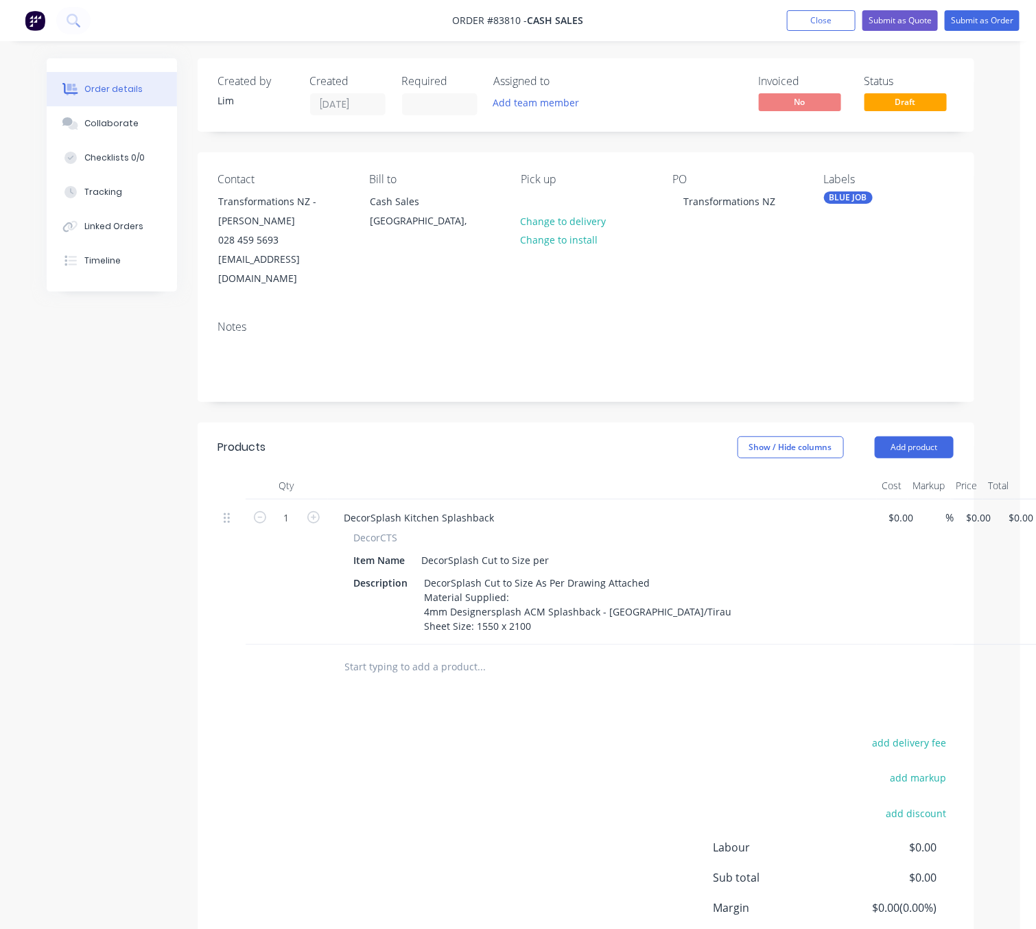
drag, startPoint x: 488, startPoint y: 784, endPoint x: 486, endPoint y: 776, distance: 8.5
click at [486, 780] on div "add delivery fee add markup add discount Labour $0.00 Sub total $0.00 Margin $0…" at bounding box center [586, 865] width 736 height 265
click at [954, 500] on div "1 DecorSplash Kitchen Splashback DecorCTS Item Name DecorSplash Cut to Size per…" at bounding box center [586, 572] width 736 height 145
paste input "723.42"
type input "$723.42"
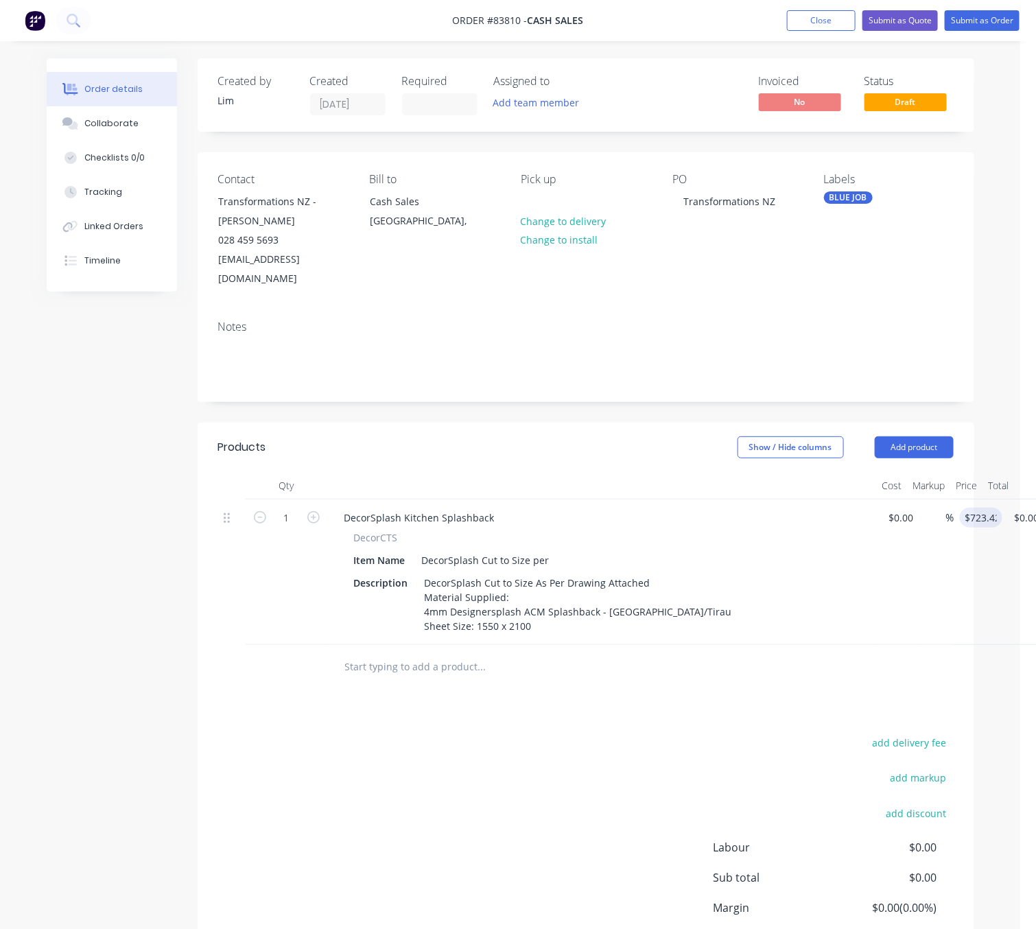
type input "$723.42"
drag, startPoint x: 565, startPoint y: 783, endPoint x: 714, endPoint y: 737, distance: 156.5
click at [563, 777] on div "add delivery fee add markup add discount Labour $0.00 Sub total $723.42 Margin …" at bounding box center [586, 865] width 736 height 265
click at [989, 508] on input "723.42" at bounding box center [986, 518] width 43 height 20
type input "$798.42"
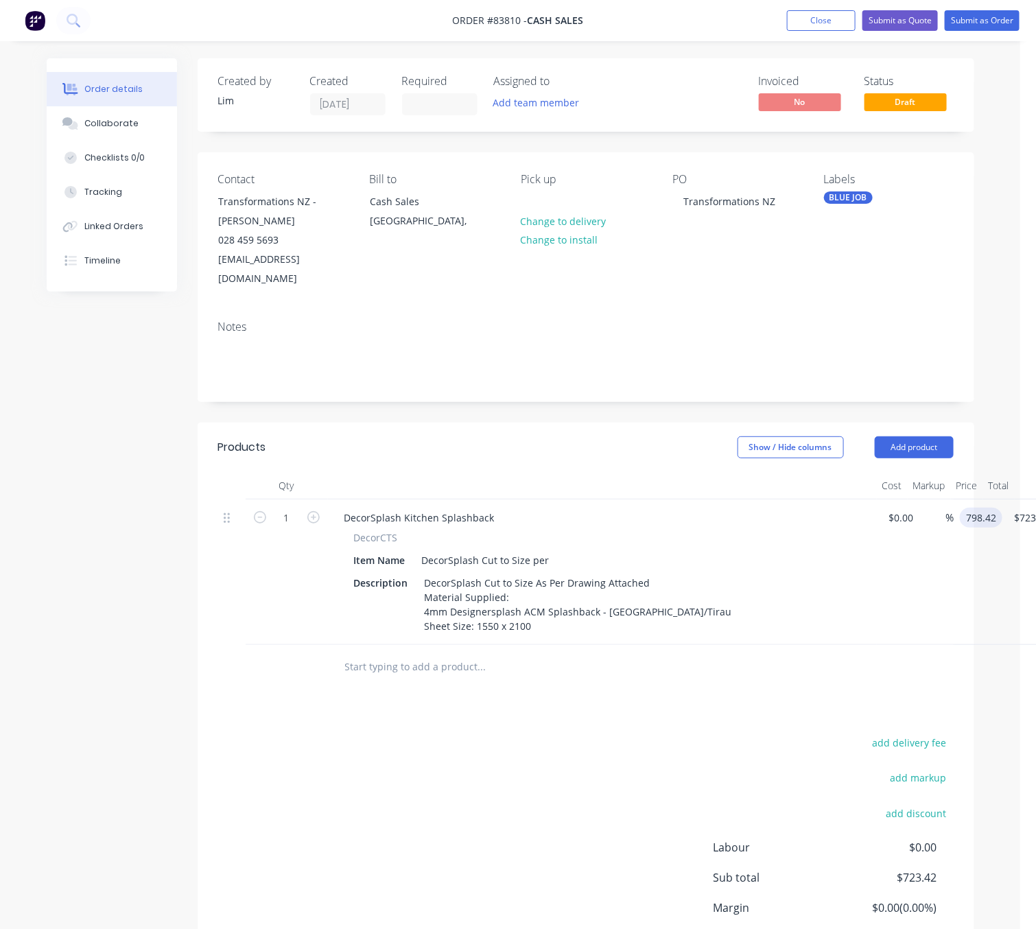
type input "$798.42"
click at [472, 801] on div "add delivery fee add markup add discount Labour $0.00 Sub total $723.42 Margin …" at bounding box center [586, 865] width 736 height 265
click at [995, 25] on button "Submit as Order" at bounding box center [982, 20] width 75 height 21
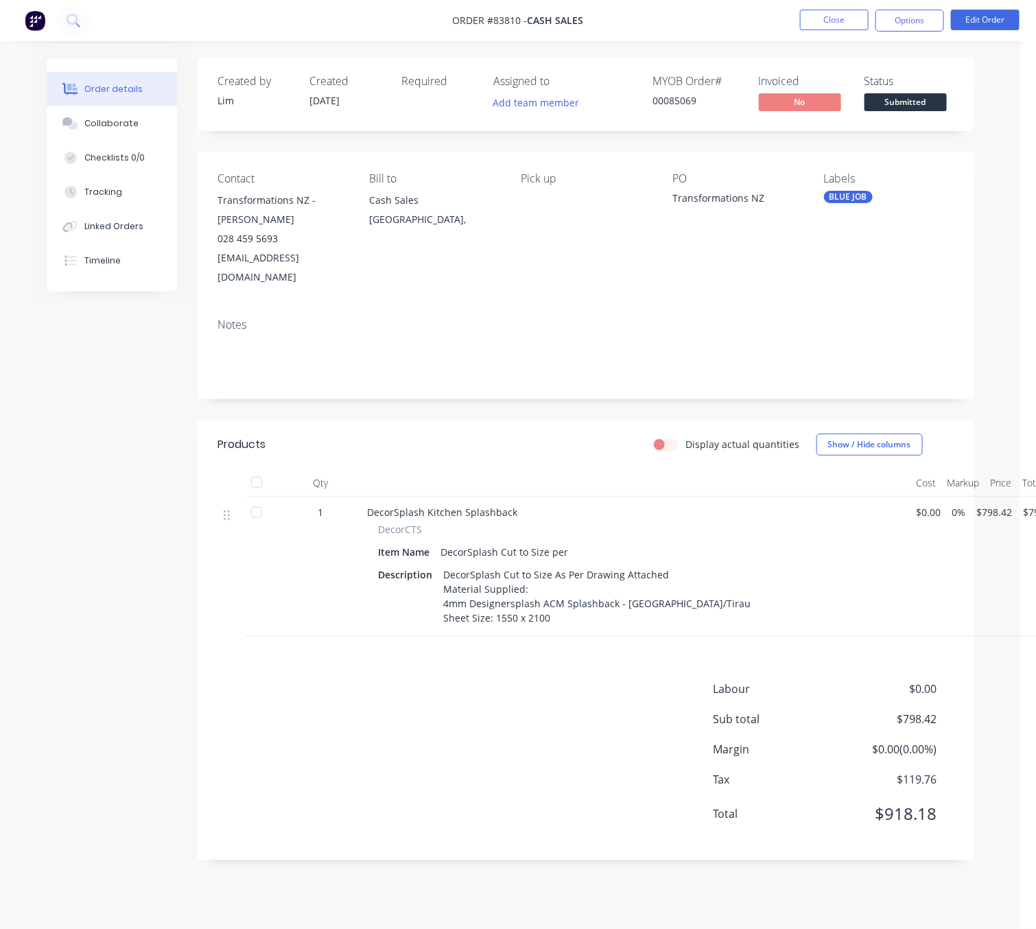
drag, startPoint x: 441, startPoint y: 548, endPoint x: 468, endPoint y: 552, distance: 27.2
click at [441, 565] on div "DecorSplash Cut to Size As Per Drawing Attached Material Supplied: 4mm Designer…" at bounding box center [597, 596] width 318 height 63
click at [1007, 15] on button "Edit Order" at bounding box center [985, 20] width 69 height 21
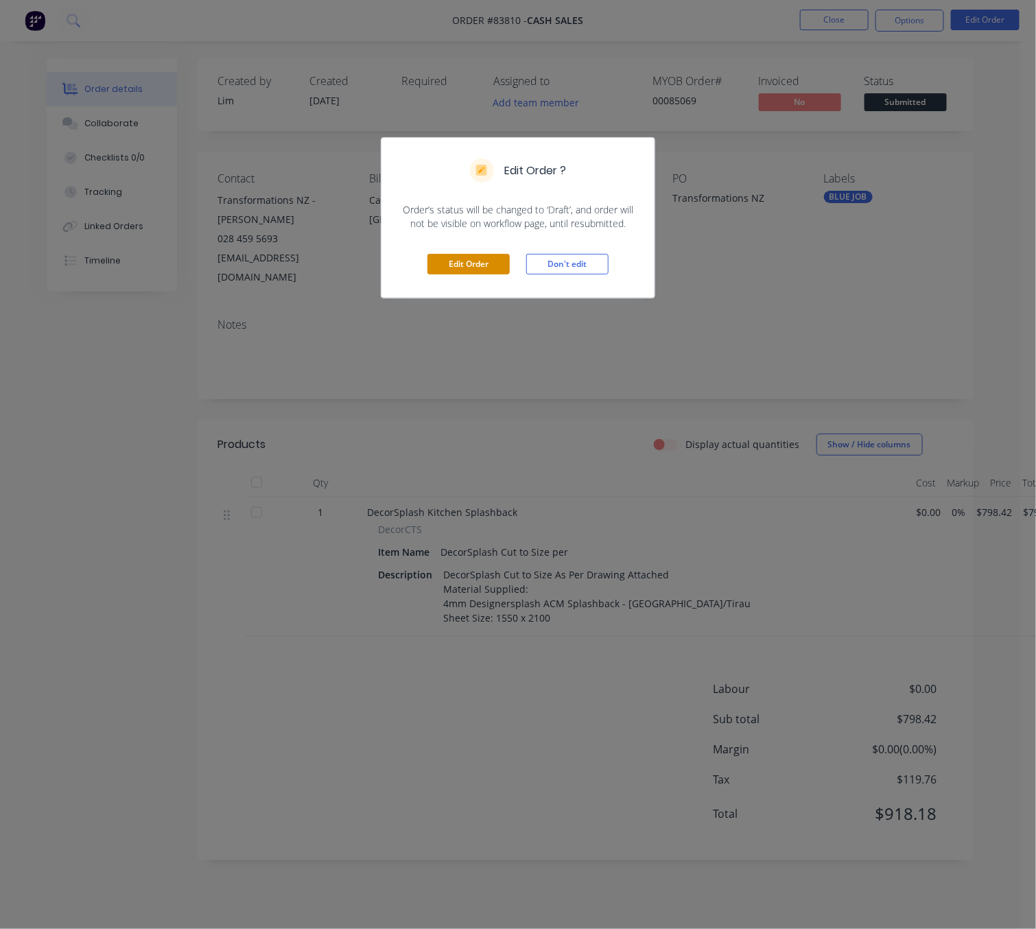
click at [482, 255] on button "Edit Order" at bounding box center [468, 264] width 82 height 21
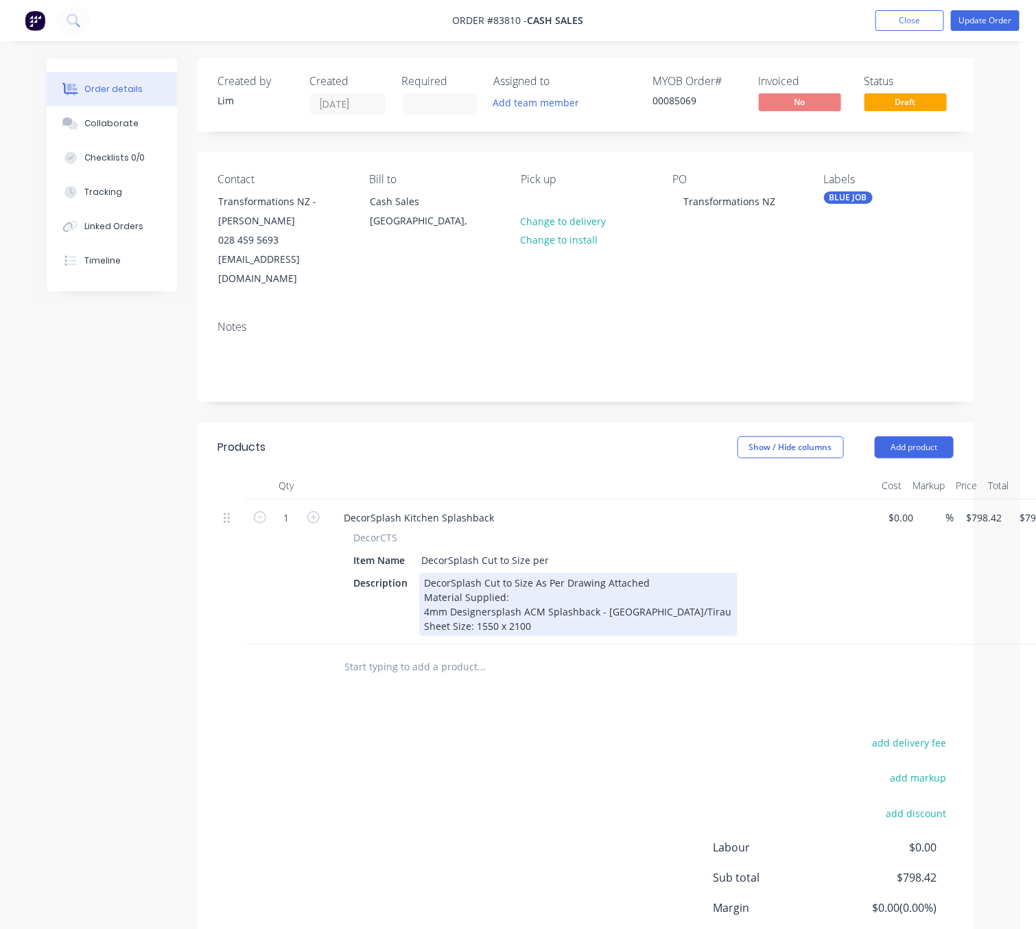
click at [424, 575] on div "DecorSplash Cut to Size As Per Drawing Attached Material Supplied: 4mm Designer…" at bounding box center [578, 604] width 318 height 63
click at [500, 594] on div "DecorSplash Cut to Size As Per Drawing Attached Material Supplied: 4mm Designer…" at bounding box center [578, 604] width 318 height 63
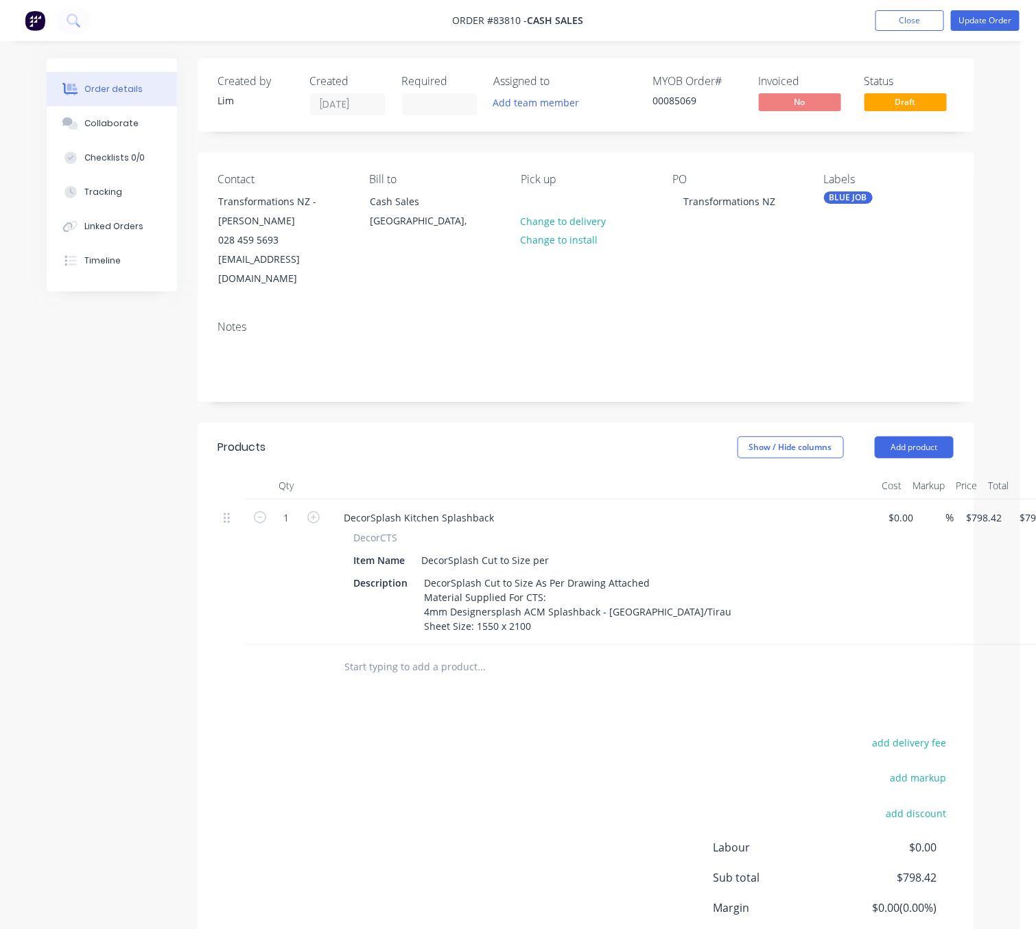
click at [517, 808] on div "add delivery fee add markup add discount Labour $0.00 Sub total $798.42 Margin …" at bounding box center [586, 865] width 736 height 265
click at [532, 755] on div "add delivery fee add markup add discount Labour $0.00 Sub total $798.42 Margin …" at bounding box center [586, 865] width 736 height 265
click at [967, 21] on button "Update Order" at bounding box center [985, 20] width 69 height 21
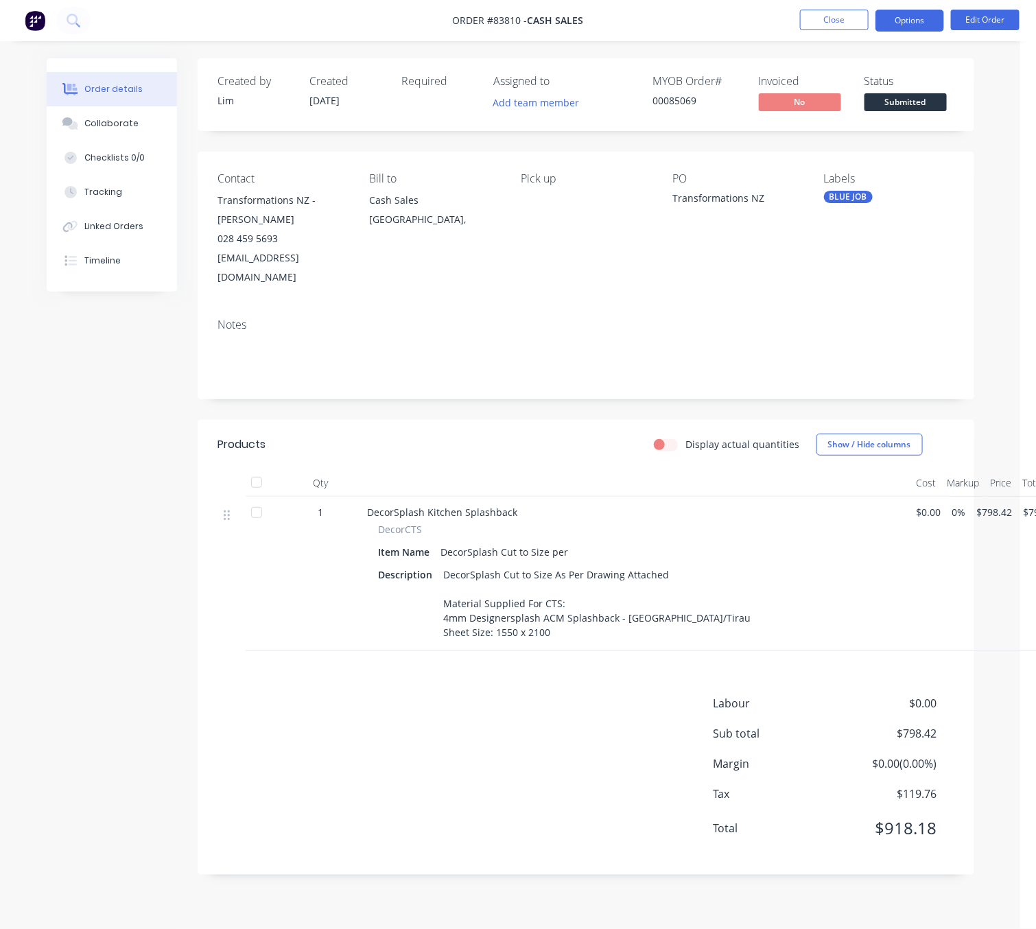
click at [918, 15] on button "Options" at bounding box center [910, 21] width 69 height 22
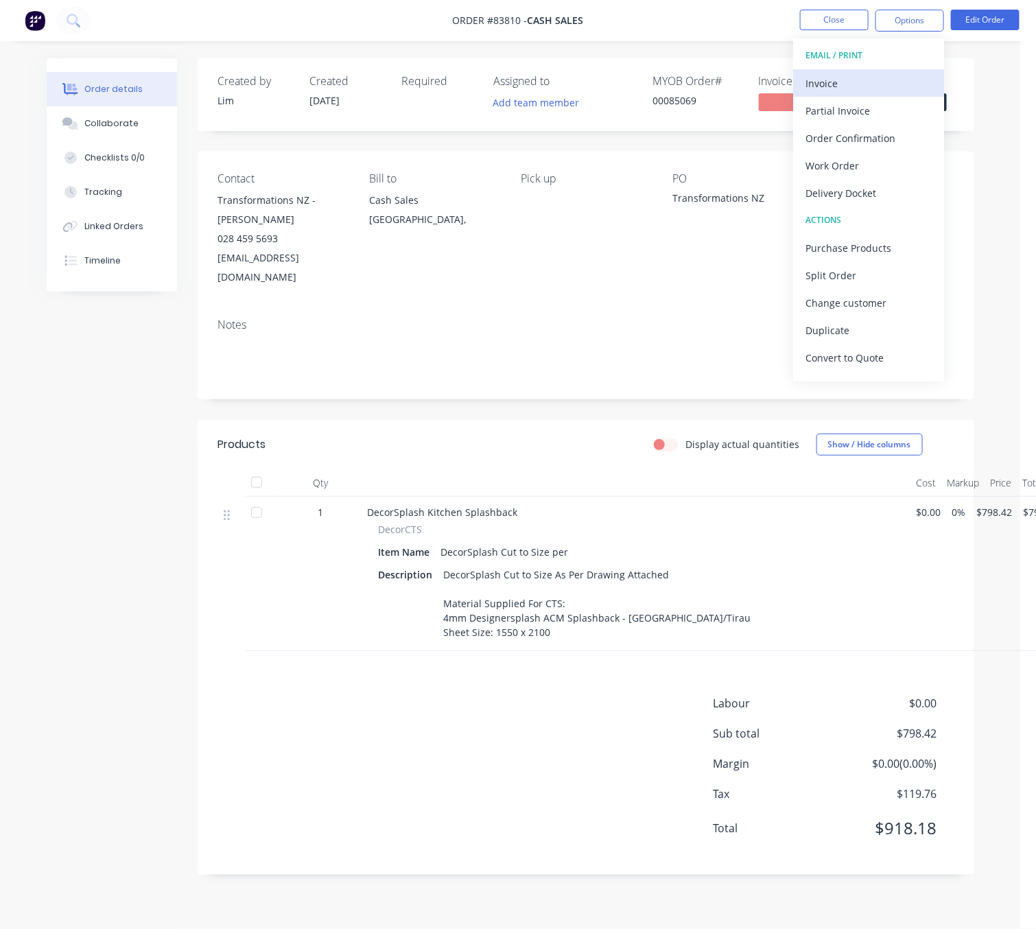
click at [875, 84] on div "Invoice" at bounding box center [869, 83] width 126 height 20
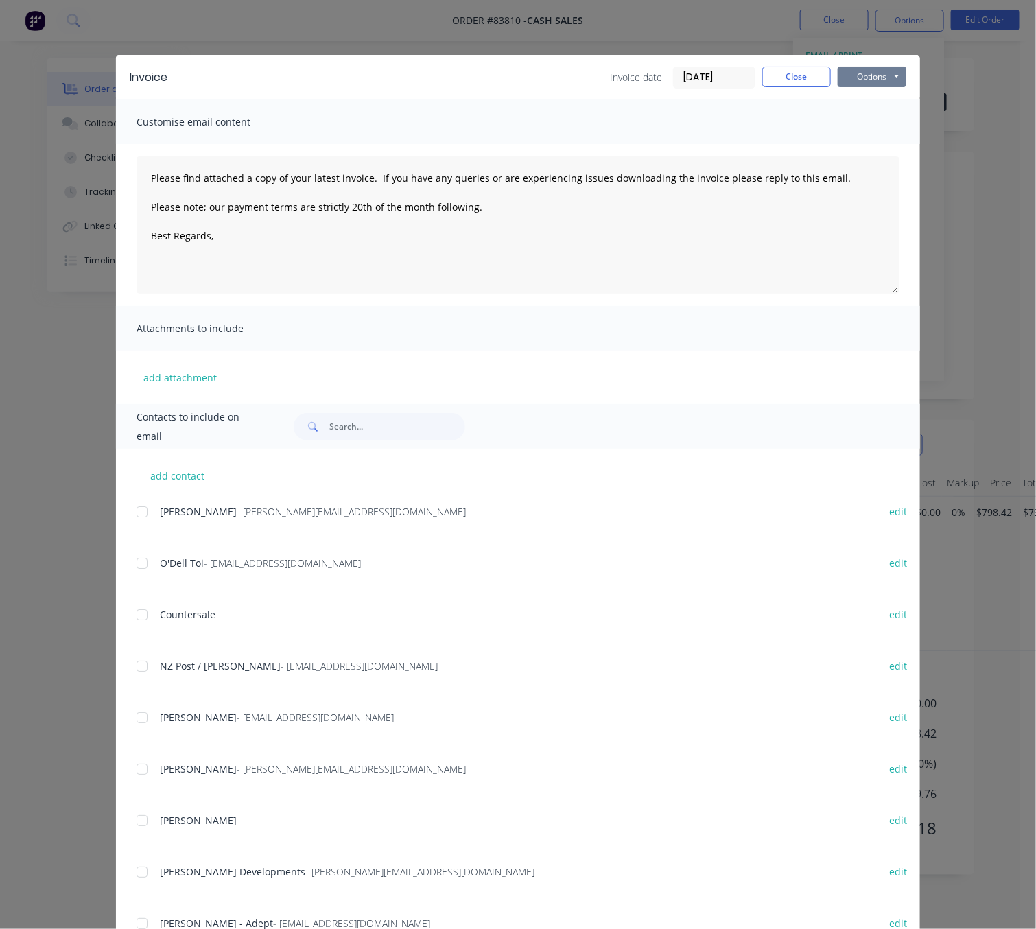
click at [892, 82] on button "Options" at bounding box center [872, 77] width 69 height 21
click at [890, 102] on button "Preview" at bounding box center [882, 101] width 88 height 23
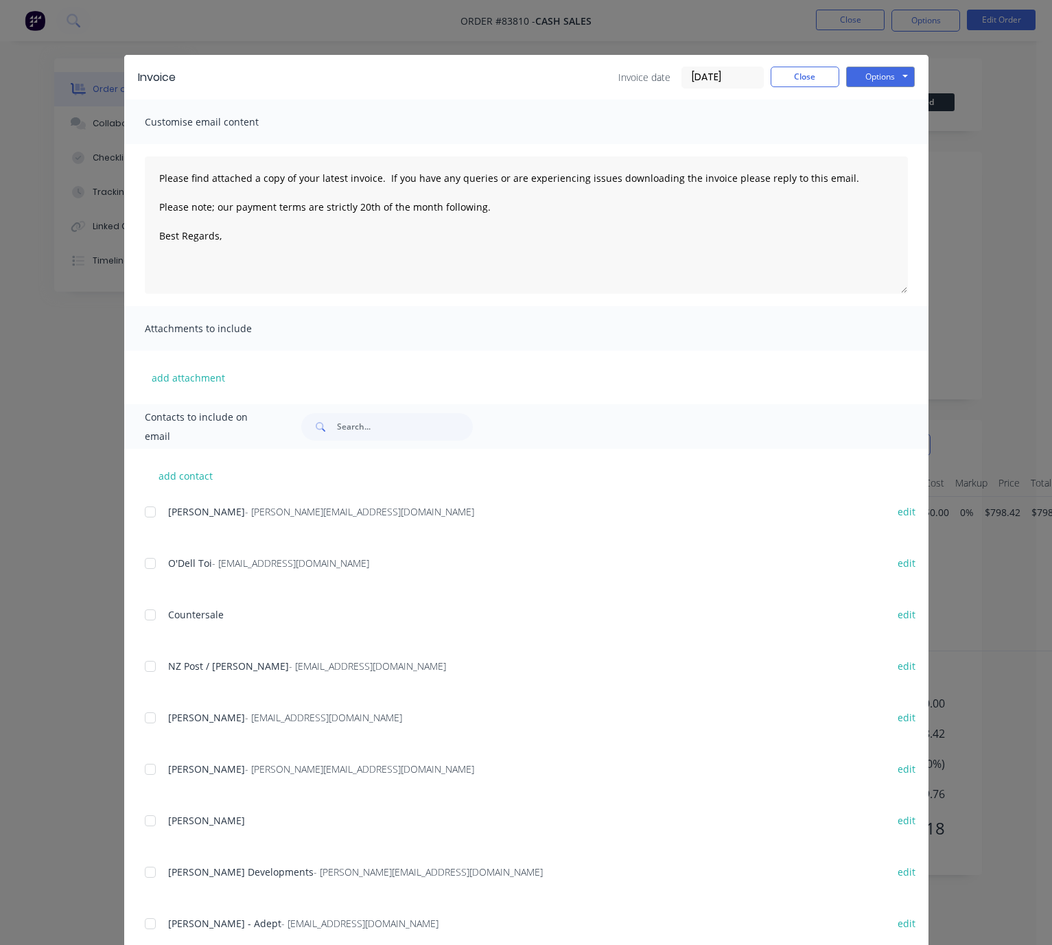
type textarea "Please find attached a copy of your latest invoice. If you have any queries or …"
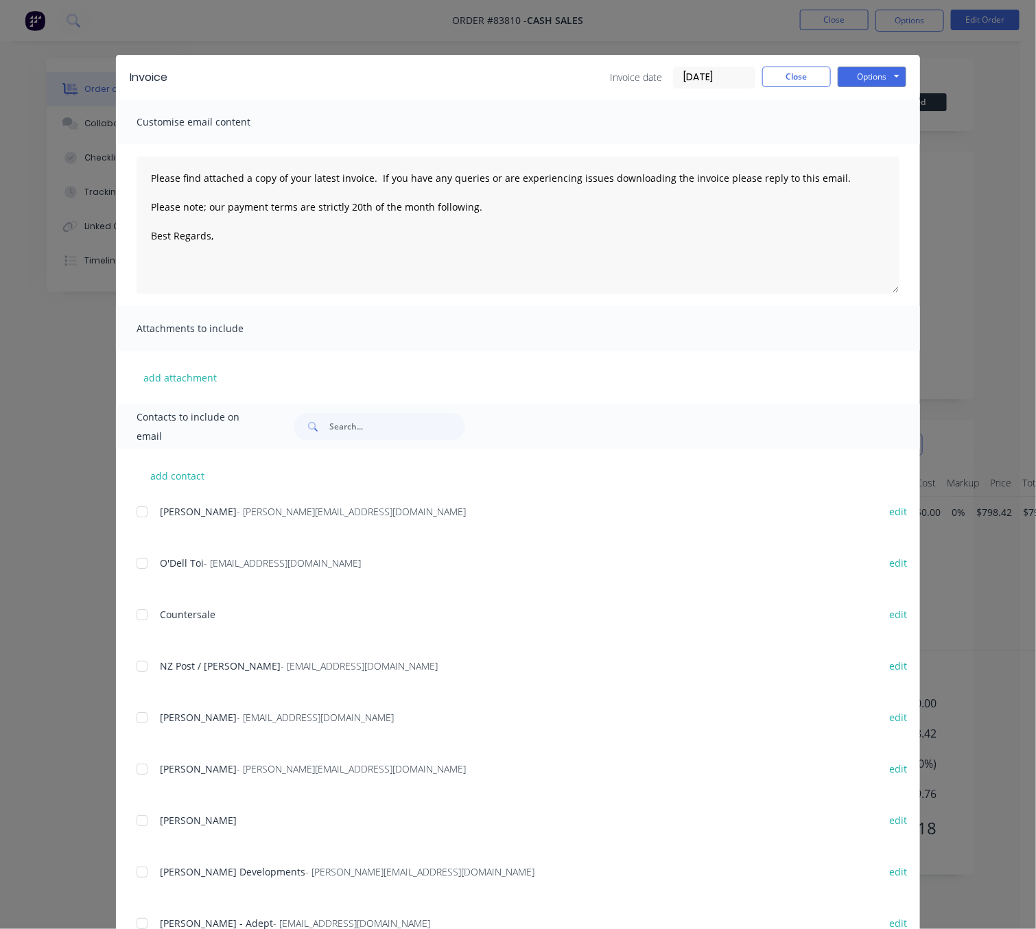
click at [774, 86] on div "Invoice date [DATE] Close Options Preview Print Email" at bounding box center [758, 78] width 296 height 22
click at [780, 79] on button "Close" at bounding box center [796, 77] width 69 height 21
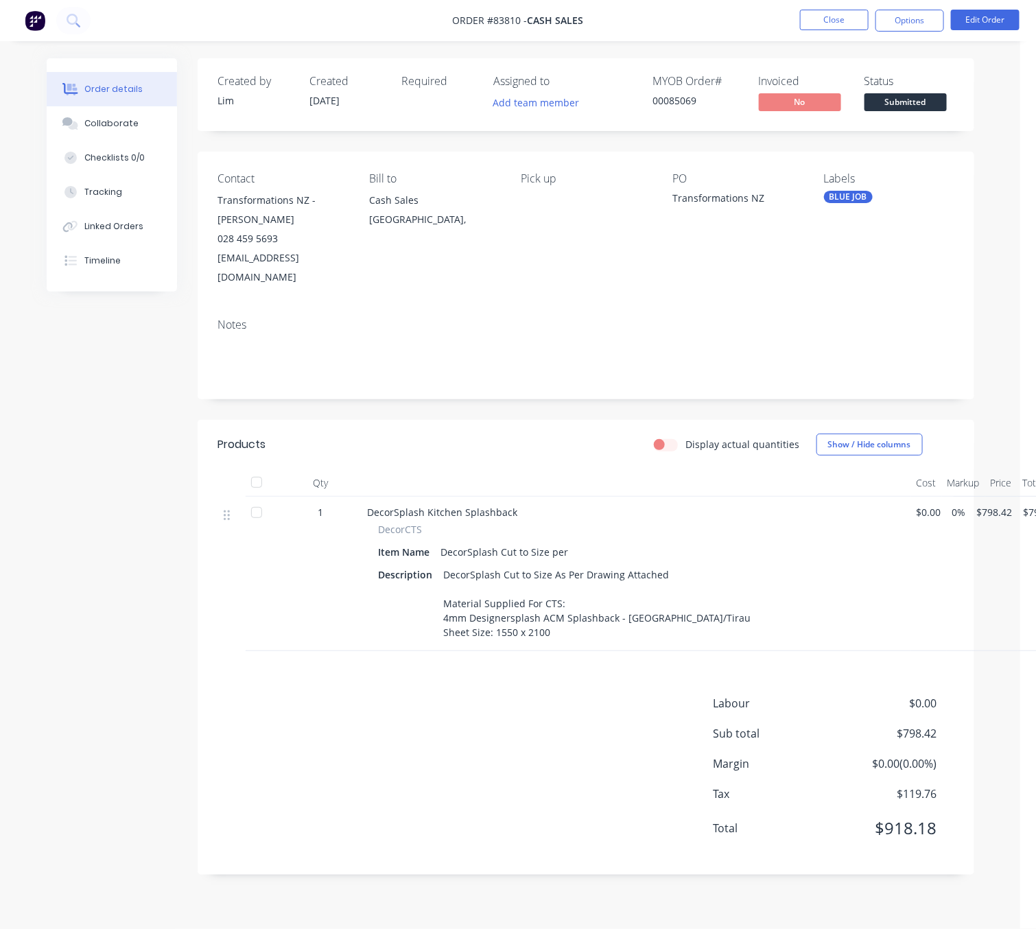
click at [434, 821] on div "Products Display actual quantities Show / Hide columns Qty Cost Markup Price To…" at bounding box center [586, 647] width 777 height 455
click at [364, 807] on div "Labour $0.00 Sub total $798.42 Margin $0.00 ( 0.00 %) Tax $119.76 Total $918.18" at bounding box center [586, 774] width 736 height 159
click at [910, 23] on button "Options" at bounding box center [910, 21] width 69 height 22
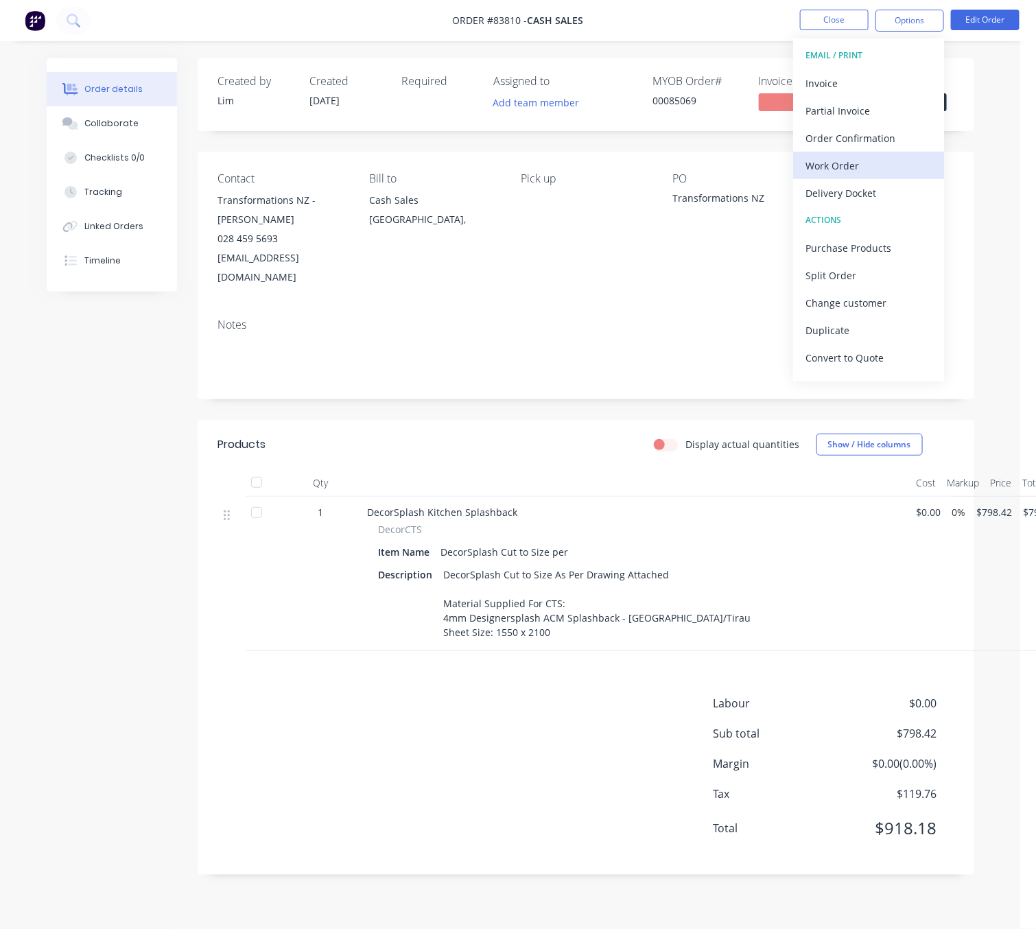
click at [893, 159] on div "Work Order" at bounding box center [869, 166] width 126 height 20
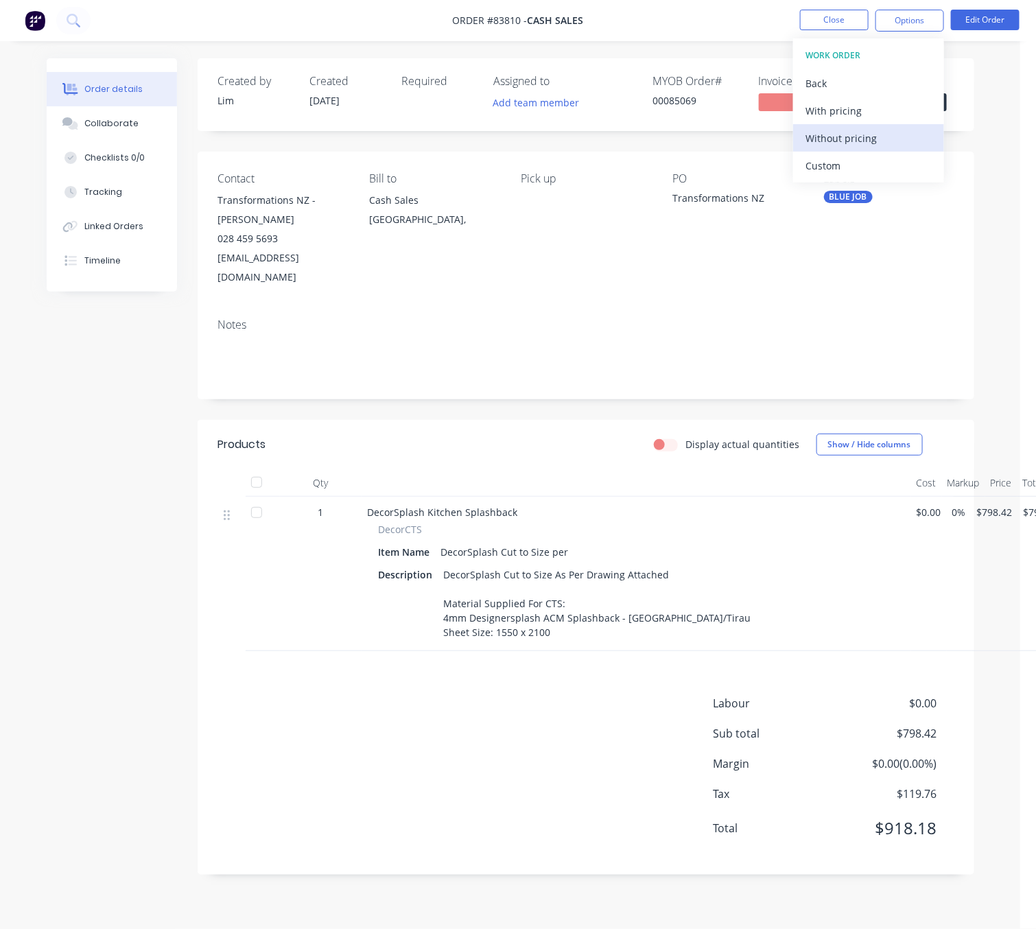
click at [886, 130] on div "Without pricing" at bounding box center [869, 138] width 126 height 20
click at [190, 406] on div "Created by [PERSON_NAME] Created [DATE] Required Assigned to Add team member MY…" at bounding box center [511, 476] width 928 height 837
click at [824, 6] on nav "Order #83810 - Cash Sales Close Options Edit Order" at bounding box center [518, 20] width 1036 height 41
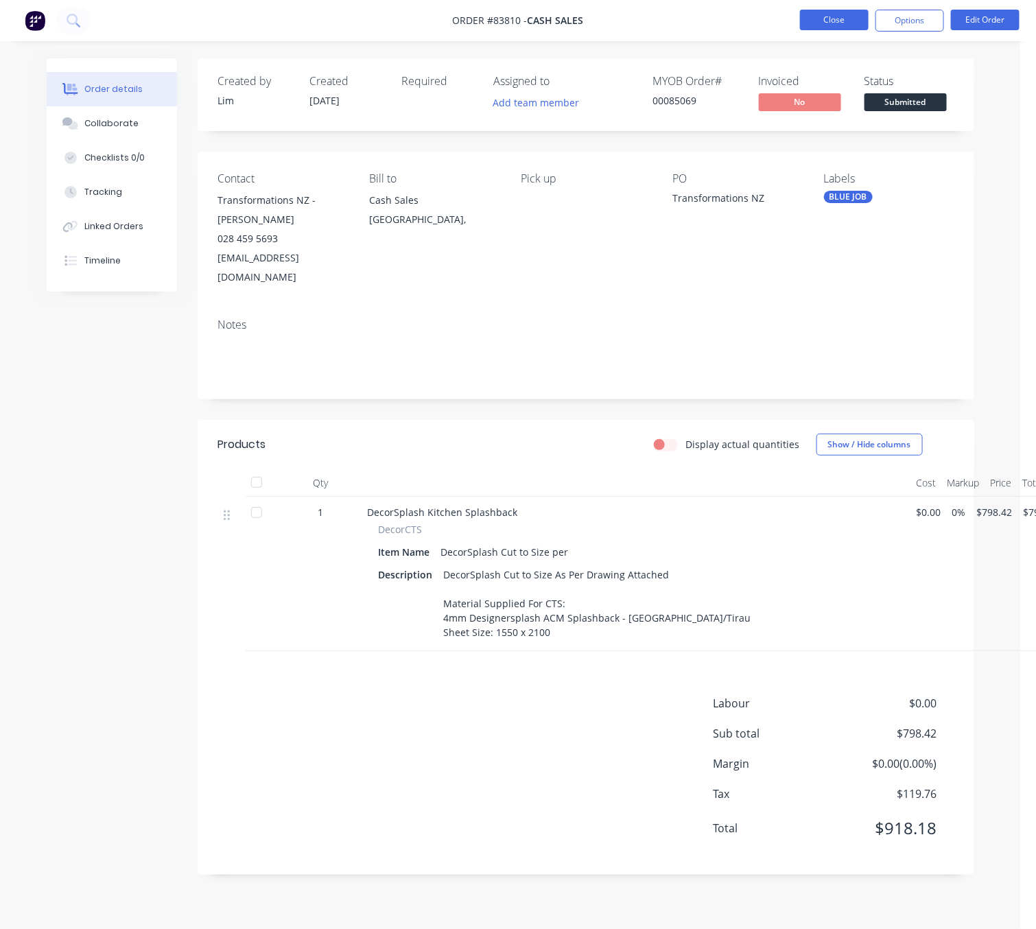
click at [830, 15] on button "Close" at bounding box center [834, 20] width 69 height 21
